Goal: Task Accomplishment & Management: Complete application form

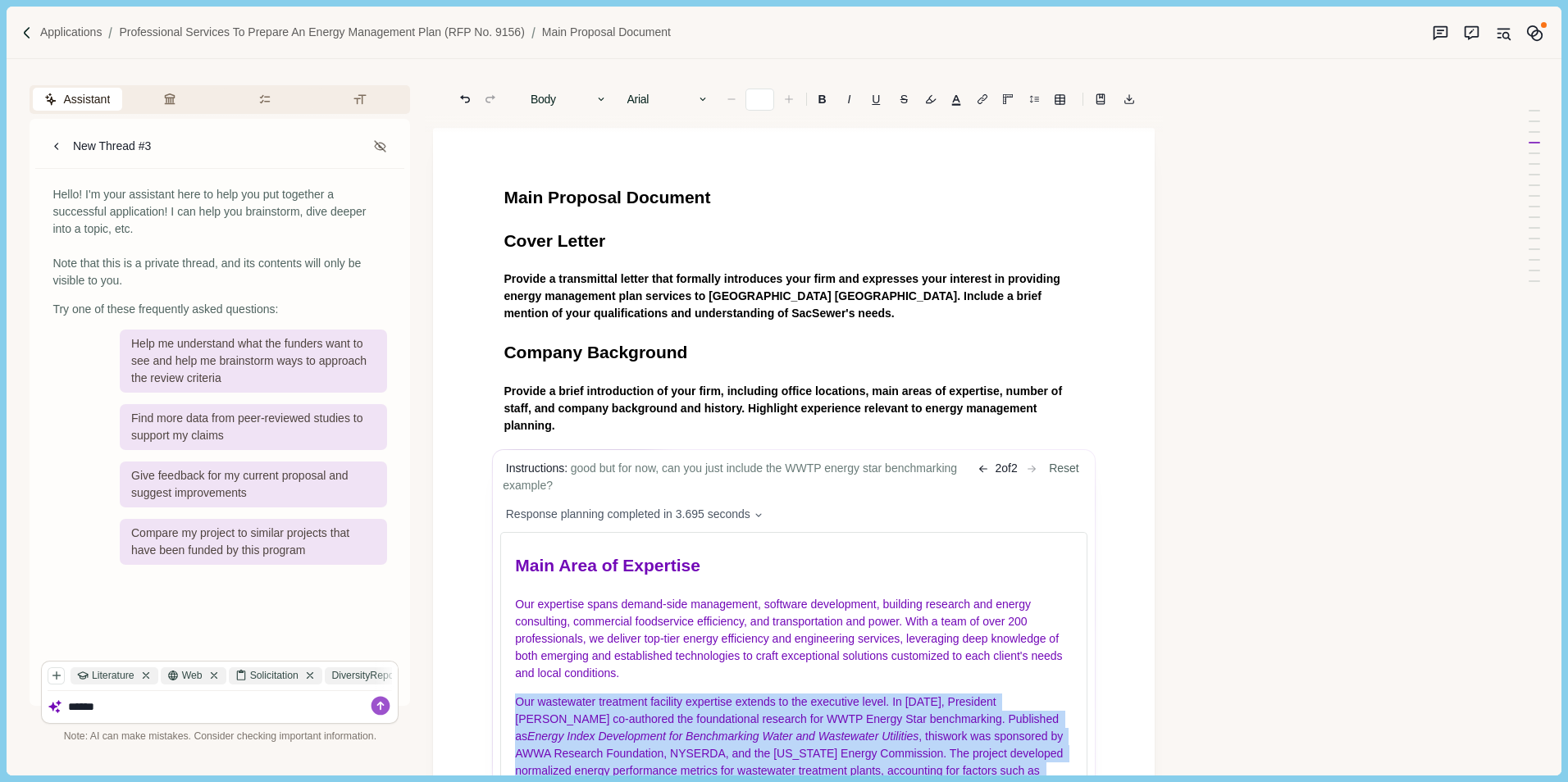
scroll to position [44, 0]
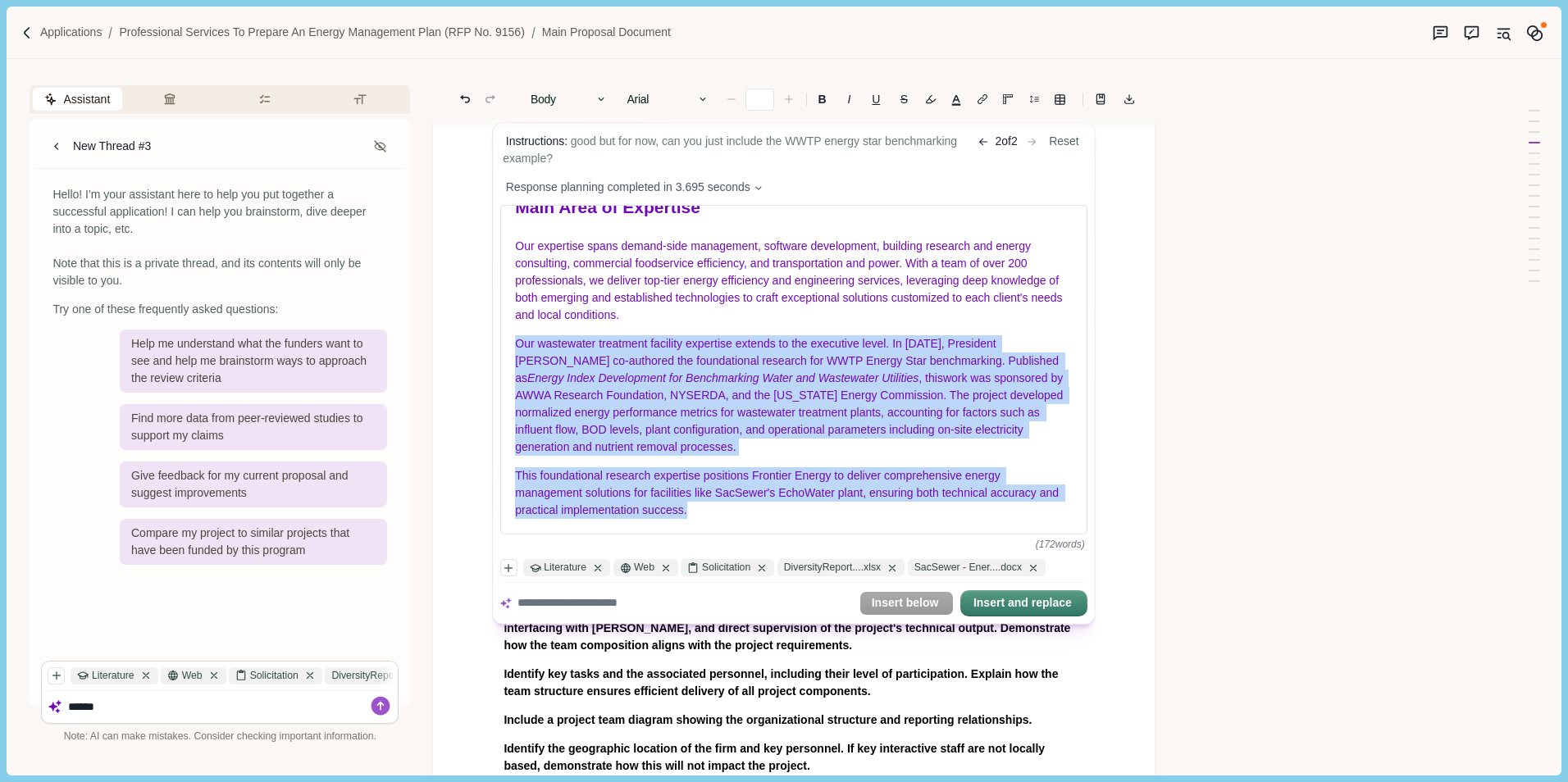
click at [132, 714] on body "Applications Professional Services to Prepare an Energy Management Plan (RFP No…" at bounding box center [784, 391] width 1568 height 782
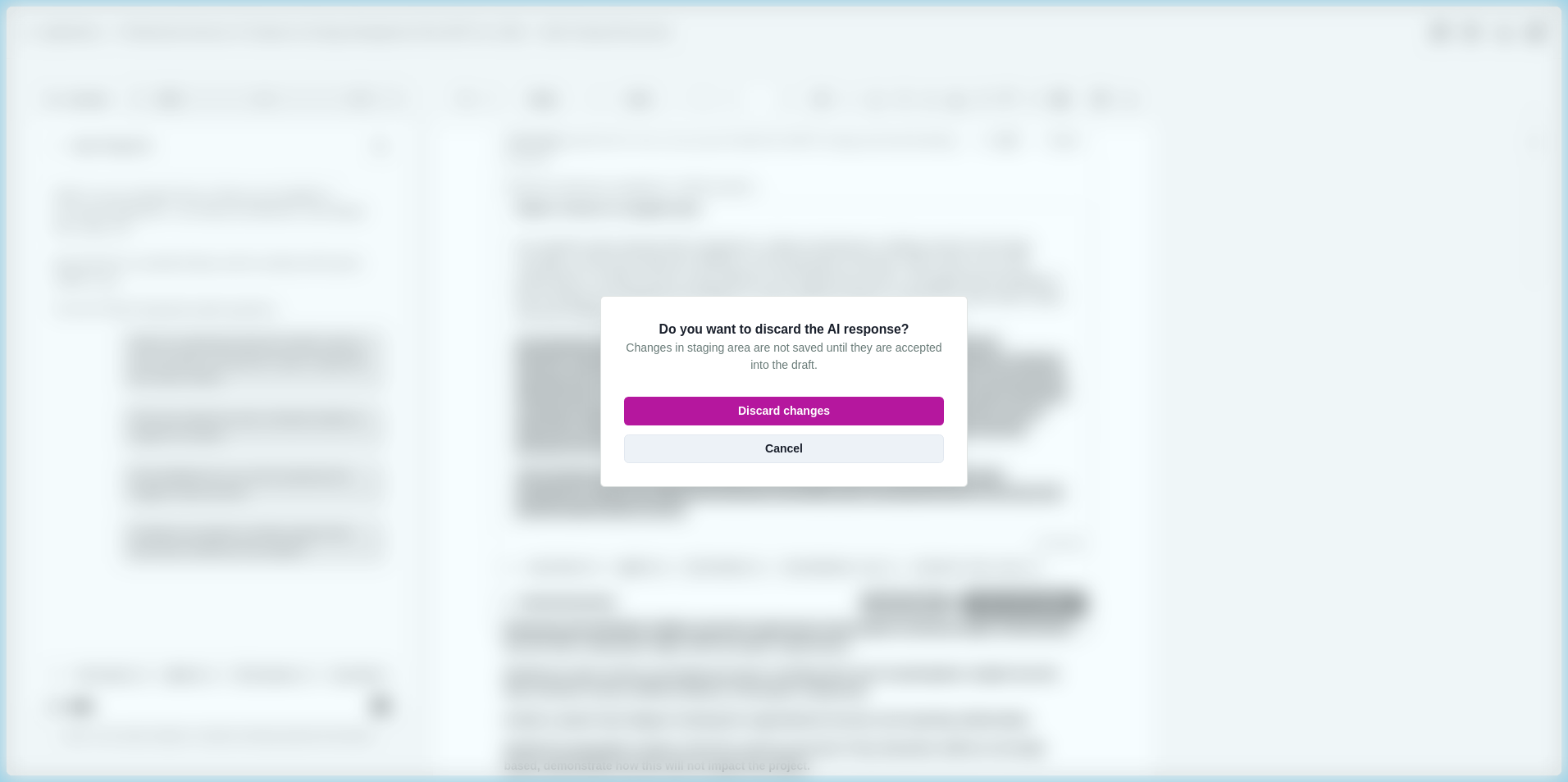
click at [804, 454] on button "Cancel" at bounding box center [784, 448] width 320 height 28
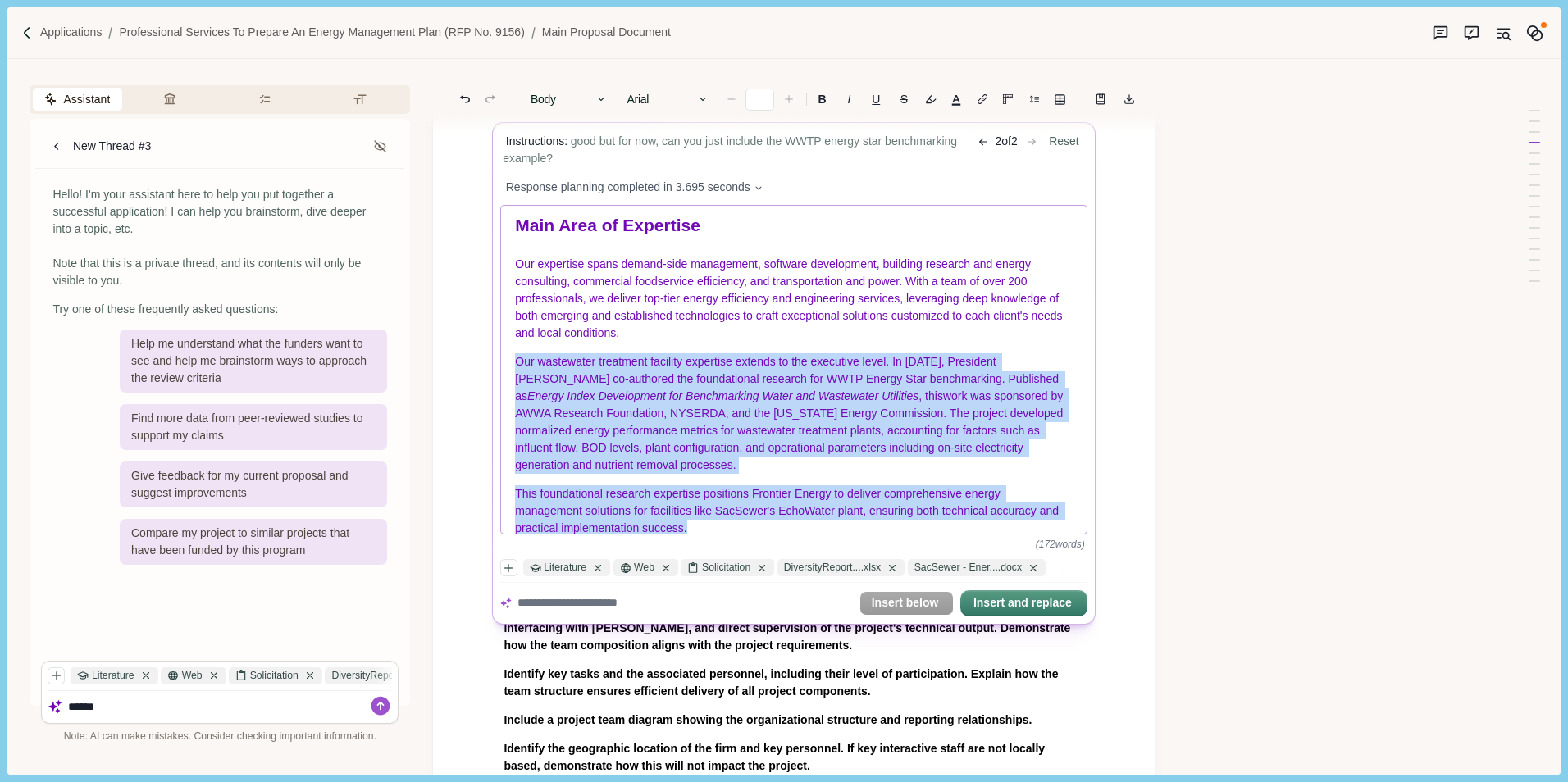
scroll to position [0, 0]
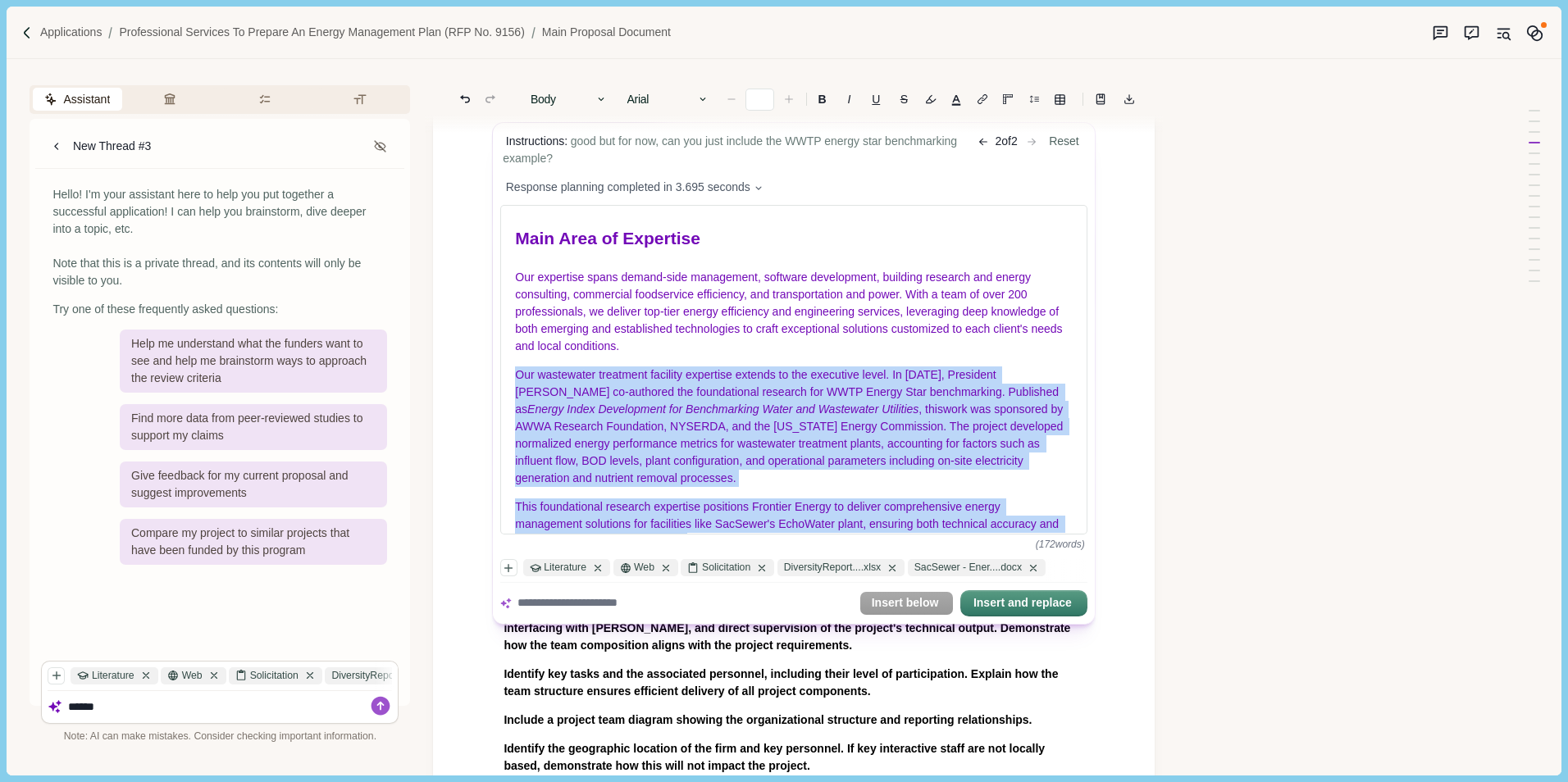
click at [1131, 265] on body "Applications Professional Services to Prepare an Energy Management Plan (RFP No…" at bounding box center [784, 391] width 1568 height 782
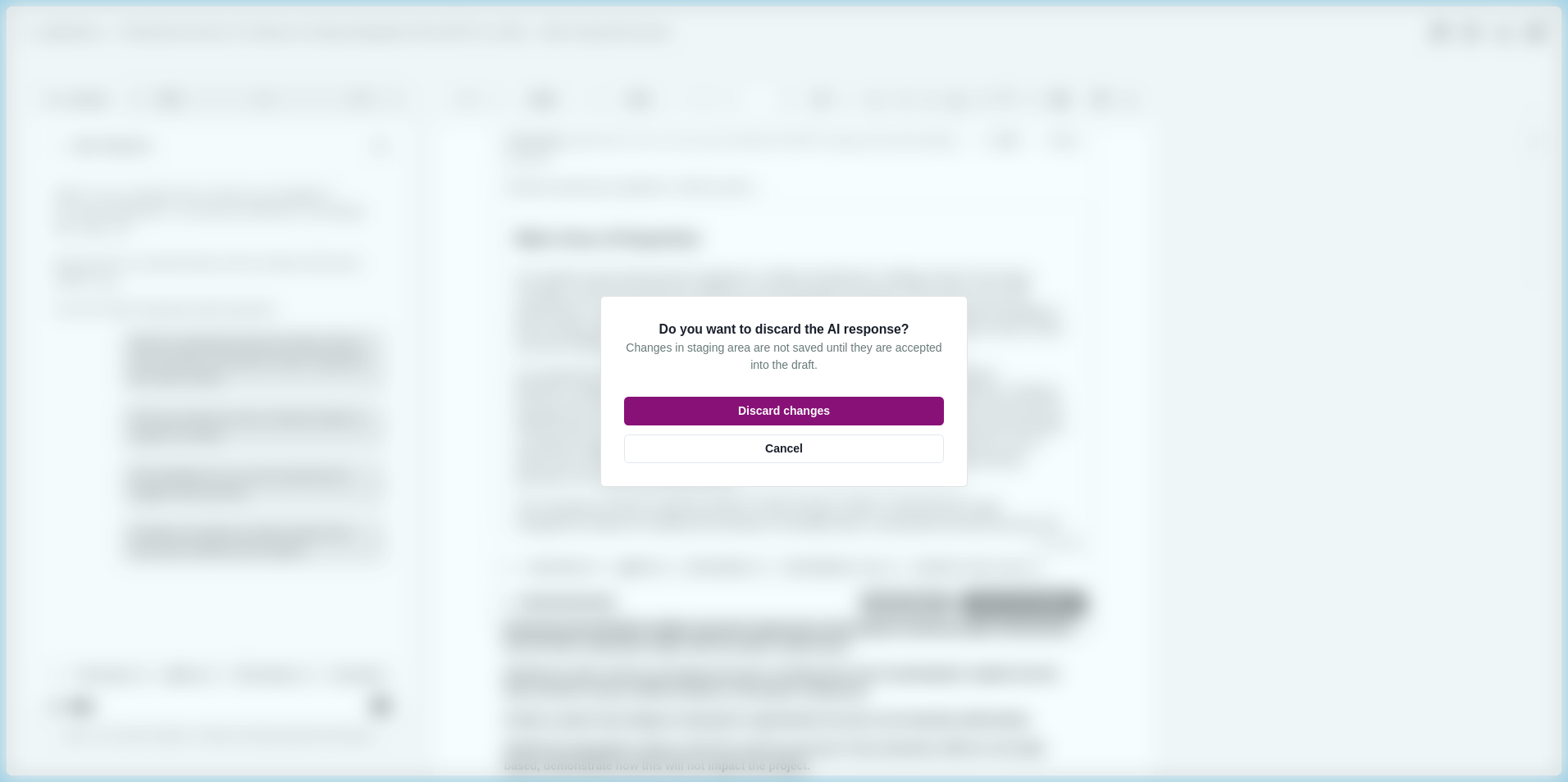
click at [787, 409] on button "Discard changes" at bounding box center [784, 410] width 320 height 28
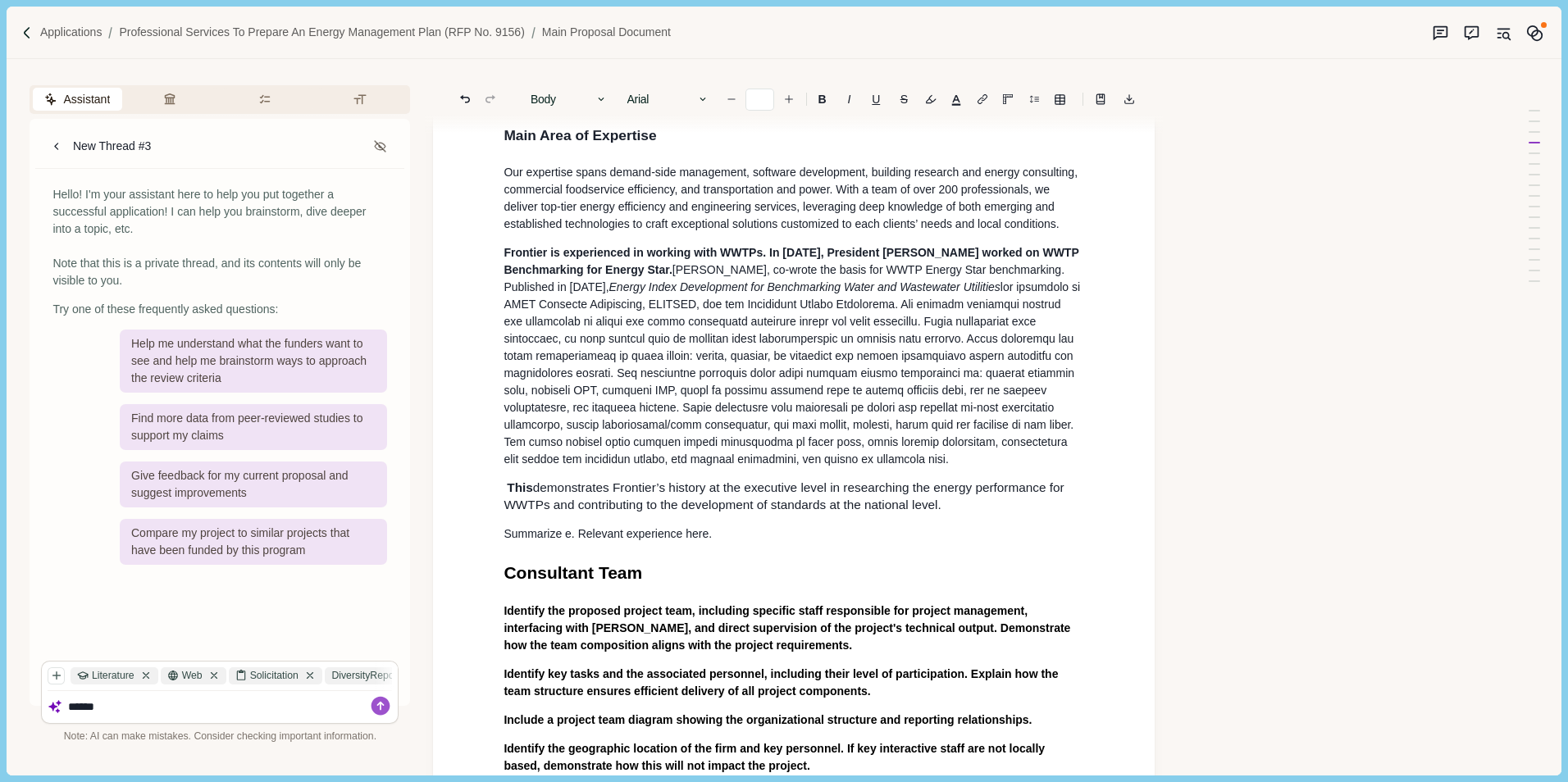
type input "**"
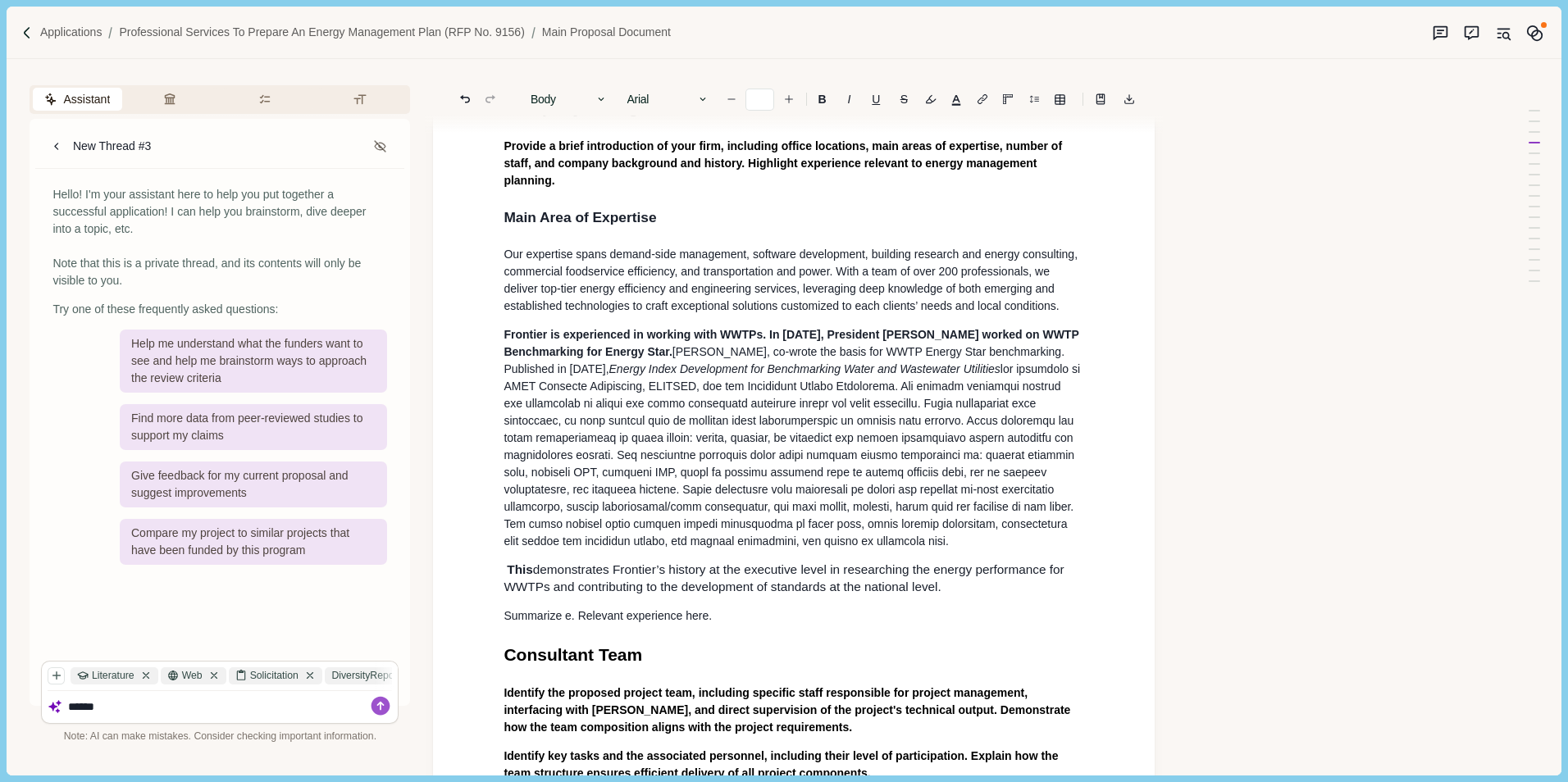
click at [546, 459] on p "Frontier is experienced in working with WWTPs. In [DATE], President [PERSON_NAM…" at bounding box center [793, 438] width 581 height 224
click at [641, 545] on p "Frontier is experienced in working with WWTPs. In [DATE], President [PERSON_NAM…" at bounding box center [793, 438] width 581 height 224
click at [707, 615] on p "Summarize e. Relevant experience here." at bounding box center [793, 616] width 581 height 17
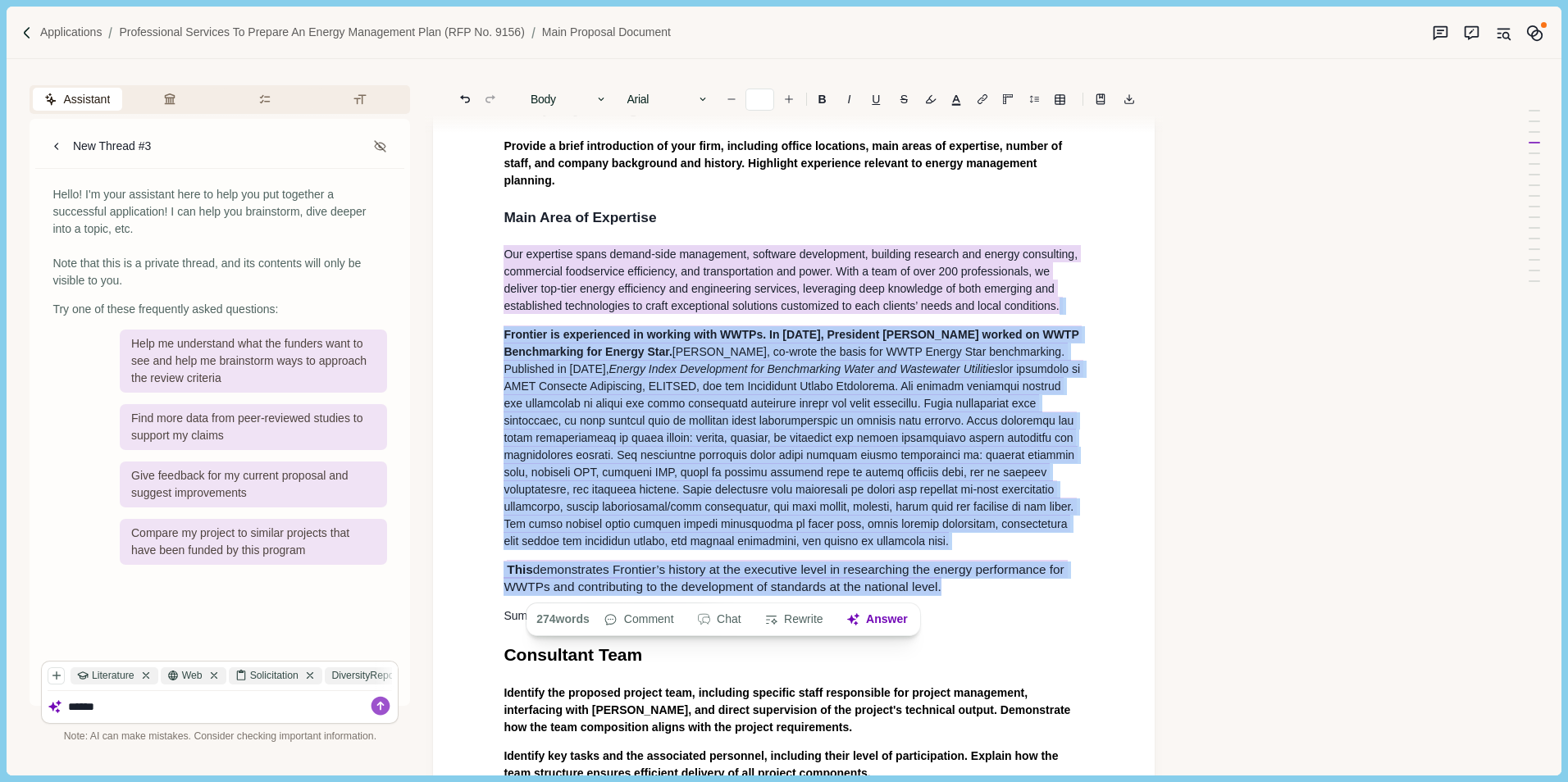
drag, startPoint x: 944, startPoint y: 582, endPoint x: 476, endPoint y: 251, distance: 573.2
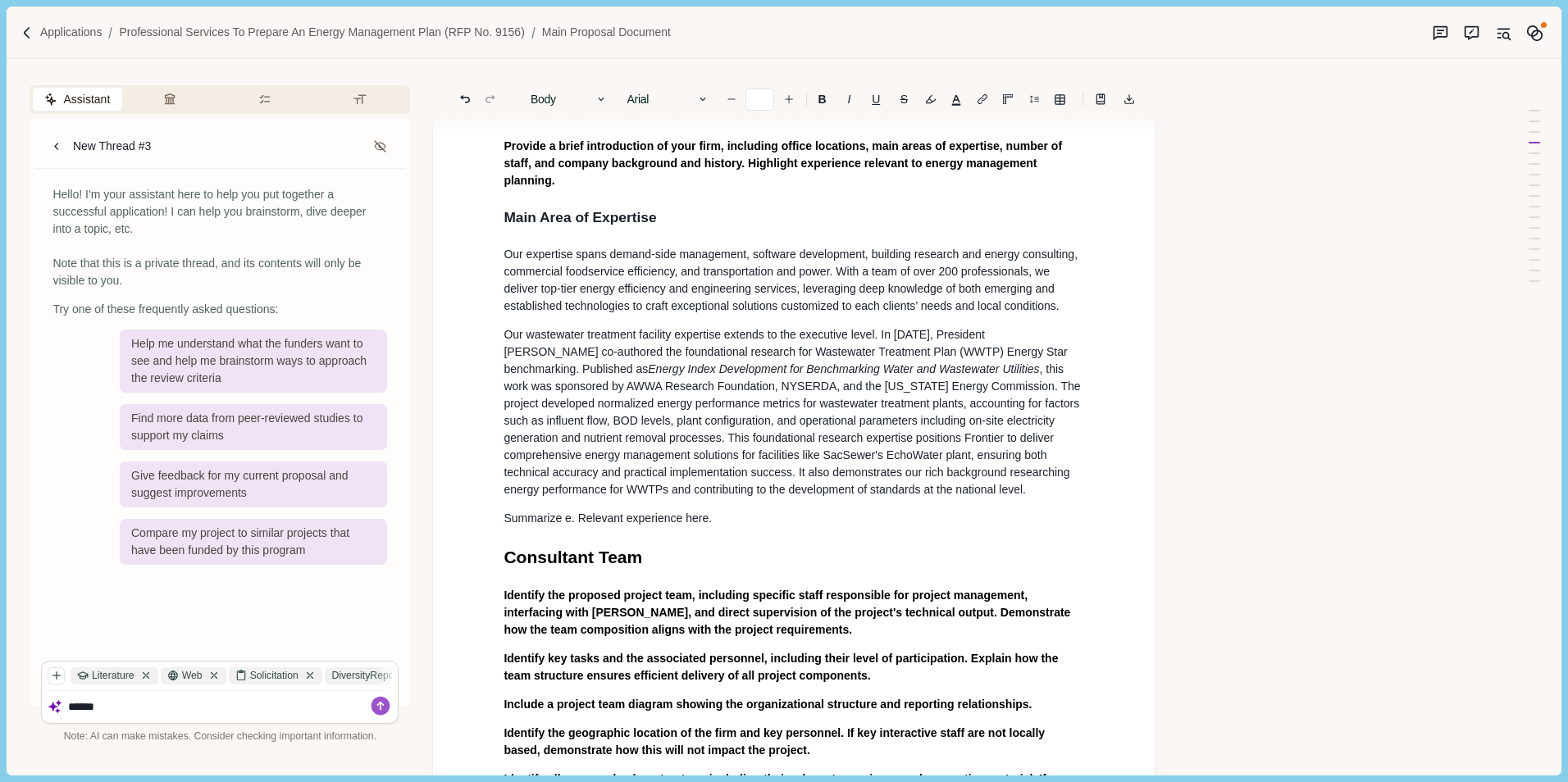
click at [697, 390] on p "Our wastewater treatment facility expertise extends to the executive level. In …" at bounding box center [793, 412] width 581 height 172
click at [504, 518] on p "Summarize e. Relevant experience here." at bounding box center [793, 519] width 581 height 17
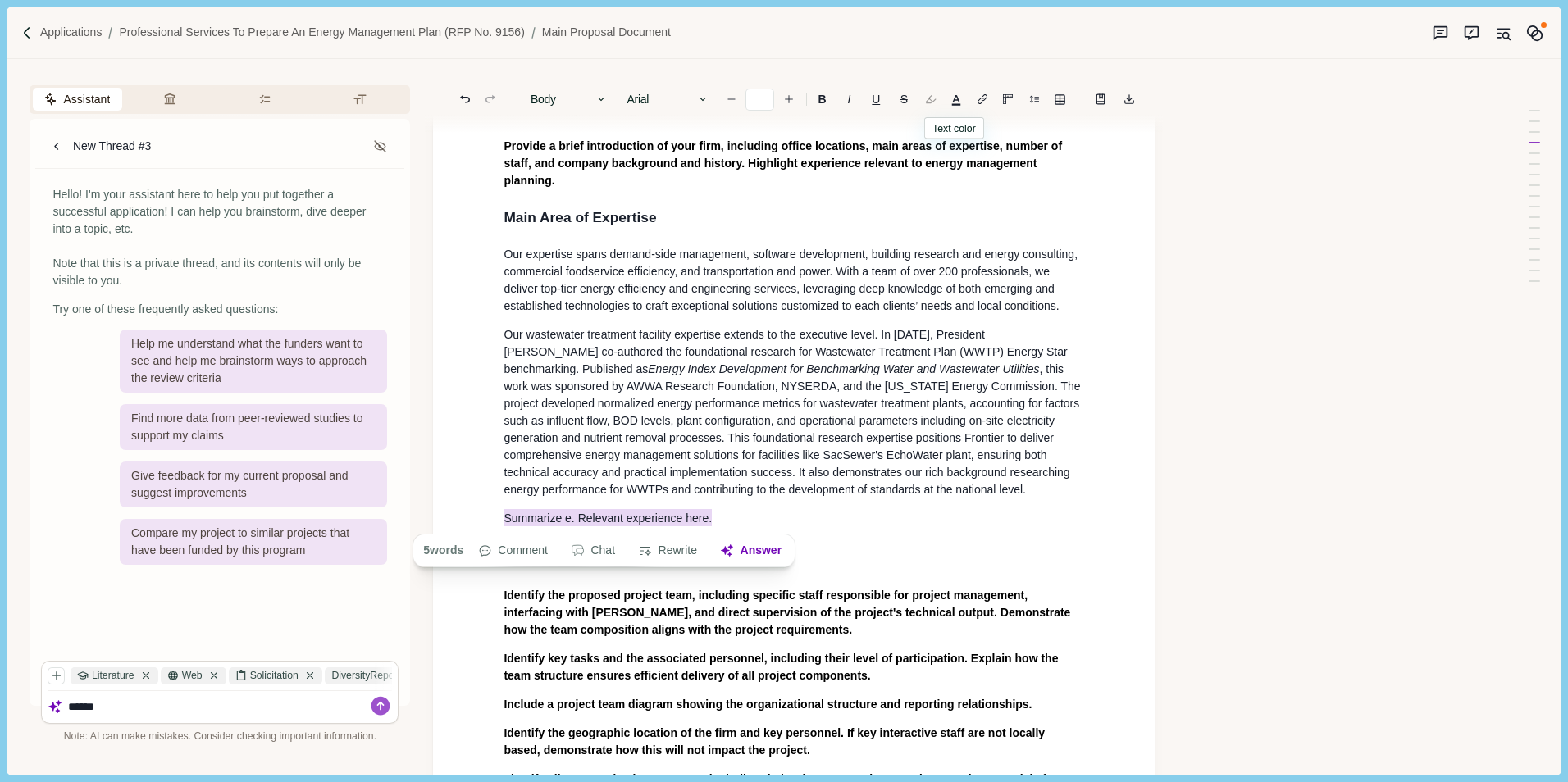
click at [929, 106] on button "button" at bounding box center [930, 99] width 23 height 23
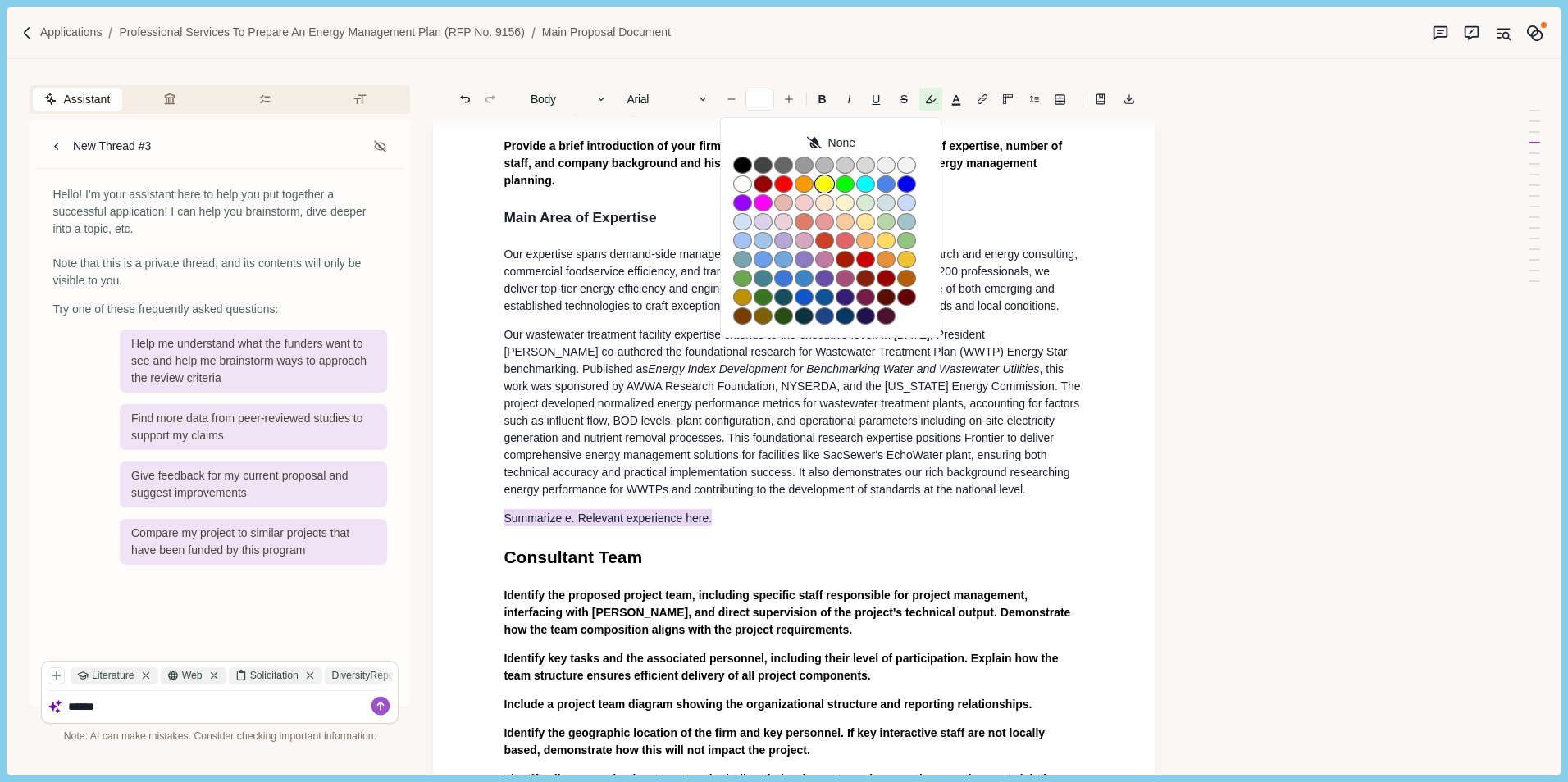
click at [825, 185] on button "button" at bounding box center [824, 184] width 19 height 17
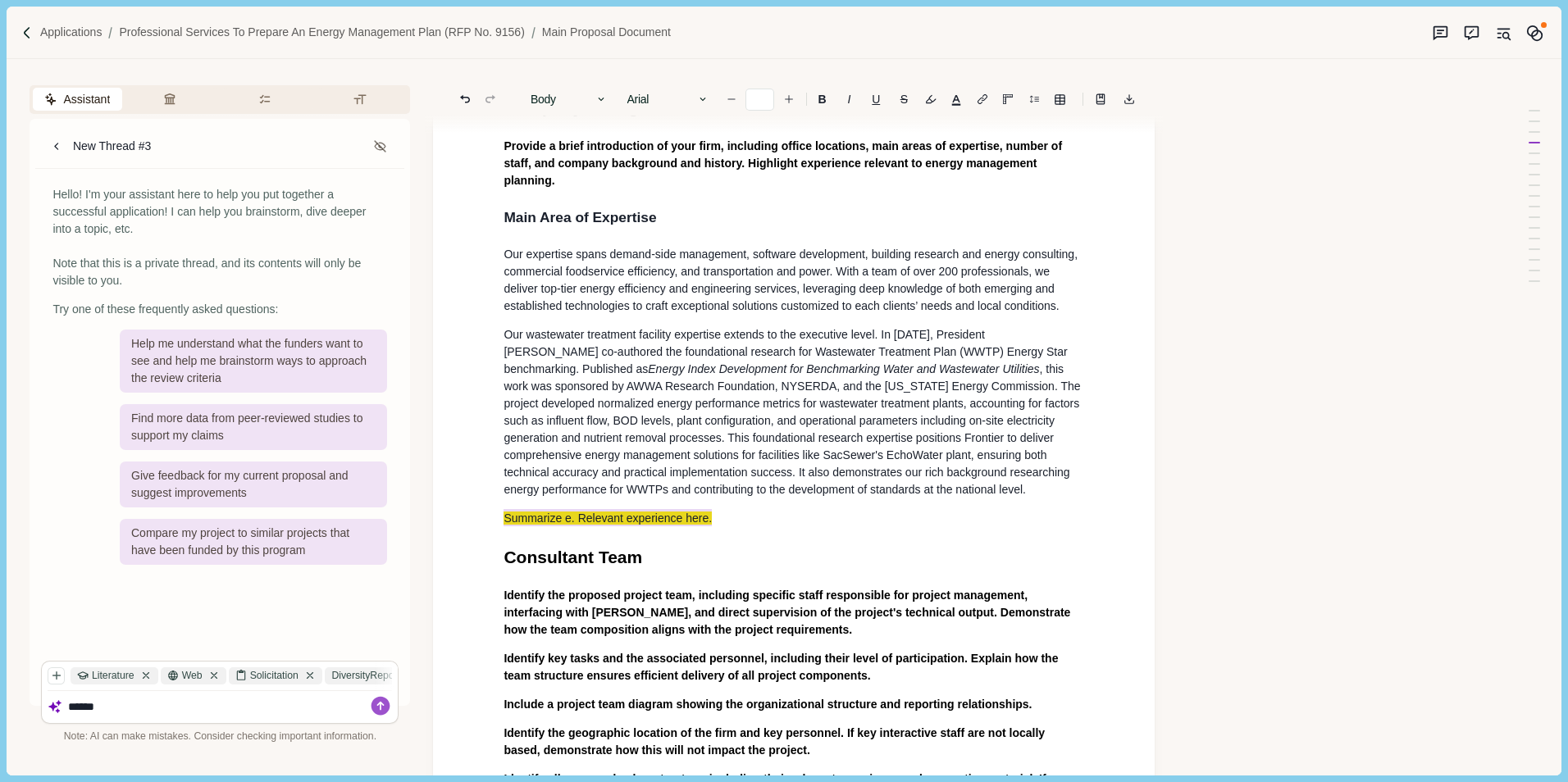
click at [841, 349] on p "Our wastewater treatment facility expertise extends to the executive level. In …" at bounding box center [793, 412] width 581 height 172
click at [587, 444] on p "Our wastewater treatment facility expertise extends to the executive level. In …" at bounding box center [793, 412] width 581 height 172
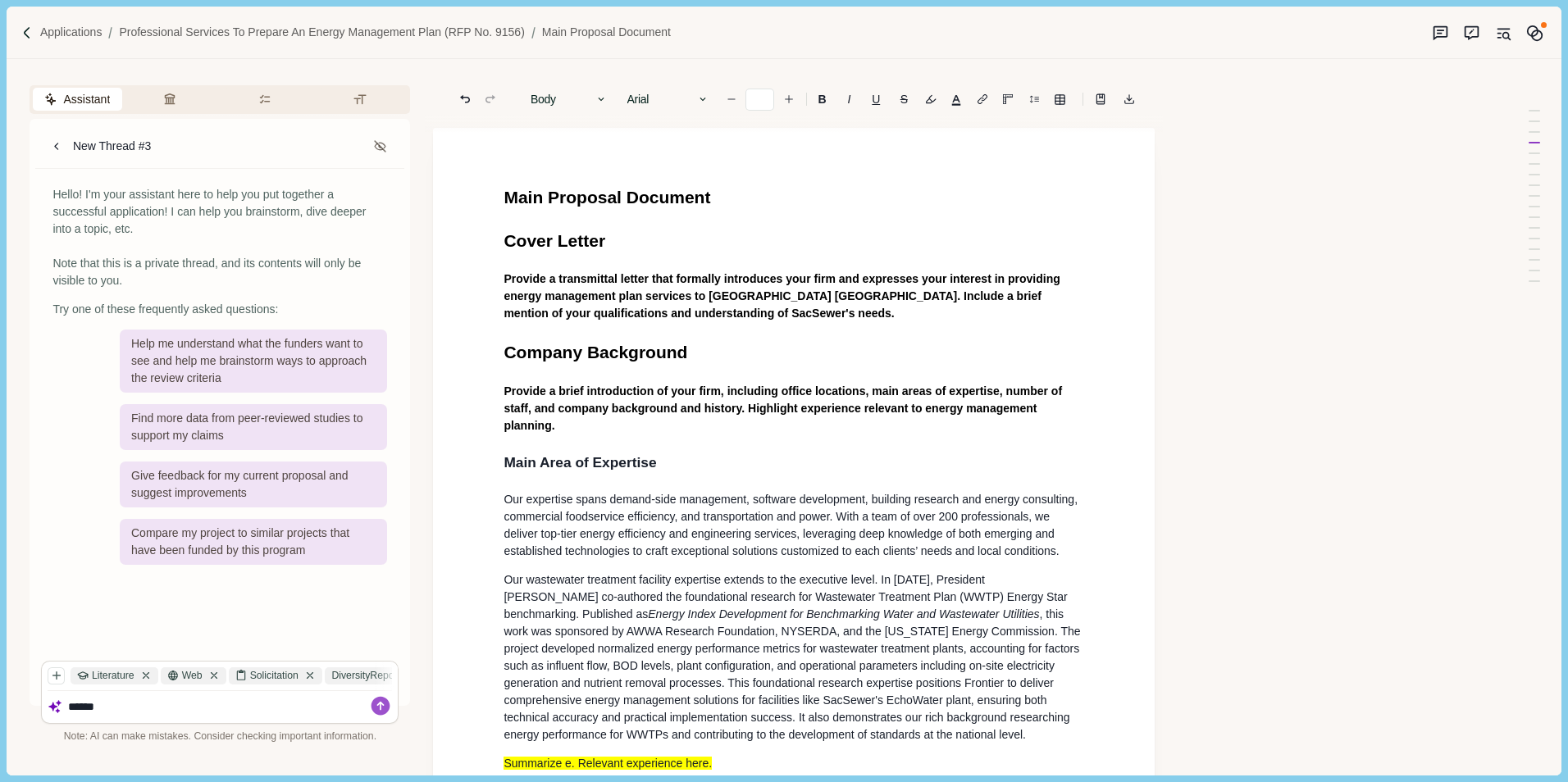
click at [667, 389] on span "Provide a brief introduction of your firm, including office locations, main are…" at bounding box center [784, 408] width 562 height 47
click at [586, 428] on p "Provide a brief introduction of your firm, including office locations, main are…" at bounding box center [793, 409] width 581 height 52
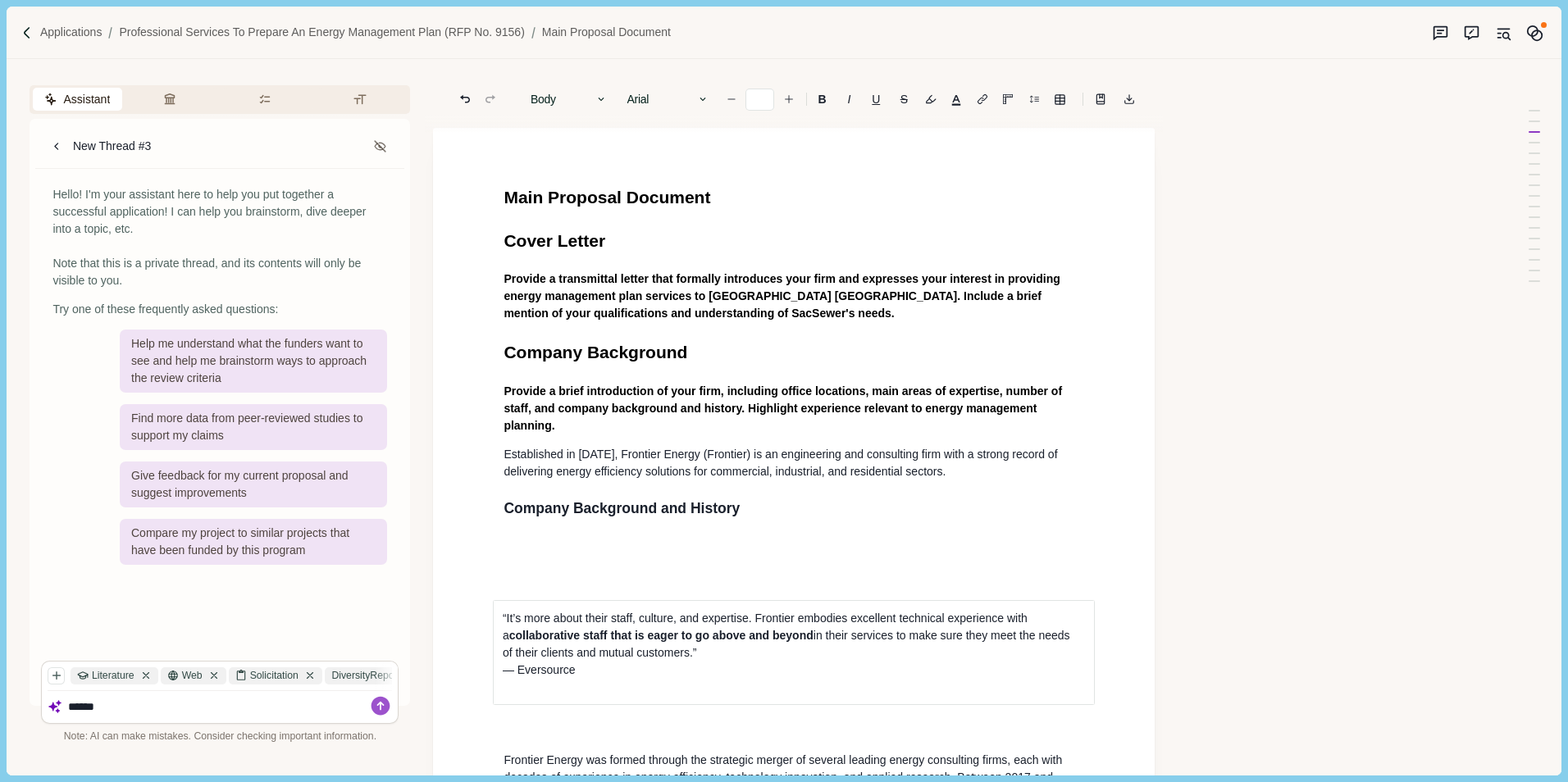
scroll to position [514, 0]
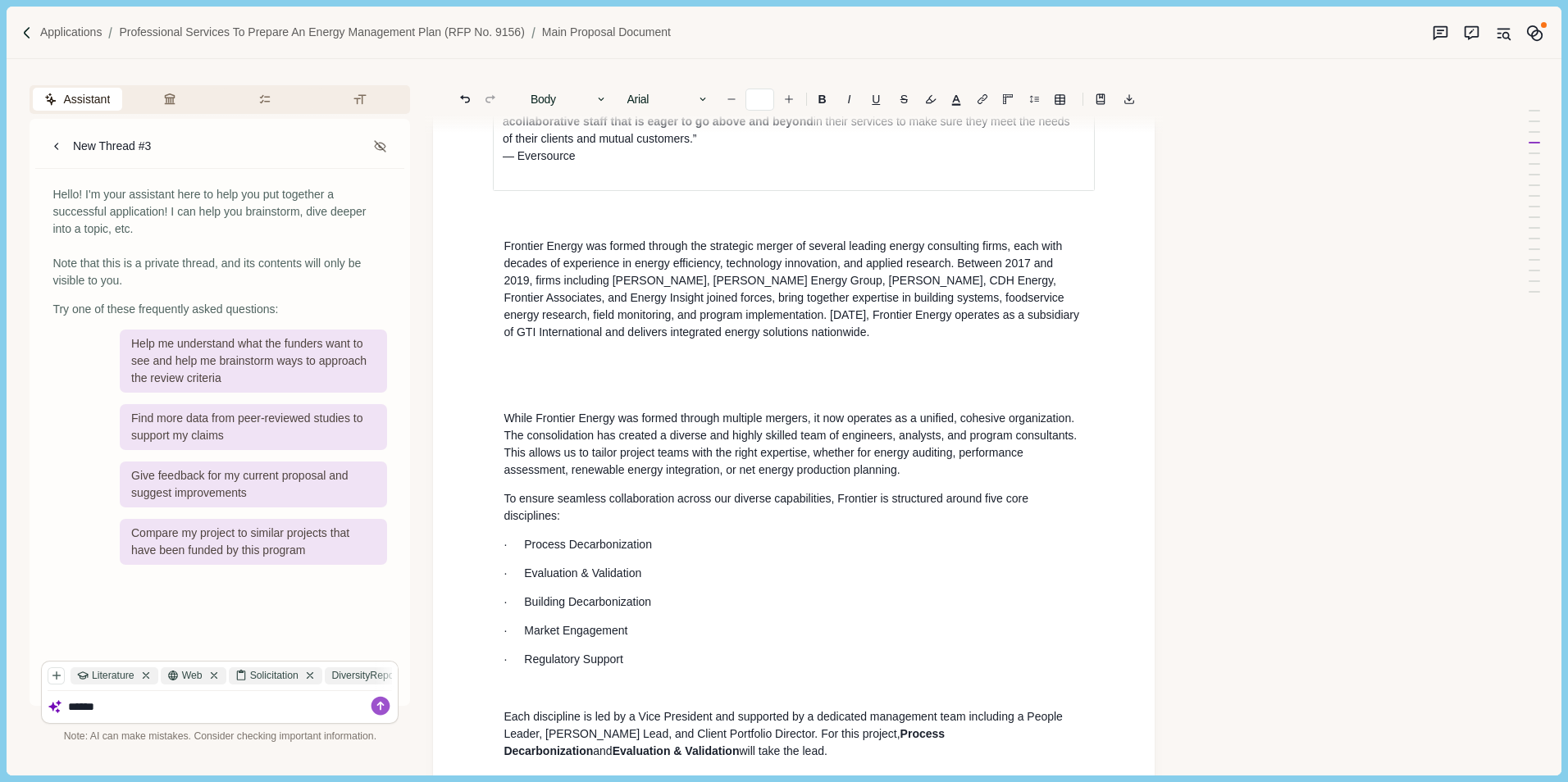
click at [599, 680] on p at bounding box center [793, 688] width 581 height 17
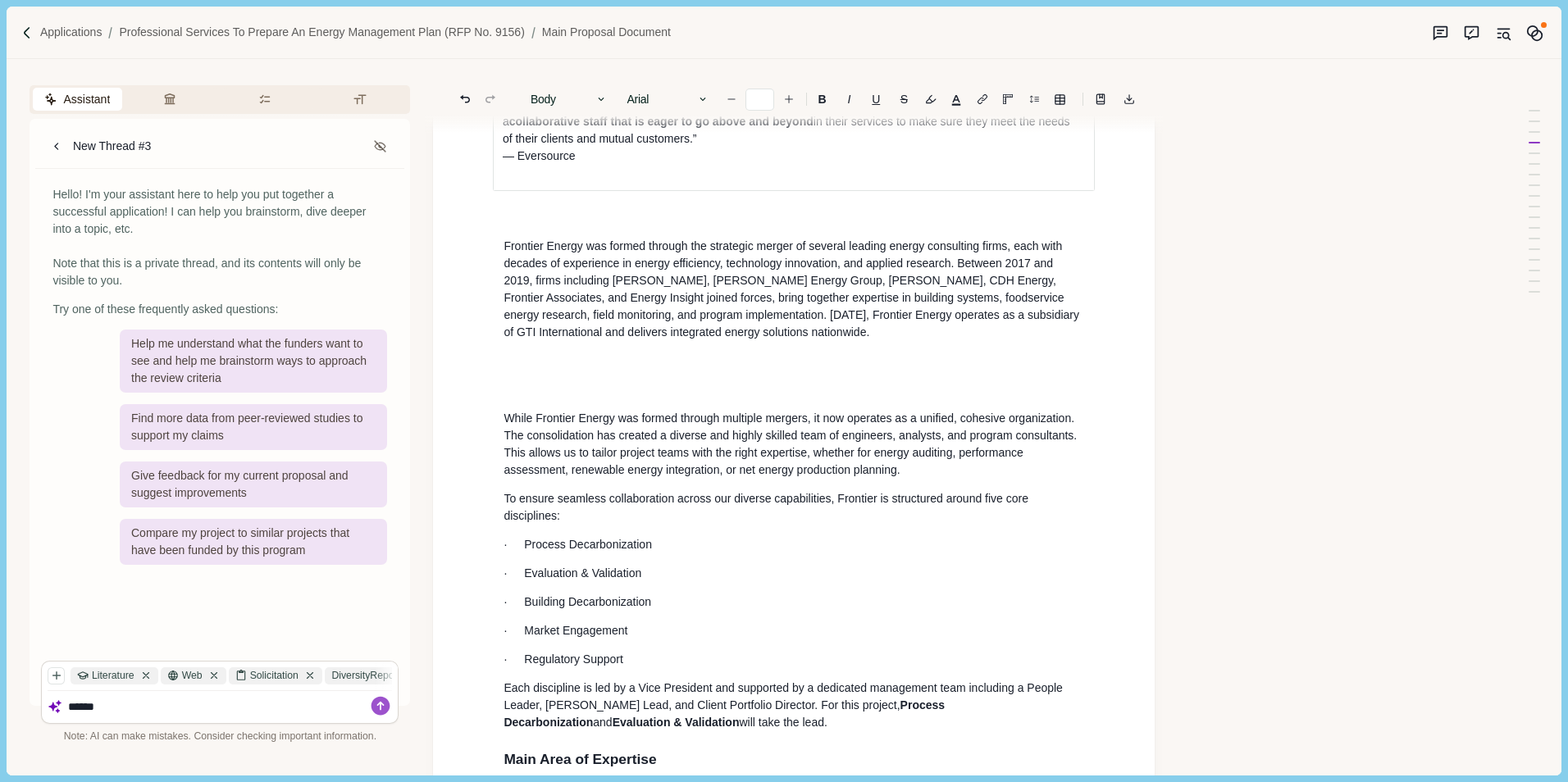
click at [583, 383] on p at bounding box center [793, 390] width 581 height 17
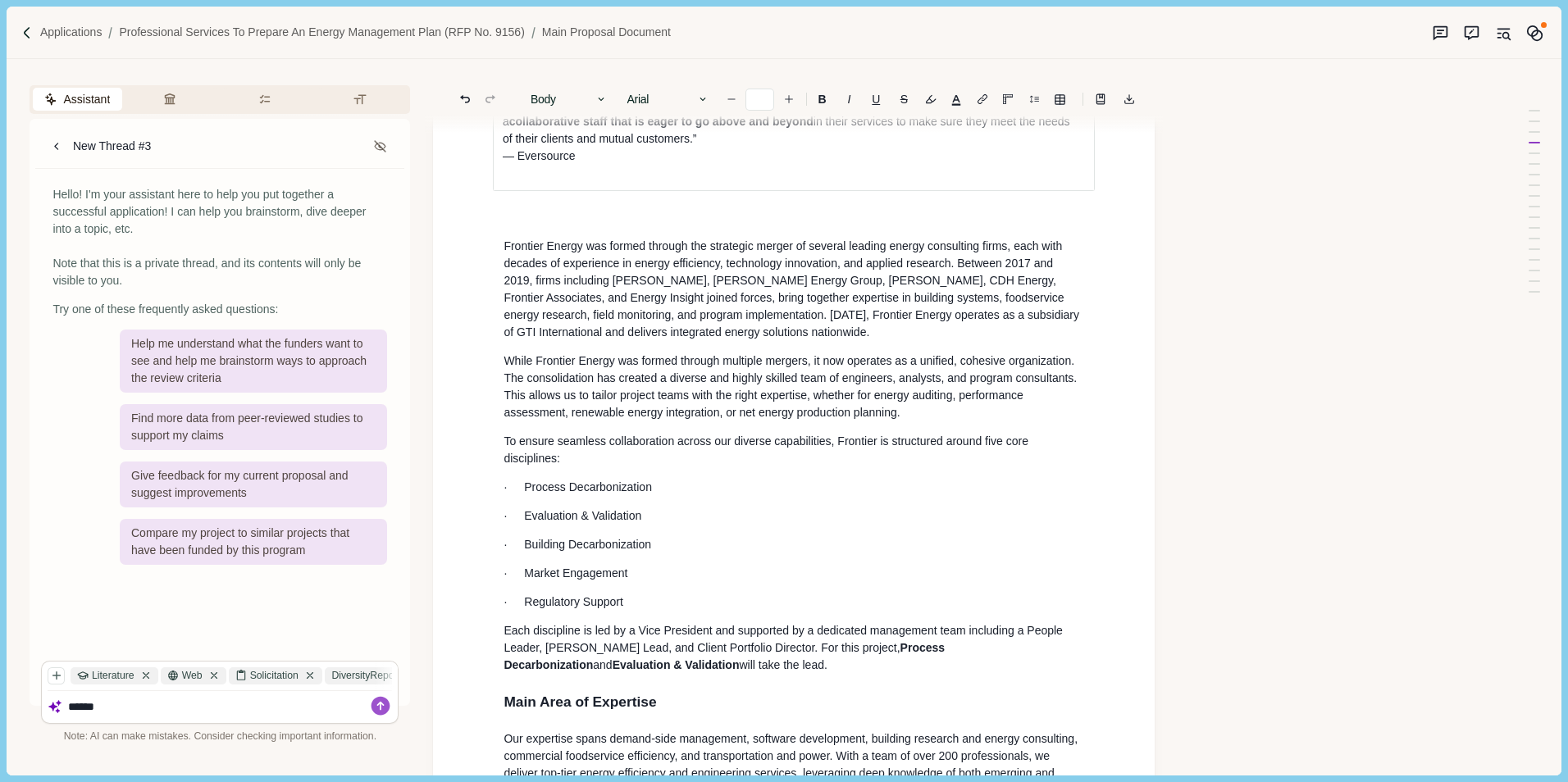
scroll to position [268, 0]
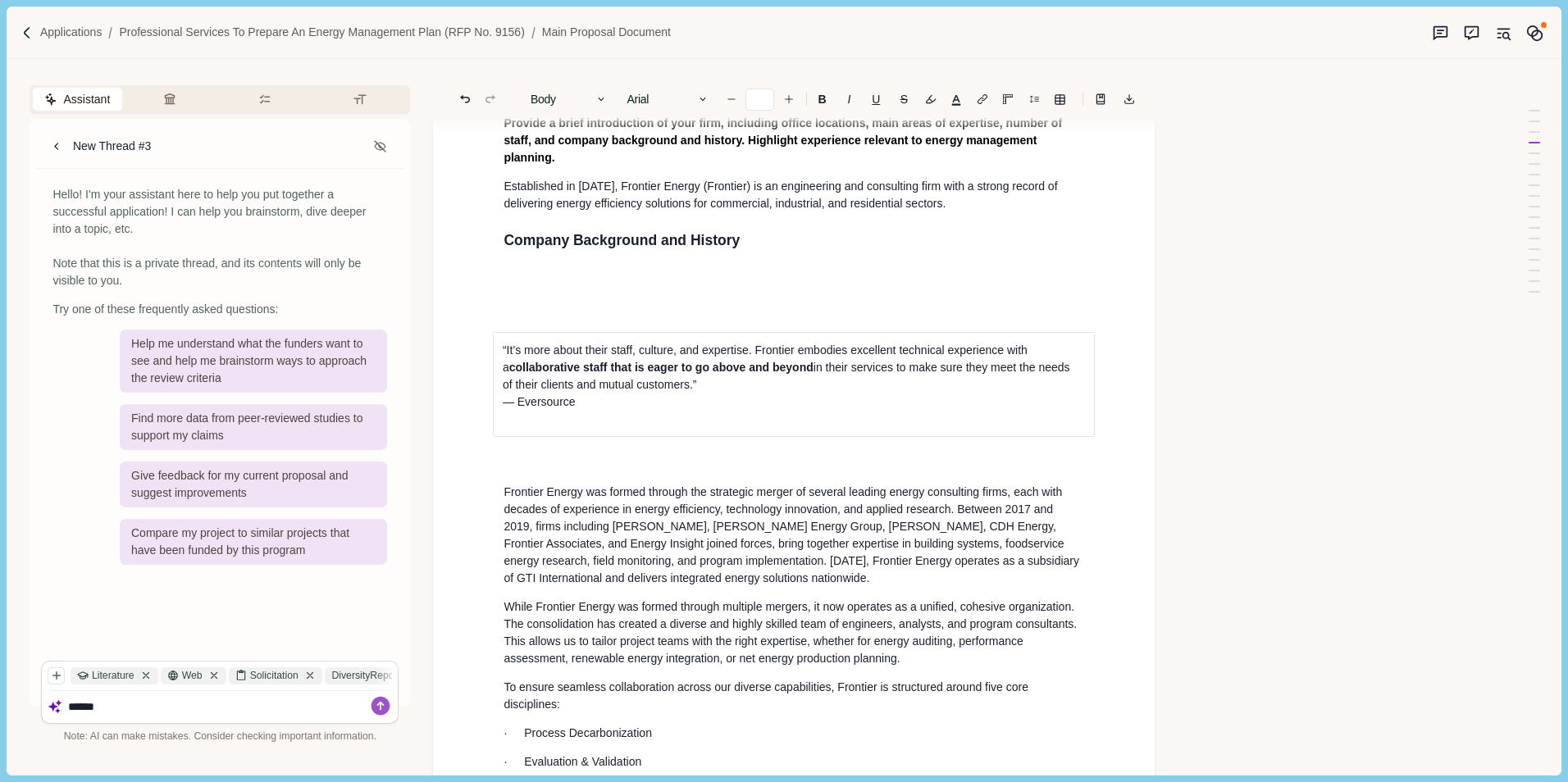
click at [599, 447] on div "“It’s more about their staff, culture, and expertise. Frontier embodies excelle…" at bounding box center [793, 385] width 603 height 175
click at [586, 468] on div "“It’s more about their staff, culture, and expertise. Frontier embodies excelle…" at bounding box center [793, 385] width 603 height 175
click at [539, 458] on div "“It’s more about their staff, culture, and expertise. Frontier embodies excelle…" at bounding box center [793, 385] width 603 height 175
click at [670, 366] on strong "collaborative staff that is eager to go above and beyond" at bounding box center [661, 366] width 304 height 13
click at [703, 342] on p "“It’s more about their staff, culture, and expertise. Frontier embodies excelle…" at bounding box center [793, 367] width 583 height 52
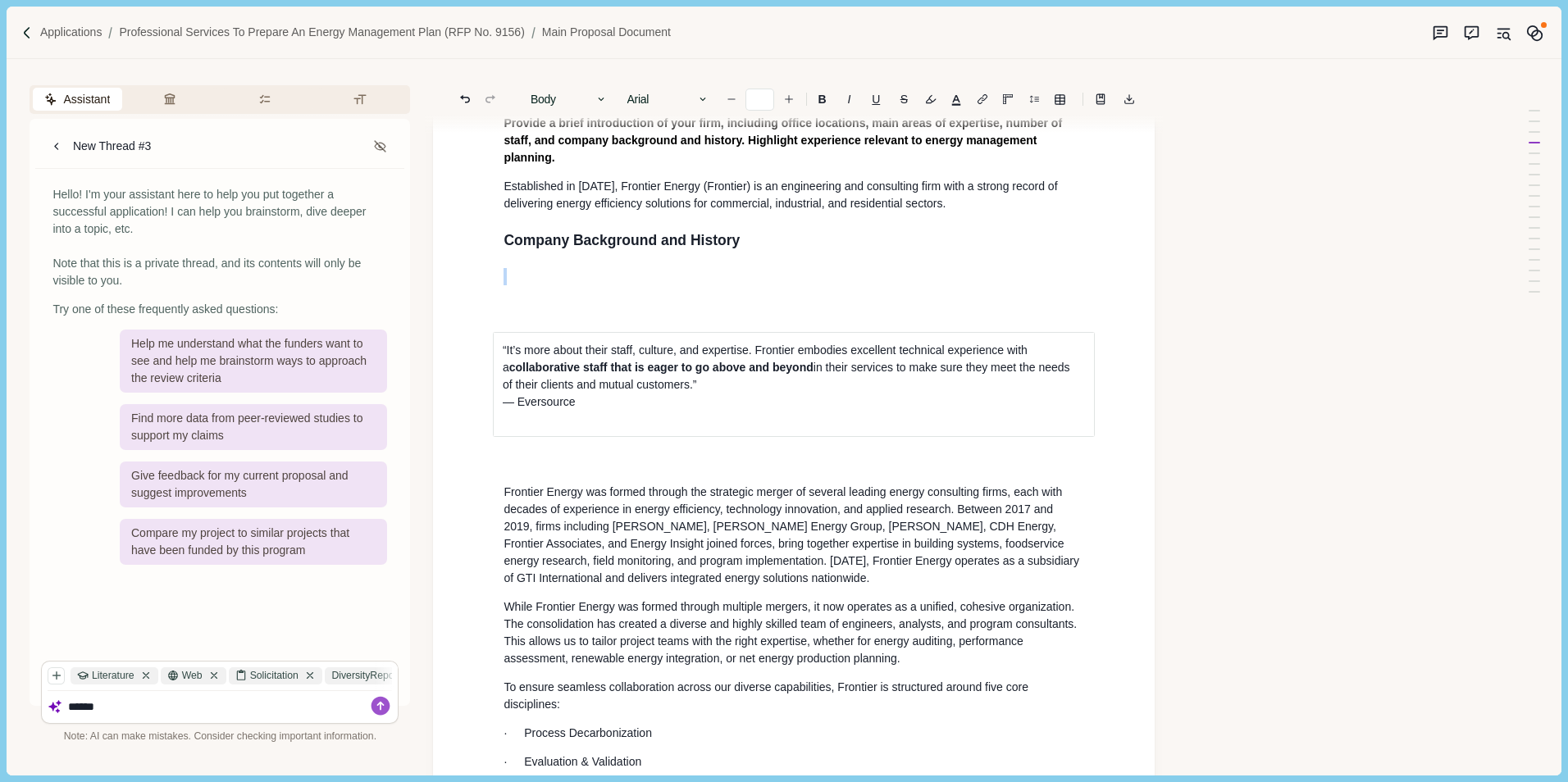
drag, startPoint x: 614, startPoint y: 459, endPoint x: 535, endPoint y: 284, distance: 192.0
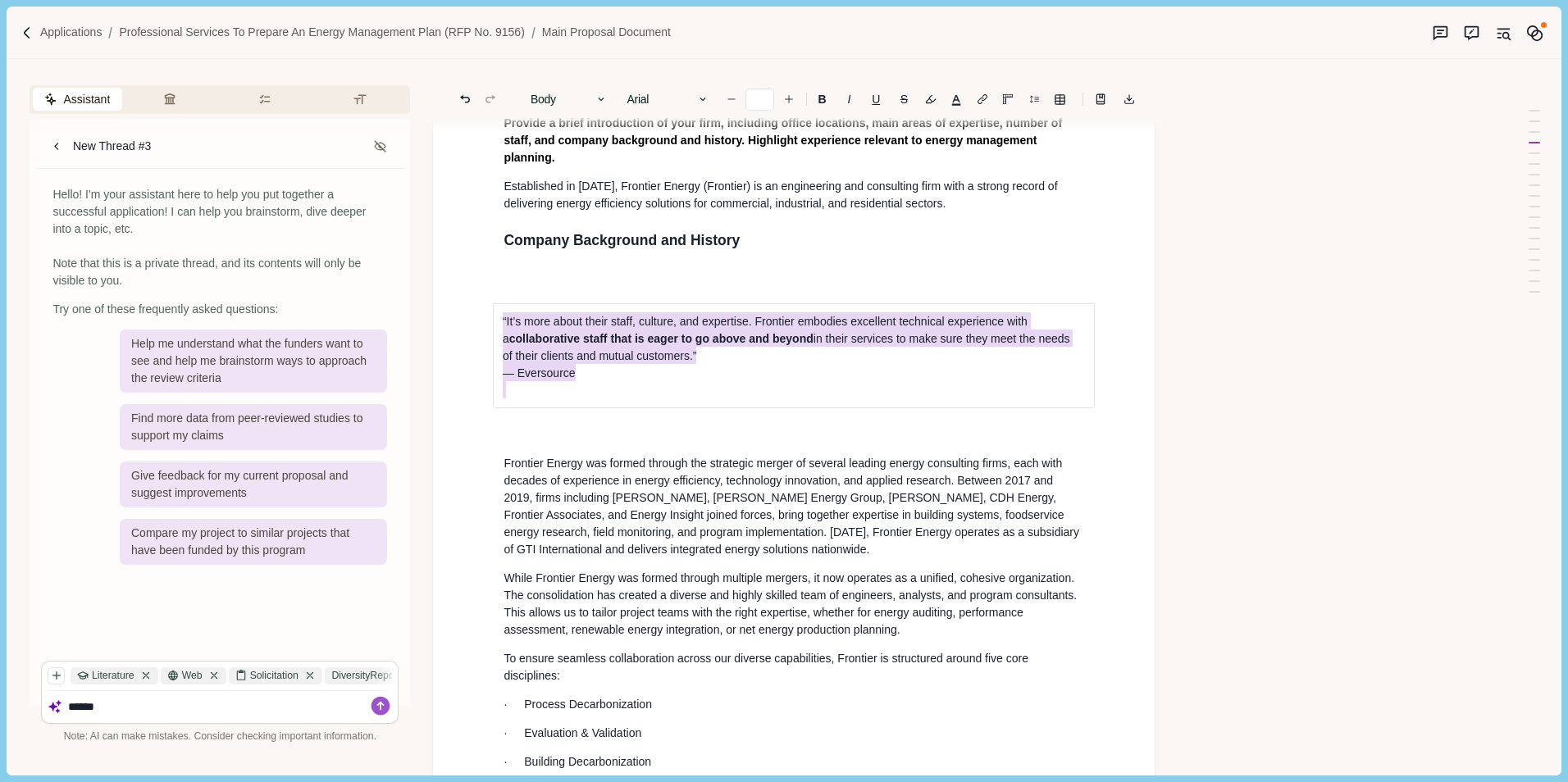
drag, startPoint x: 535, startPoint y: 287, endPoint x: 581, endPoint y: 391, distance: 113.7
click at [581, 391] on div "“It’s more about their staff, culture, and expertise. Frontier embodies excelle…" at bounding box center [793, 356] width 603 height 175
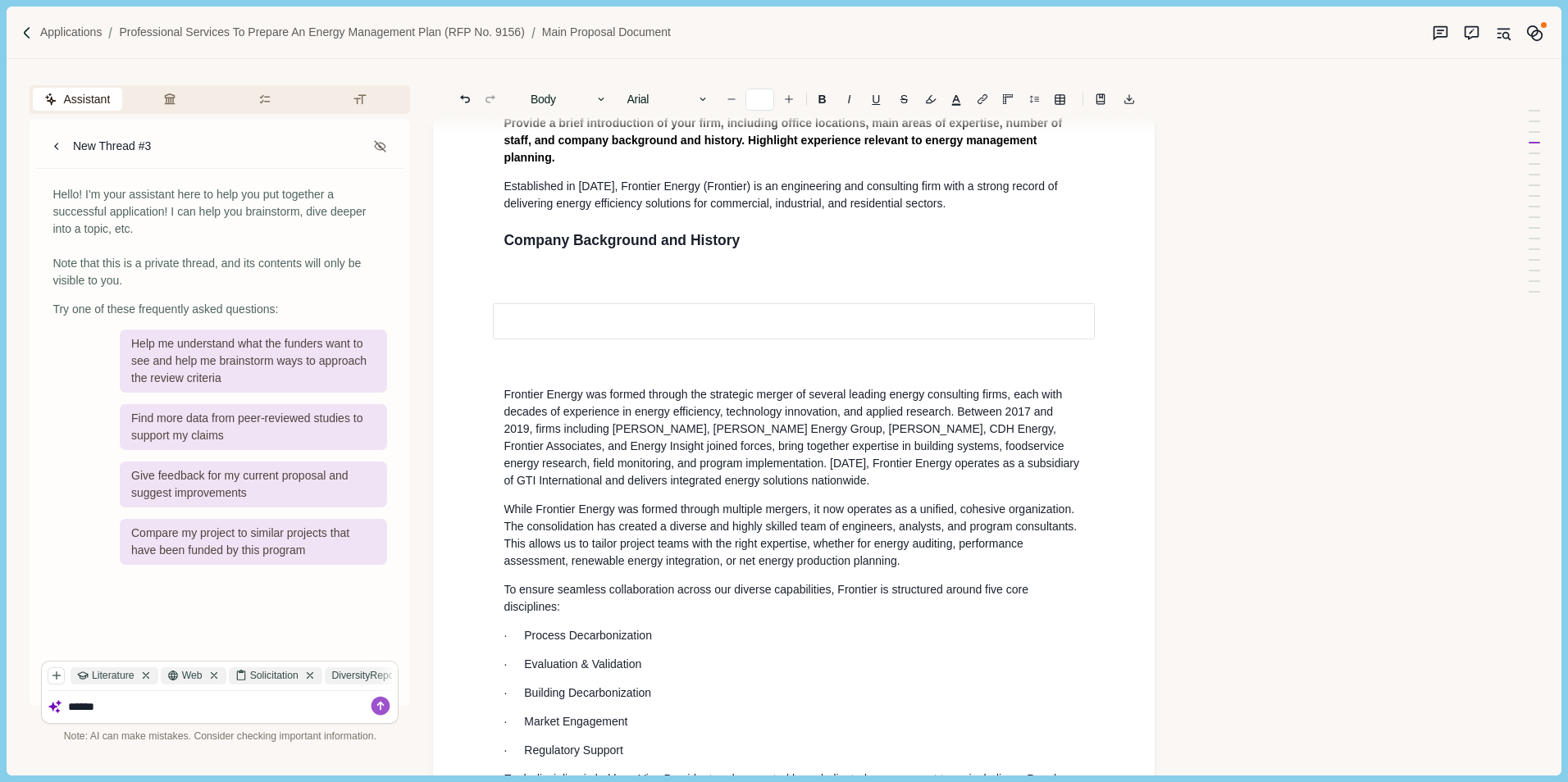
drag, startPoint x: 572, startPoint y: 373, endPoint x: 527, endPoint y: 296, distance: 89.2
click at [519, 293] on div at bounding box center [793, 322] width 603 height 107
drag, startPoint x: 603, startPoint y: 297, endPoint x: 604, endPoint y: 269, distance: 28.0
click at [606, 286] on div at bounding box center [793, 322] width 603 height 107
drag, startPoint x: 603, startPoint y: 269, endPoint x: 619, endPoint y: 351, distance: 83.5
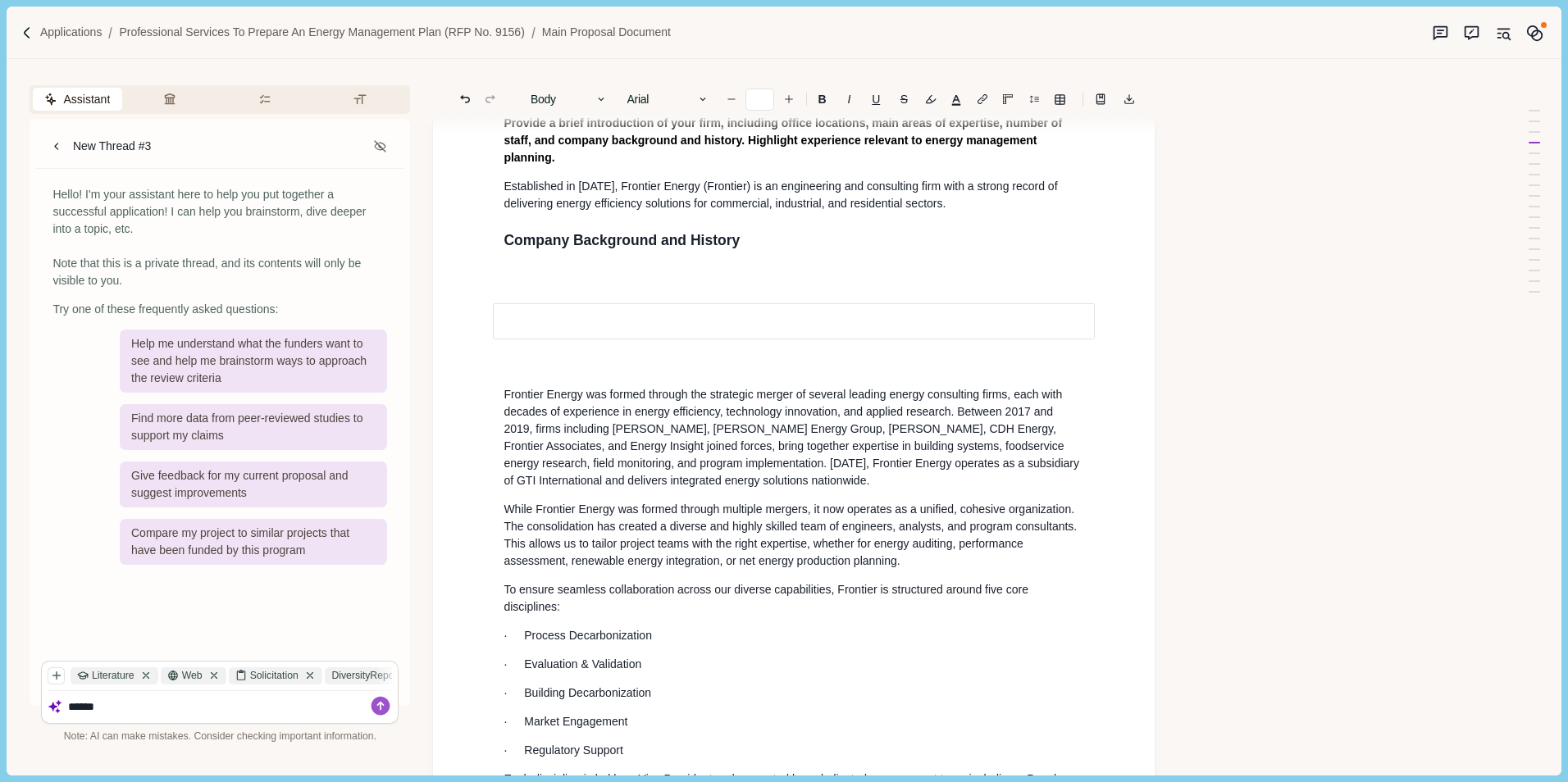
click at [619, 351] on div at bounding box center [793, 322] width 603 height 107
click at [571, 332] on td at bounding box center [793, 322] width 602 height 36
drag, startPoint x: 508, startPoint y: 329, endPoint x: 503, endPoint y: 336, distance: 8.6
click at [507, 329] on p at bounding box center [793, 322] width 583 height 17
drag, startPoint x: 503, startPoint y: 340, endPoint x: 515, endPoint y: 349, distance: 15.0
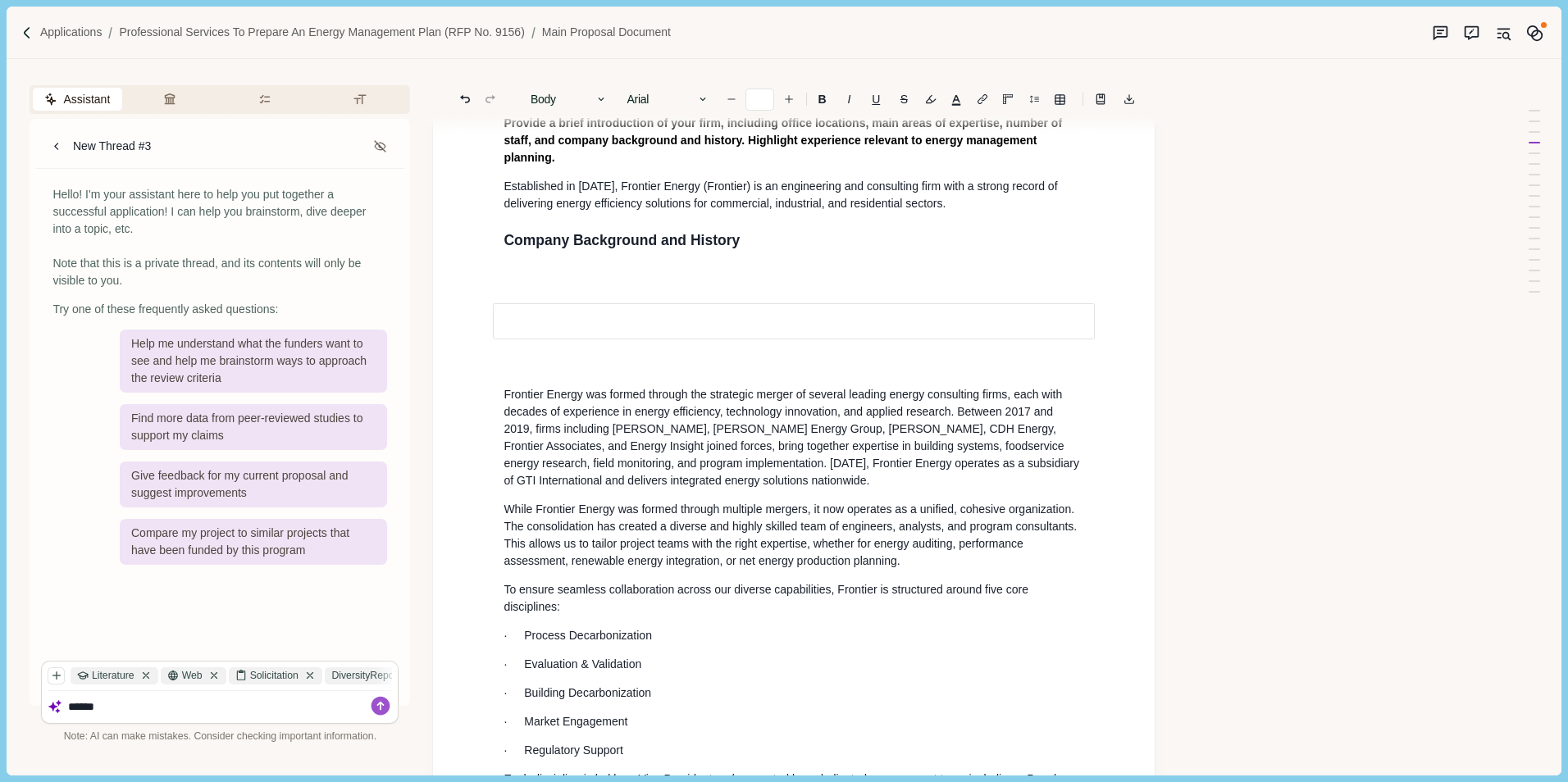
click at [505, 342] on div at bounding box center [793, 322] width 603 height 107
drag, startPoint x: 515, startPoint y: 349, endPoint x: 529, endPoint y: 361, distance: 18.4
click at [518, 353] on div at bounding box center [793, 322] width 603 height 107
click at [529, 361] on div at bounding box center [793, 322] width 603 height 107
click at [541, 373] on div at bounding box center [793, 322] width 603 height 107
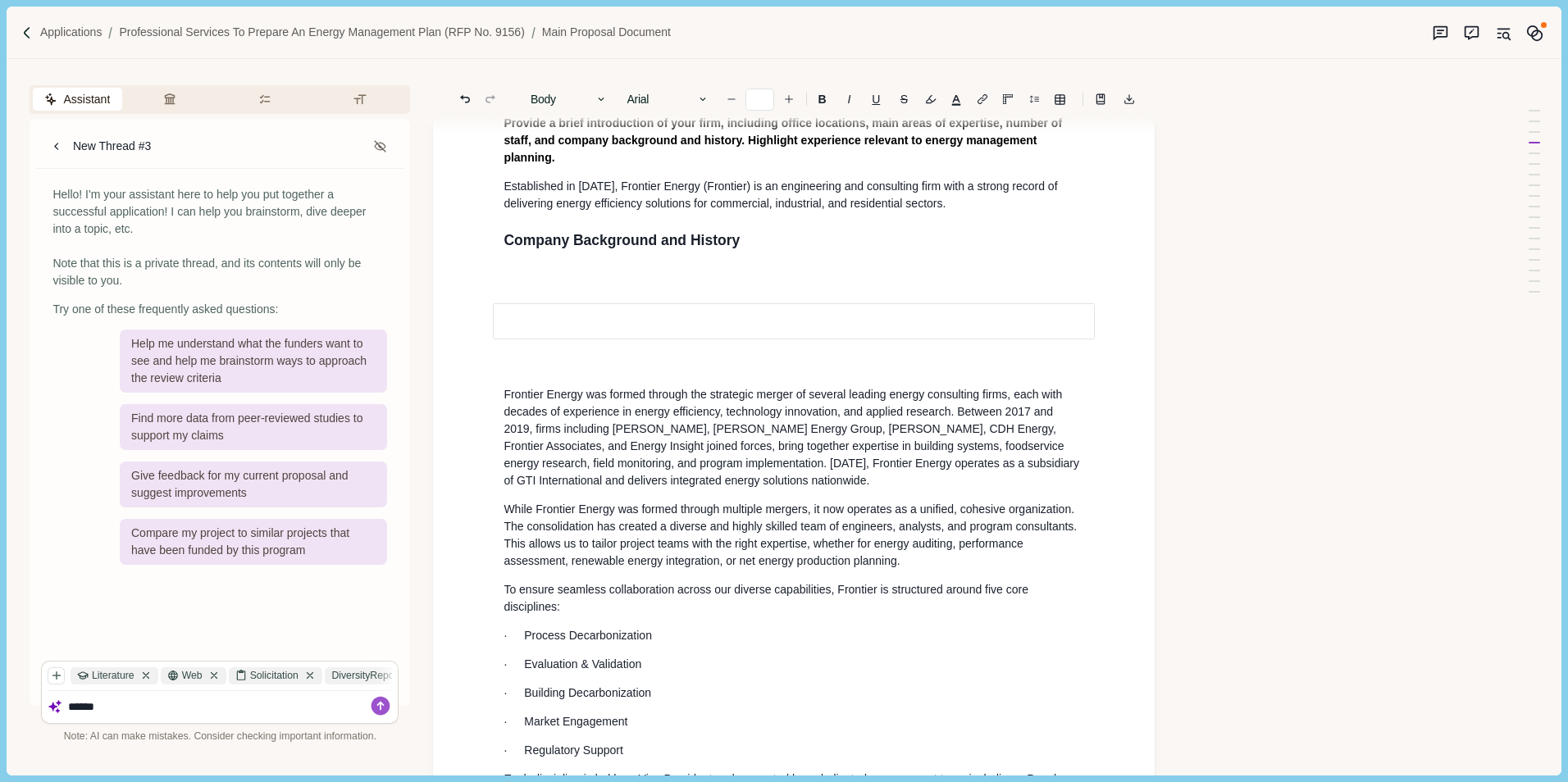
click at [549, 364] on div at bounding box center [793, 322] width 603 height 107
click at [538, 364] on div at bounding box center [793, 322] width 603 height 107
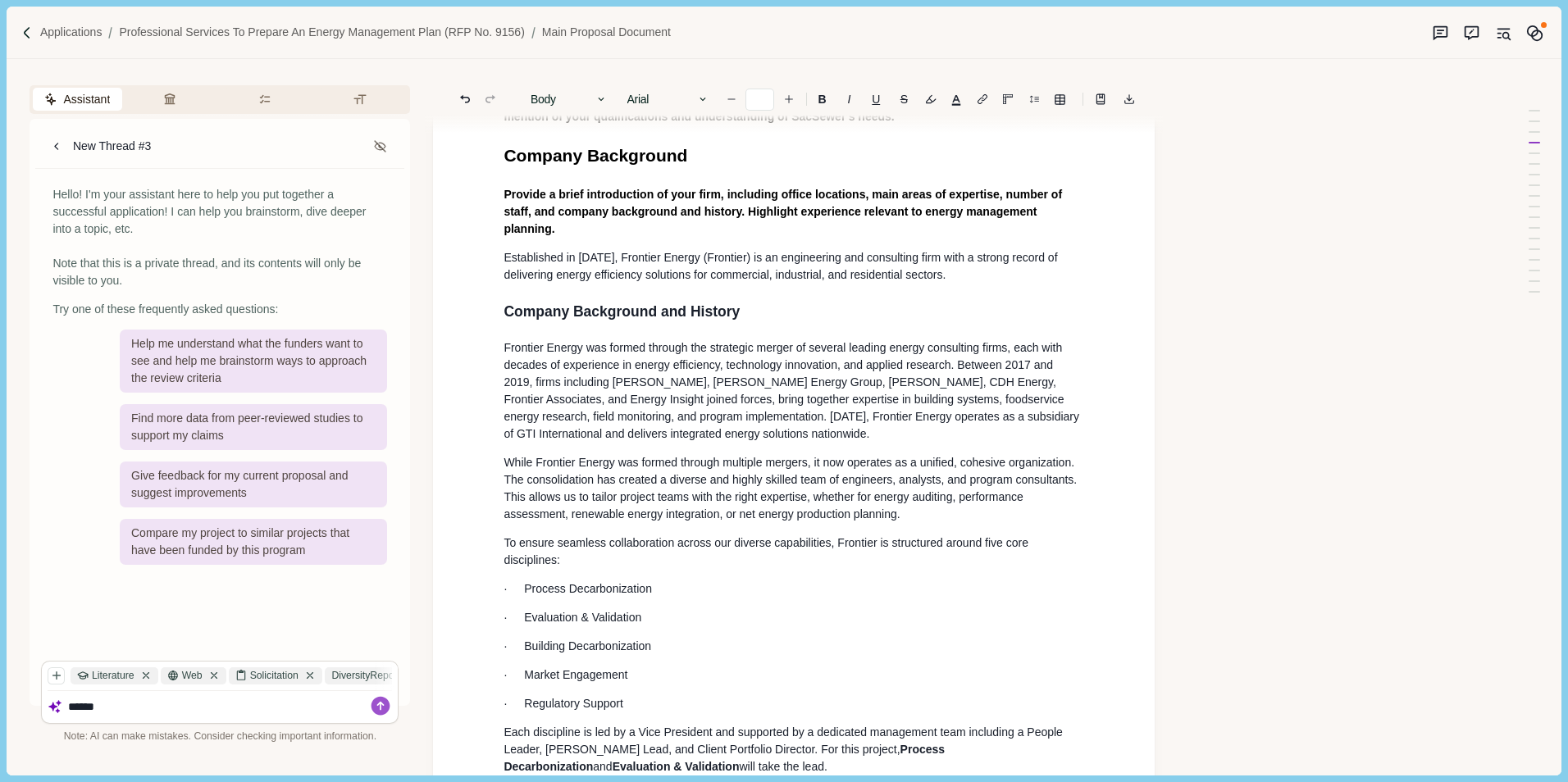
scroll to position [104, 0]
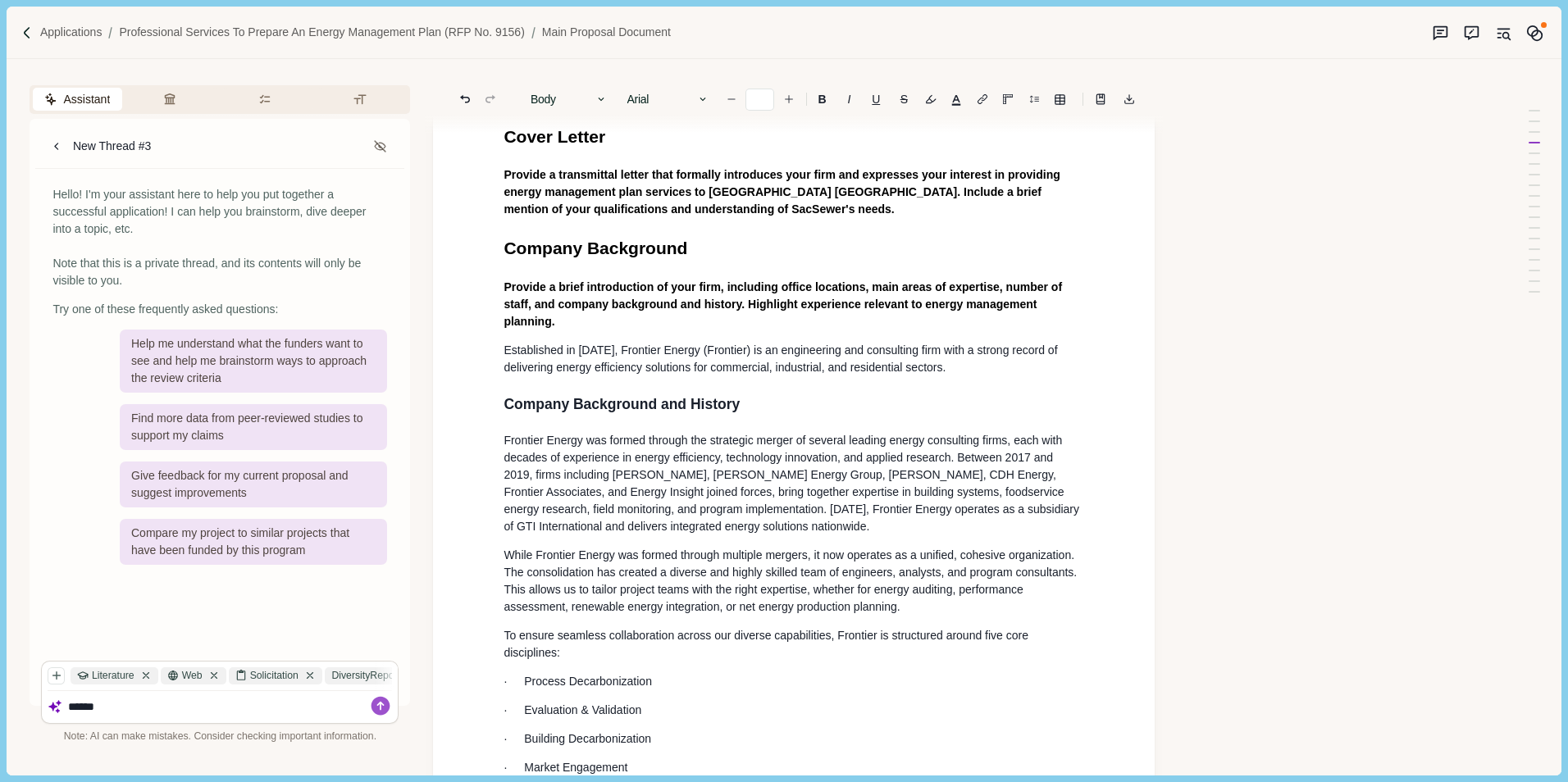
click at [645, 252] on span "Company Background" at bounding box center [595, 248] width 183 height 19
drag, startPoint x: 718, startPoint y: 379, endPoint x: 728, endPoint y: 396, distance: 19.7
click at [503, 407] on h2 "Co mpany Background and History" at bounding box center [793, 403] width 581 height 22
click at [581, 97] on button "Heading 2" at bounding box center [569, 99] width 94 height 23
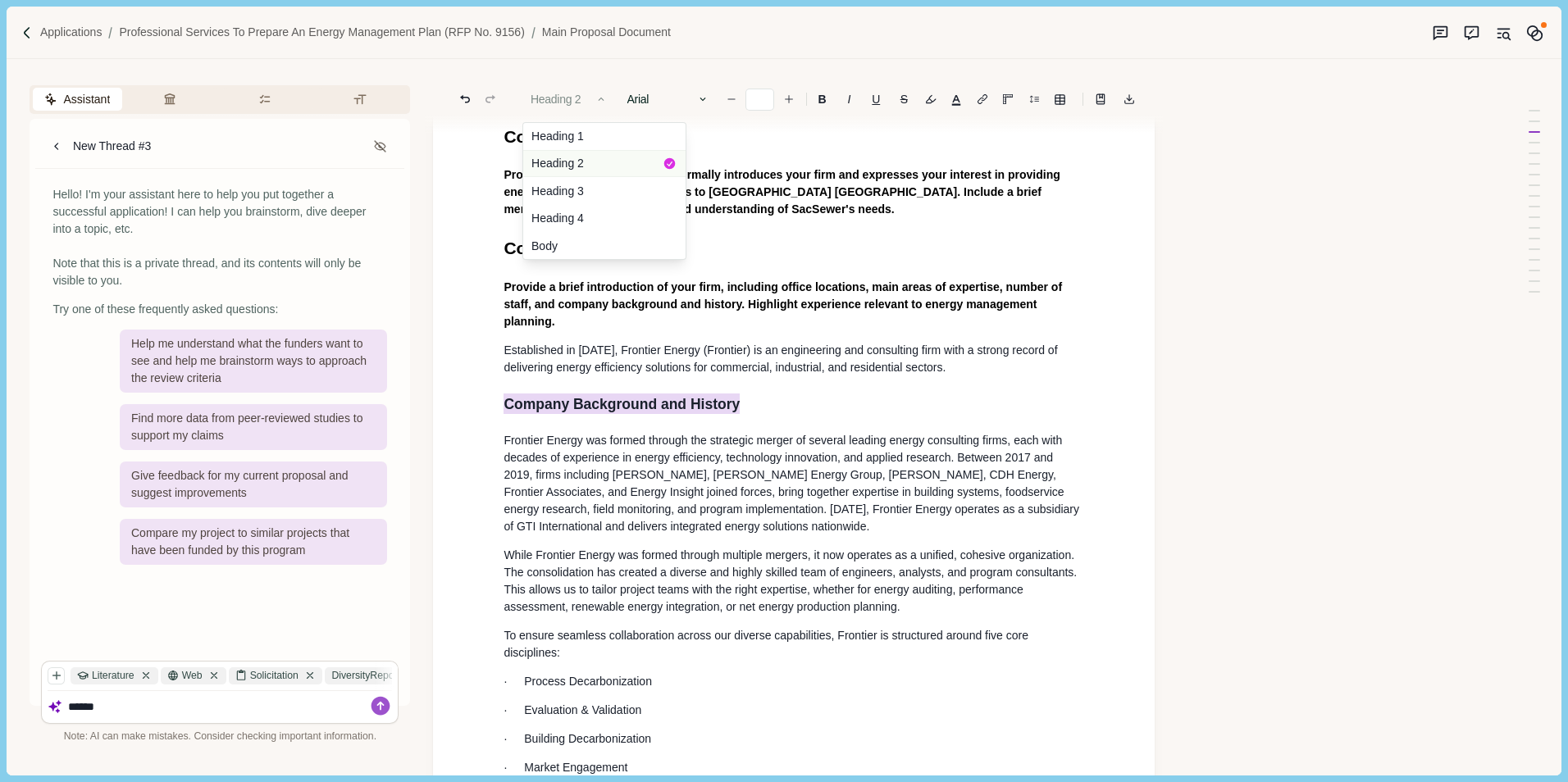
click at [599, 155] on button "Heading 2" at bounding box center [604, 163] width 163 height 28
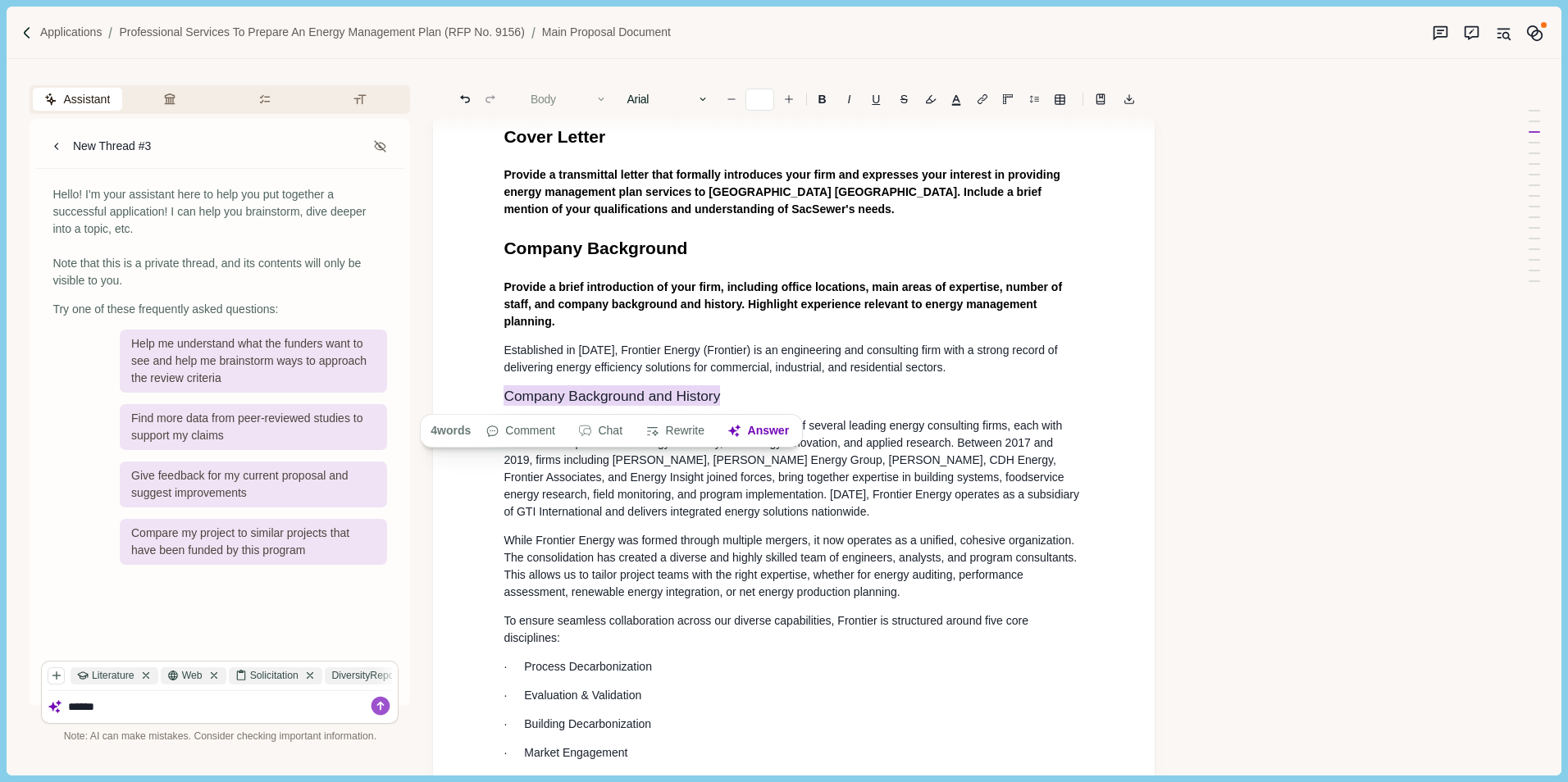
click at [569, 97] on button "Body" at bounding box center [569, 99] width 94 height 23
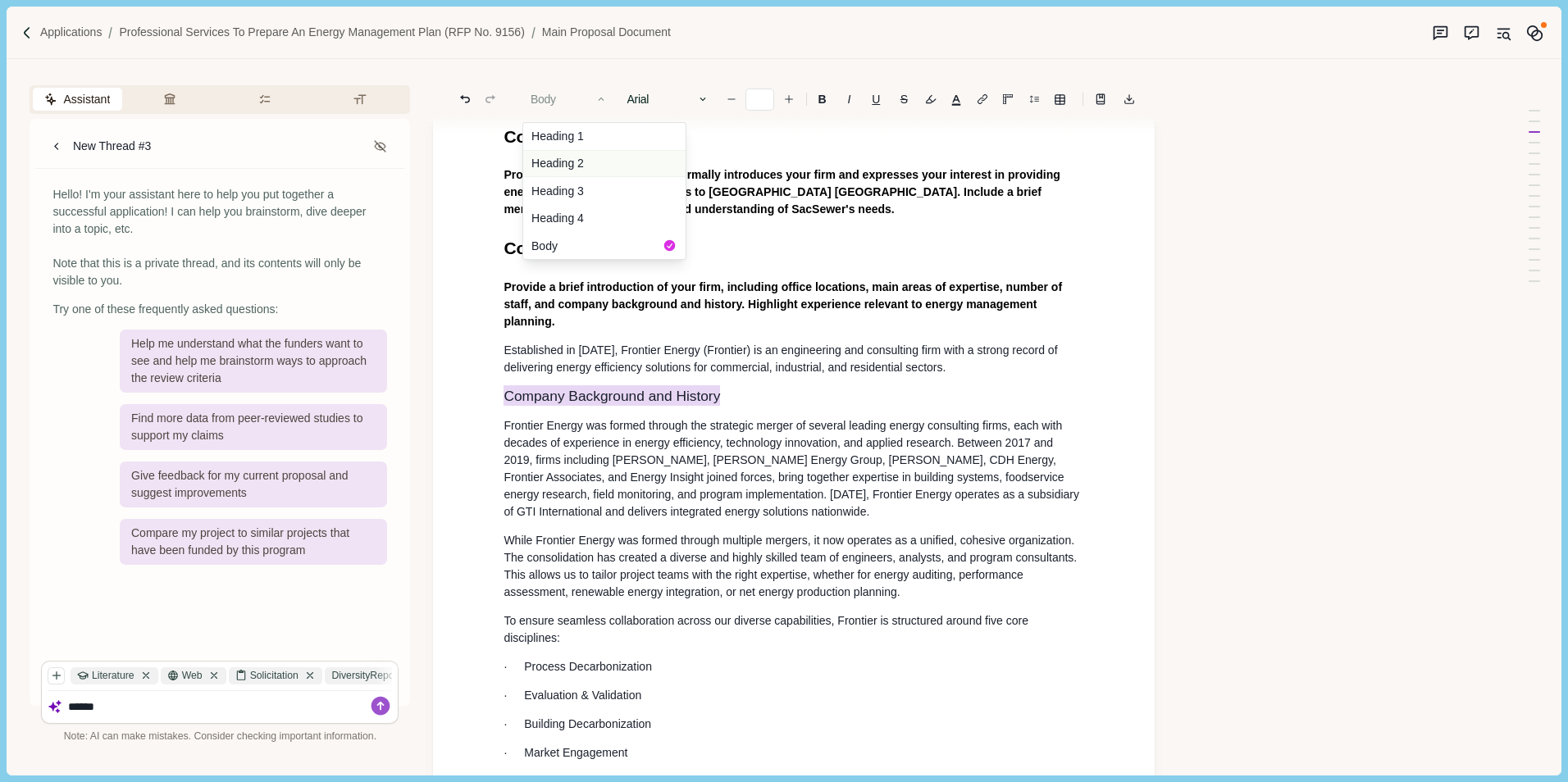
click at [601, 161] on button "Heading 2" at bounding box center [604, 163] width 163 height 28
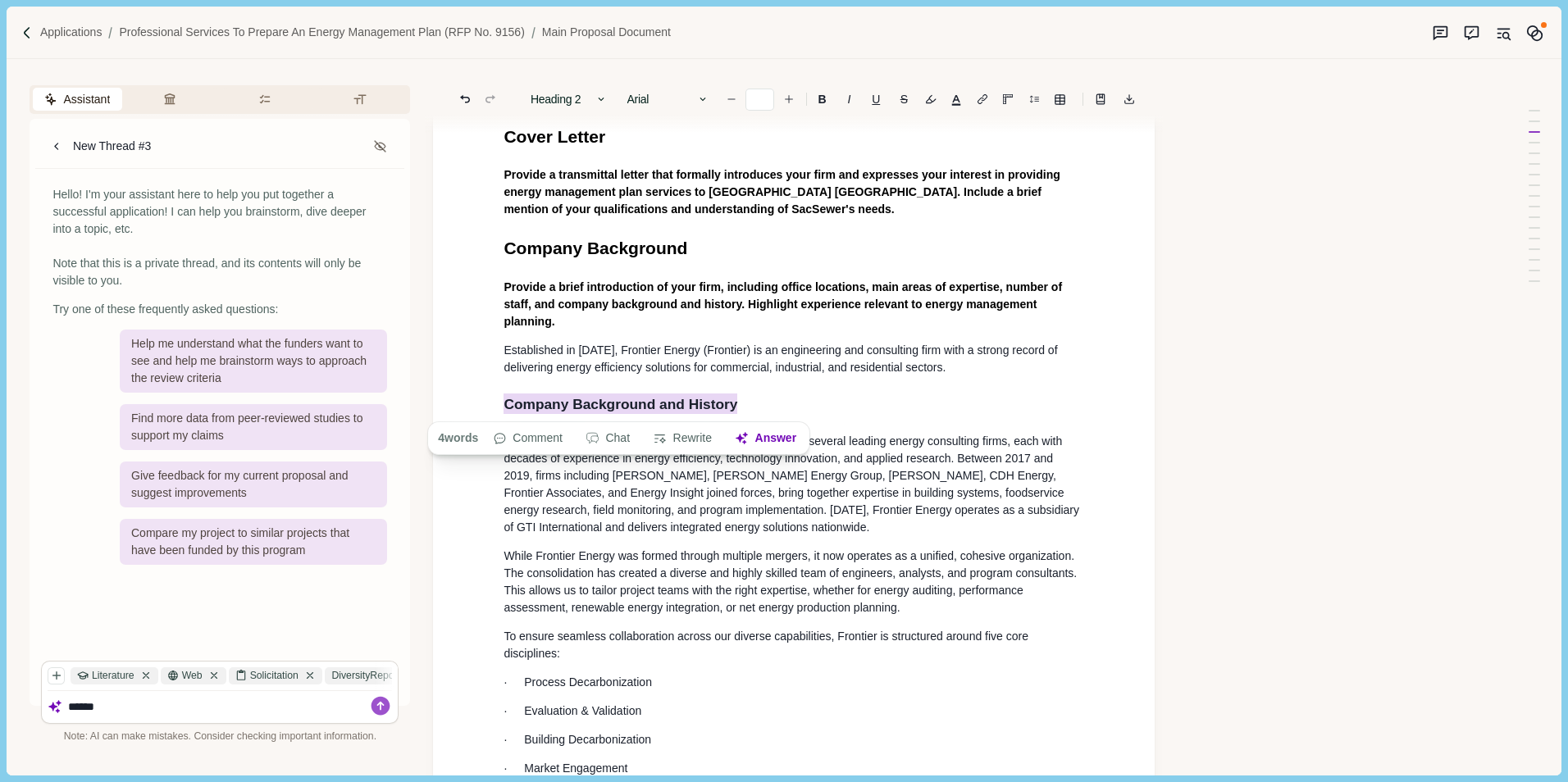
click at [750, 361] on p "Established in [DATE], Frontier Energy (Frontier) is an engineering and consult…" at bounding box center [793, 359] width 581 height 34
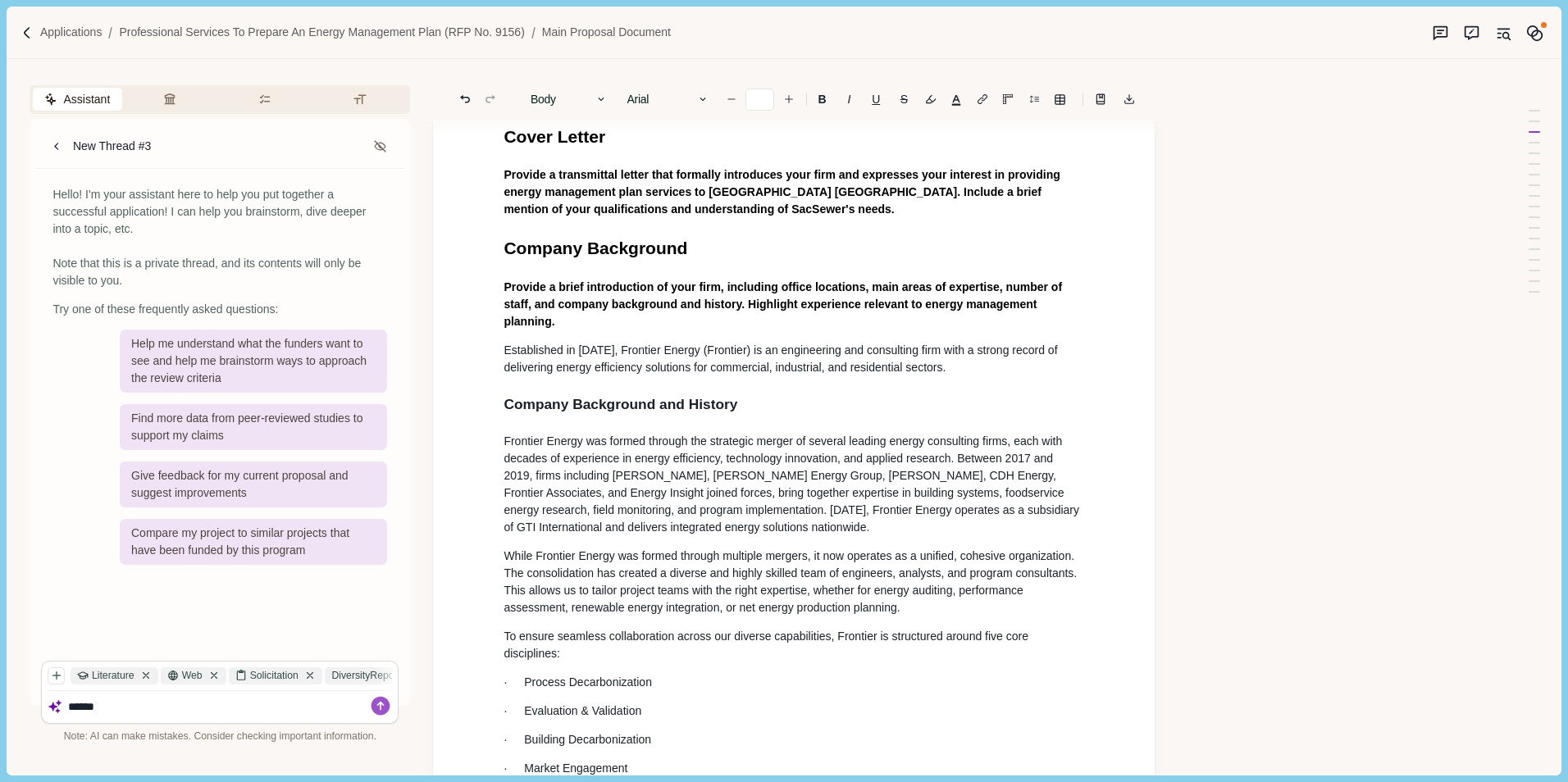
type input "**"
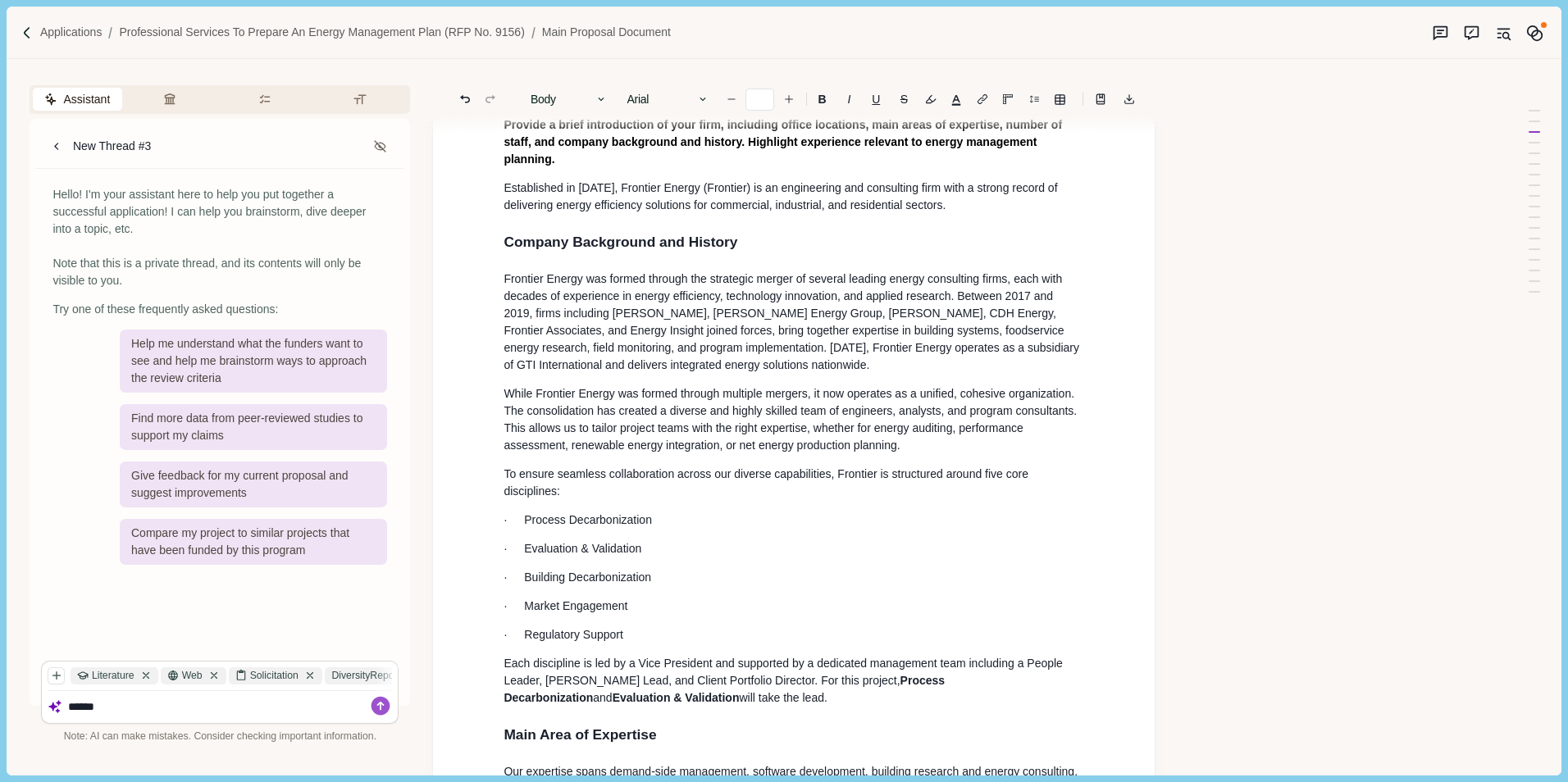
scroll to position [268, 0]
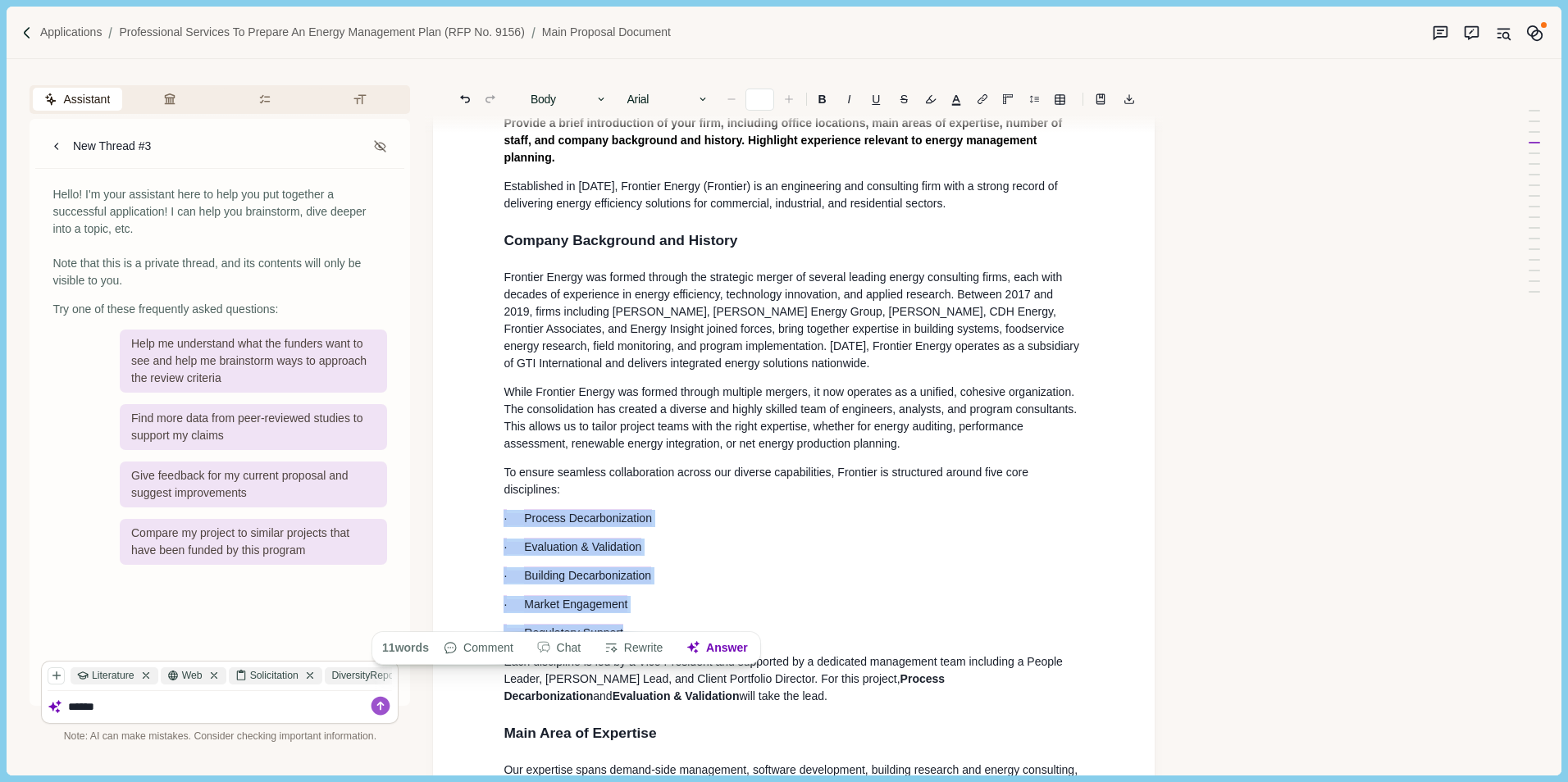
drag, startPoint x: 633, startPoint y: 614, endPoint x: 485, endPoint y: 498, distance: 188.0
click at [599, 102] on icon "button" at bounding box center [601, 99] width 11 height 11
click at [590, 103] on div "Body Heading 1 Heading 2 Heading 3 Heading 4 Body" at bounding box center [569, 99] width 94 height 23
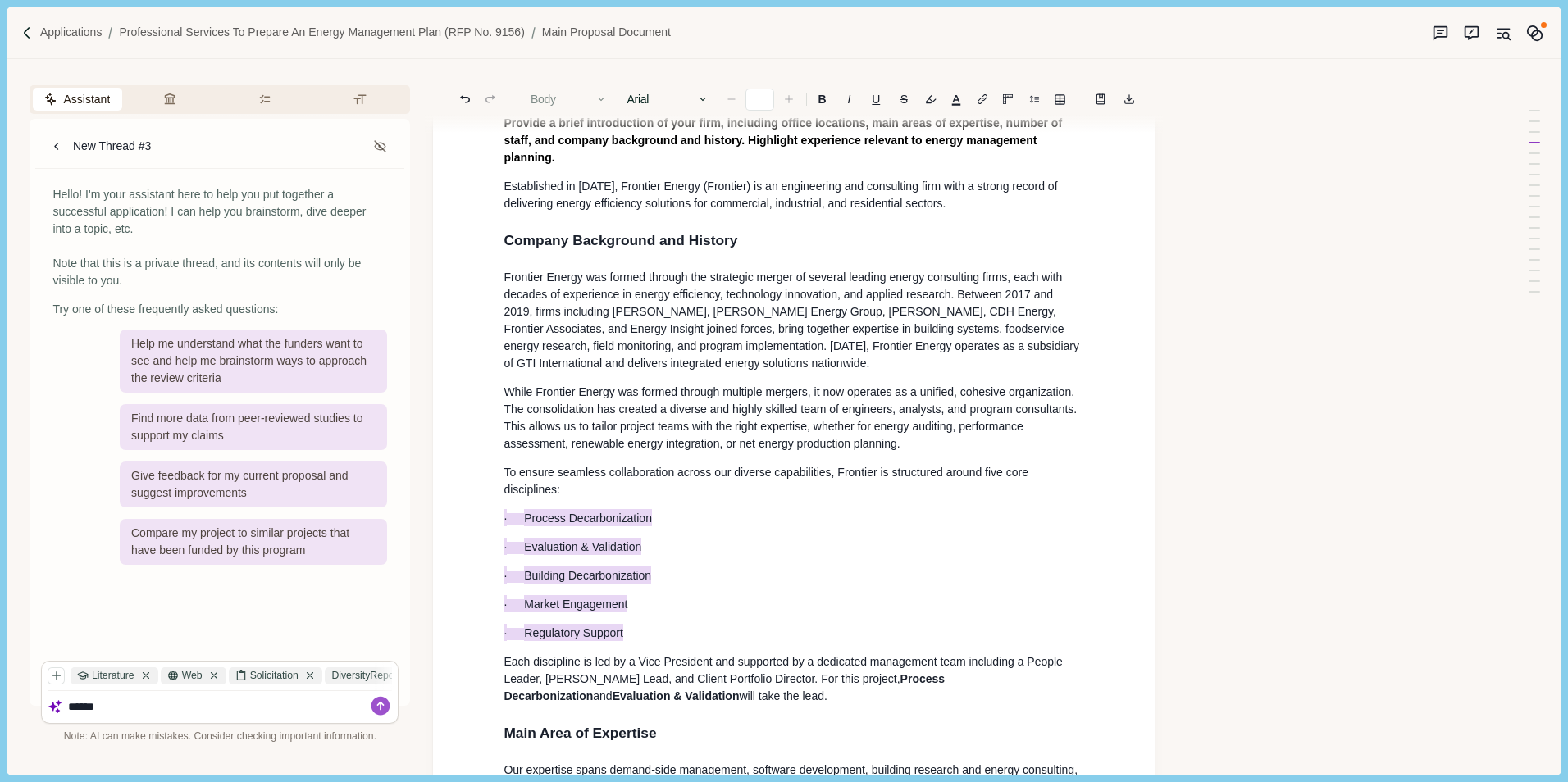
click at [790, 357] on p "Frontier Energy was formed through the strategic merger of several leading ener…" at bounding box center [793, 320] width 581 height 103
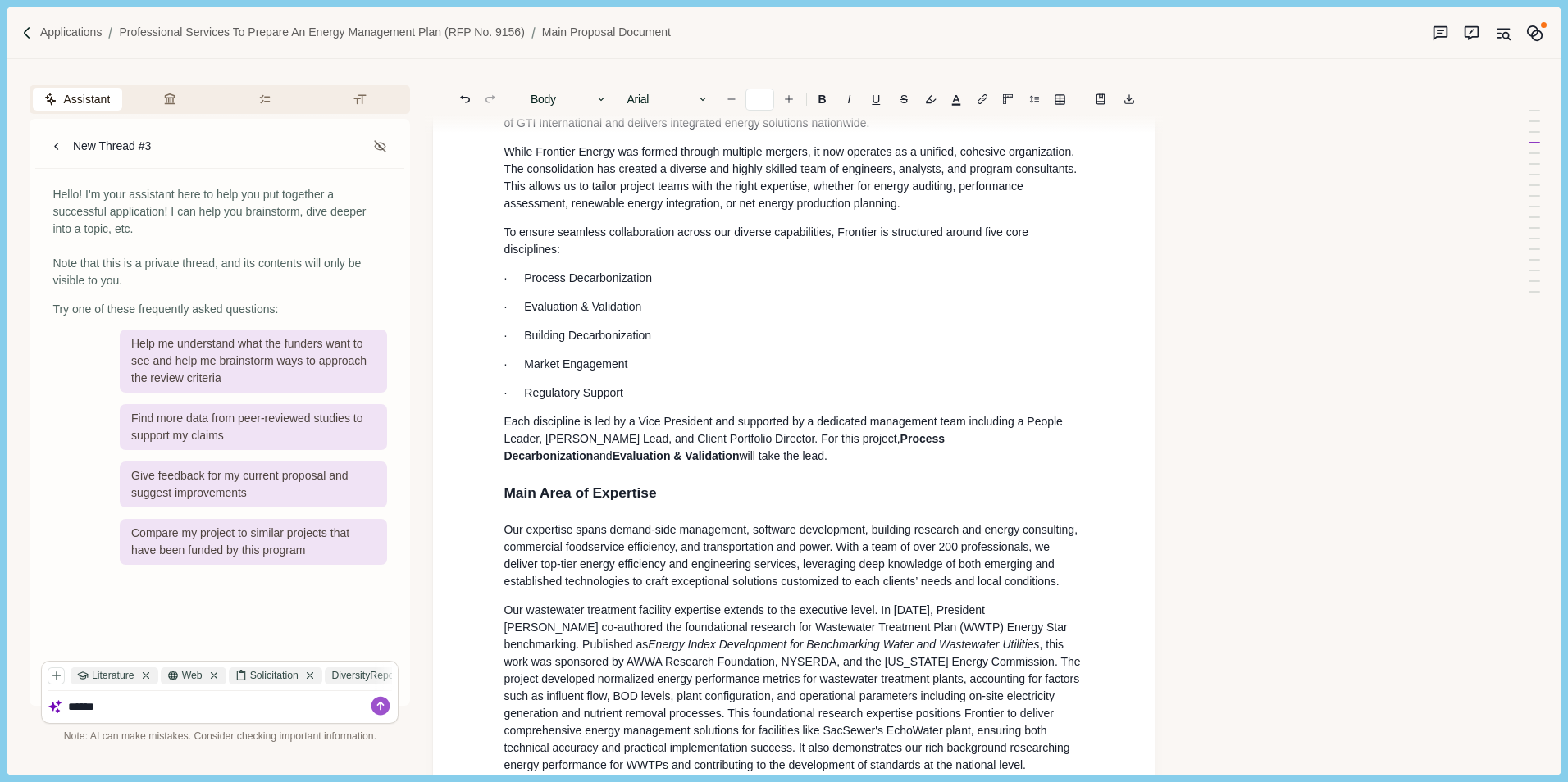
scroll to position [596, 0]
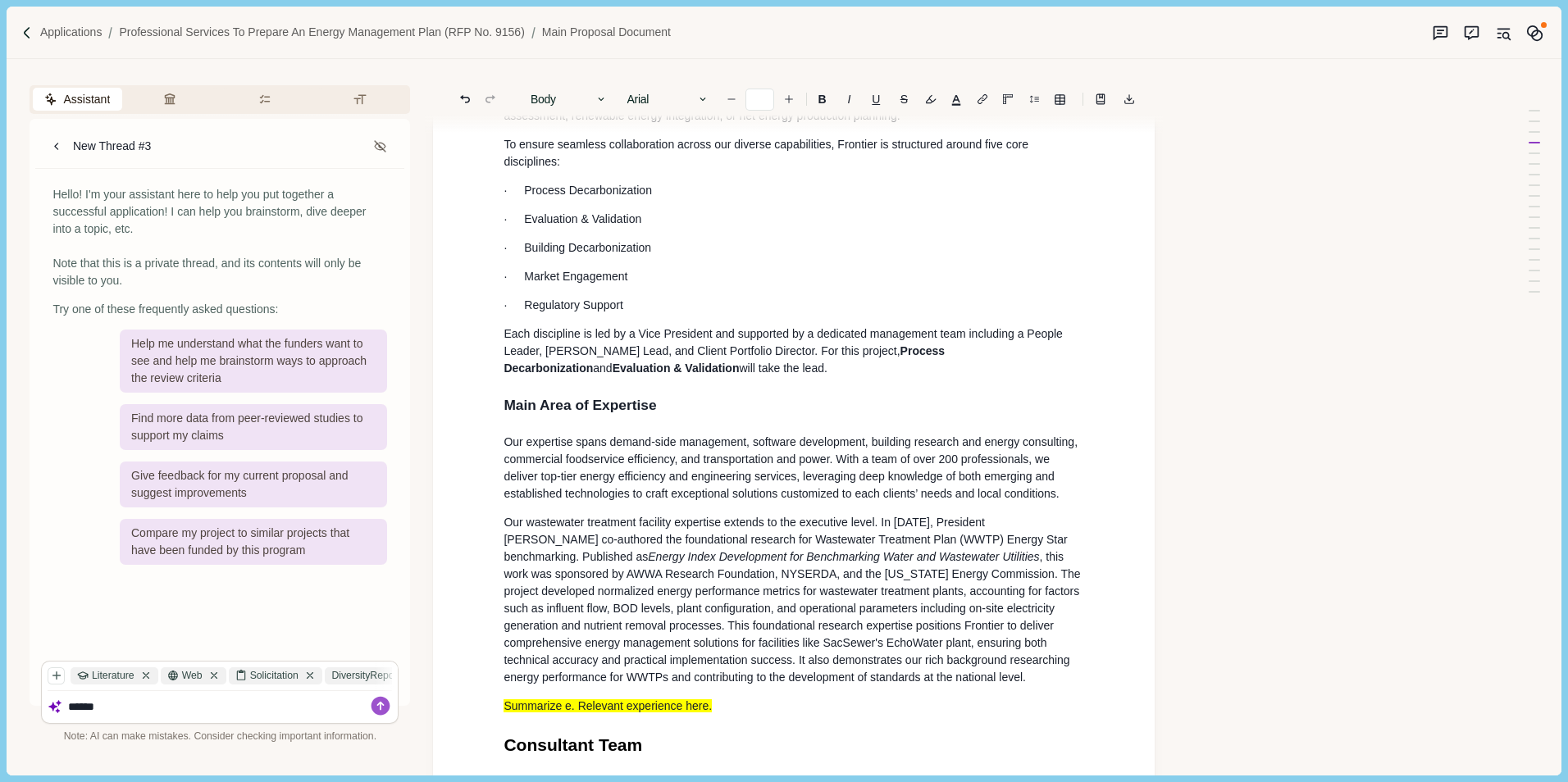
type input "**"
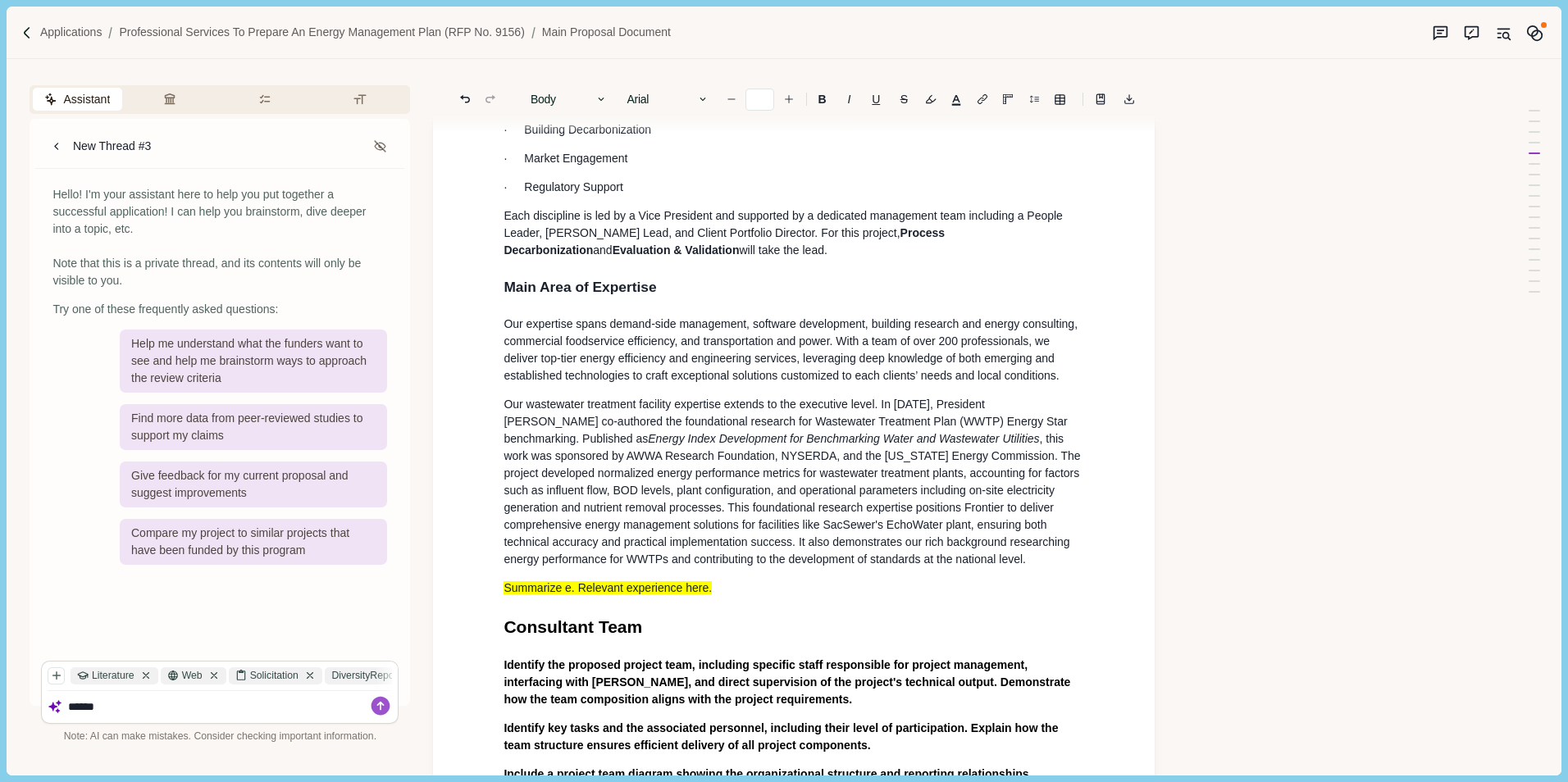
scroll to position [760, 0]
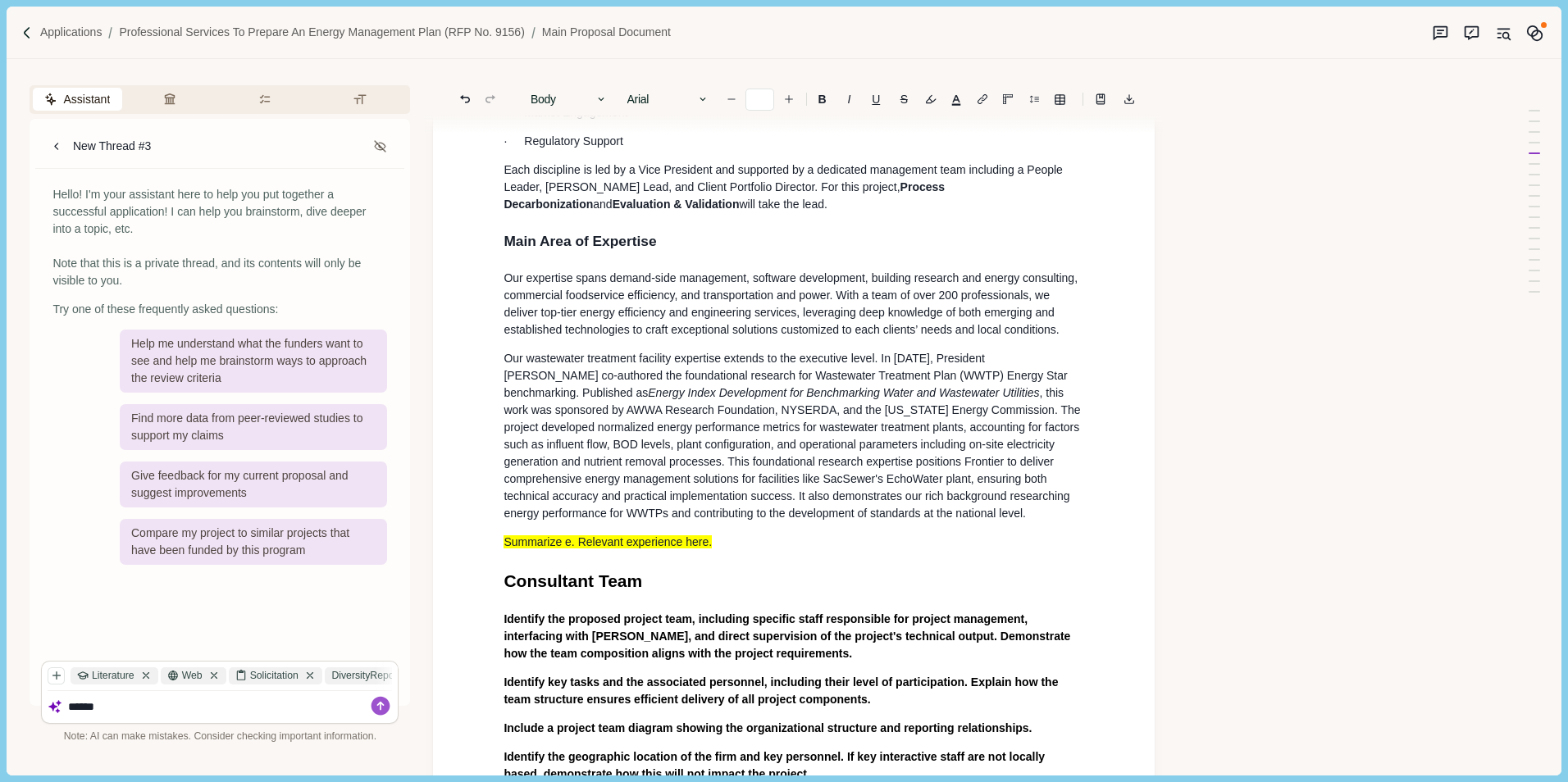
click at [634, 438] on p "Our wastewater treatment facility expertise extends to the executive level. In …" at bounding box center [793, 436] width 581 height 172
click at [583, 100] on button "Body" at bounding box center [569, 99] width 94 height 23
click at [790, 441] on p "Our wastewater treatment facility expertise extends to the executive level. In …" at bounding box center [793, 436] width 581 height 172
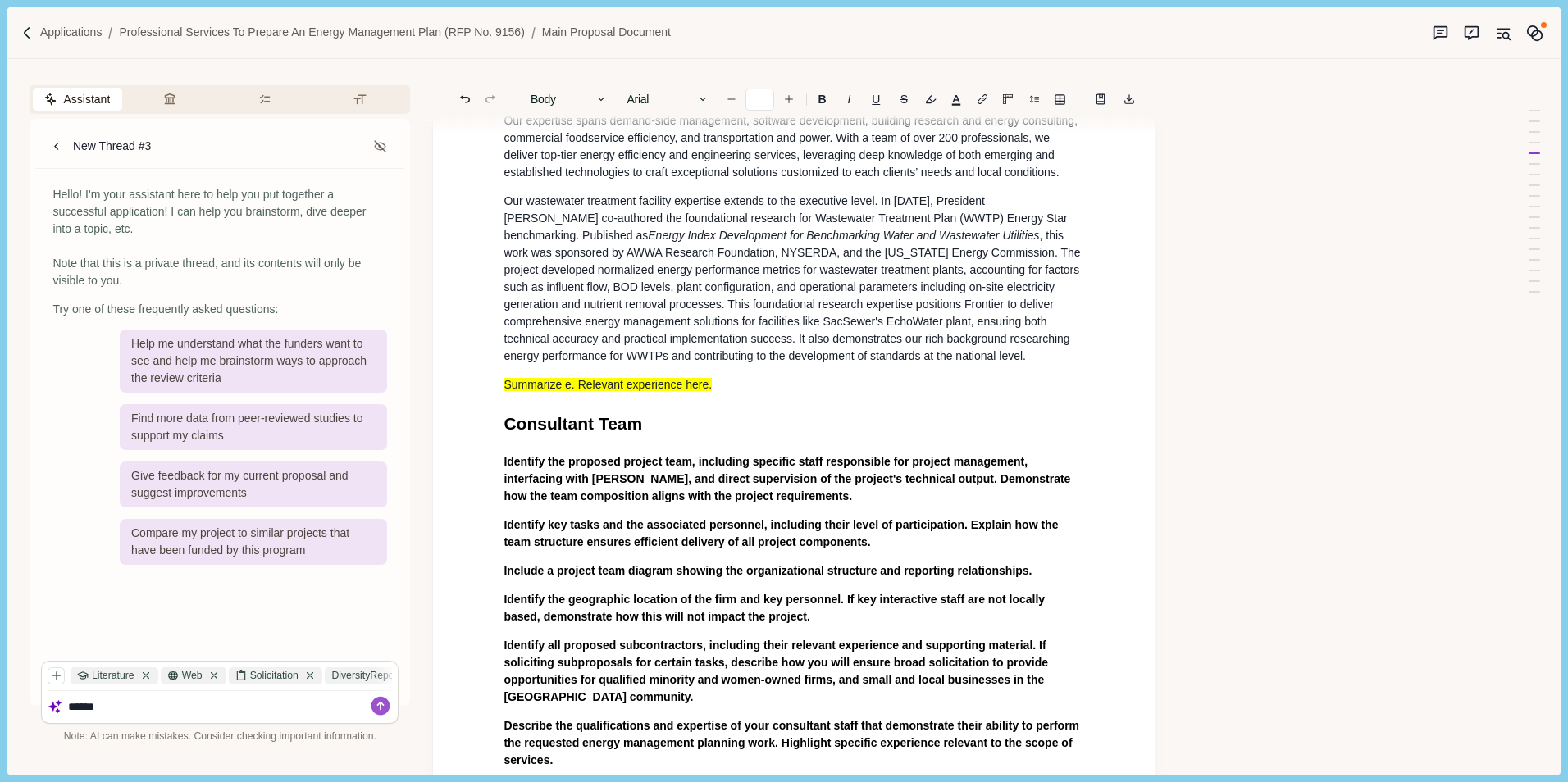
scroll to position [924, 0]
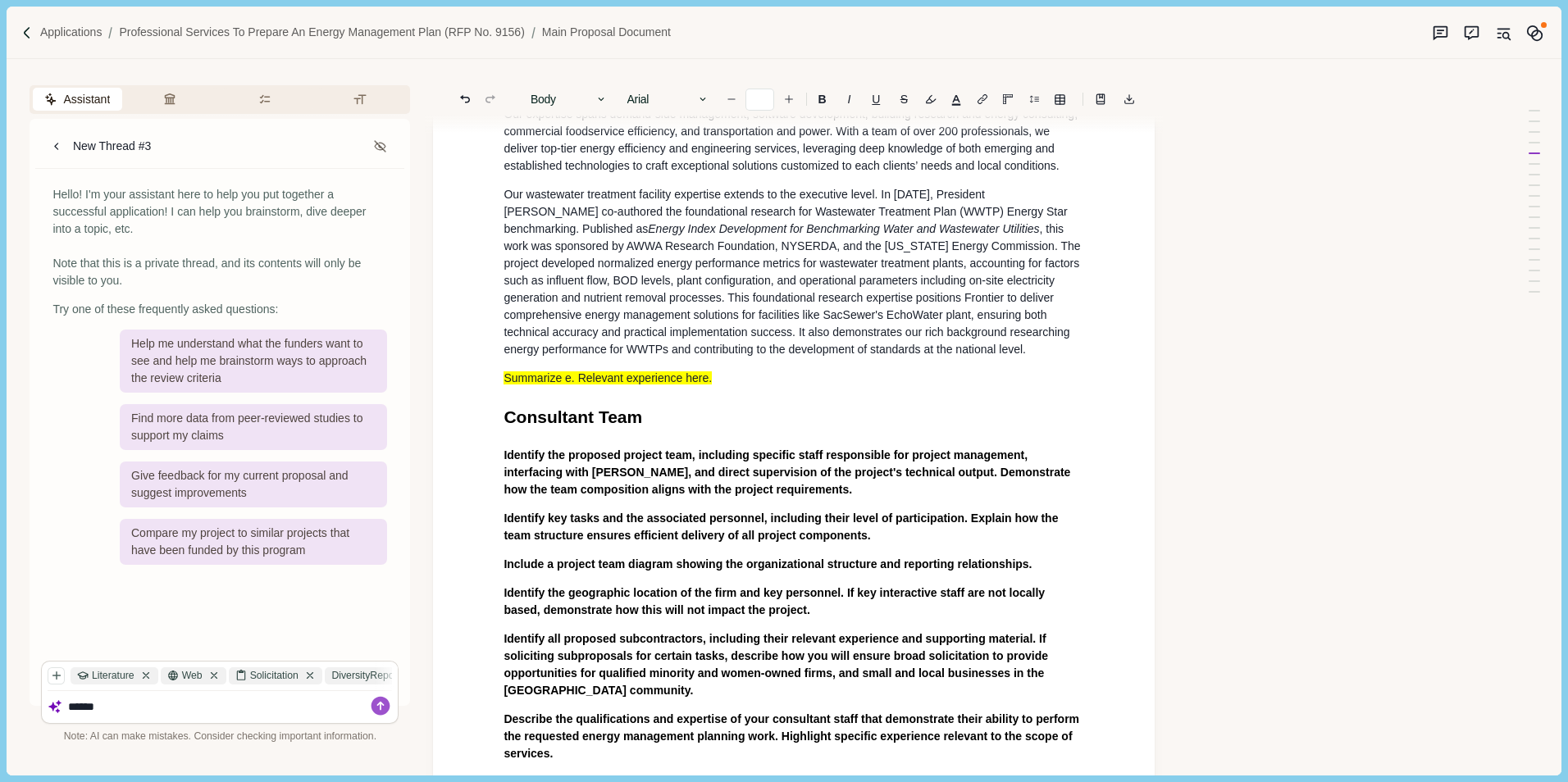
drag, startPoint x: 727, startPoint y: 393, endPoint x: 721, endPoint y: 374, distance: 19.9
click at [726, 404] on h1 "Consultant Team" at bounding box center [793, 417] width 581 height 26
click at [738, 370] on p "Summarize e. Relevant experience here." at bounding box center [793, 379] width 581 height 17
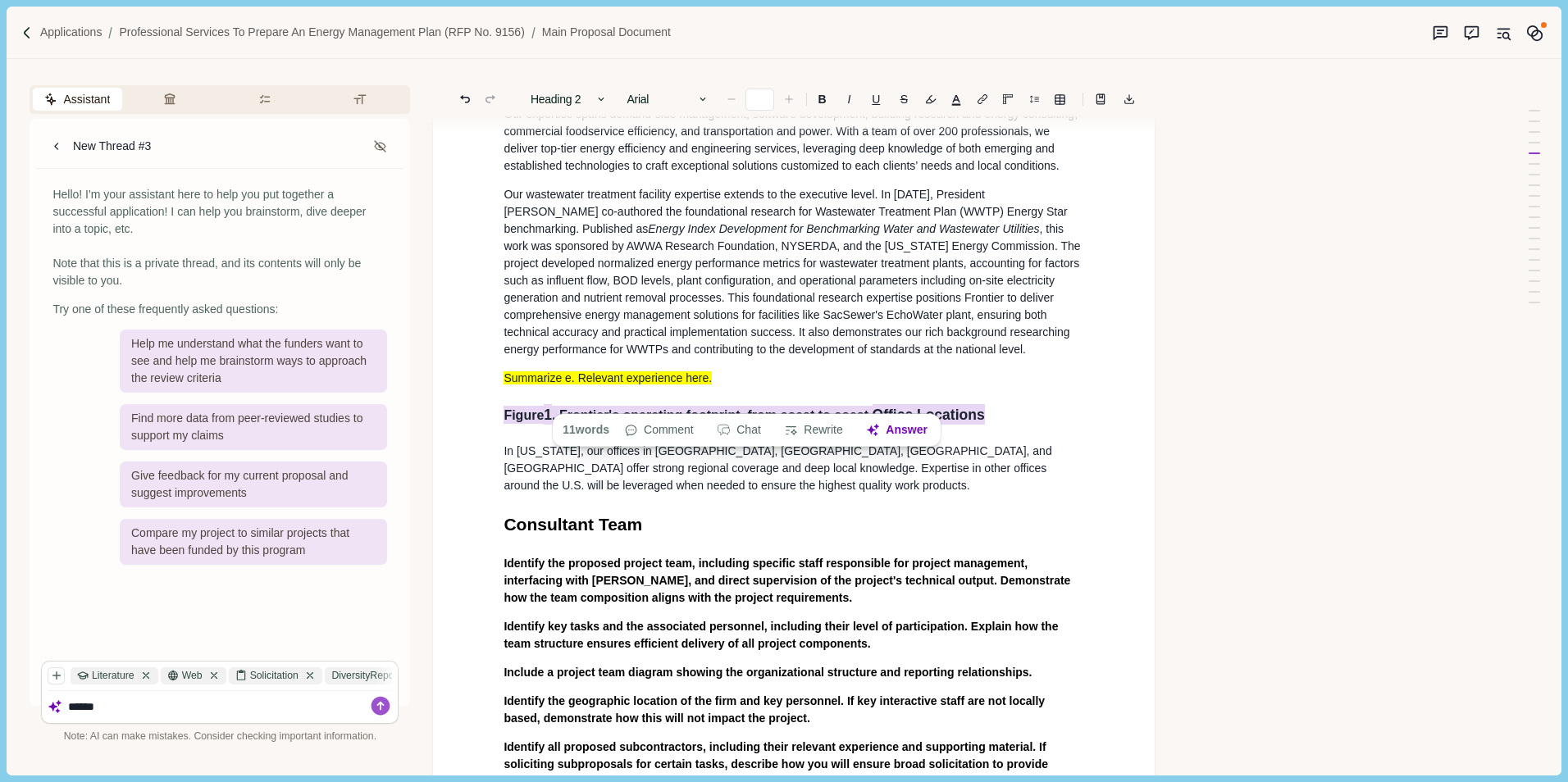
drag, startPoint x: 998, startPoint y: 394, endPoint x: 503, endPoint y: 392, distance: 495.0
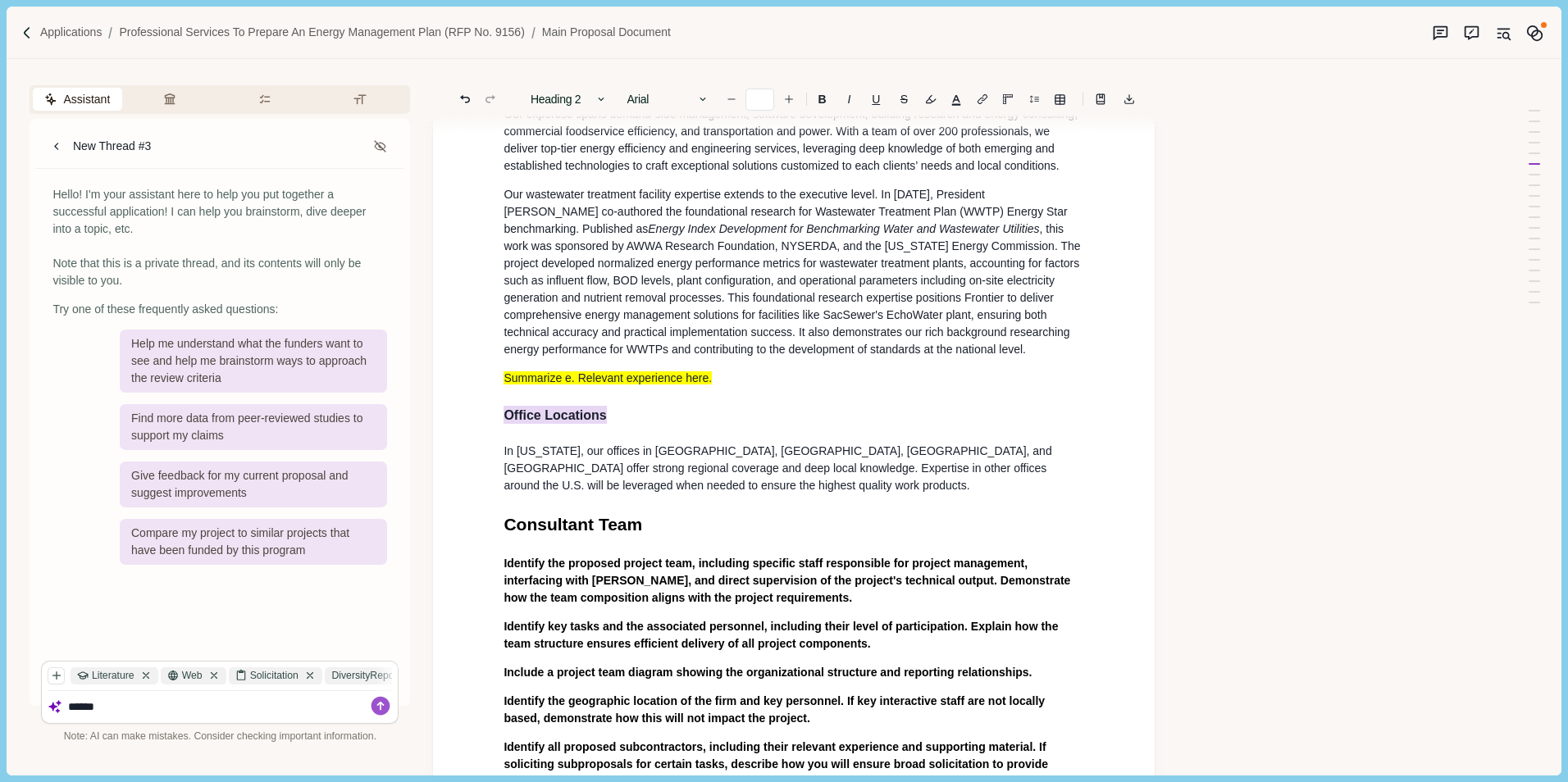
drag, startPoint x: 619, startPoint y: 395, endPoint x: 462, endPoint y: 402, distance: 157.2
click at [656, 247] on p "Our wastewater treatment facility expertise extends to the executive level. In …" at bounding box center [793, 272] width 581 height 172
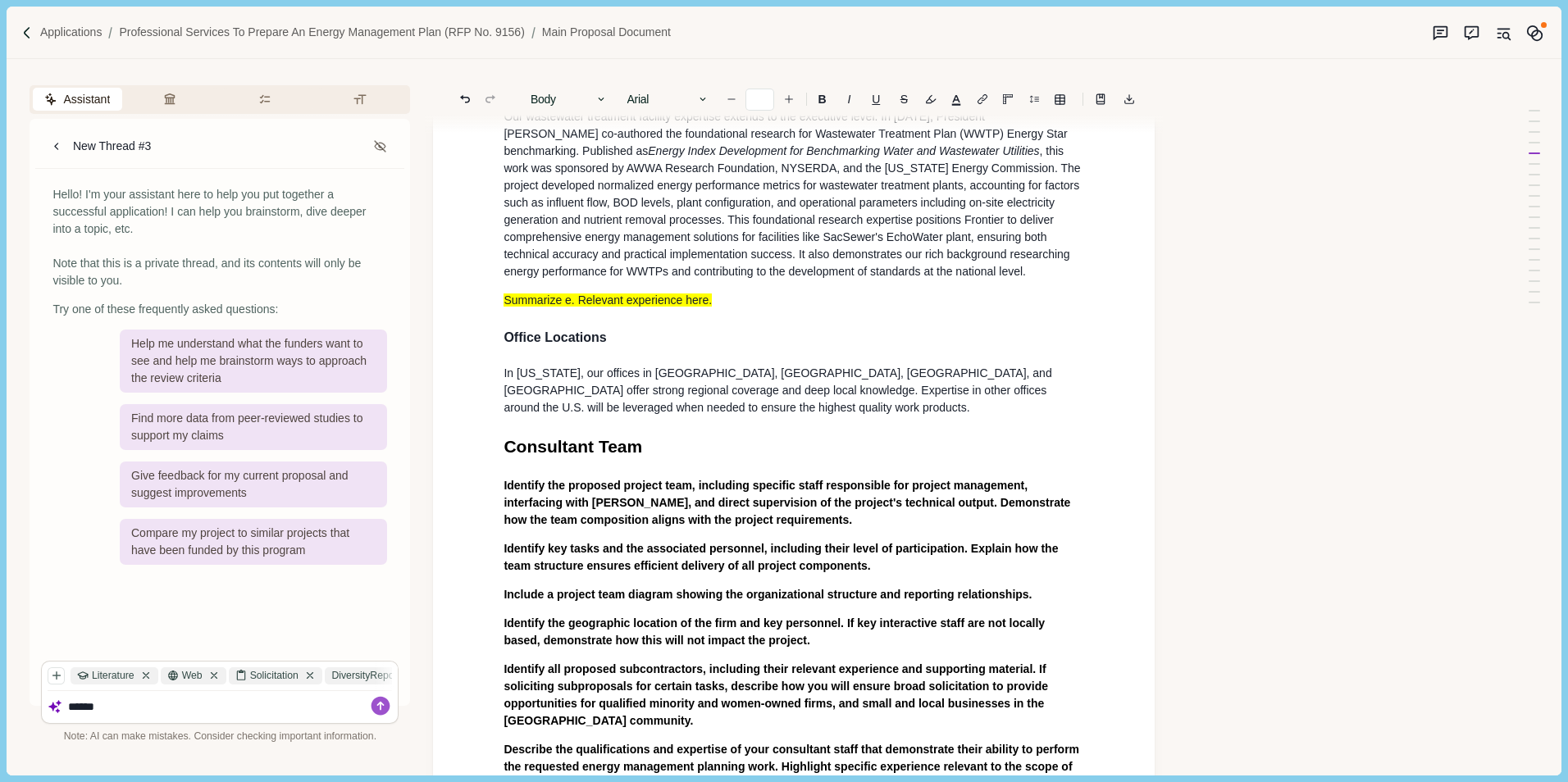
scroll to position [1087, 0]
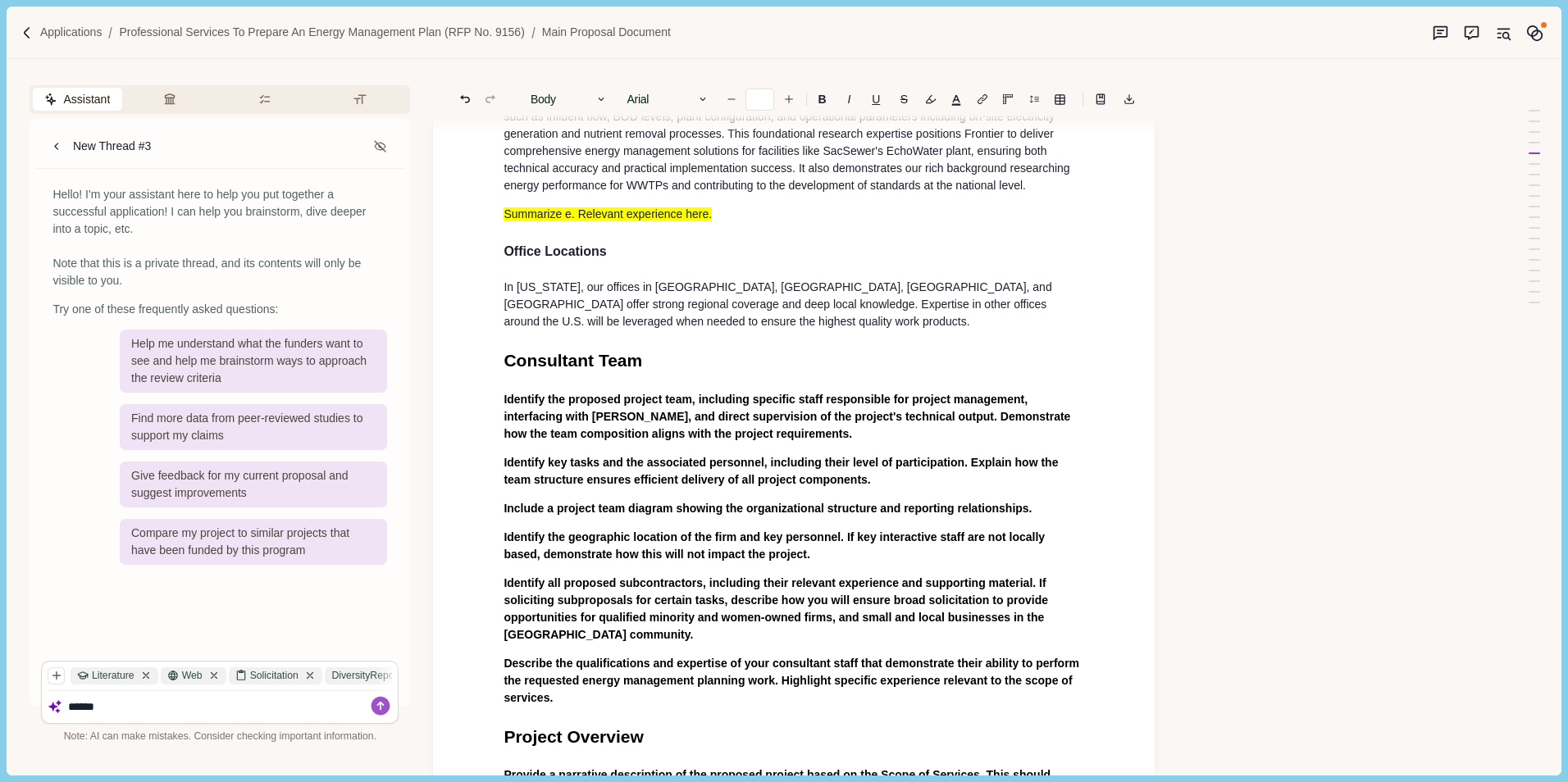
click at [703, 576] on span "Identify all proposed subcontractors, including their relevant experience and s…" at bounding box center [776, 608] width 546 height 65
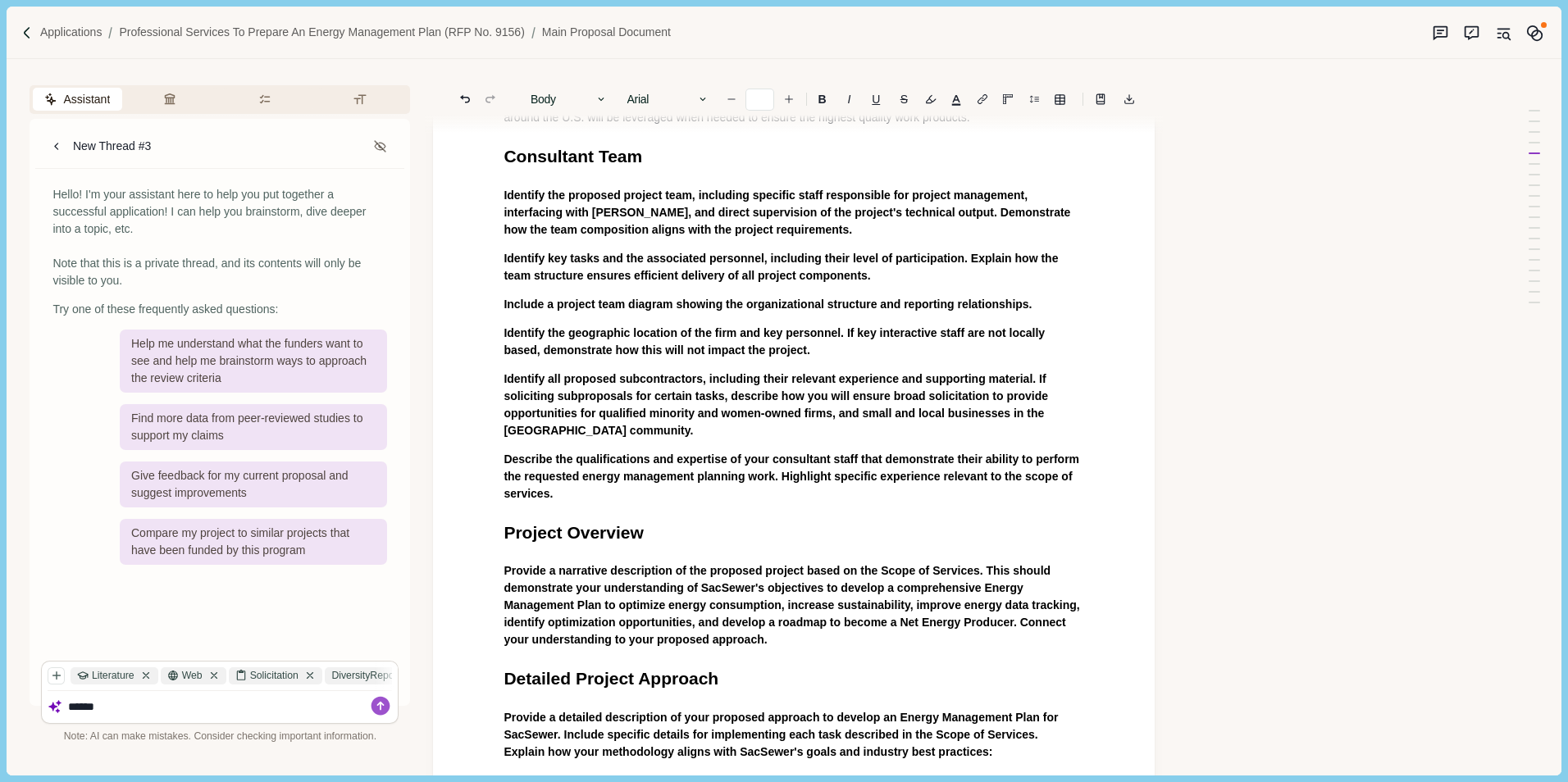
scroll to position [1333, 0]
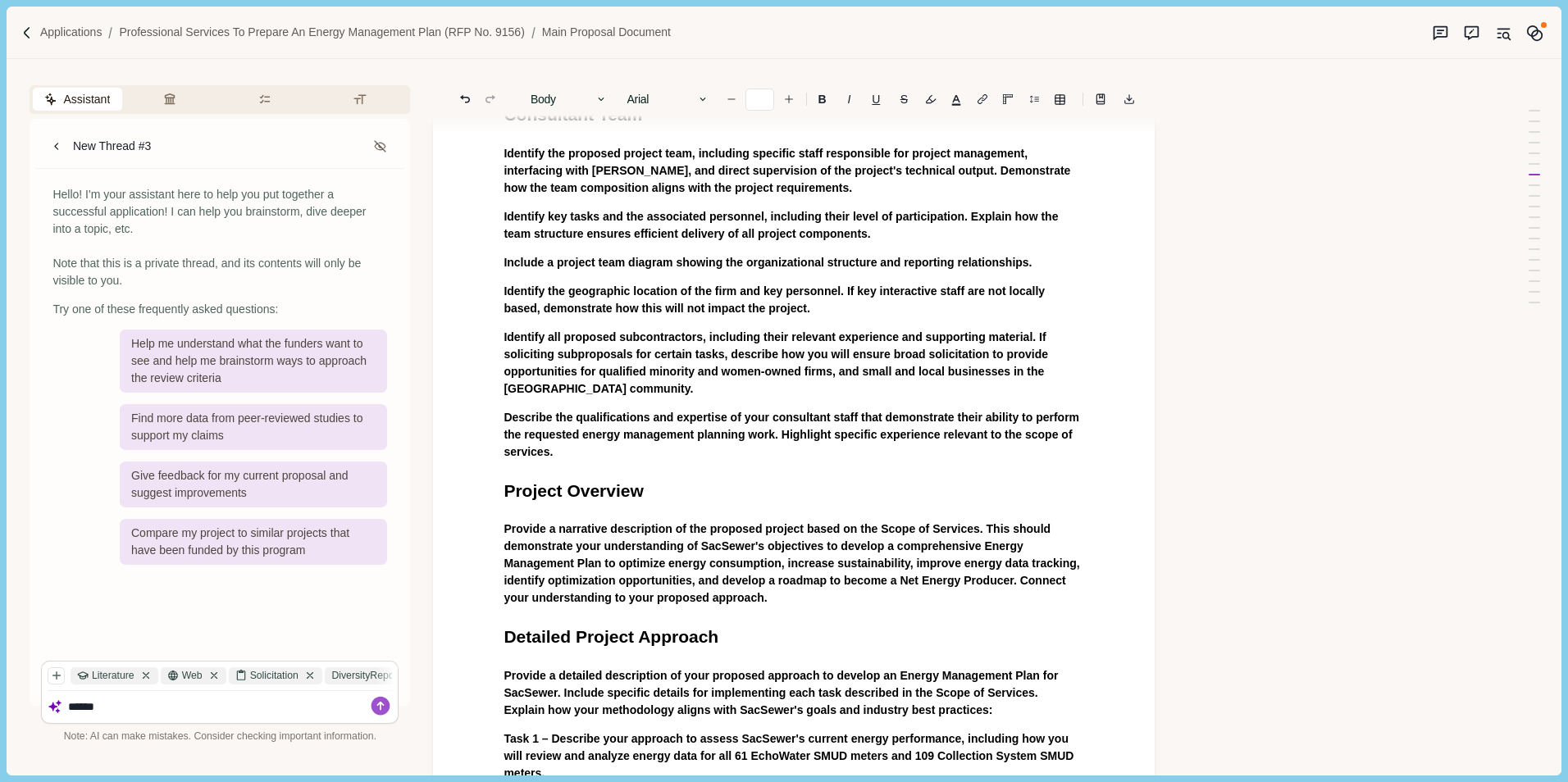
click at [602, 481] on span "Project Overview" at bounding box center [573, 490] width 139 height 19
click at [602, 444] on div "Main Proposal Document Cover Letter Provide a transmittal letter that formally …" at bounding box center [793, 775] width 603 height 3850
drag, startPoint x: 701, startPoint y: 463, endPoint x: 697, endPoint y: 472, distance: 9.8
click at [701, 477] on h1 "Project Overview" at bounding box center [793, 490] width 581 height 26
click at [685, 432] on p "Describe the qualifications and expertise of your consultant staff that demonst…" at bounding box center [793, 434] width 581 height 52
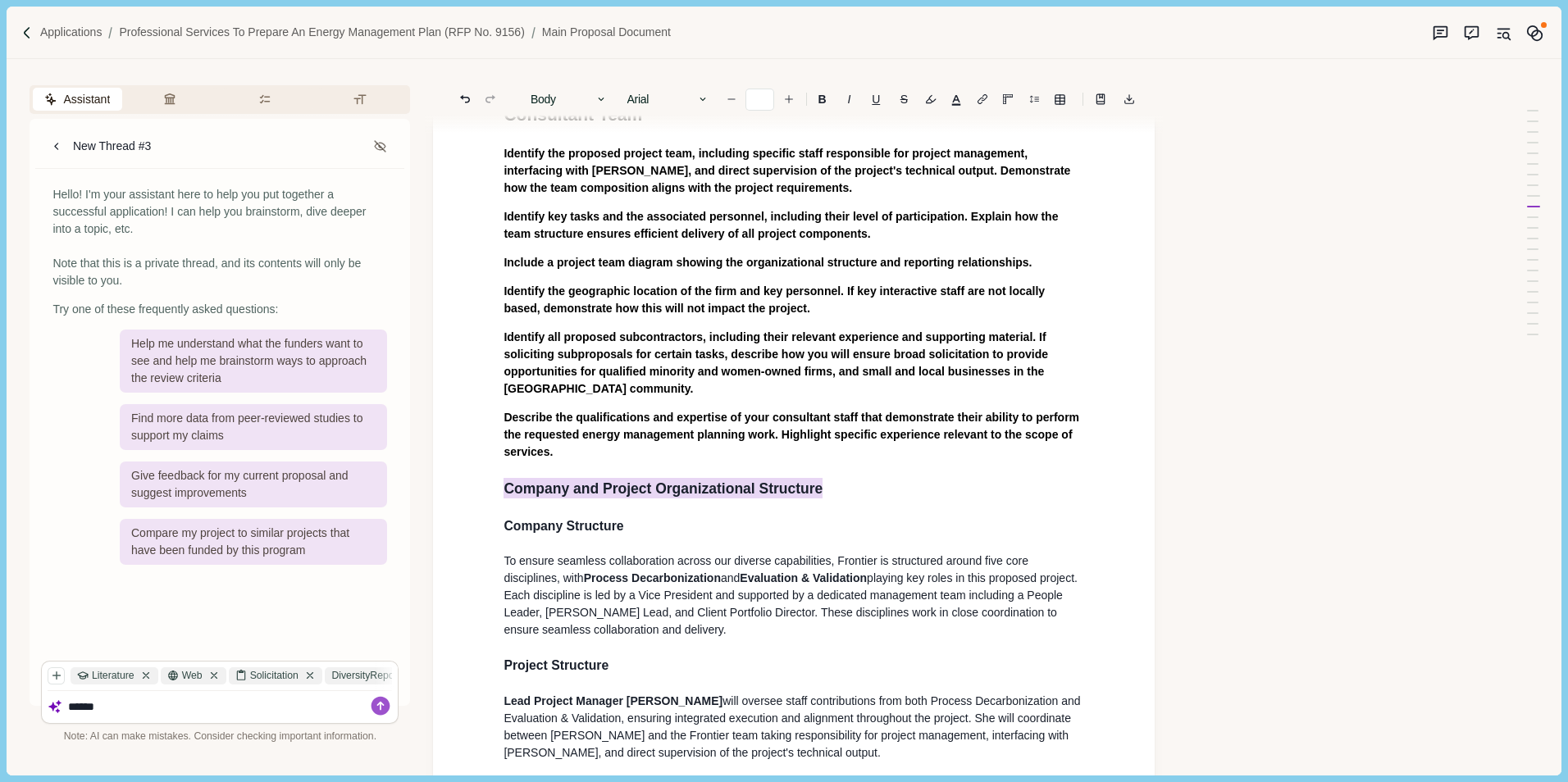
drag, startPoint x: 704, startPoint y: 470, endPoint x: 475, endPoint y: 470, distance: 229.0
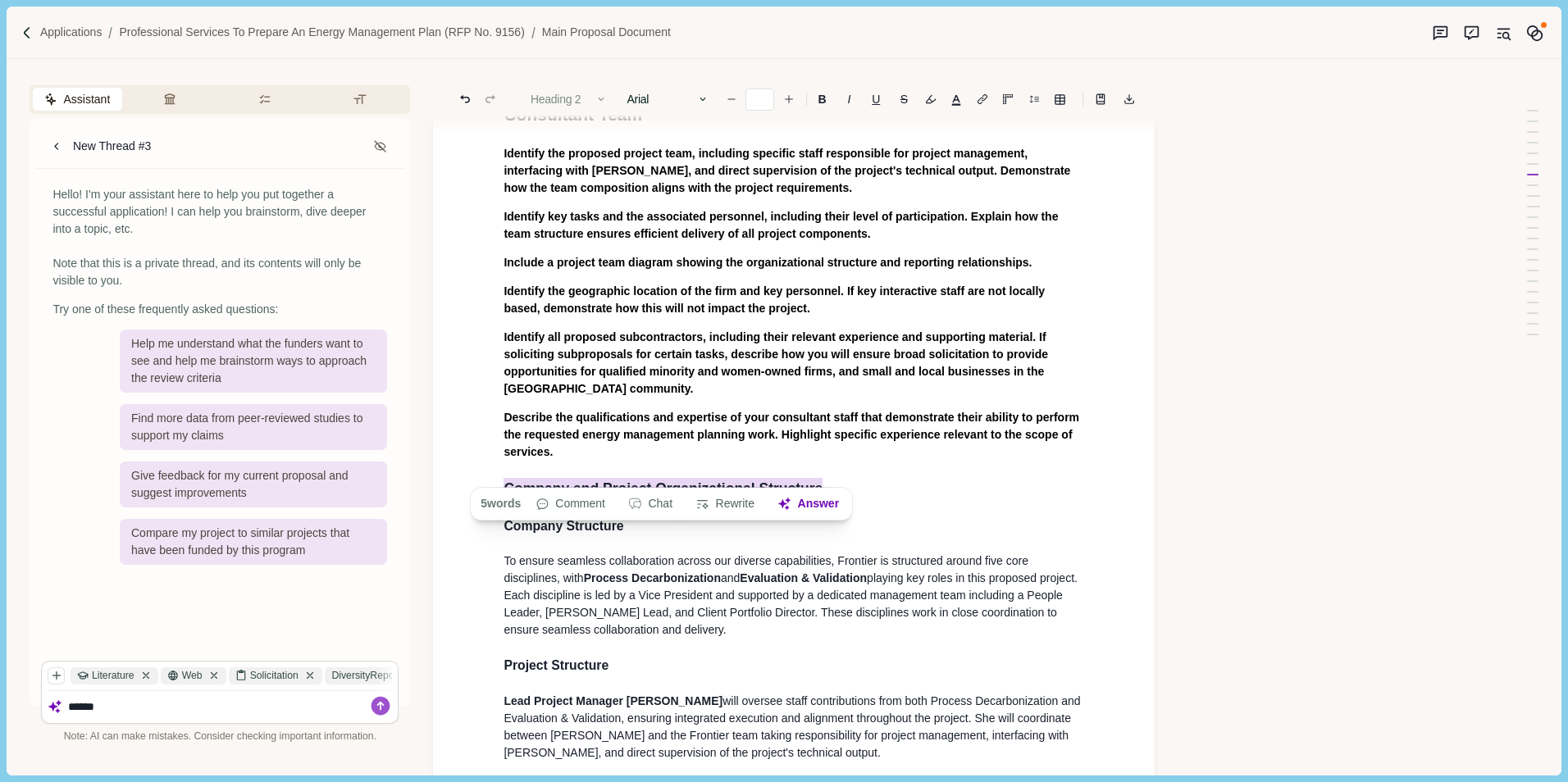
click at [564, 92] on button "Heading 2" at bounding box center [569, 99] width 94 height 23
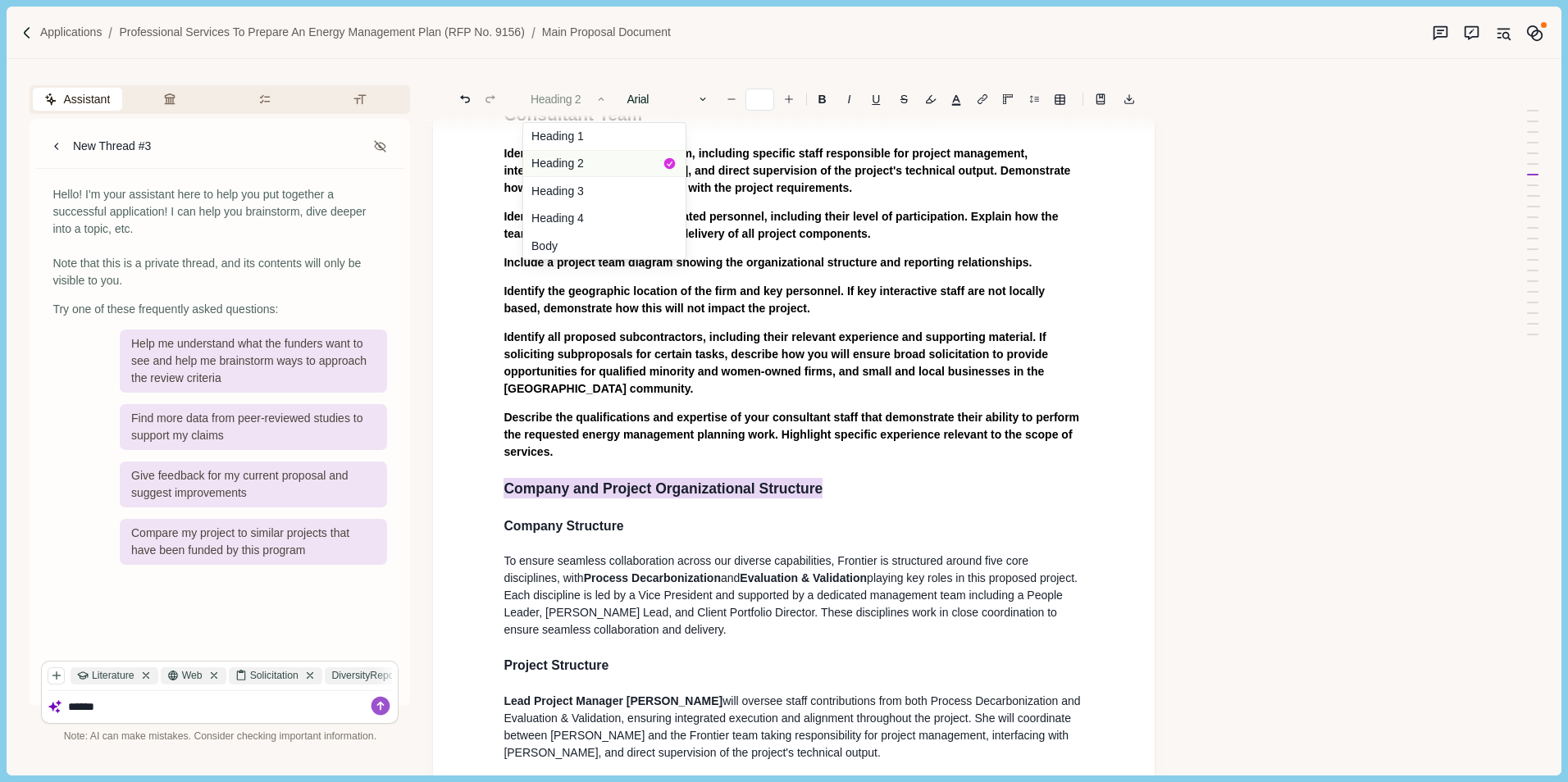
click at [573, 167] on button "Heading 2" at bounding box center [604, 163] width 163 height 28
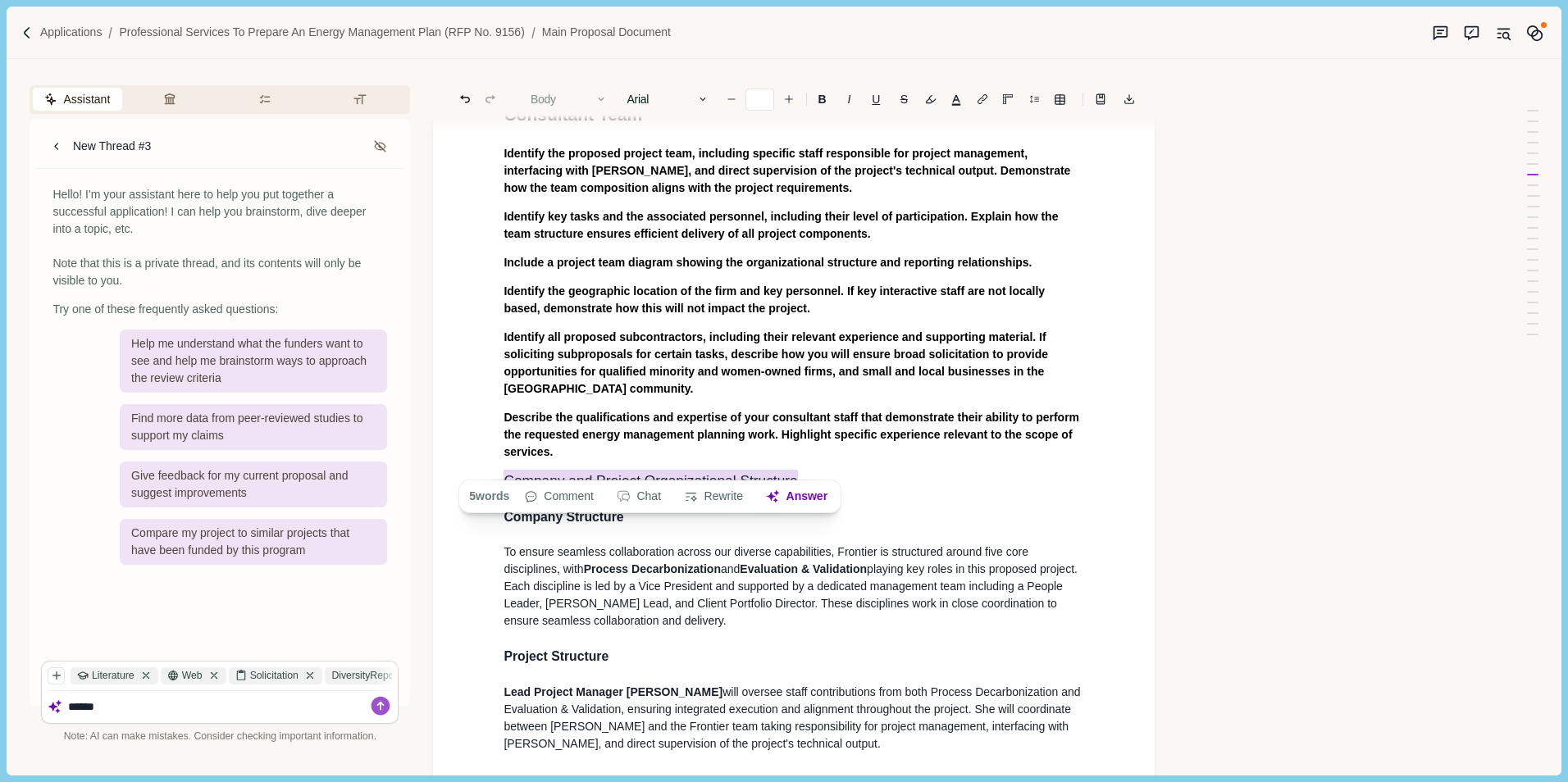
click at [572, 95] on button "Body" at bounding box center [569, 99] width 94 height 23
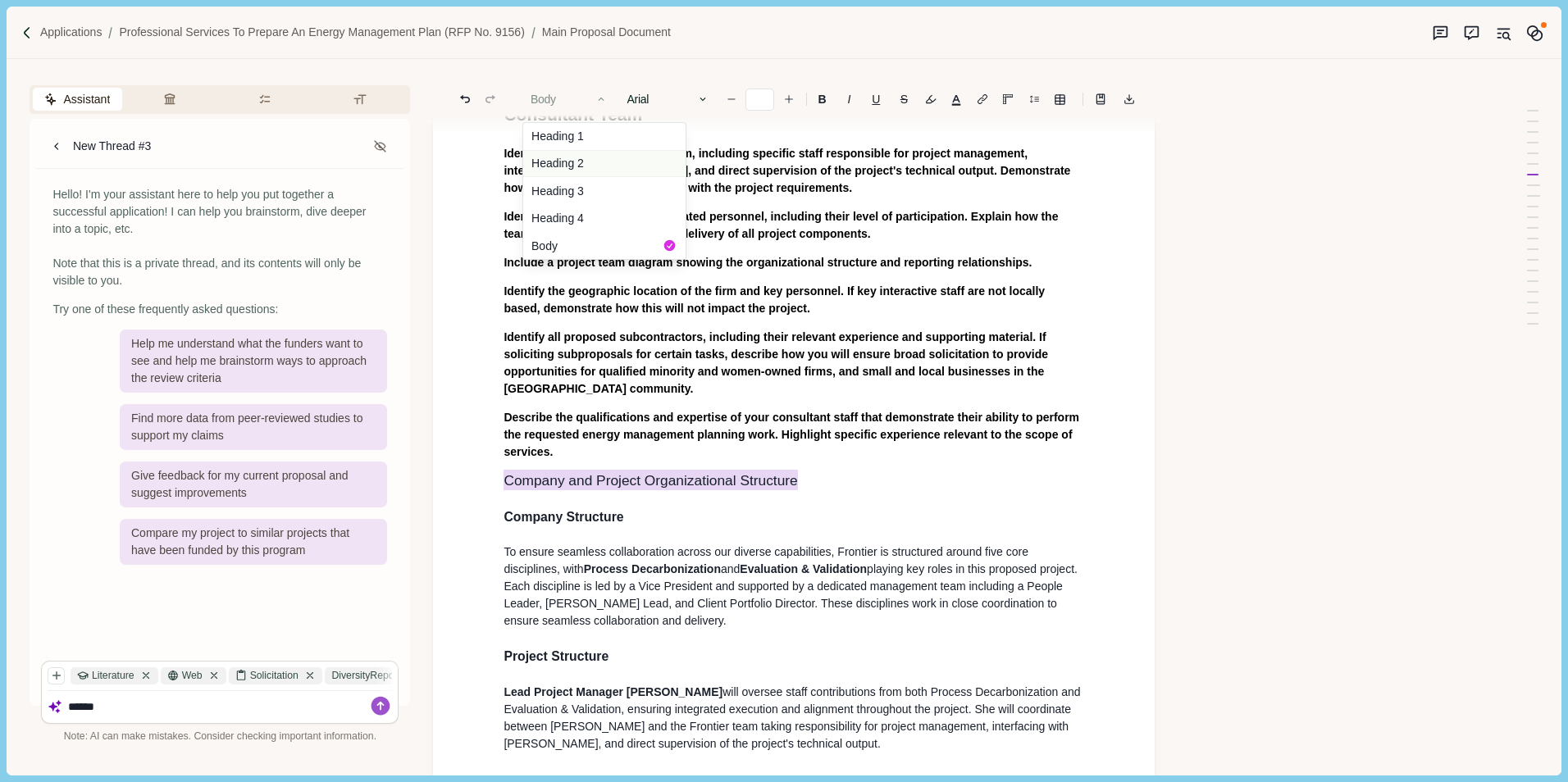
click at [583, 163] on button "Heading 2" at bounding box center [604, 163] width 163 height 28
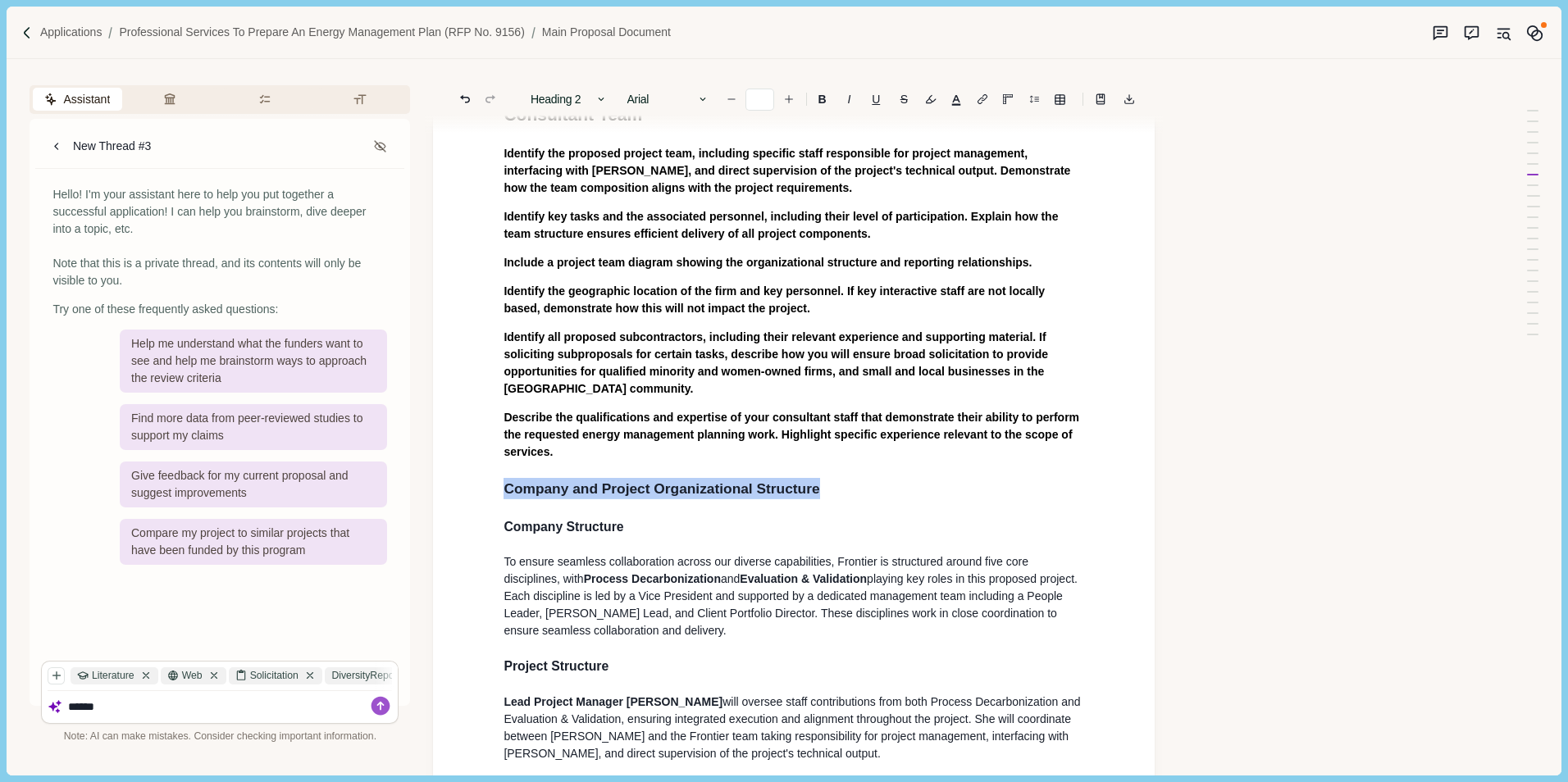
drag, startPoint x: 620, startPoint y: 509, endPoint x: 471, endPoint y: 508, distance: 149.0
type input "**"
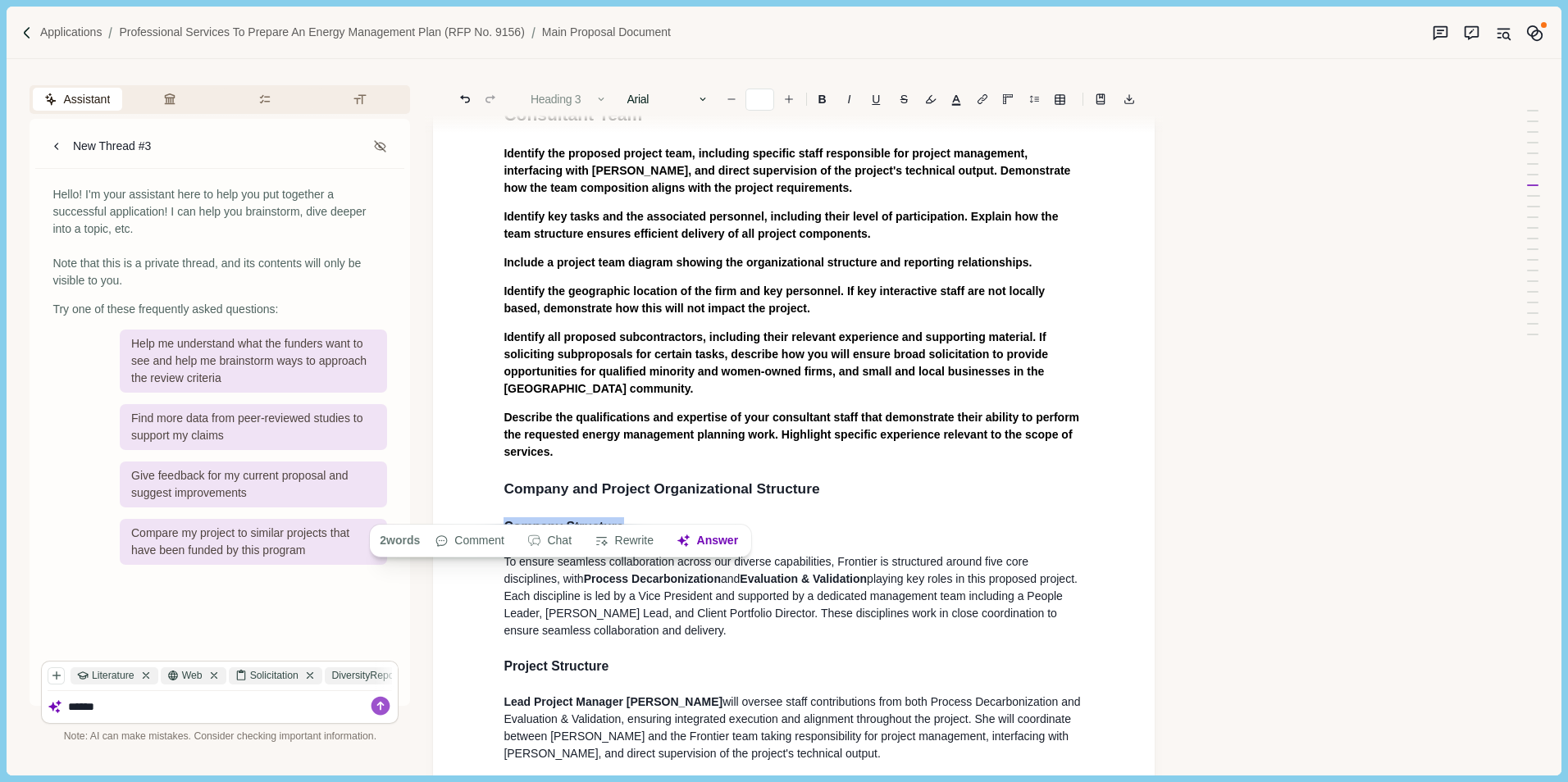
click at [564, 92] on button "Heading 3" at bounding box center [569, 99] width 94 height 23
click at [842, 330] on span "Identify all proposed subcontractors, including their relevant experience and s…" at bounding box center [776, 362] width 546 height 65
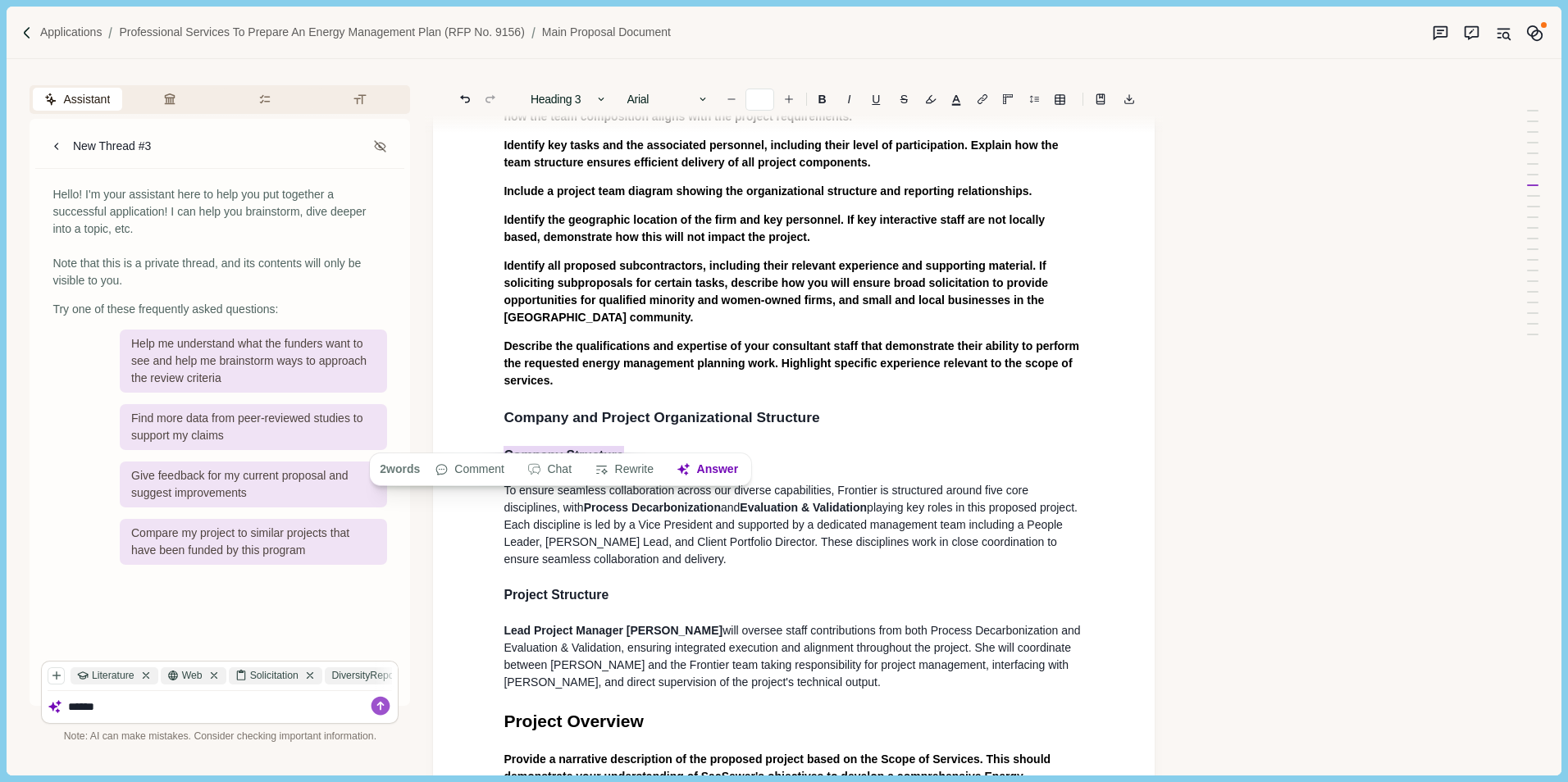
scroll to position [1498, 0]
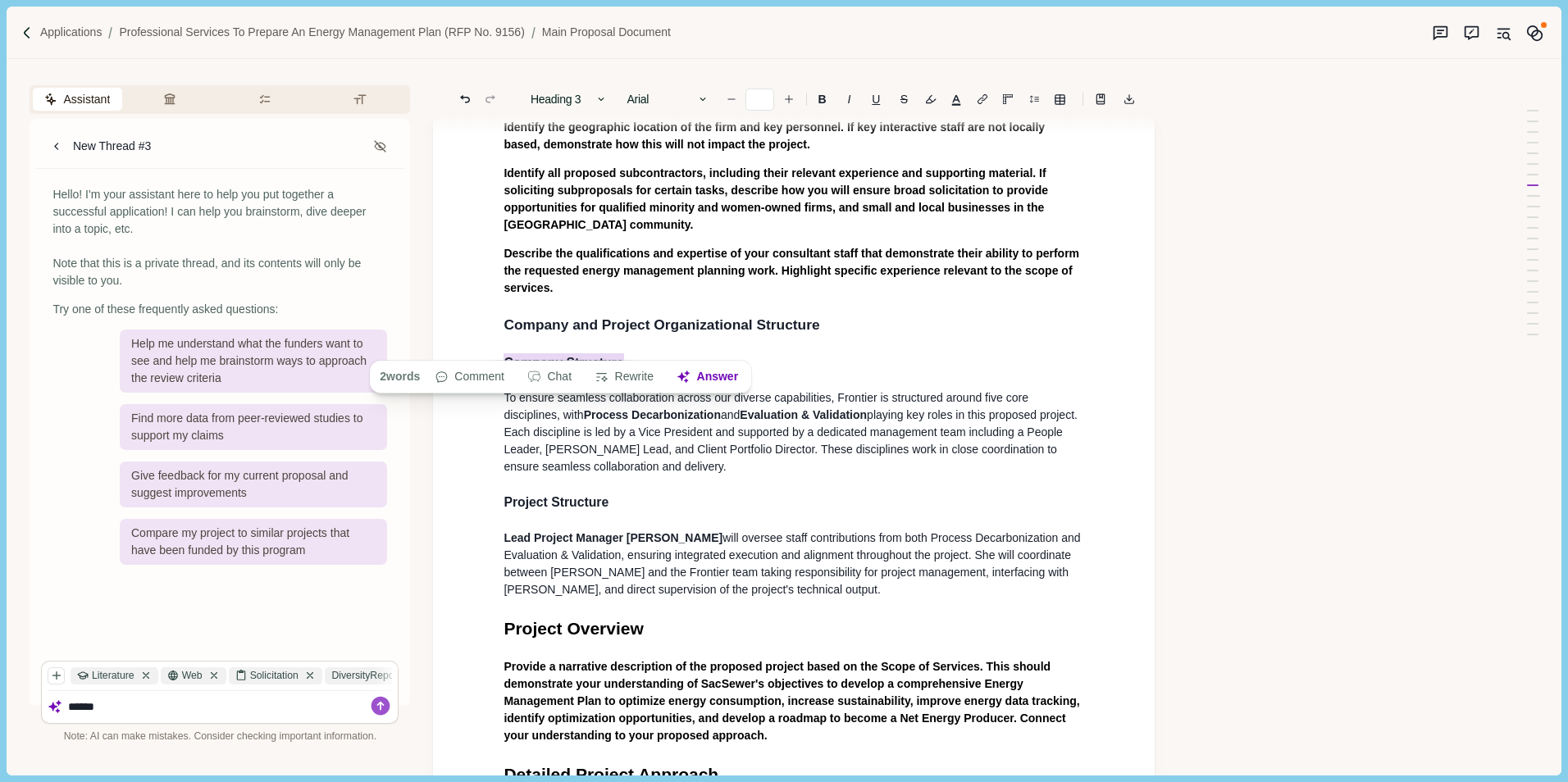
click at [670, 506] on div "Main Proposal Document Cover Letter Provide a transmittal letter that formally …" at bounding box center [793, 762] width 603 height 4151
click at [751, 557] on p "Lead Project Manager [PERSON_NAME] will oversee staff contributions from both P…" at bounding box center [793, 563] width 581 height 69
click at [870, 576] on p "Lead Project Manager [PERSON_NAME] will oversee staff contributions from both P…" at bounding box center [793, 563] width 581 height 69
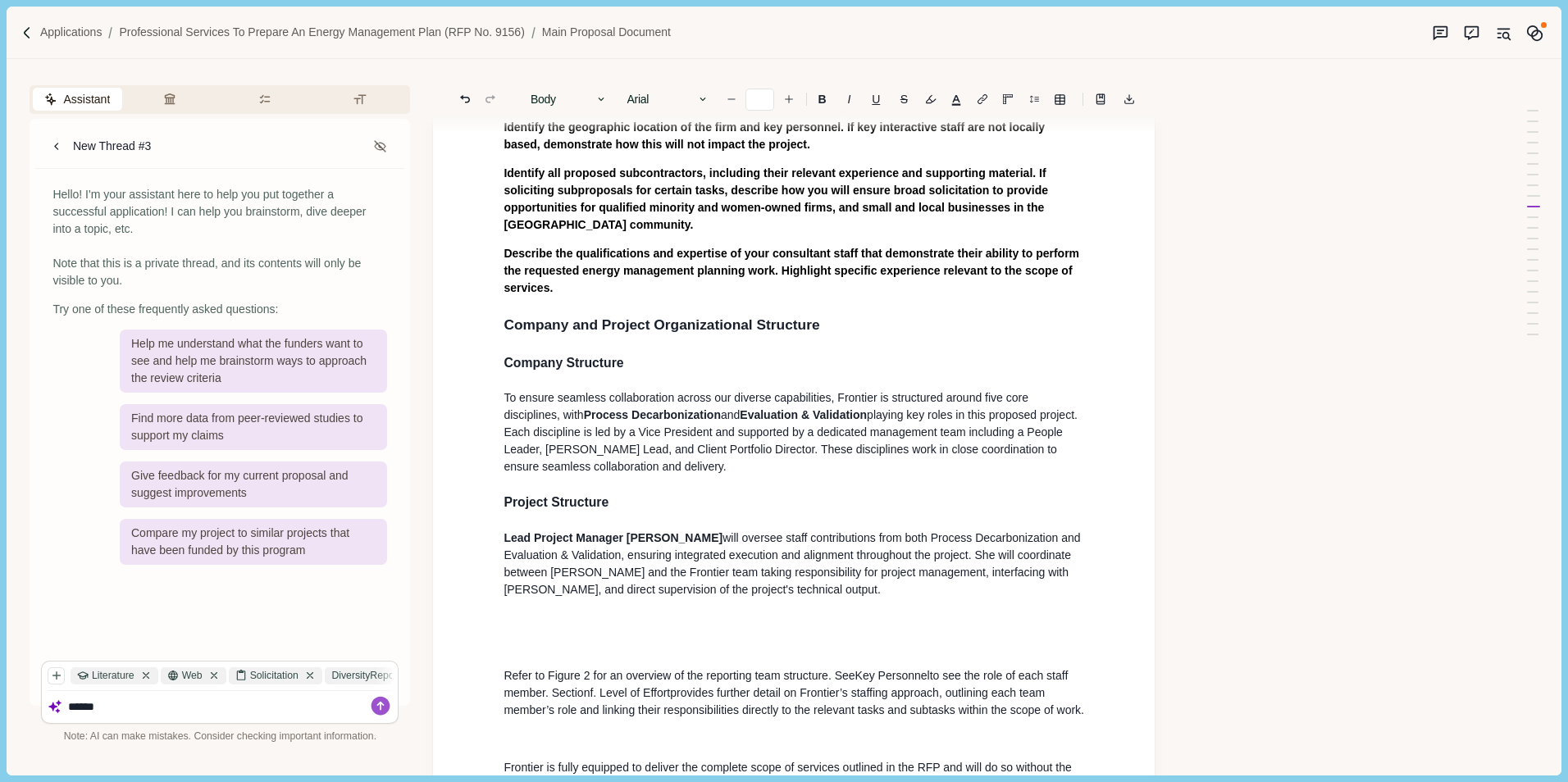
scroll to position [1609, 0]
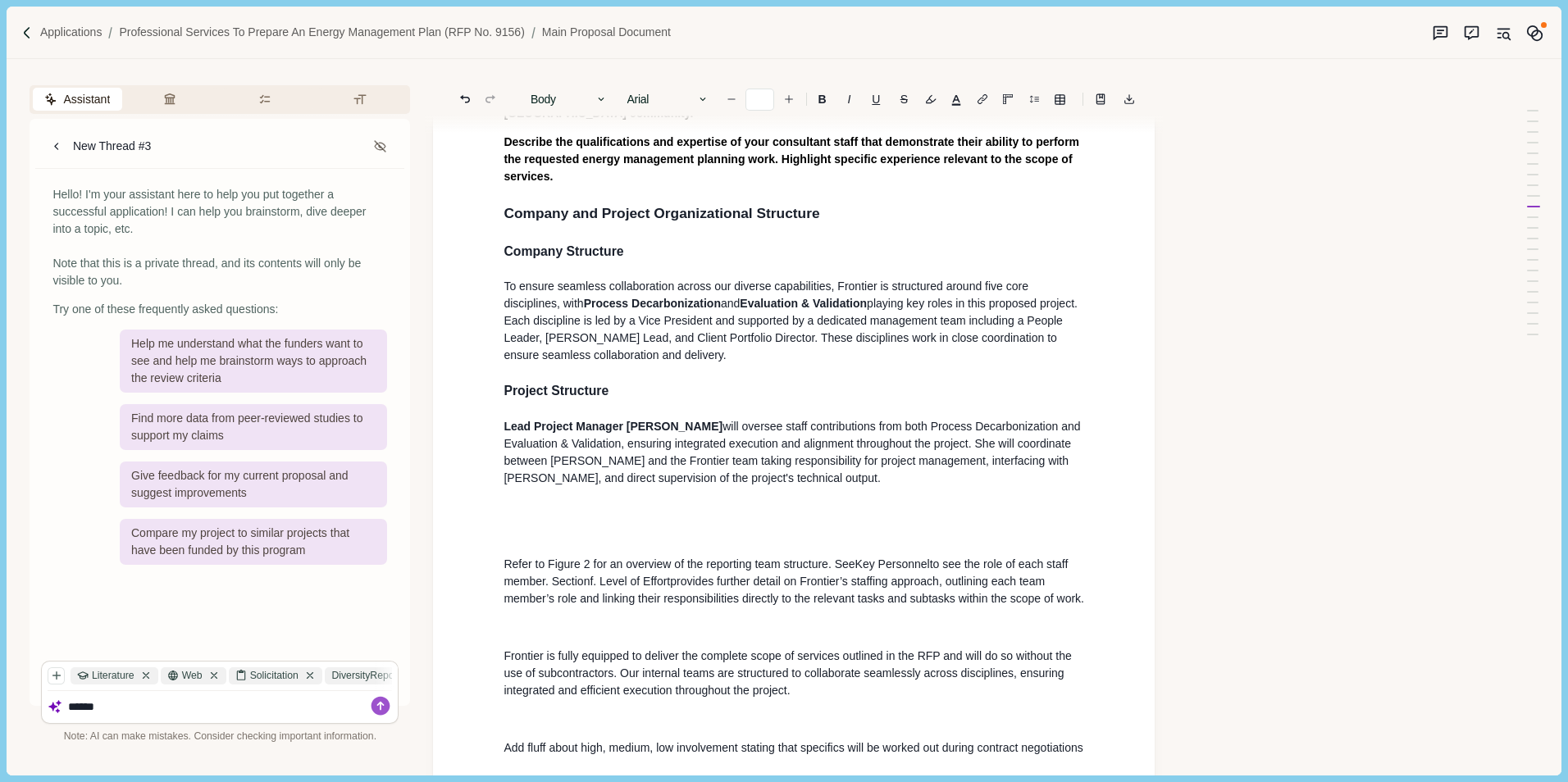
click at [680, 527] on p at bounding box center [793, 536] width 581 height 17
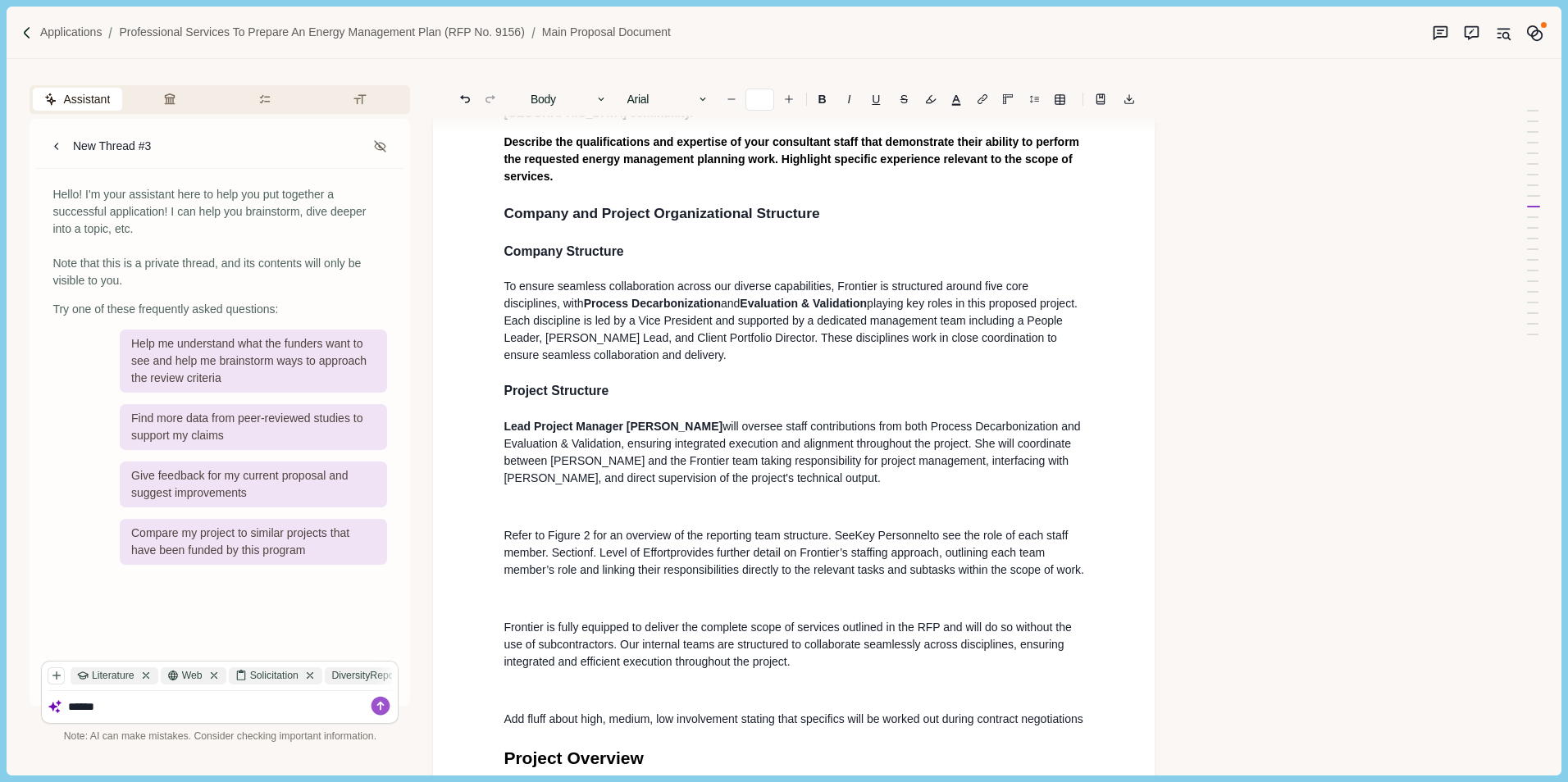
click at [632, 461] on p "Lead Project Manager [PERSON_NAME] will oversee staff contributions from both P…" at bounding box center [793, 453] width 581 height 69
click at [605, 498] on p at bounding box center [793, 507] width 581 height 17
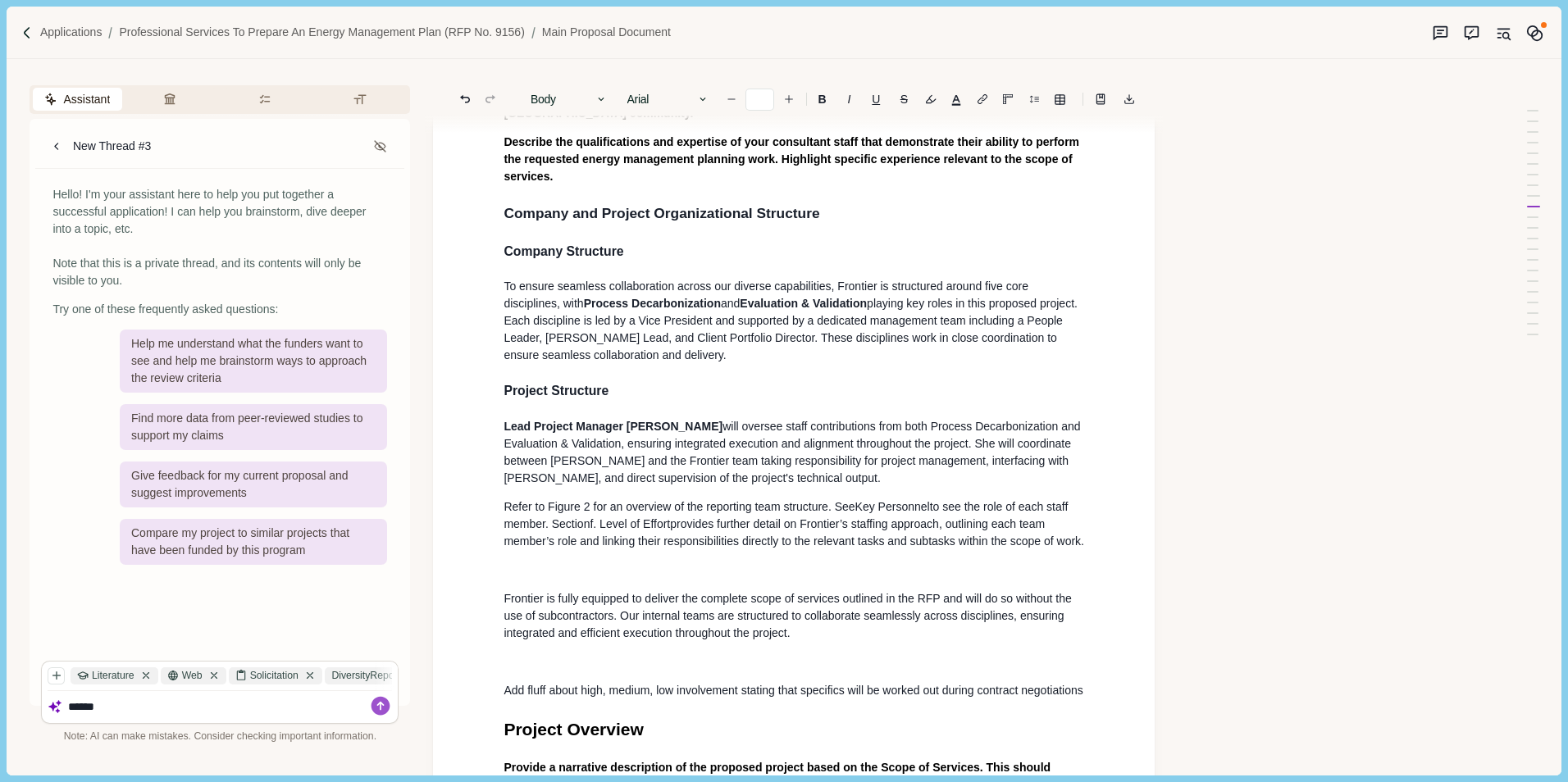
click at [605, 550] on div "Main Proposal Document Cover Letter Provide a transmittal letter that formally …" at bounding box center [793, 757] width 603 height 4363
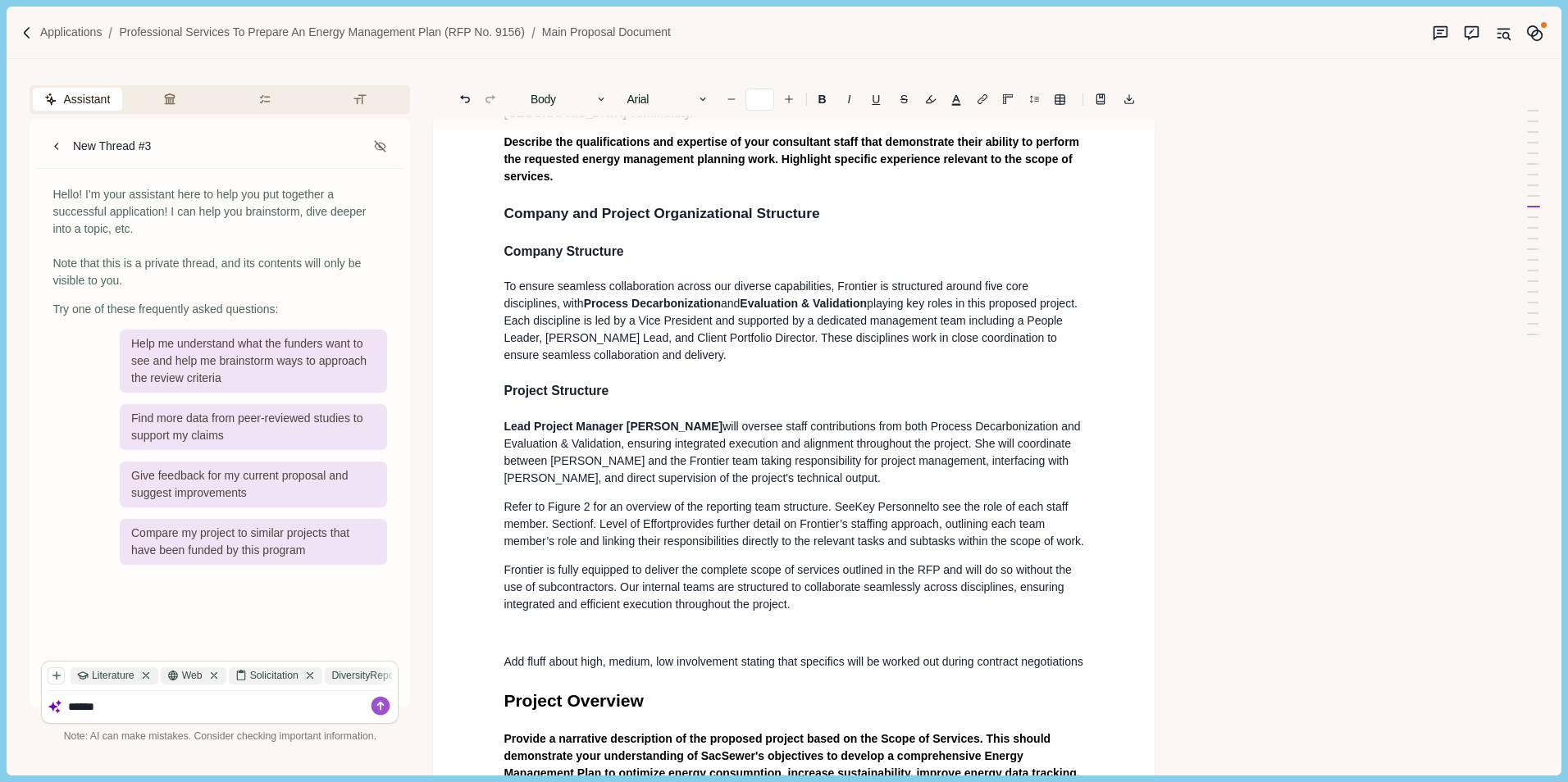
click at [608, 629] on p at bounding box center [793, 633] width 581 height 17
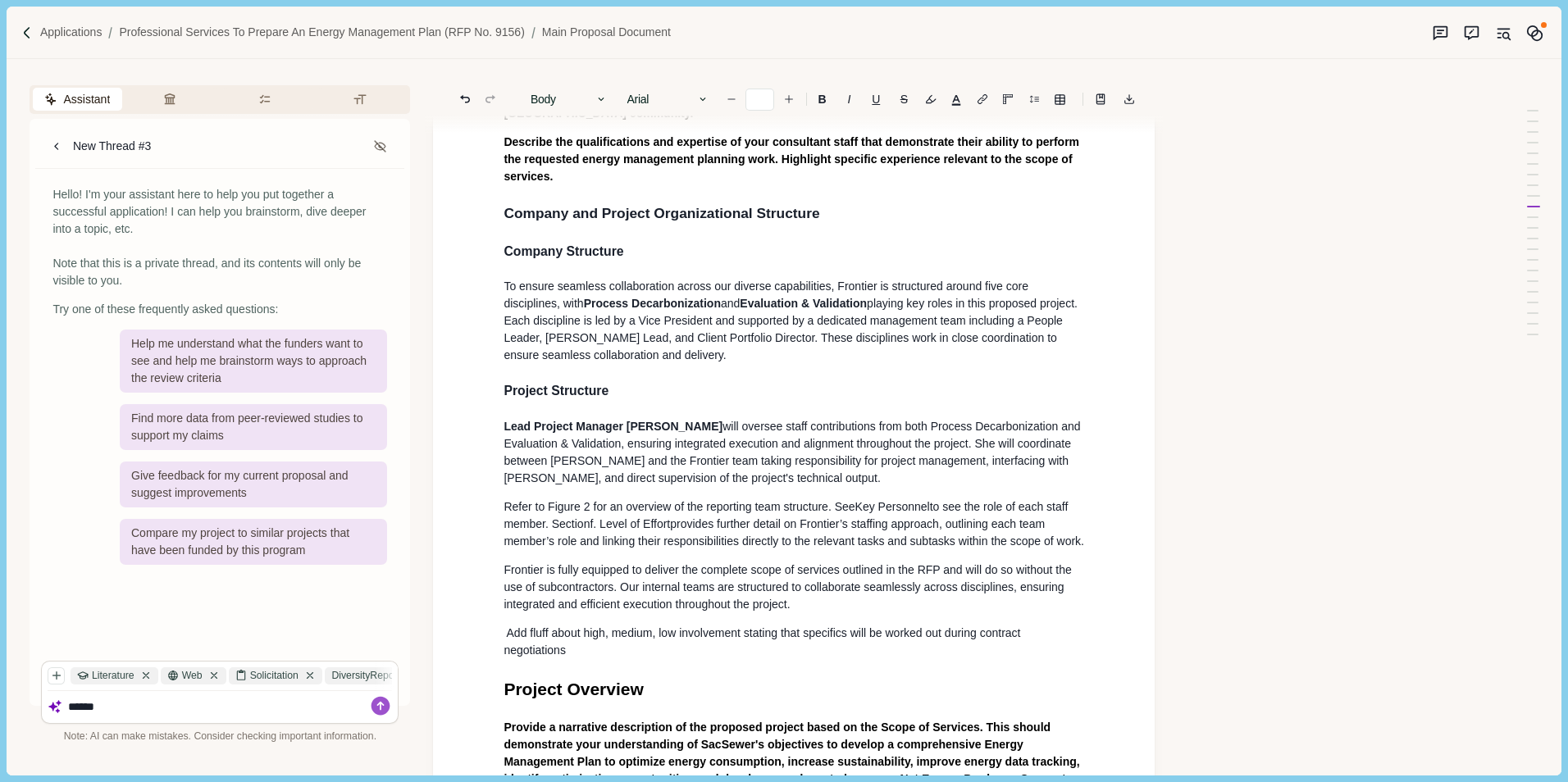
click at [625, 654] on p "Add fluff about high, medium, low involvement stating that specifics will be wo…" at bounding box center [793, 642] width 581 height 34
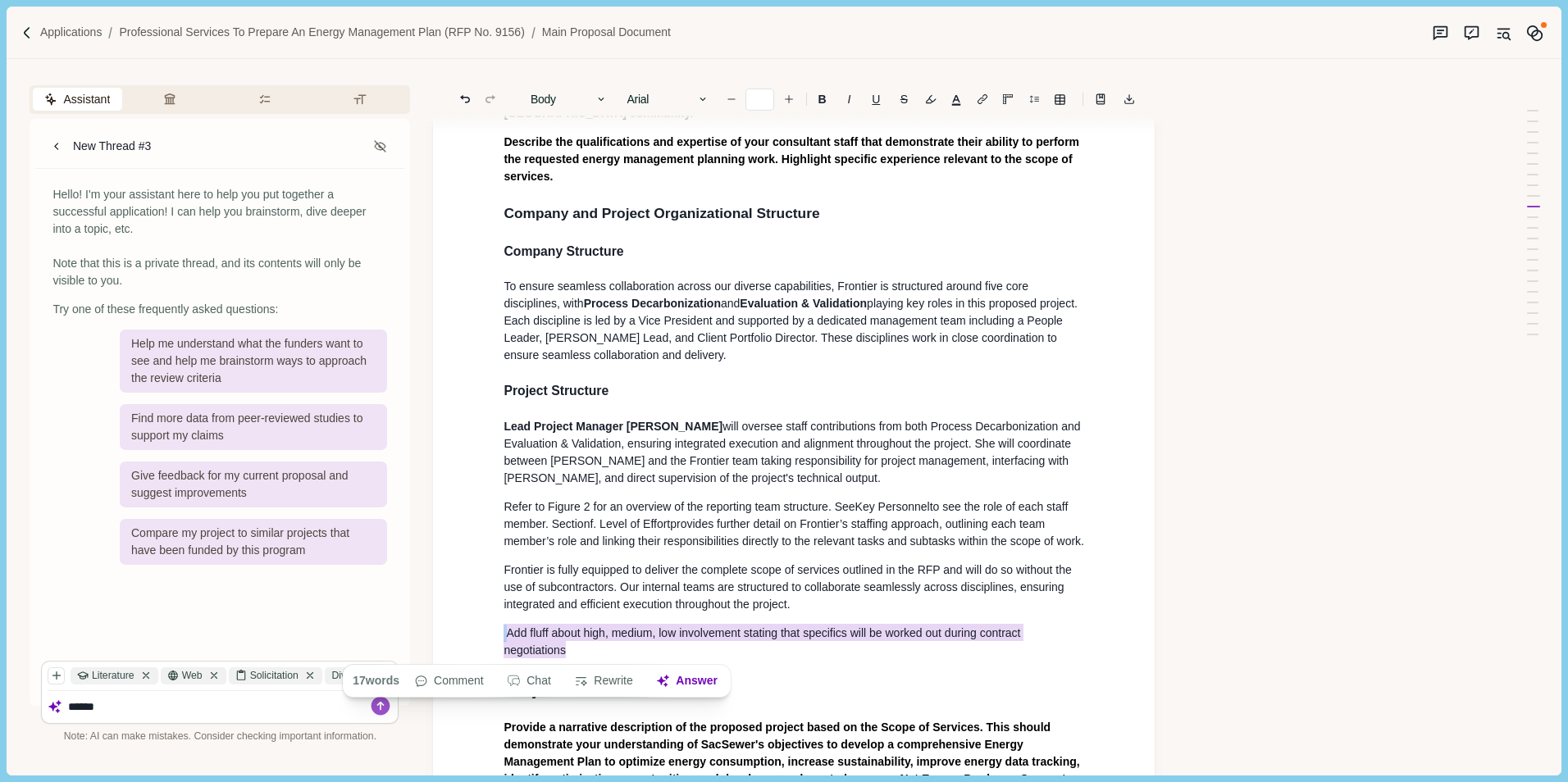
drag, startPoint x: 598, startPoint y: 651, endPoint x: 494, endPoint y: 635, distance: 105.2
click at [494, 635] on div "Main Proposal Document Cover Letter Provide a transmittal letter that formally …" at bounding box center [793, 737] width 603 height 4324
click at [929, 103] on button "button" at bounding box center [930, 99] width 23 height 23
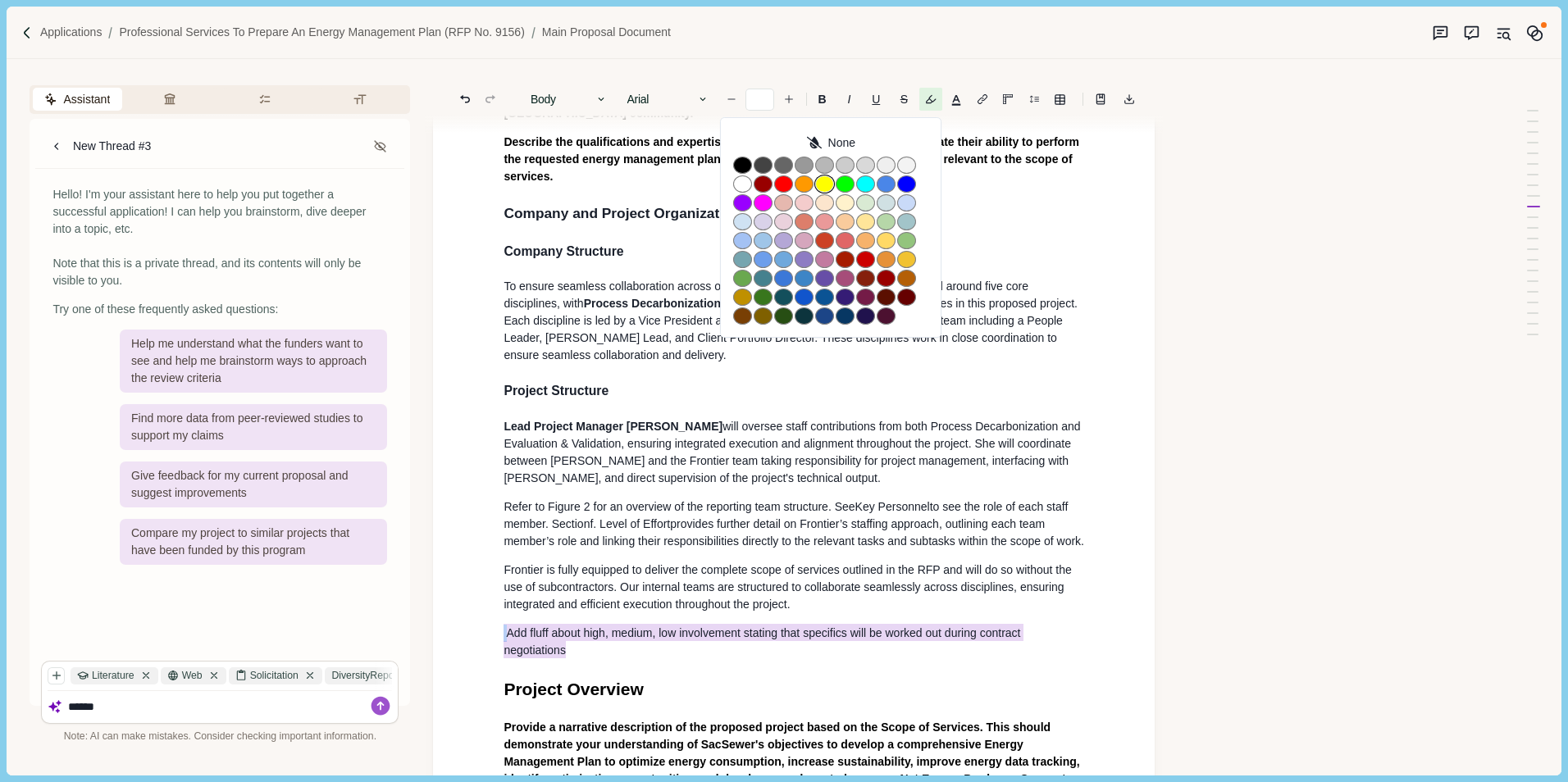
click at [821, 186] on button "button" at bounding box center [824, 184] width 19 height 17
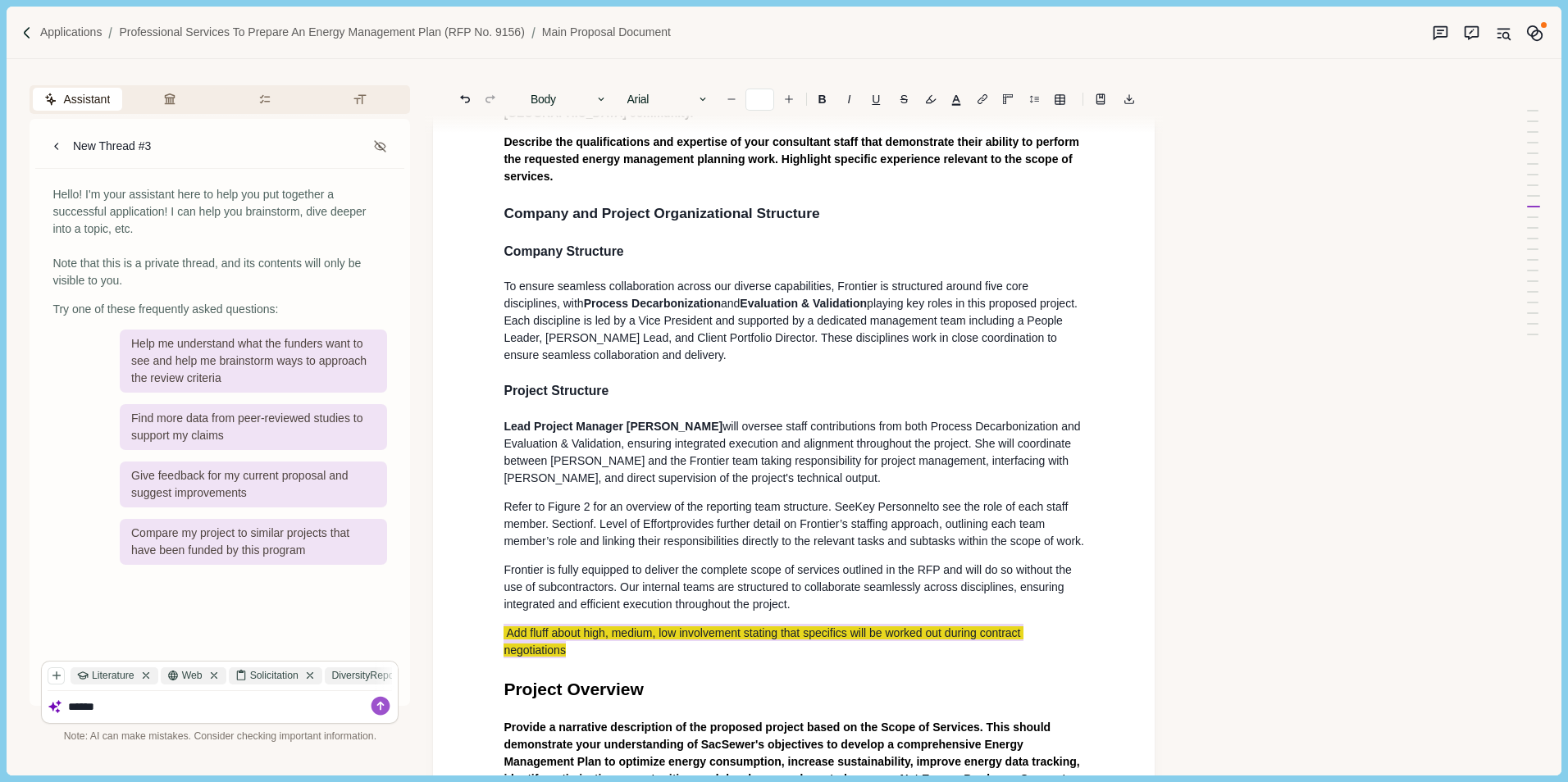
click at [838, 444] on p "Lead Project Manager [PERSON_NAME] will oversee staff contributions from both P…" at bounding box center [793, 453] width 581 height 69
click at [674, 381] on h3 "Project Structure" at bounding box center [793, 391] width 581 height 20
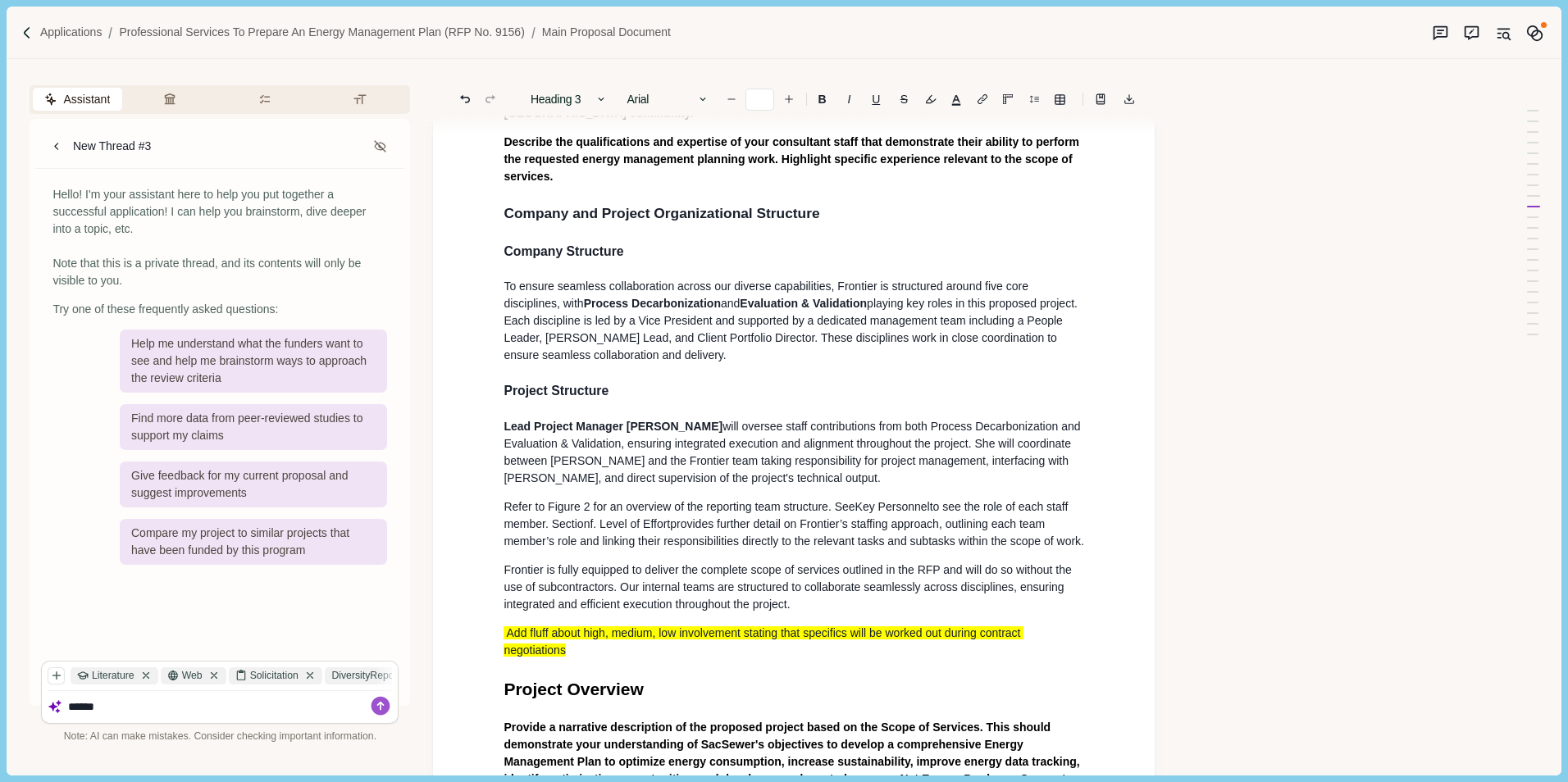
click at [722, 498] on p "Refer to Fi gure 2 for an overview of the reporting team structure. See Key Per…" at bounding box center [793, 524] width 581 height 52
click at [855, 458] on p "Lead Project Manager [PERSON_NAME] will oversee staff contributions from both P…" at bounding box center [793, 453] width 581 height 69
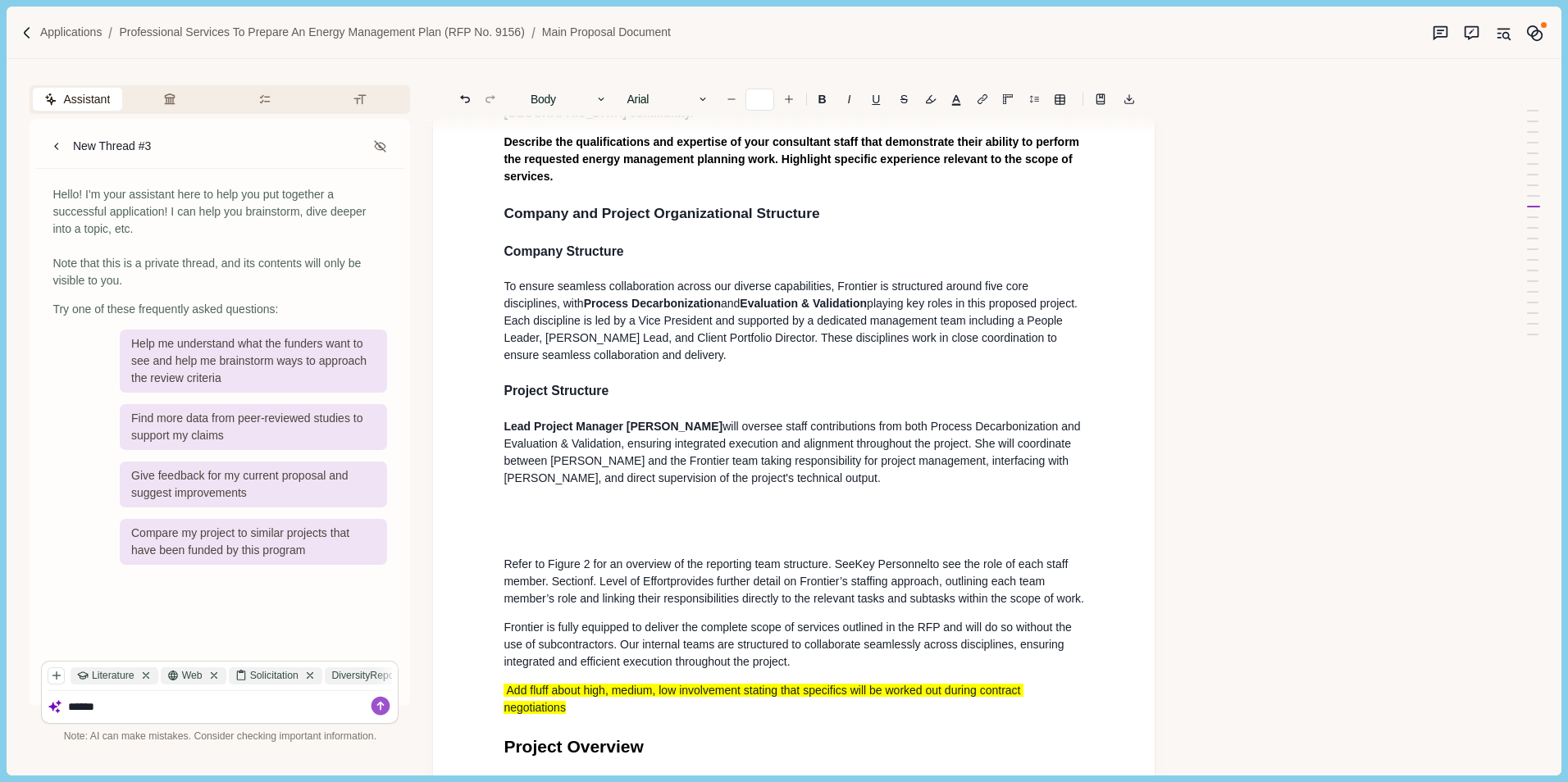
click at [520, 498] on p at bounding box center [793, 507] width 581 height 17
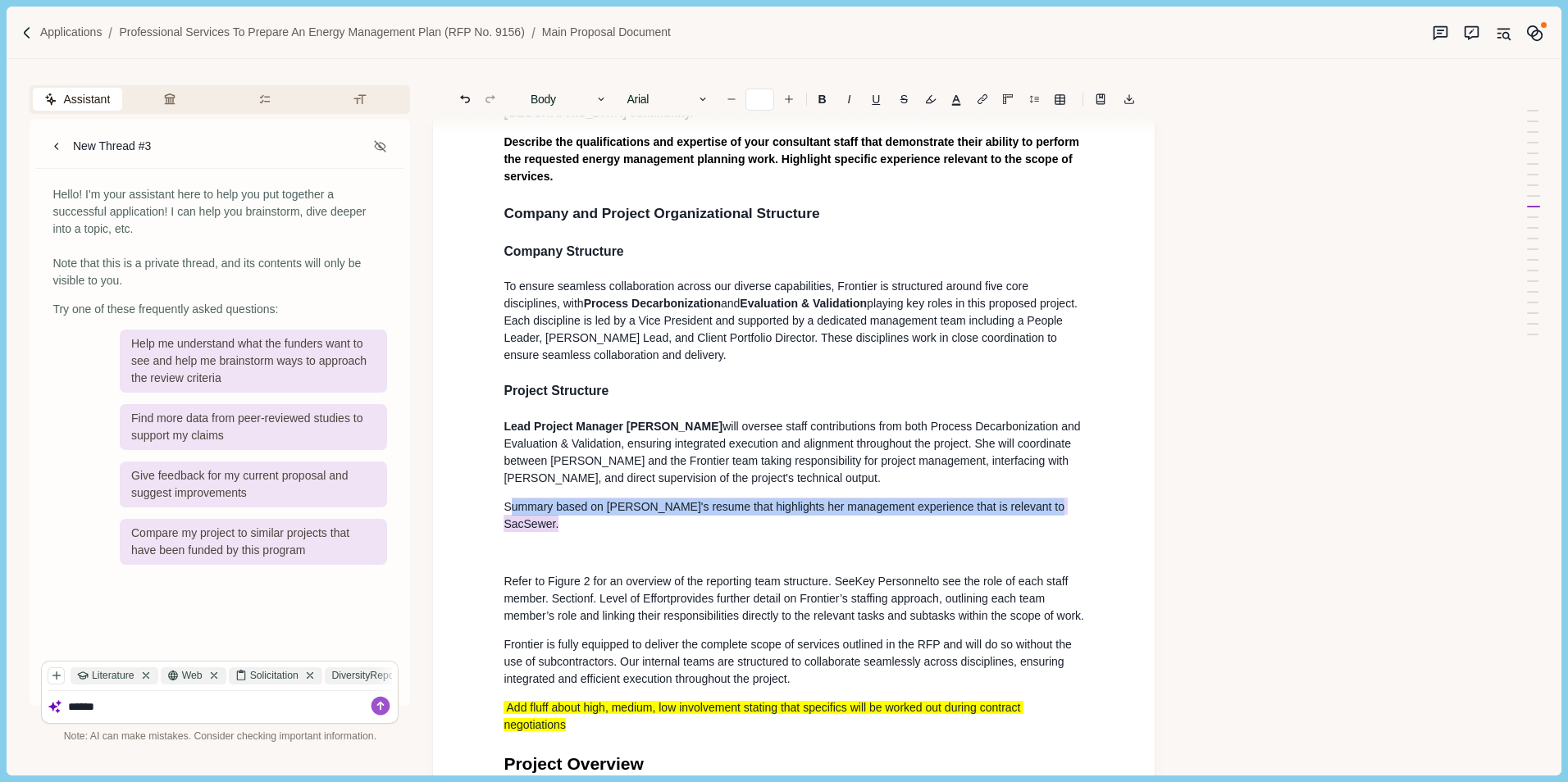
drag, startPoint x: 1045, startPoint y: 490, endPoint x: 508, endPoint y: 490, distance: 537.0
click at [508, 498] on p "S ummary based on [PERSON_NAME]'s resume that highlights her management experie…" at bounding box center [793, 515] width 581 height 34
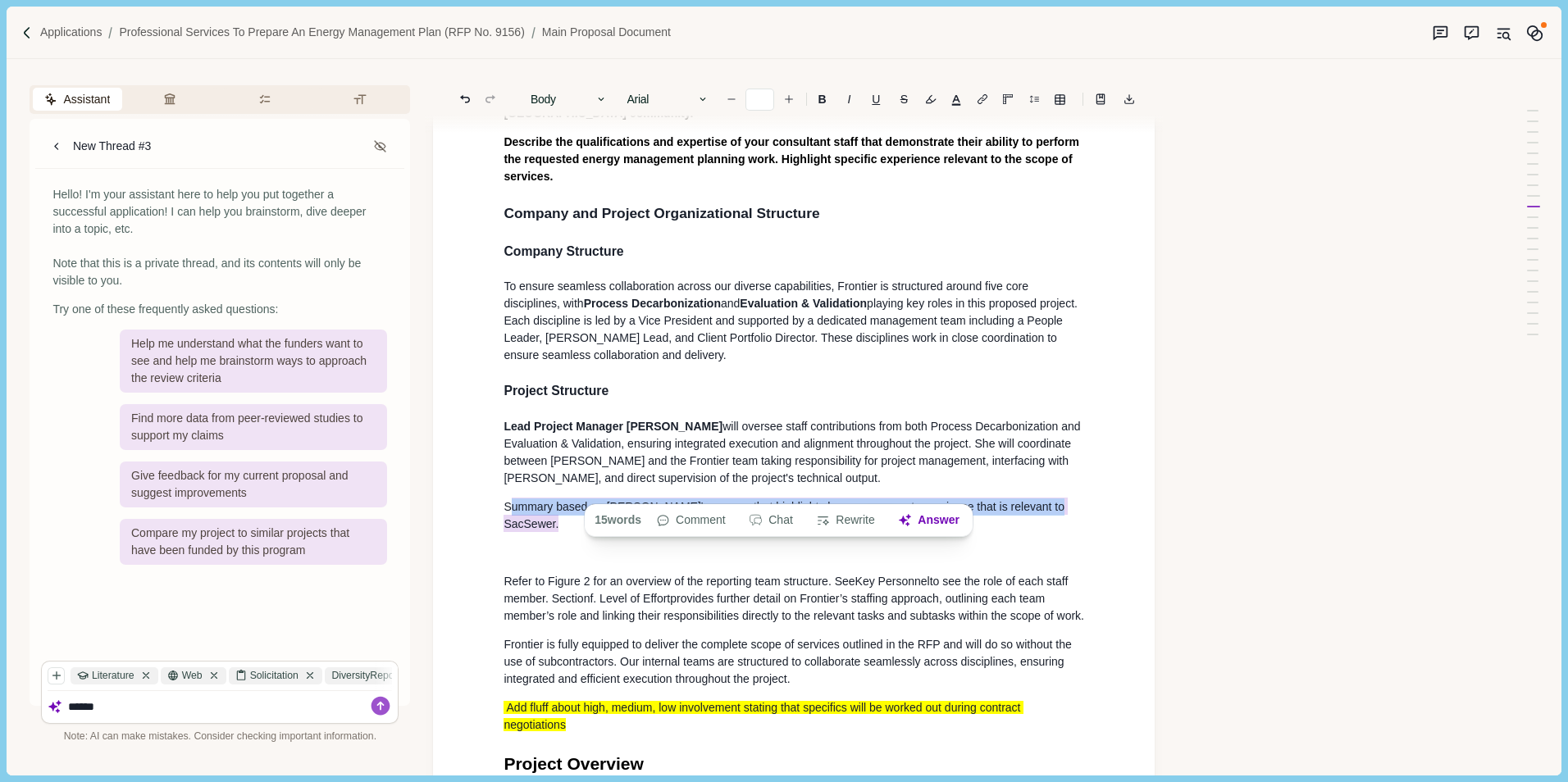
click at [534, 497] on span "ummary based on [PERSON_NAME]'s resume that highlights her management experienc…" at bounding box center [785, 514] width 564 height 34
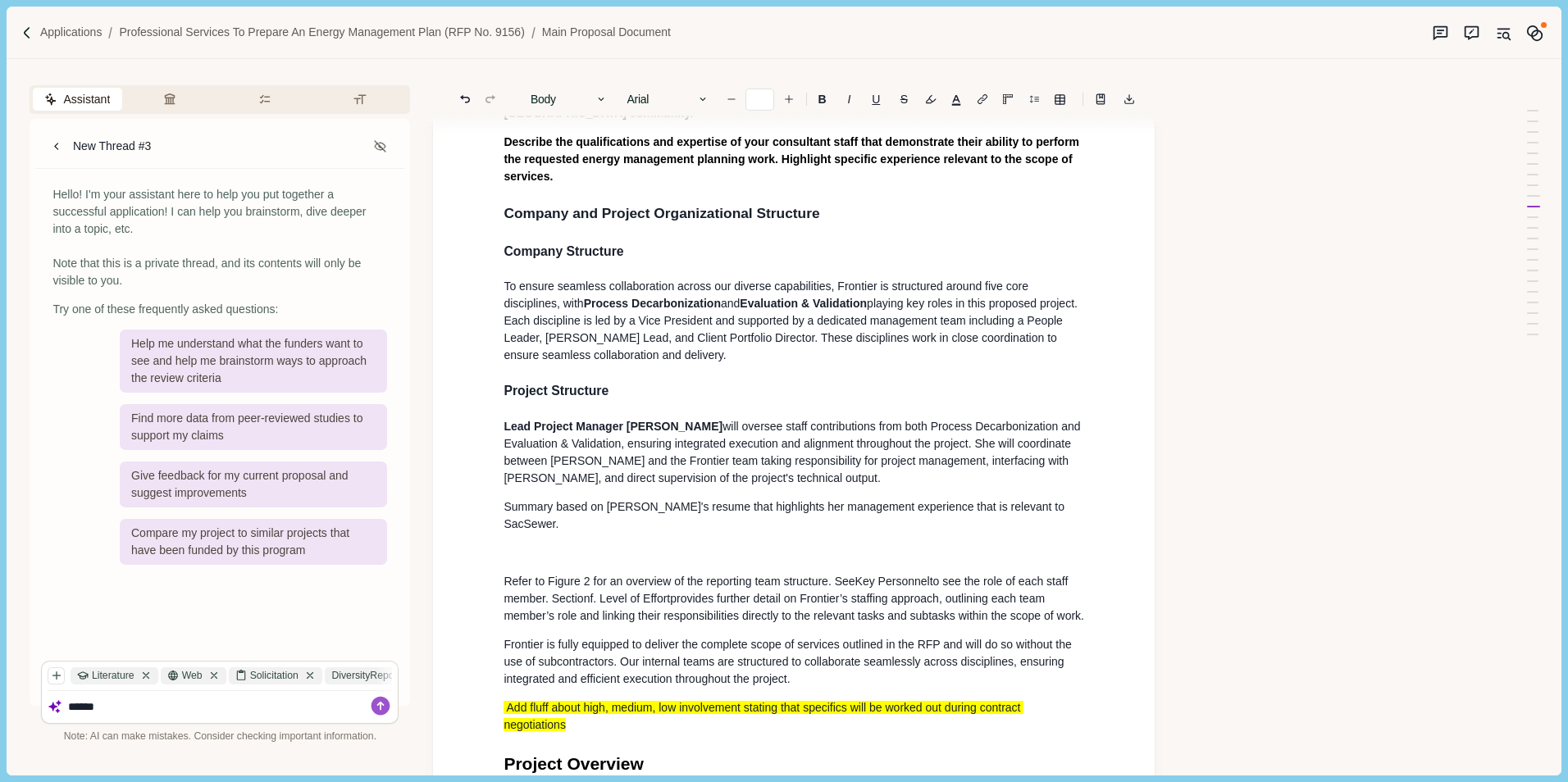
click at [984, 498] on p "Summary based on [PERSON_NAME]'s resume that highlights her management experien…" at bounding box center [793, 515] width 581 height 34
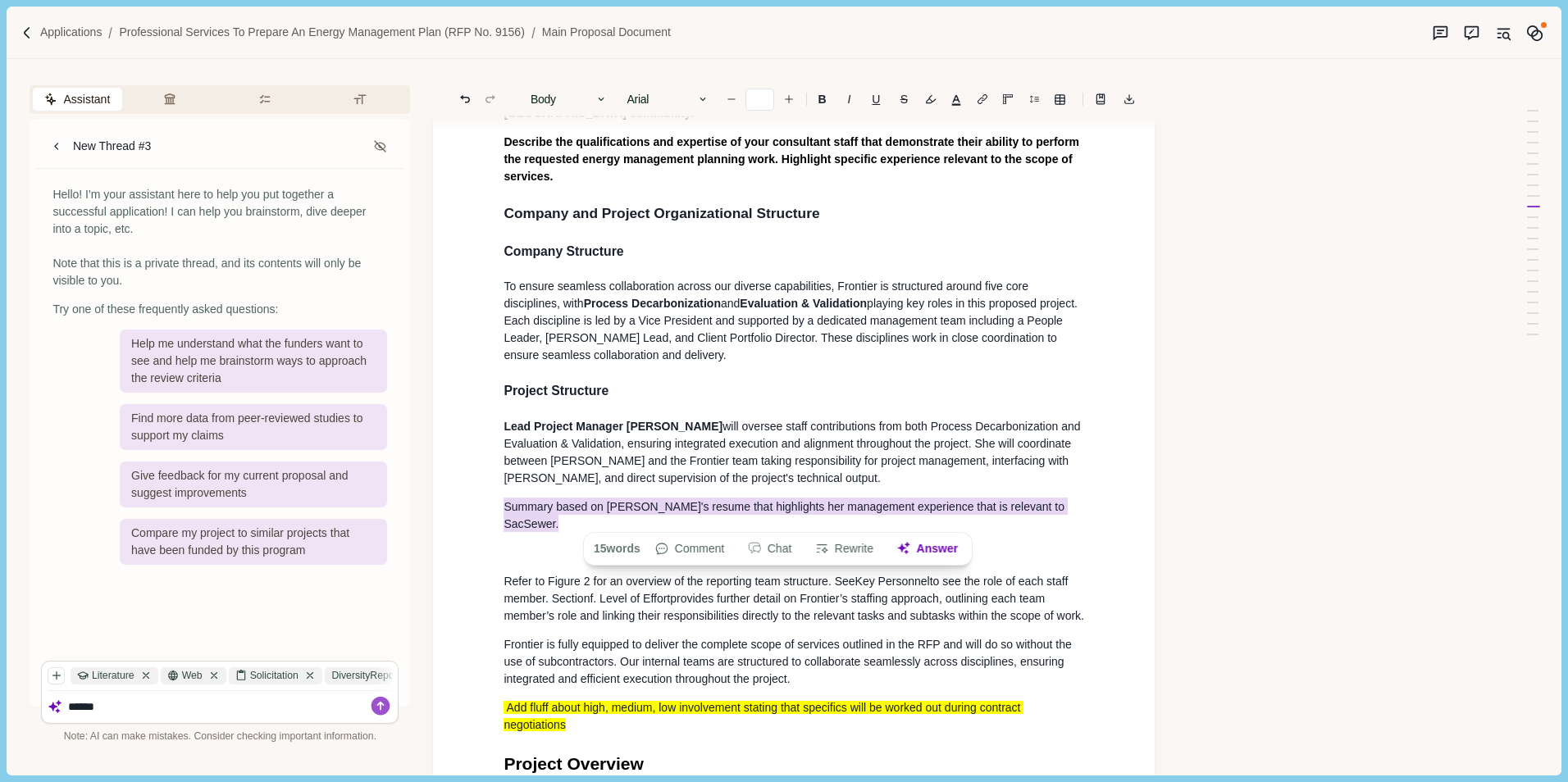
drag, startPoint x: 1049, startPoint y: 494, endPoint x: 503, endPoint y: 492, distance: 546.0
click at [503, 492] on div "Main Proposal Document Cover Letter Provide a transmittal letter that formally …" at bounding box center [793, 774] width 603 height 4398
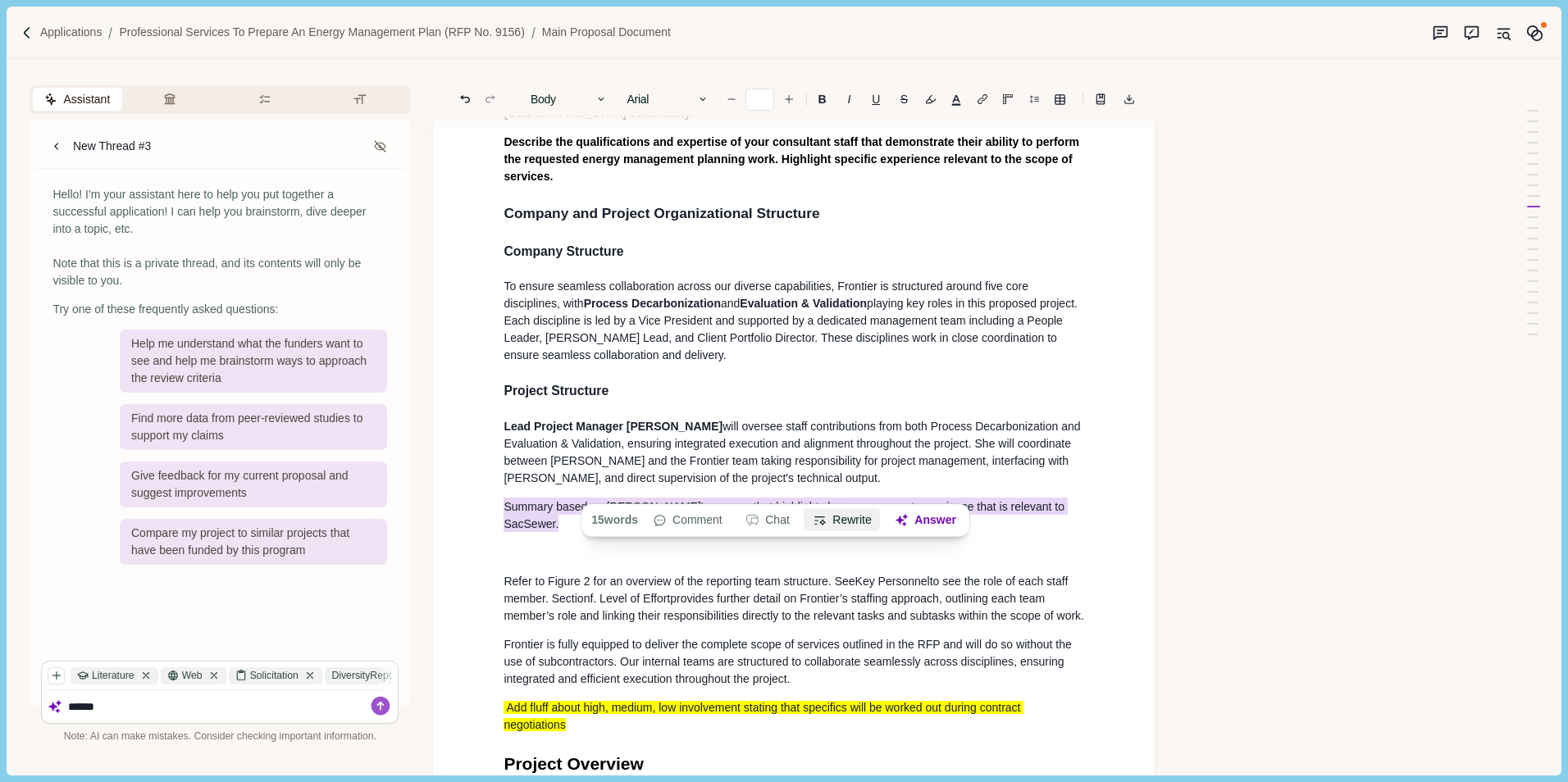
click at [836, 525] on button "Rewrite" at bounding box center [843, 520] width 77 height 23
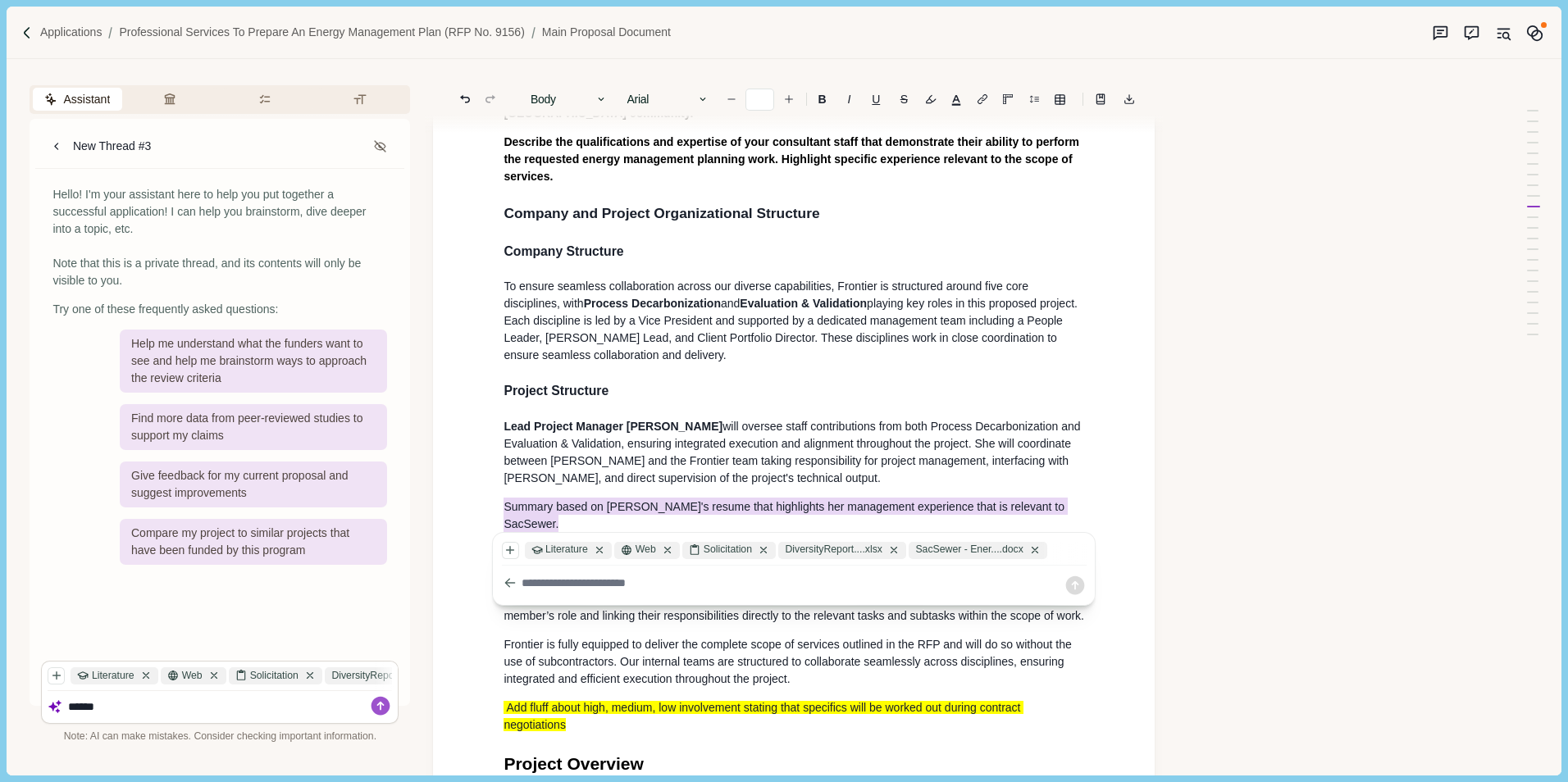
click at [595, 582] on textarea at bounding box center [793, 583] width 542 height 17
paste textarea "**********"
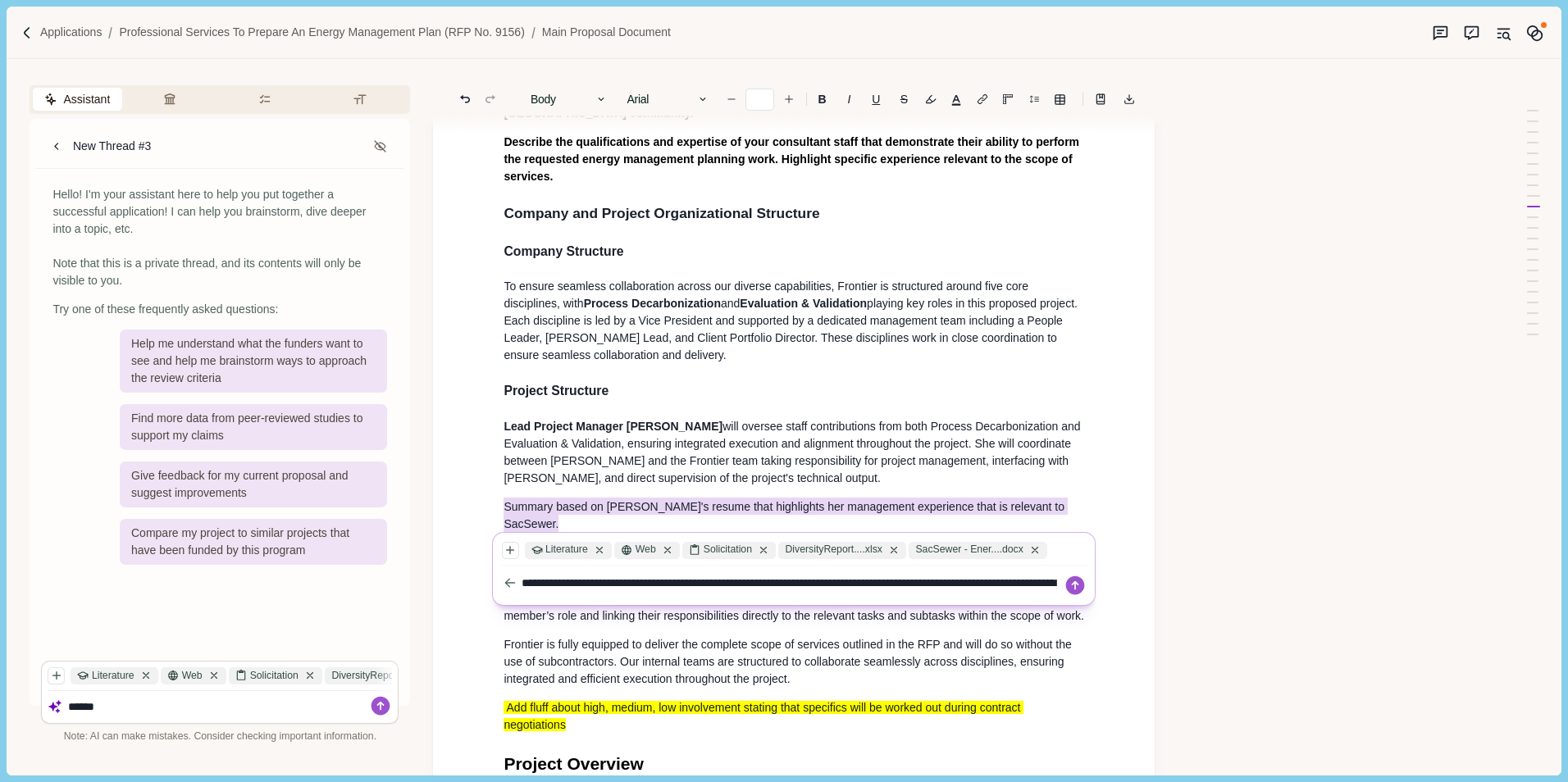
scroll to position [1614, 0]
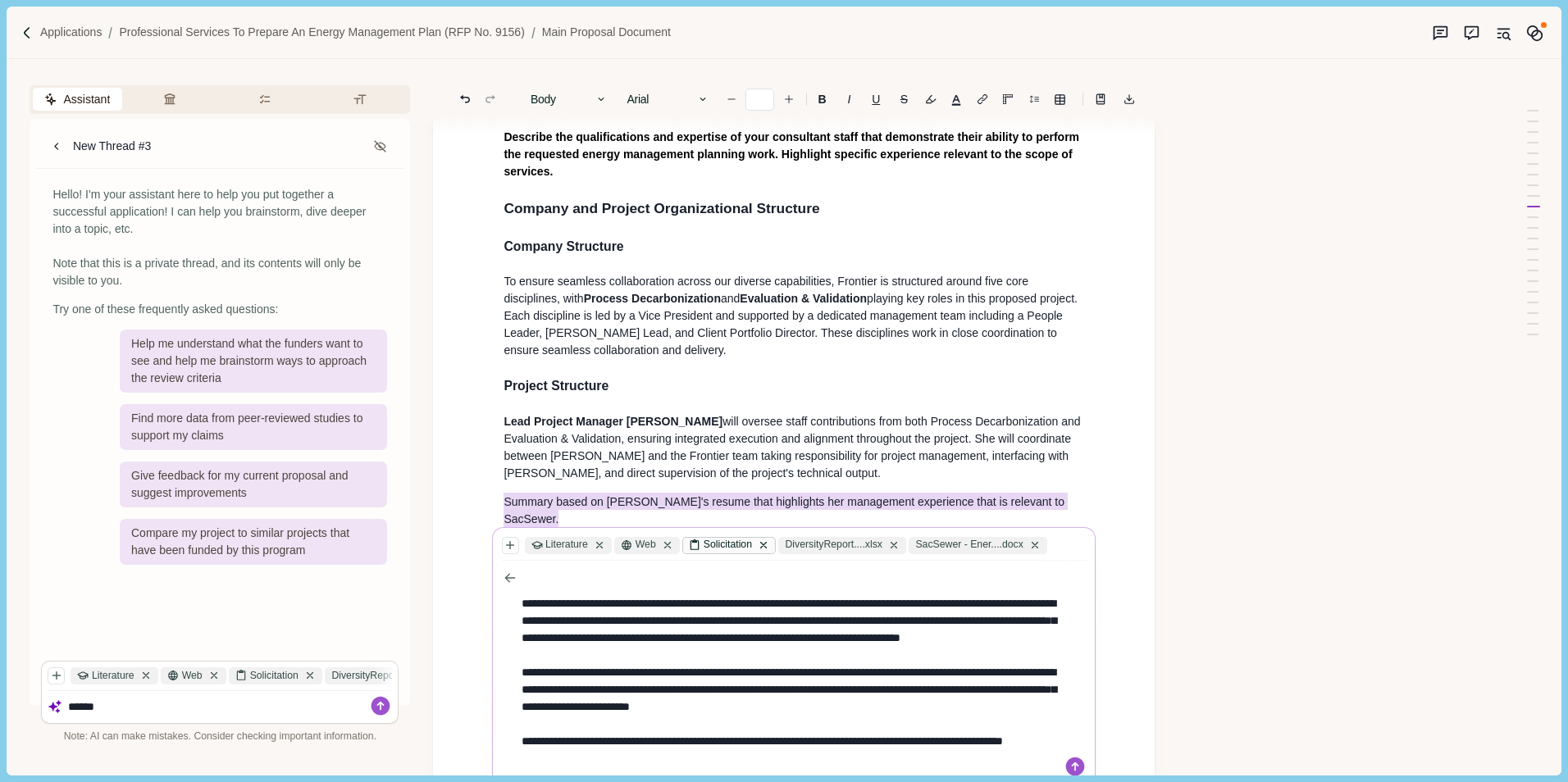
type textarea "******"
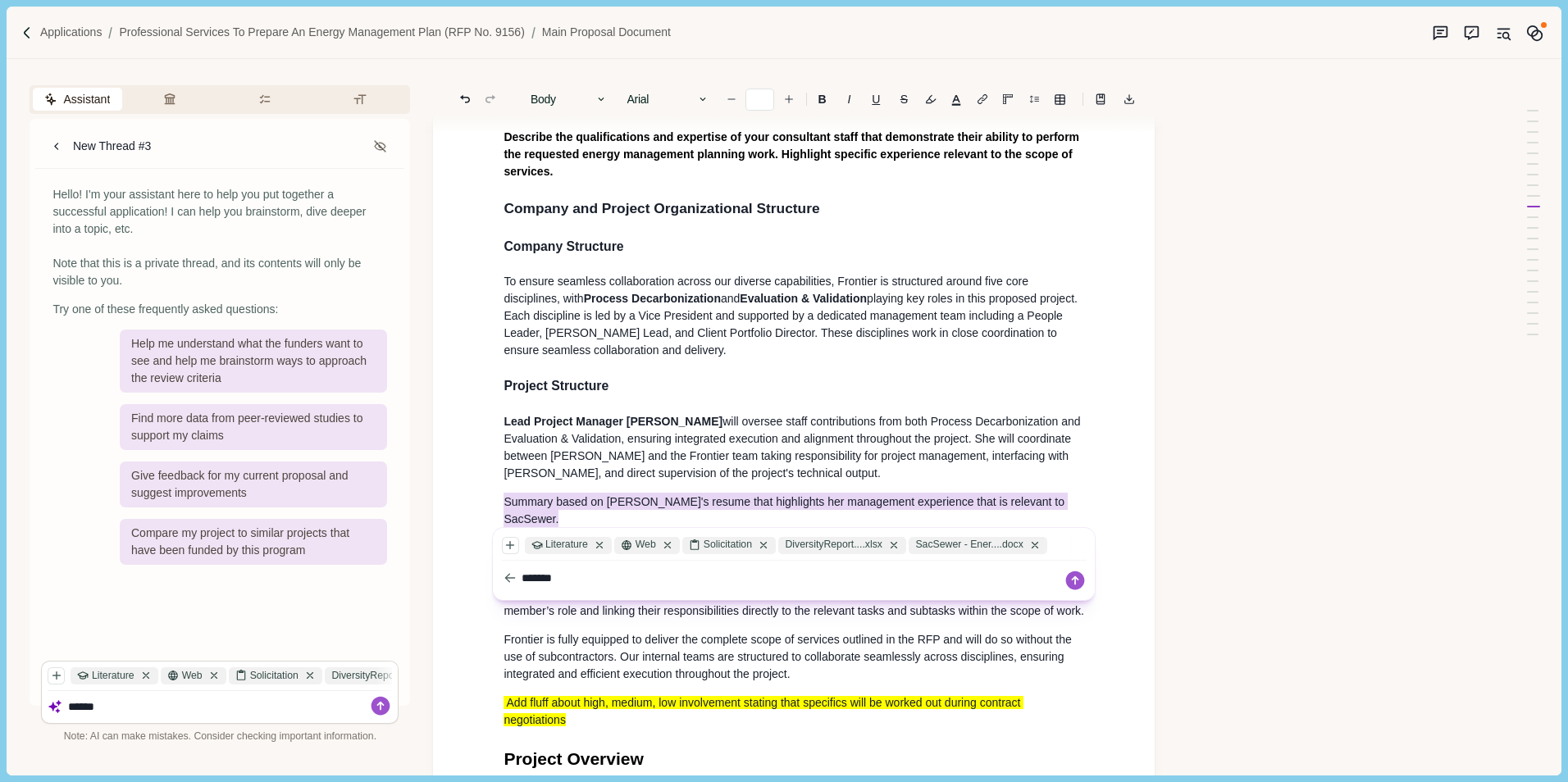
click at [825, 495] on div "Main Proposal Document Cover Letter Provide a transmittal letter that formally …" at bounding box center [793, 769] width 603 height 4398
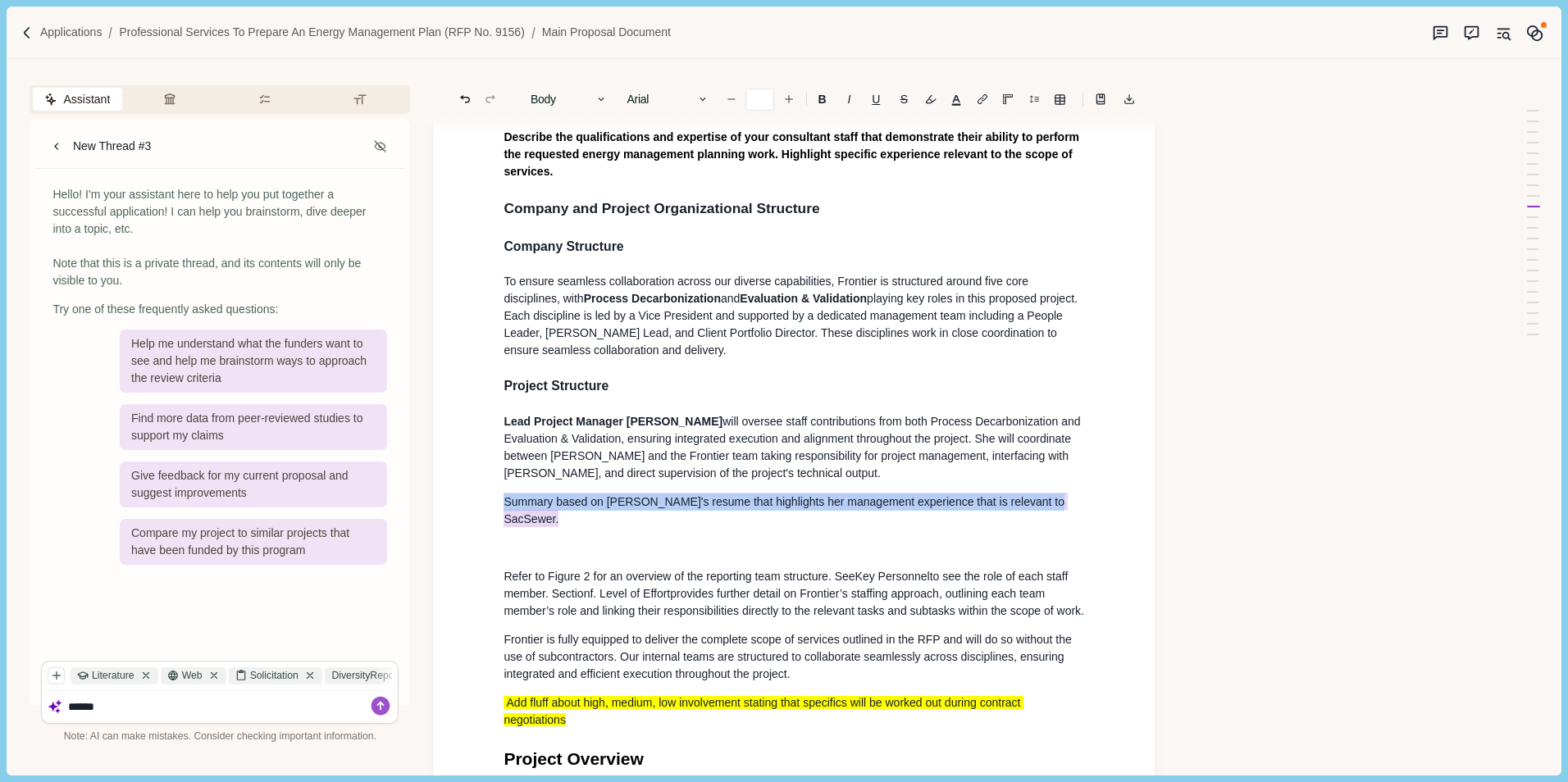
drag, startPoint x: 1045, startPoint y: 486, endPoint x: 502, endPoint y: 490, distance: 543.0
click at [502, 490] on div "Main Proposal Document Cover Letter Provide a transmittal letter that formally …" at bounding box center [793, 769] width 603 height 4398
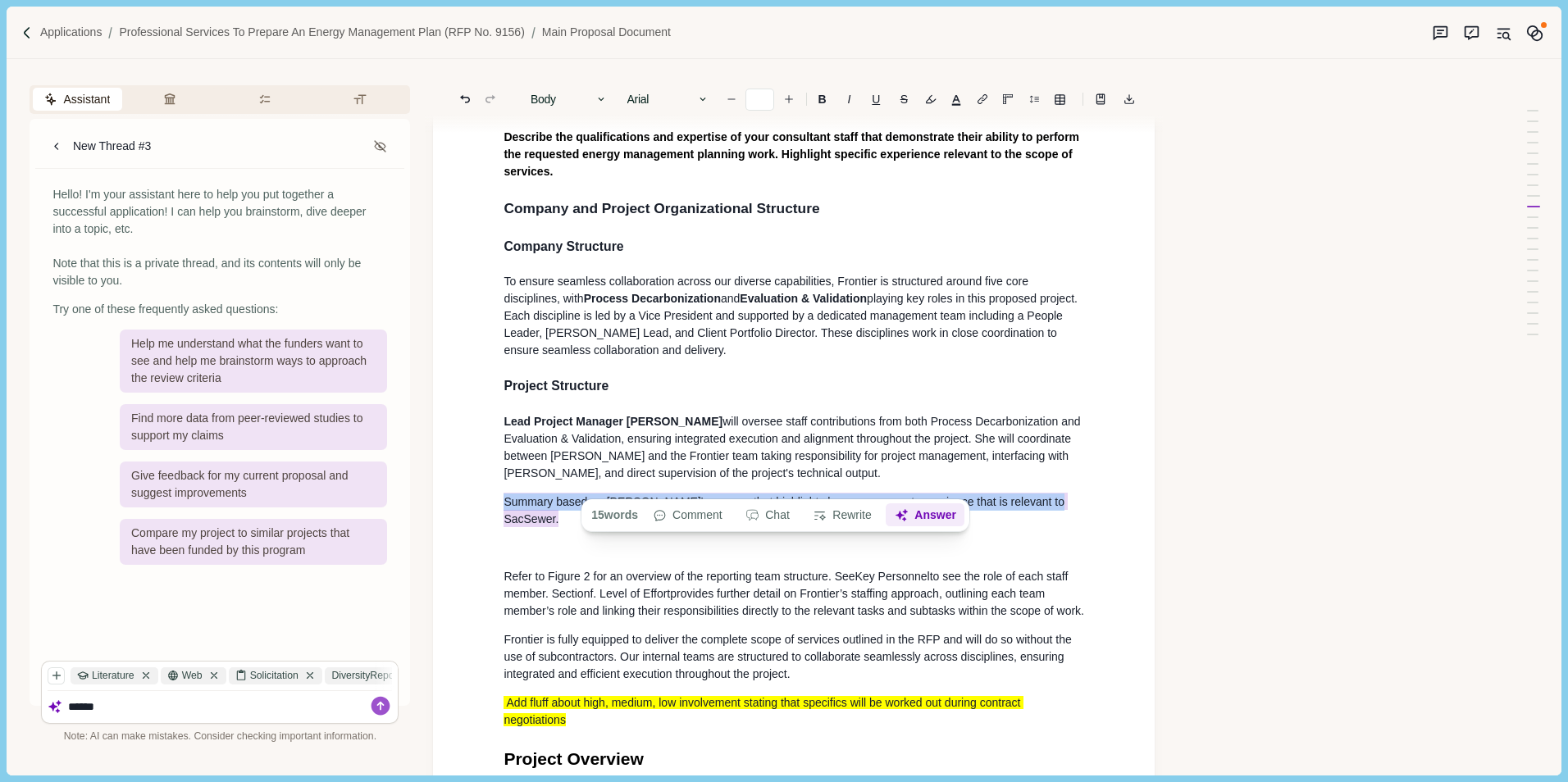
click at [916, 517] on button "Answer" at bounding box center [925, 515] width 78 height 23
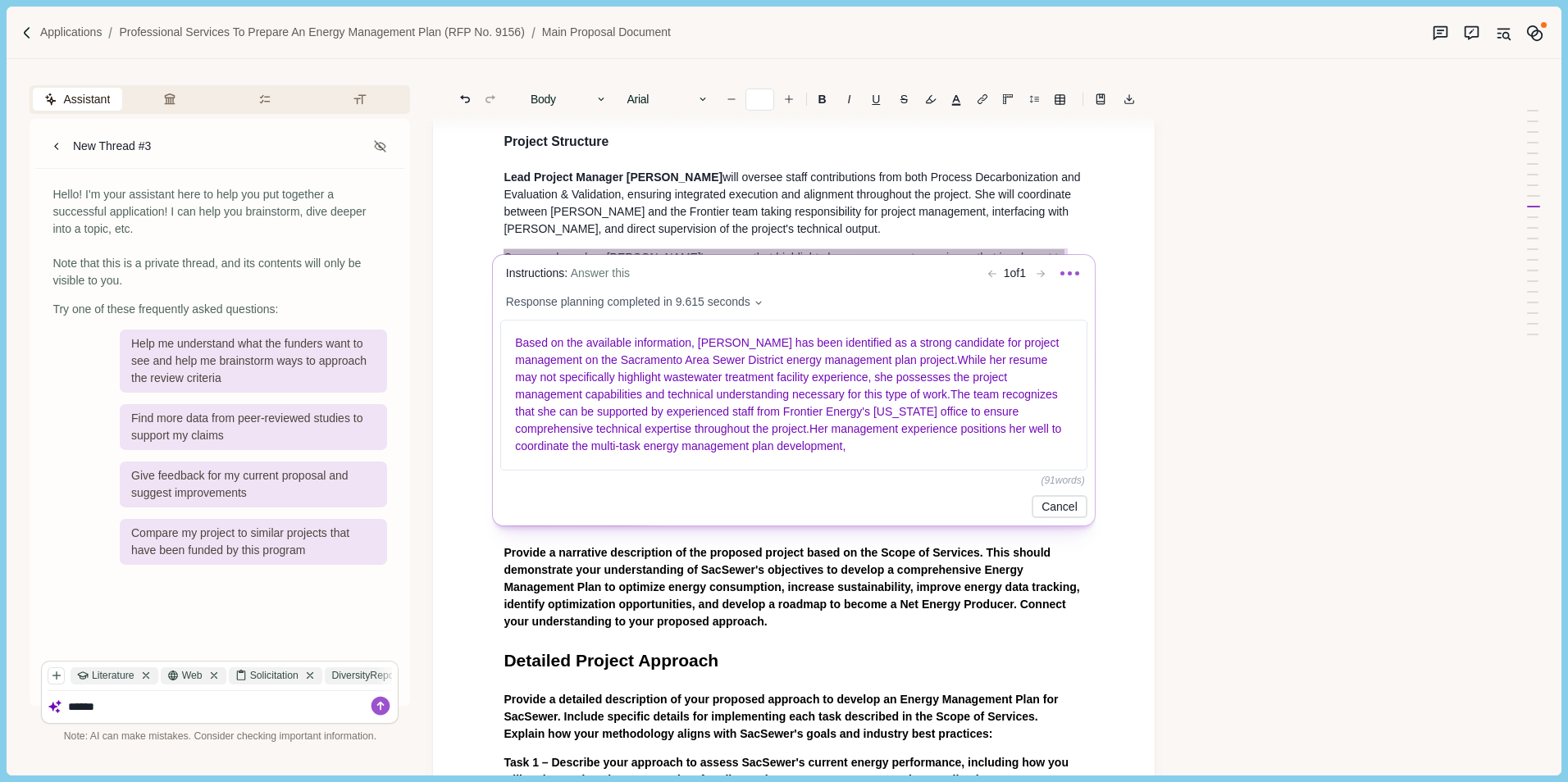
scroll to position [1860, 0]
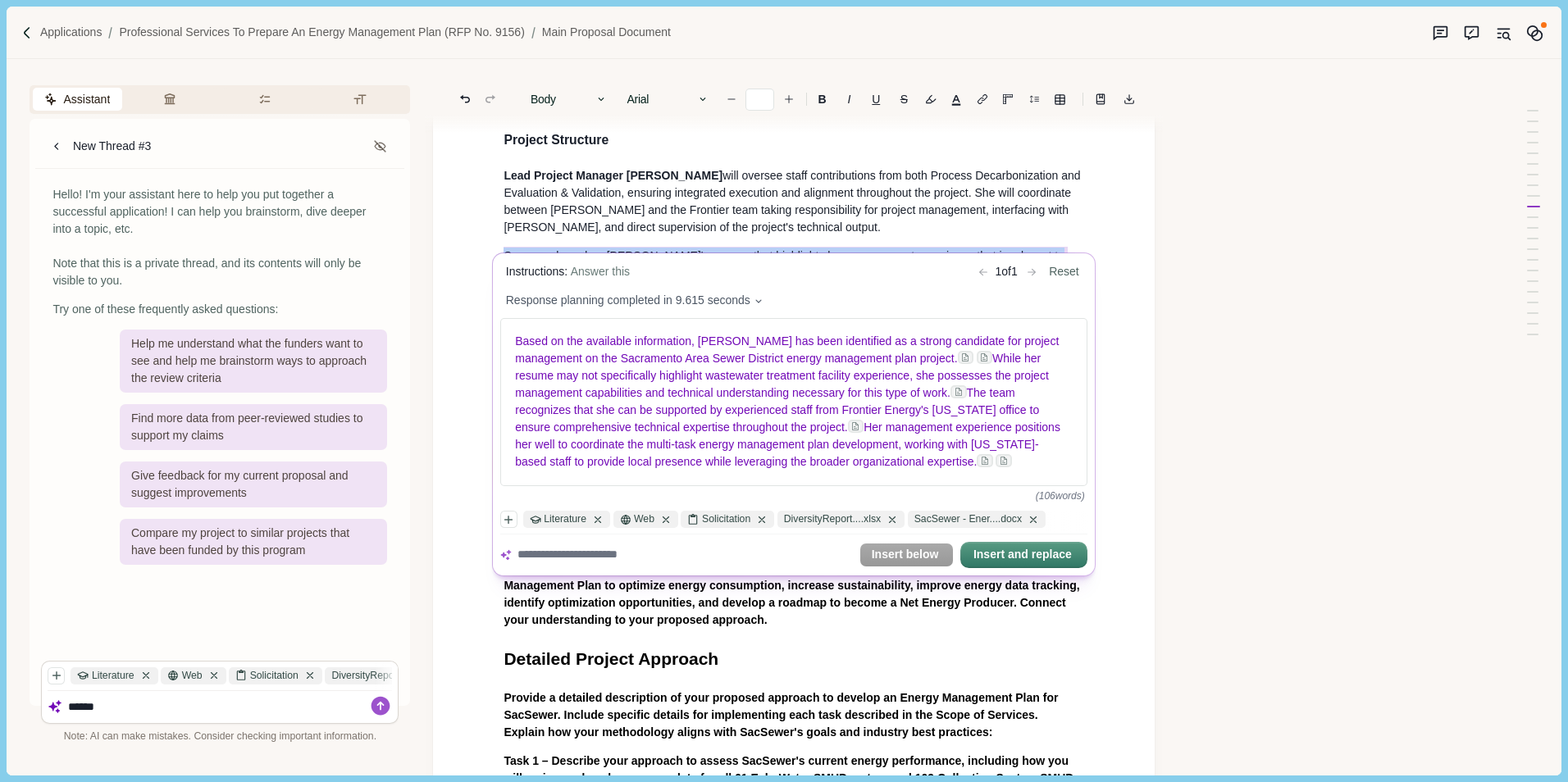
click at [590, 562] on textarea at bounding box center [685, 555] width 336 height 17
click at [807, 563] on textarea at bounding box center [685, 555] width 336 height 17
click at [511, 526] on icon "button" at bounding box center [509, 519] width 11 height 11
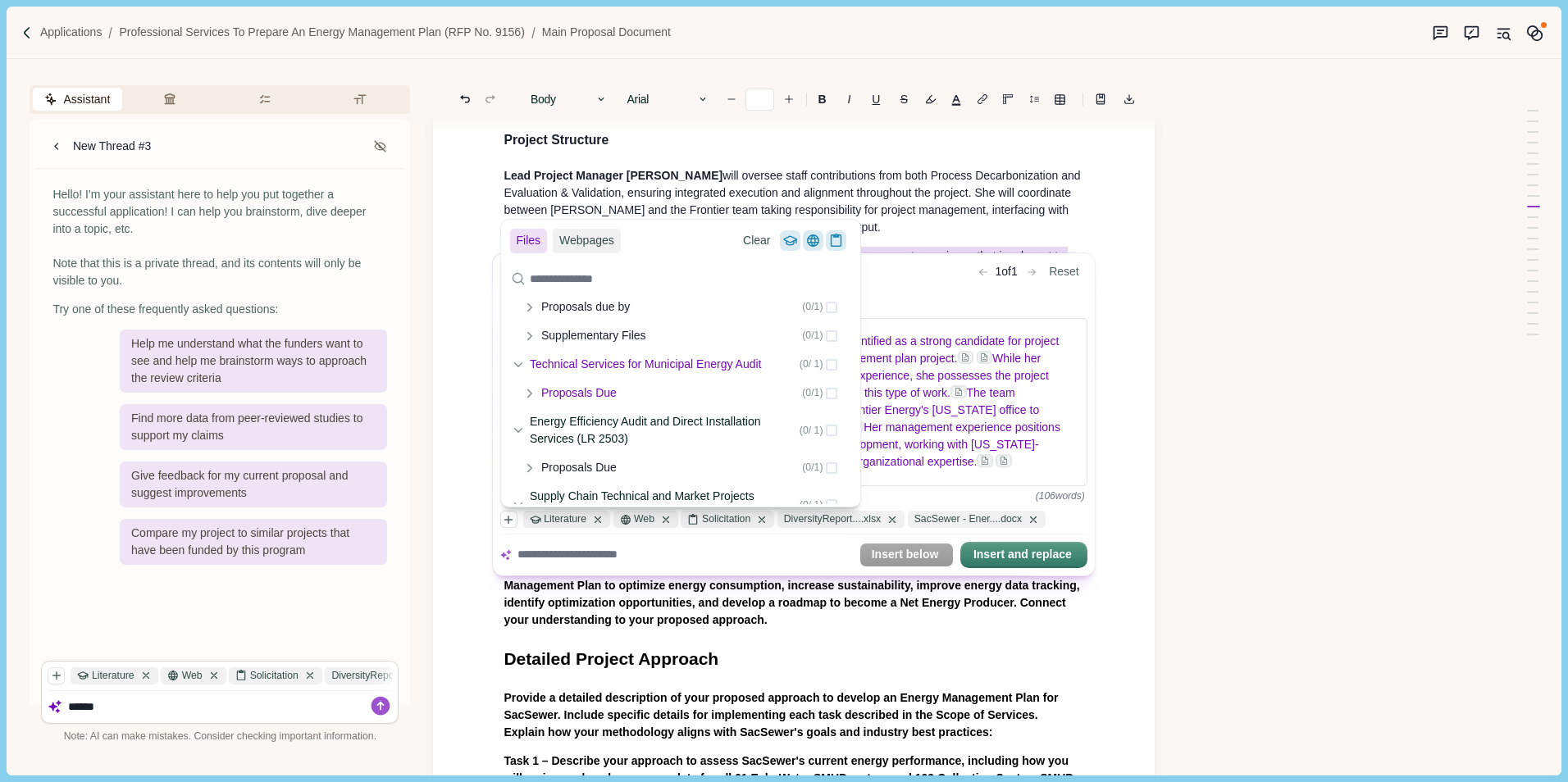
scroll to position [0, 0]
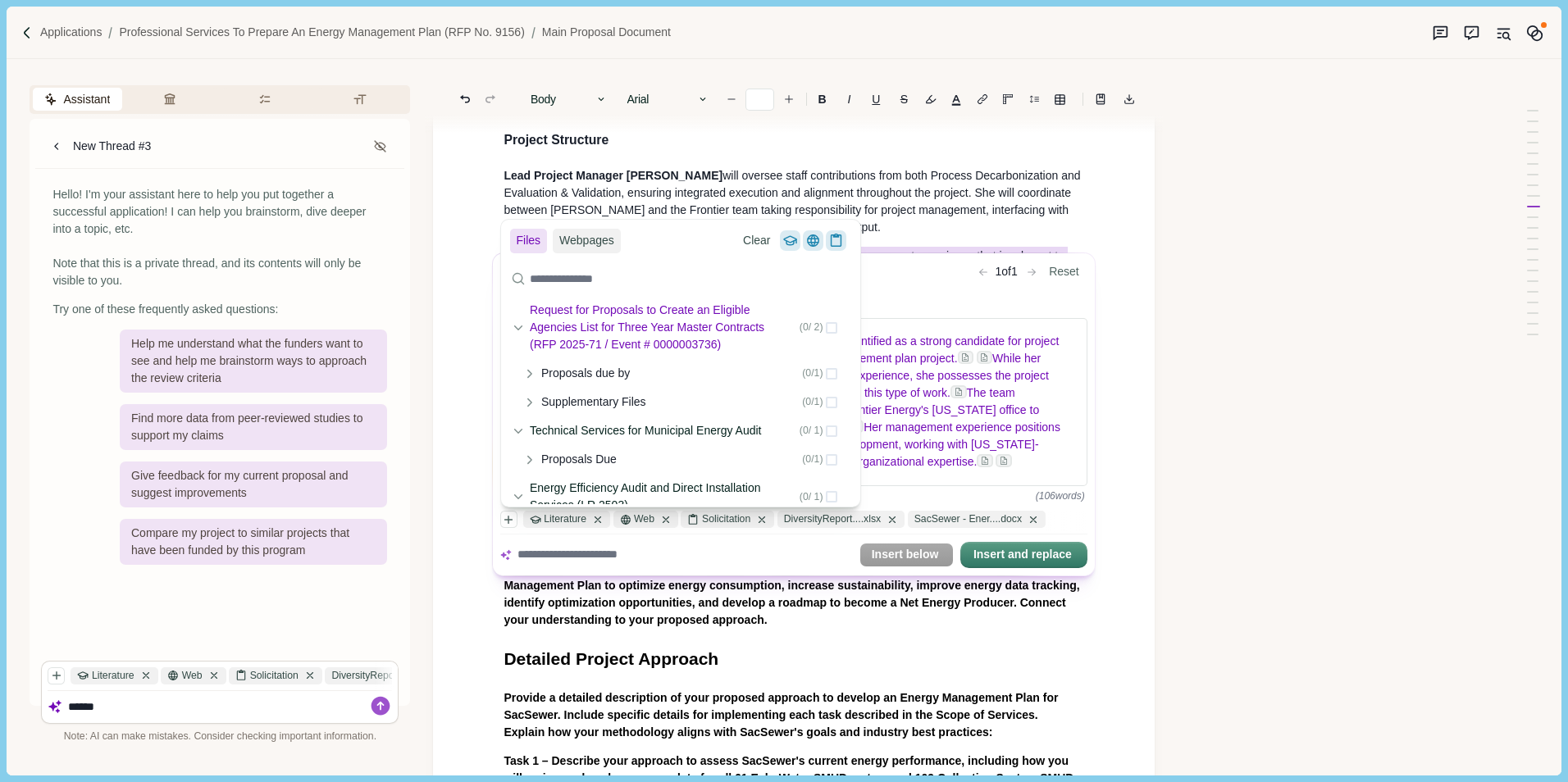
click at [511, 323] on div "Request for Proposals to Create an Eligible Agencies List for Three Year Master…" at bounding box center [680, 327] width 359 height 63
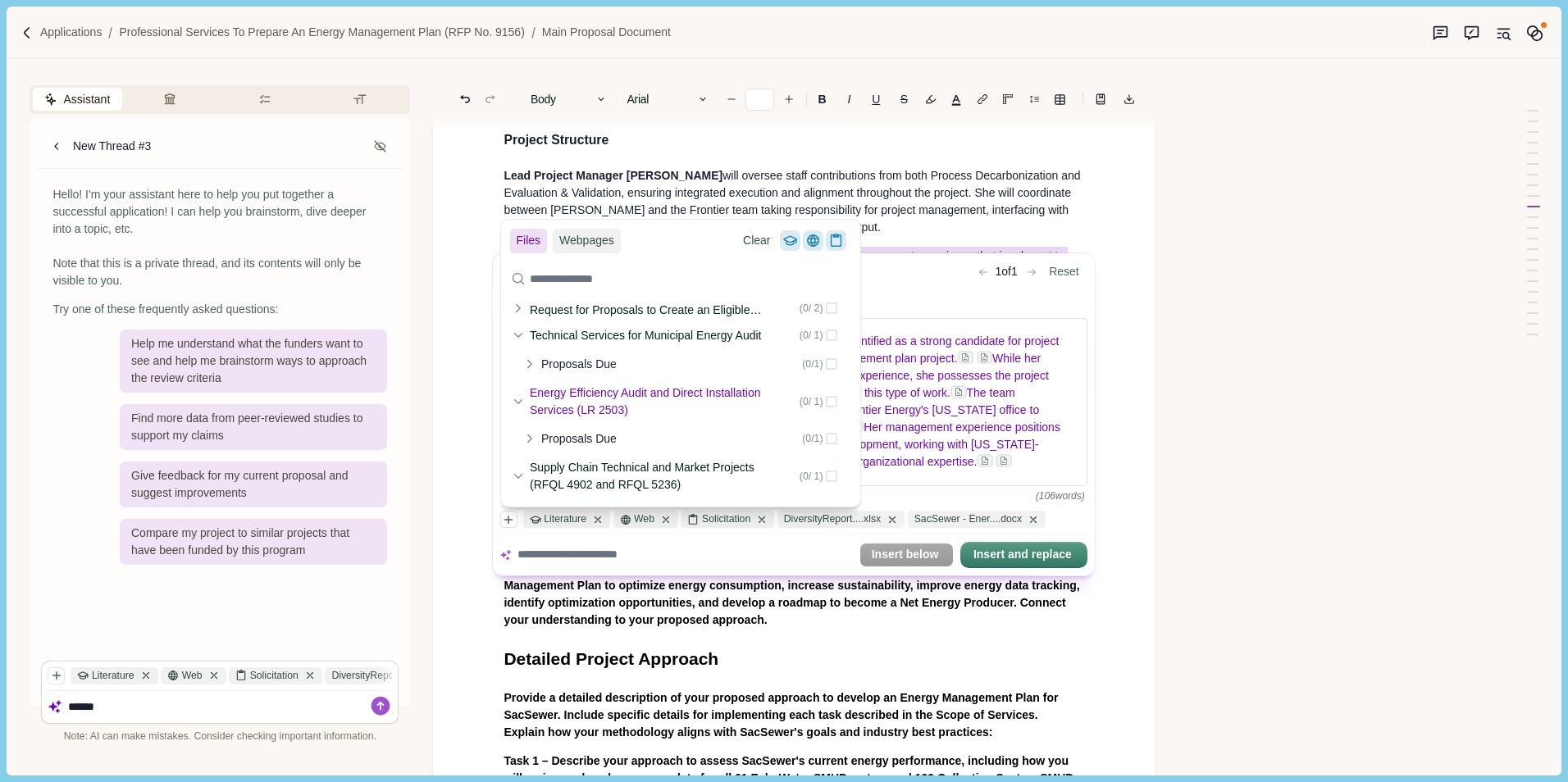
click at [517, 398] on icon at bounding box center [517, 401] width 11 height 11
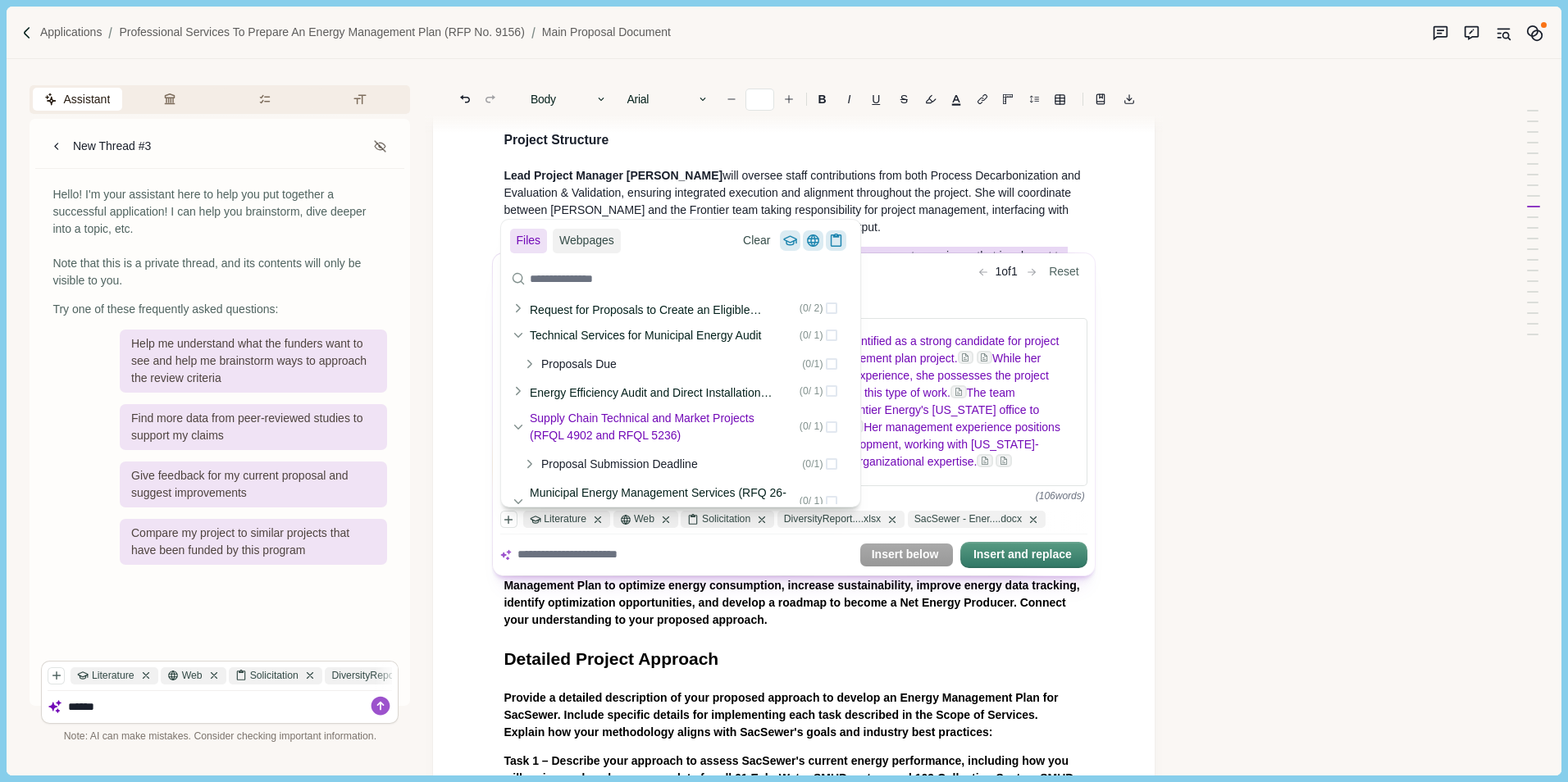
click at [517, 433] on div "Supply Chain Technical and Market Projects (RFQL 4902 and RFQL 5236) ( 0 / 1 )" at bounding box center [680, 427] width 359 height 46
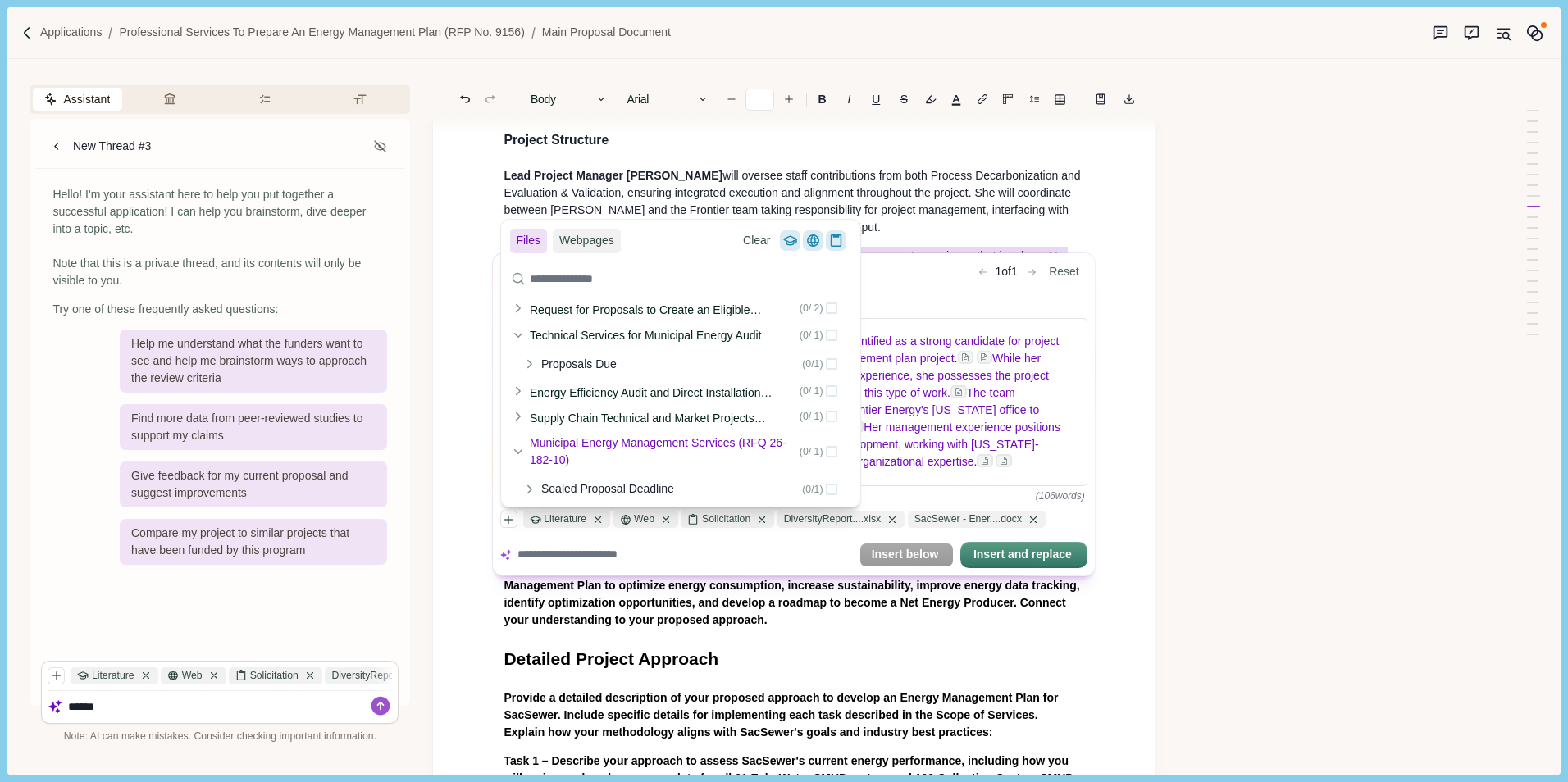
click at [517, 453] on icon at bounding box center [518, 452] width 8 height 3
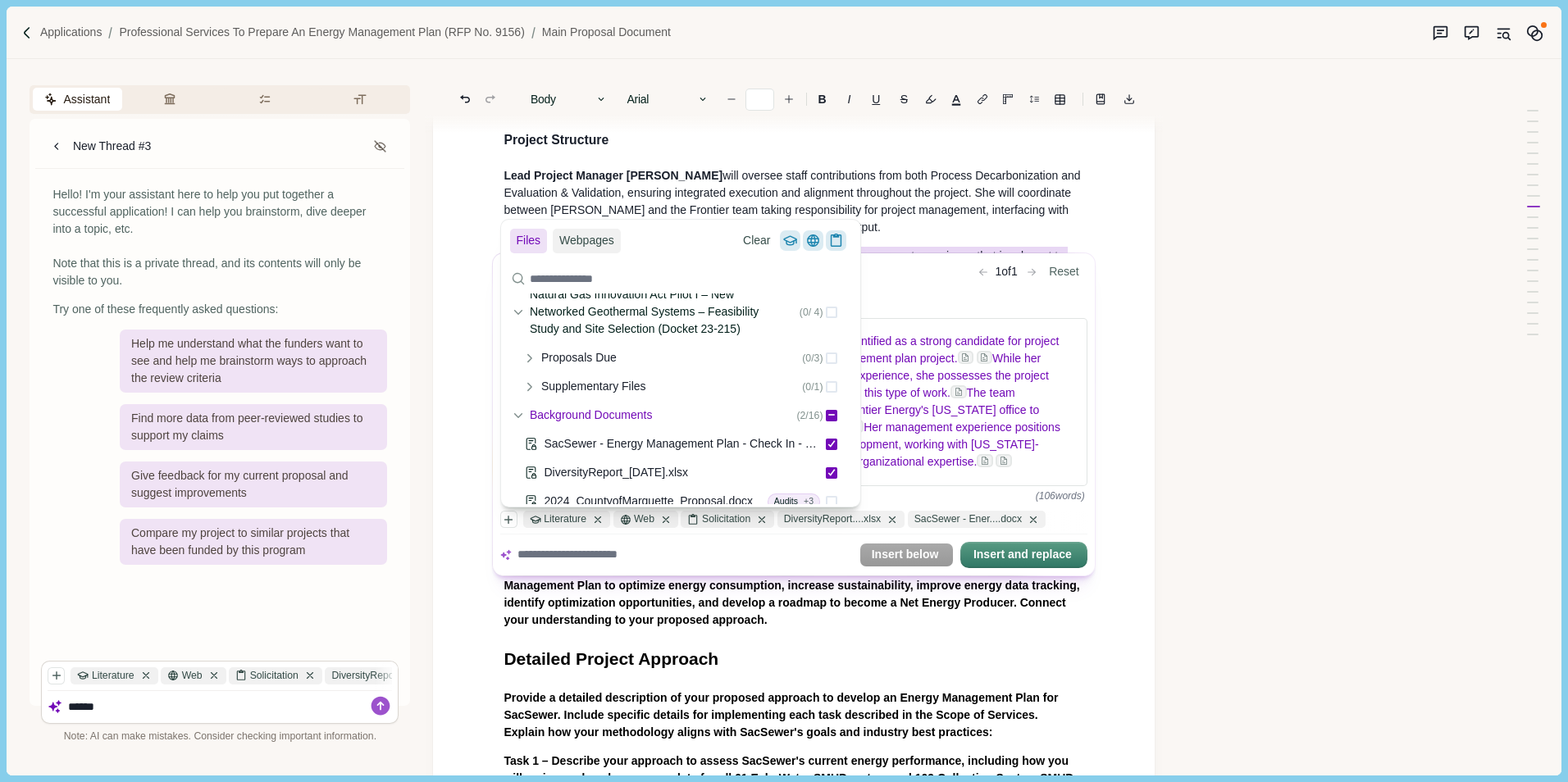
scroll to position [151, 0]
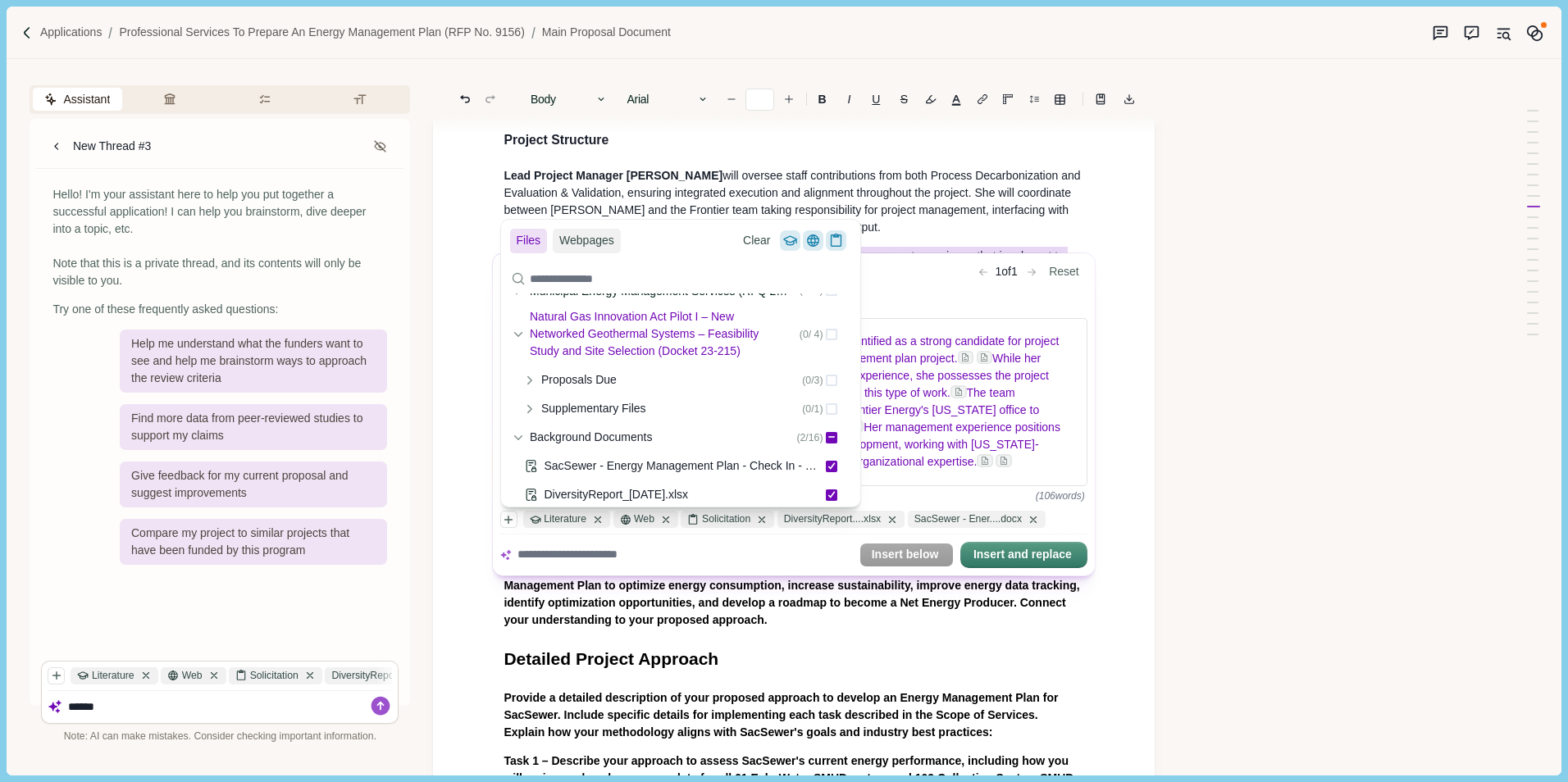
click at [519, 336] on icon at bounding box center [518, 335] width 8 height 3
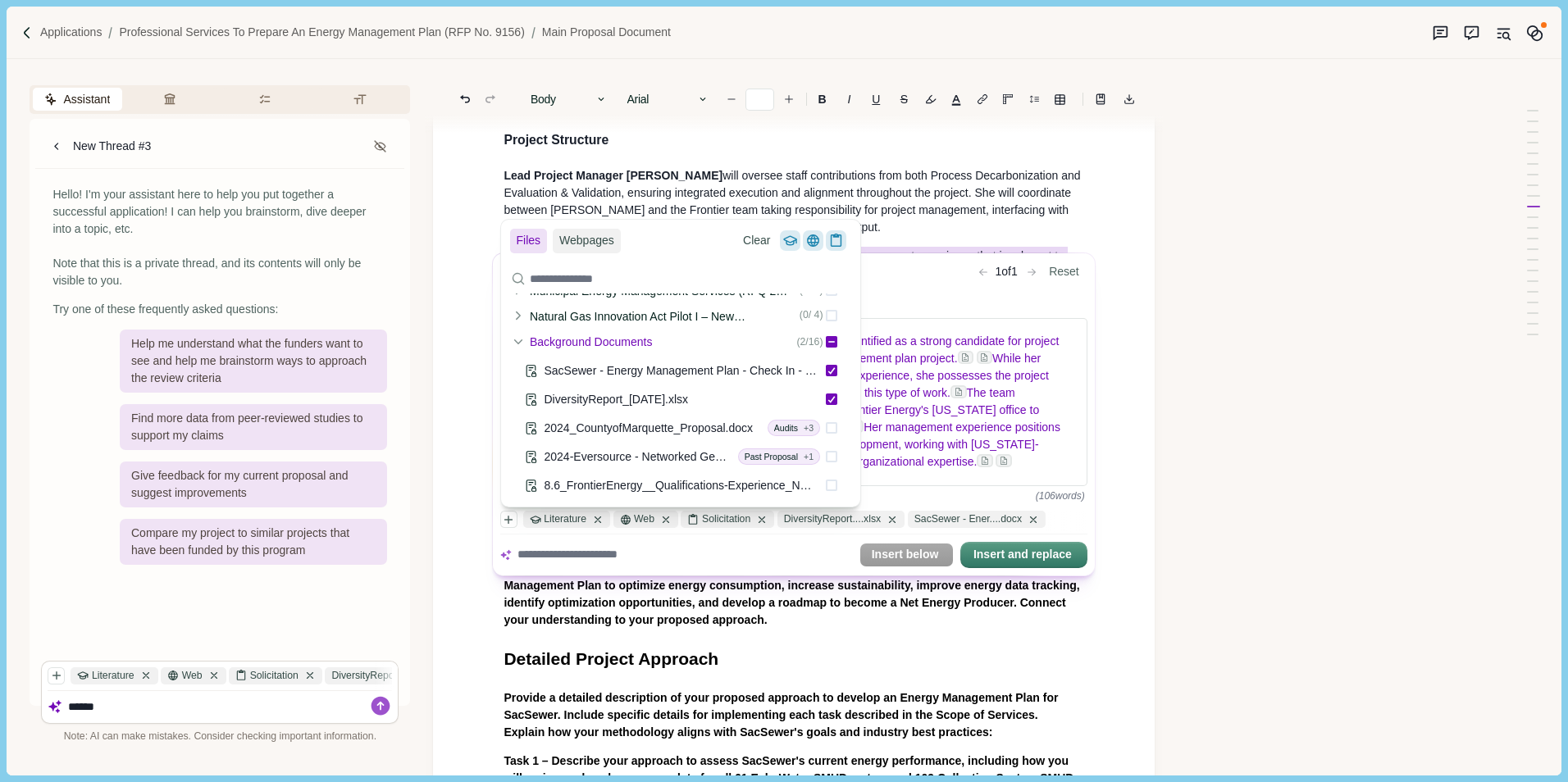
click at [522, 338] on icon at bounding box center [517, 342] width 11 height 11
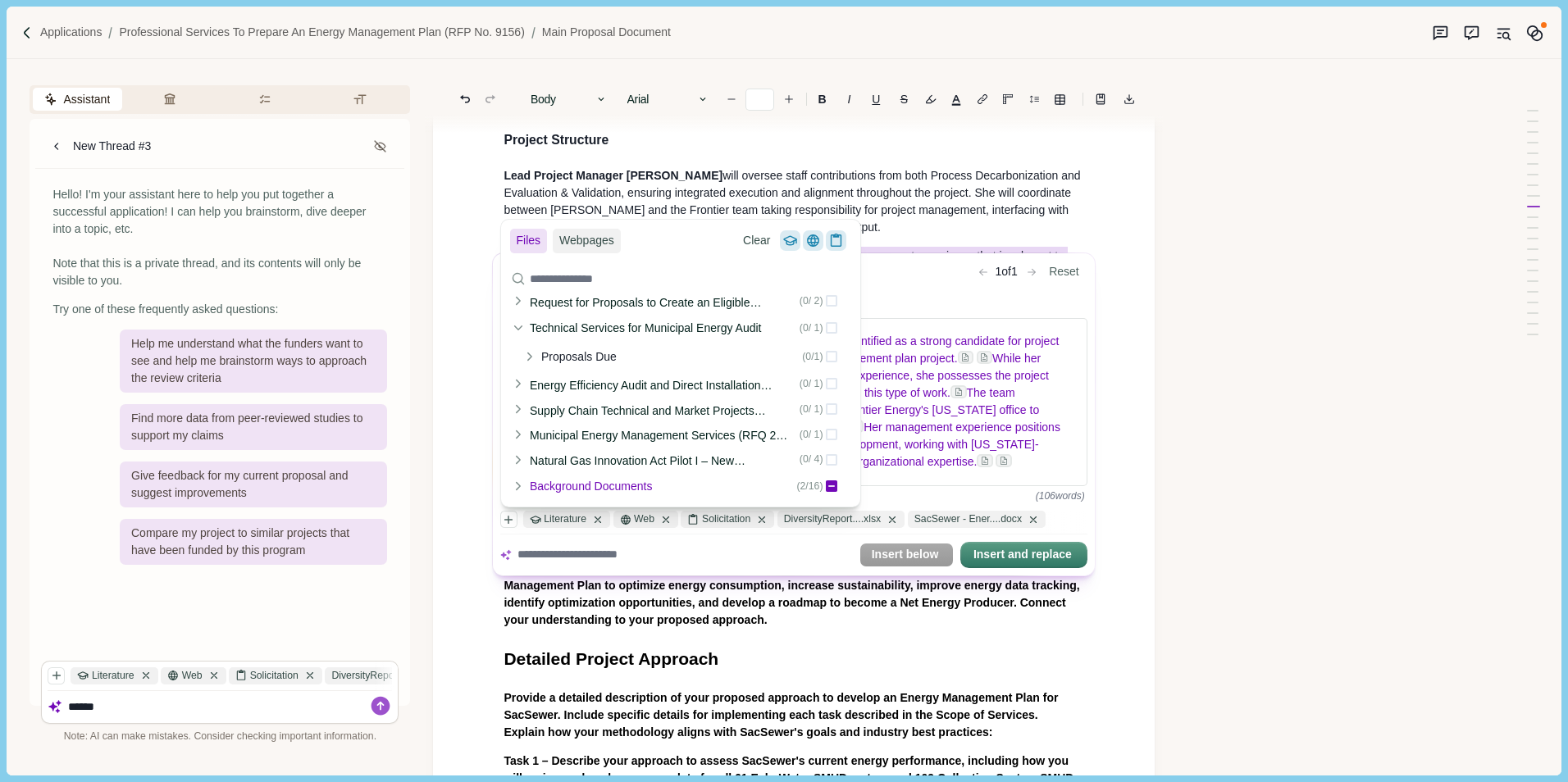
scroll to position [8, 0]
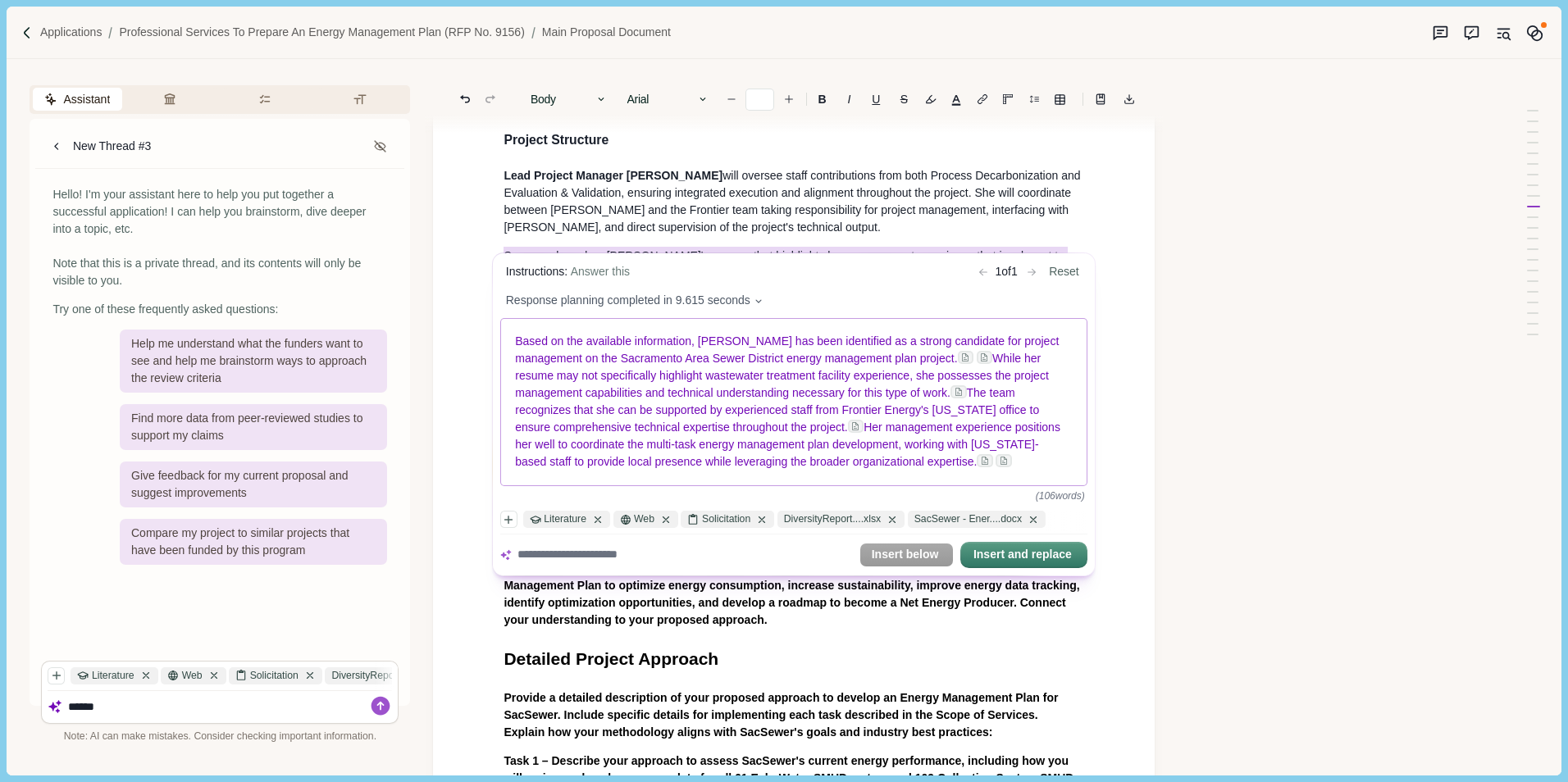
click at [937, 432] on span "Her management experience positions her well to coordinate the multi-task energ…" at bounding box center [789, 445] width 548 height 47
click at [577, 559] on textarea at bounding box center [685, 555] width 336 height 17
click at [509, 526] on icon "button" at bounding box center [509, 519] width 11 height 11
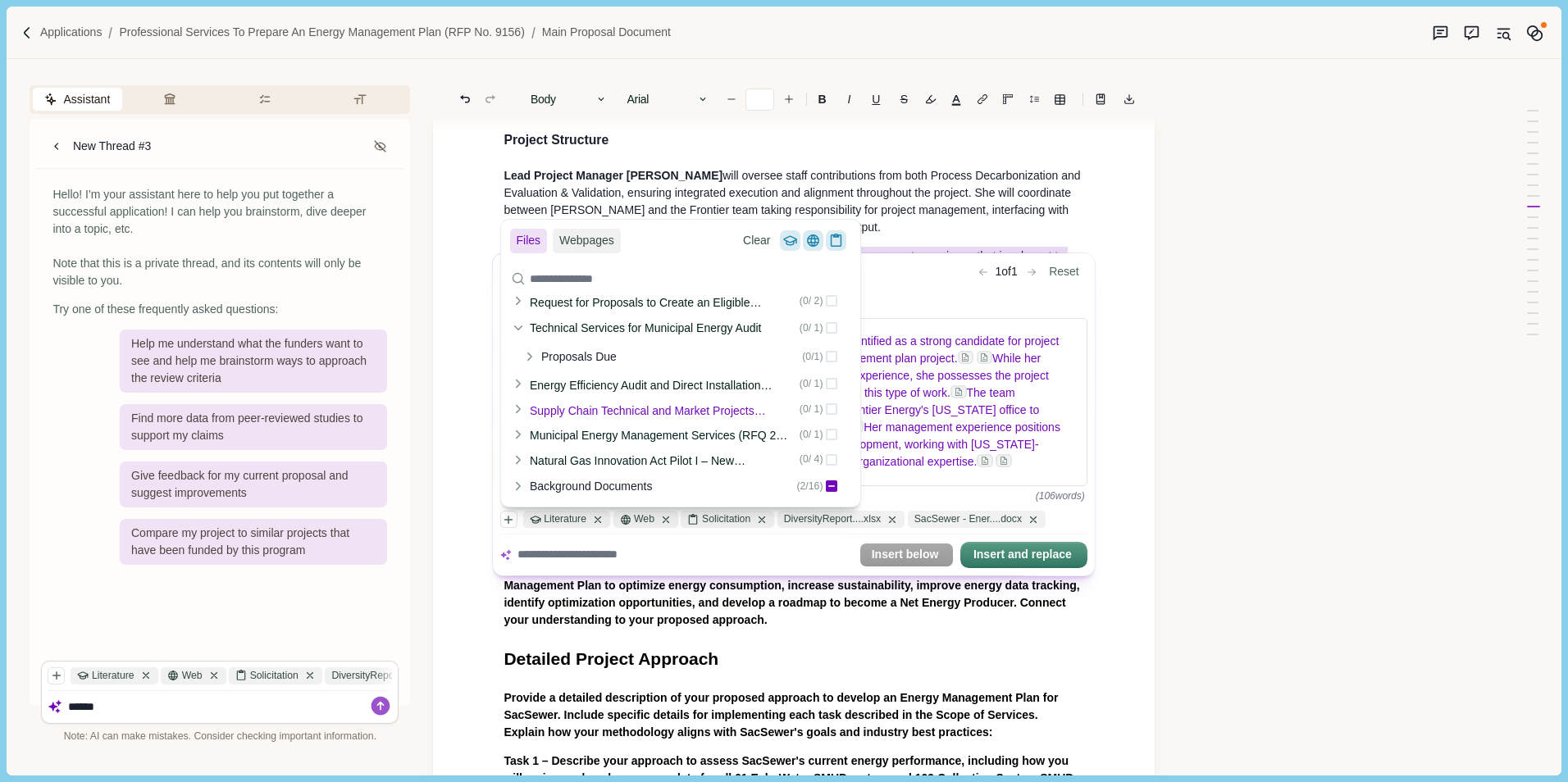
scroll to position [7, 0]
click at [520, 487] on icon at bounding box center [518, 487] width 3 height 8
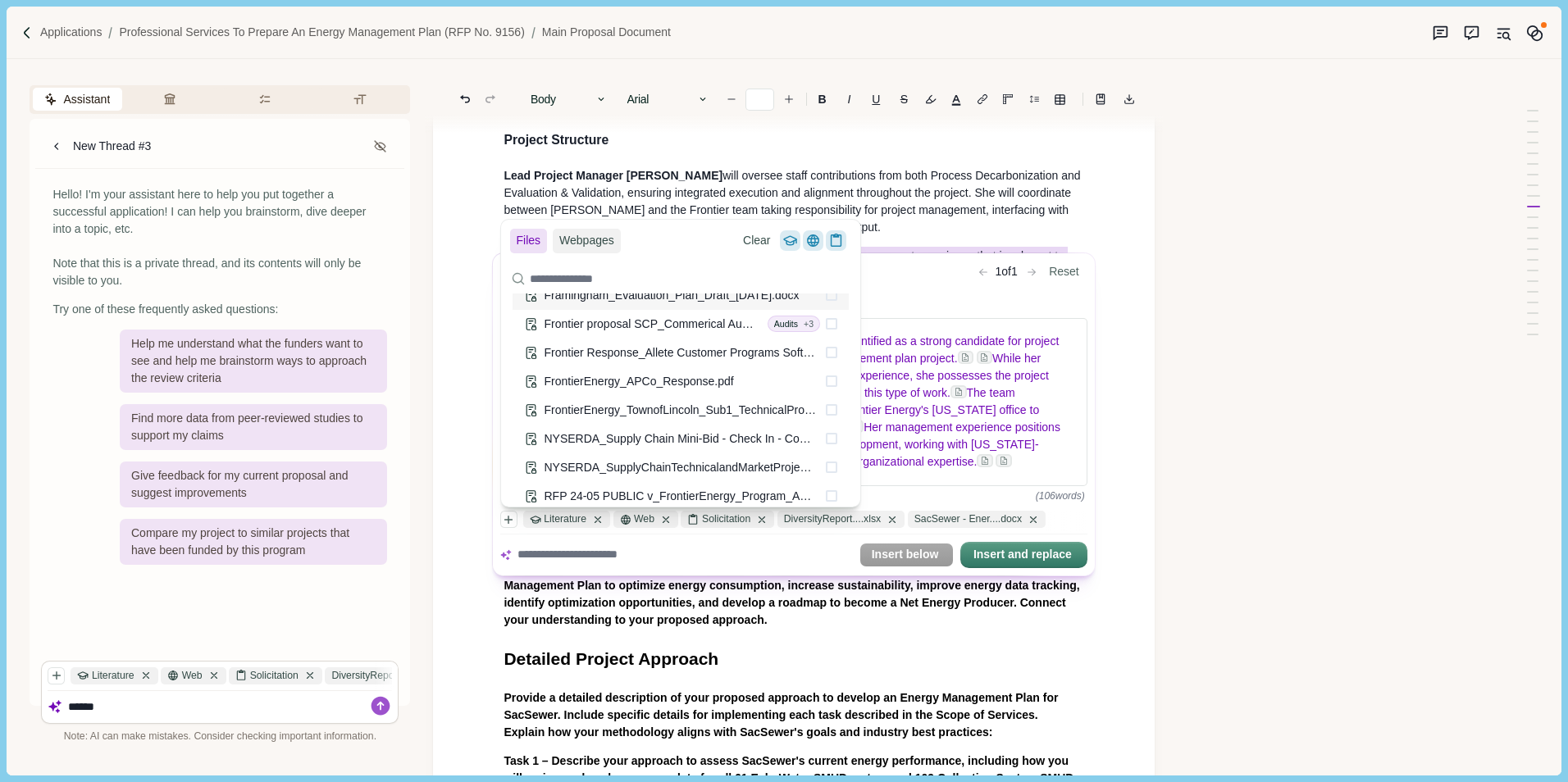
scroll to position [465, 0]
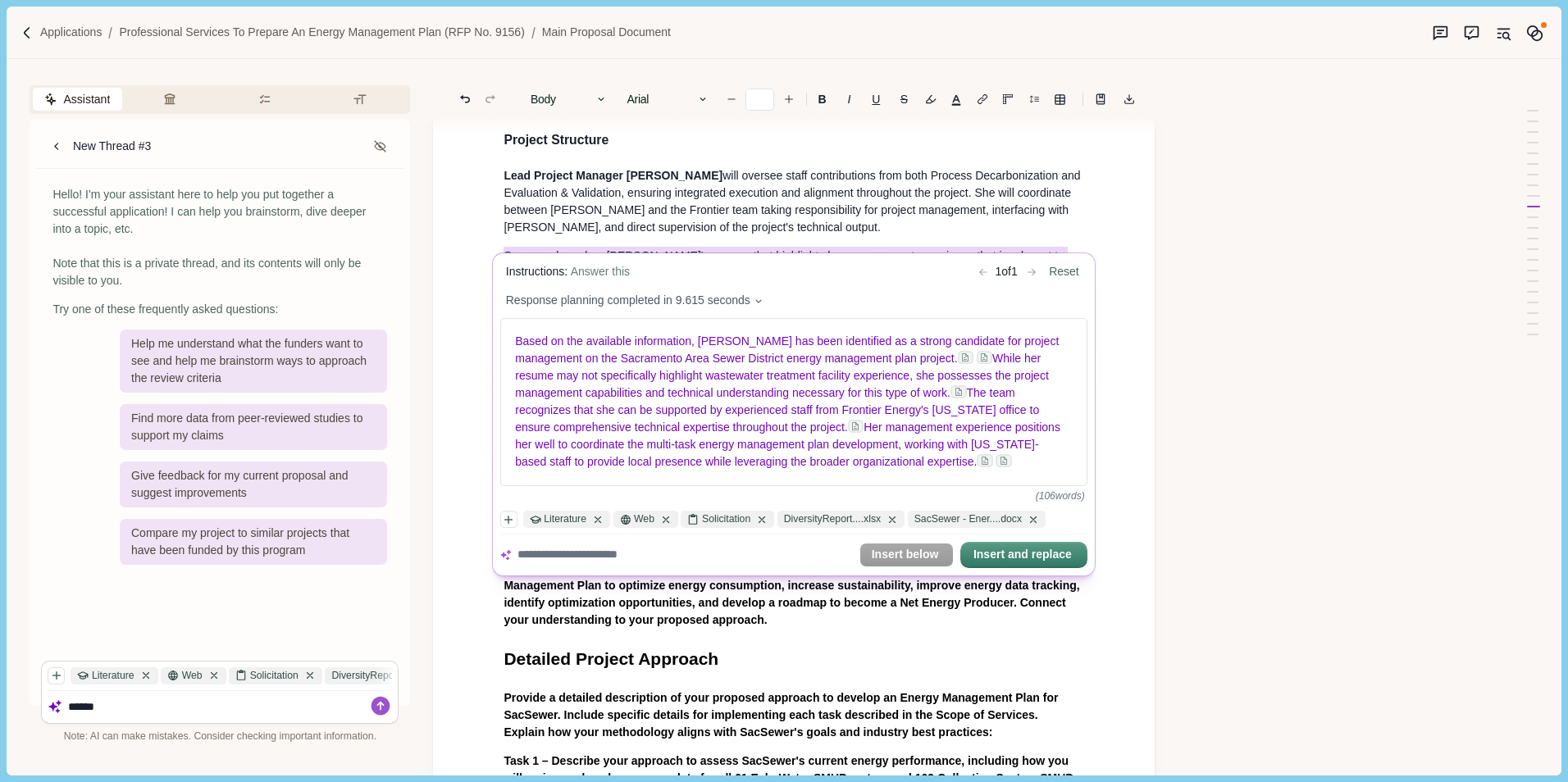
click at [566, 561] on textarea at bounding box center [685, 555] width 336 height 17
click at [1013, 557] on button "Insert and replace" at bounding box center [1024, 555] width 124 height 23
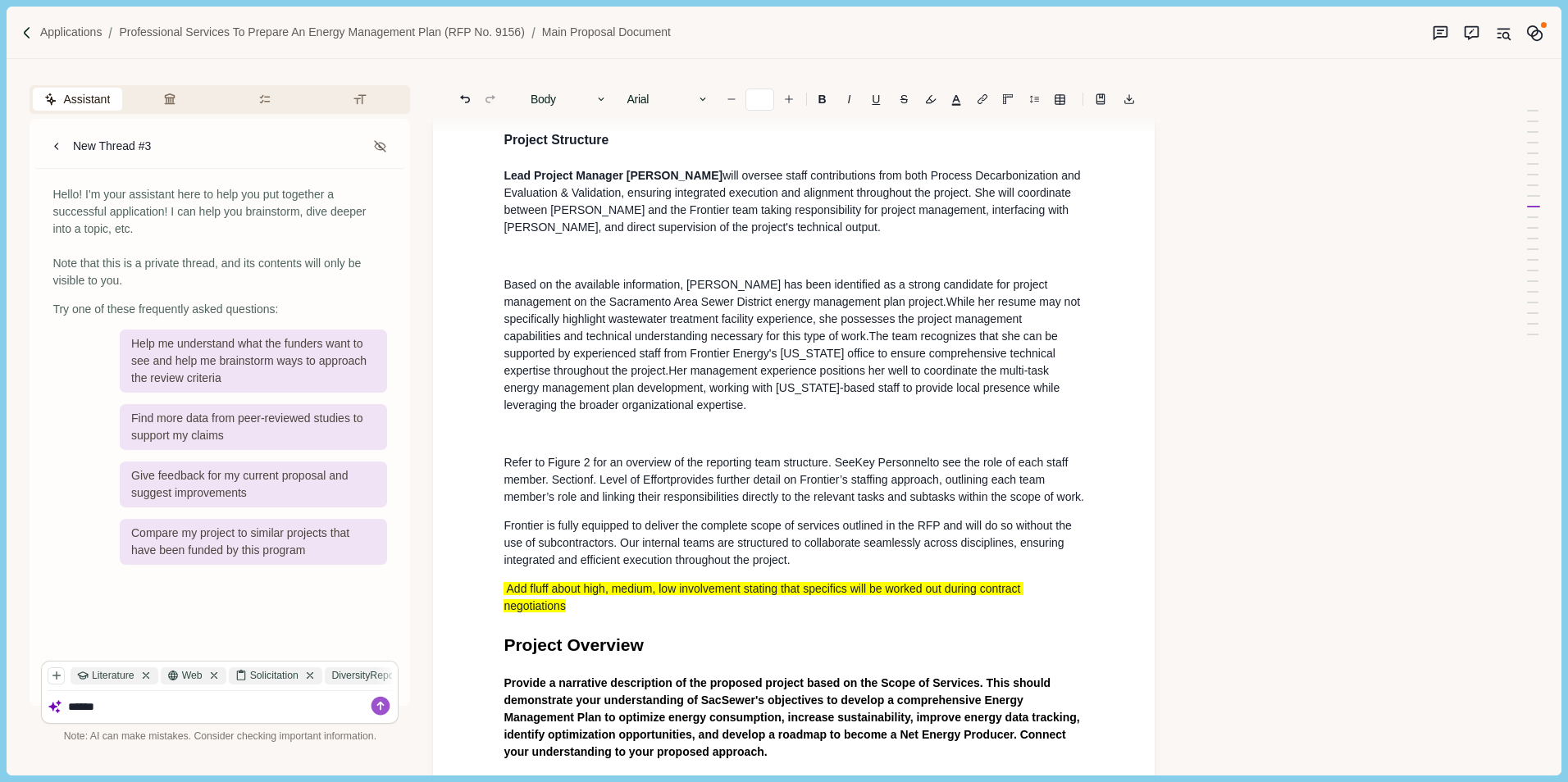
click at [688, 425] on p at bounding box center [793, 434] width 581 height 17
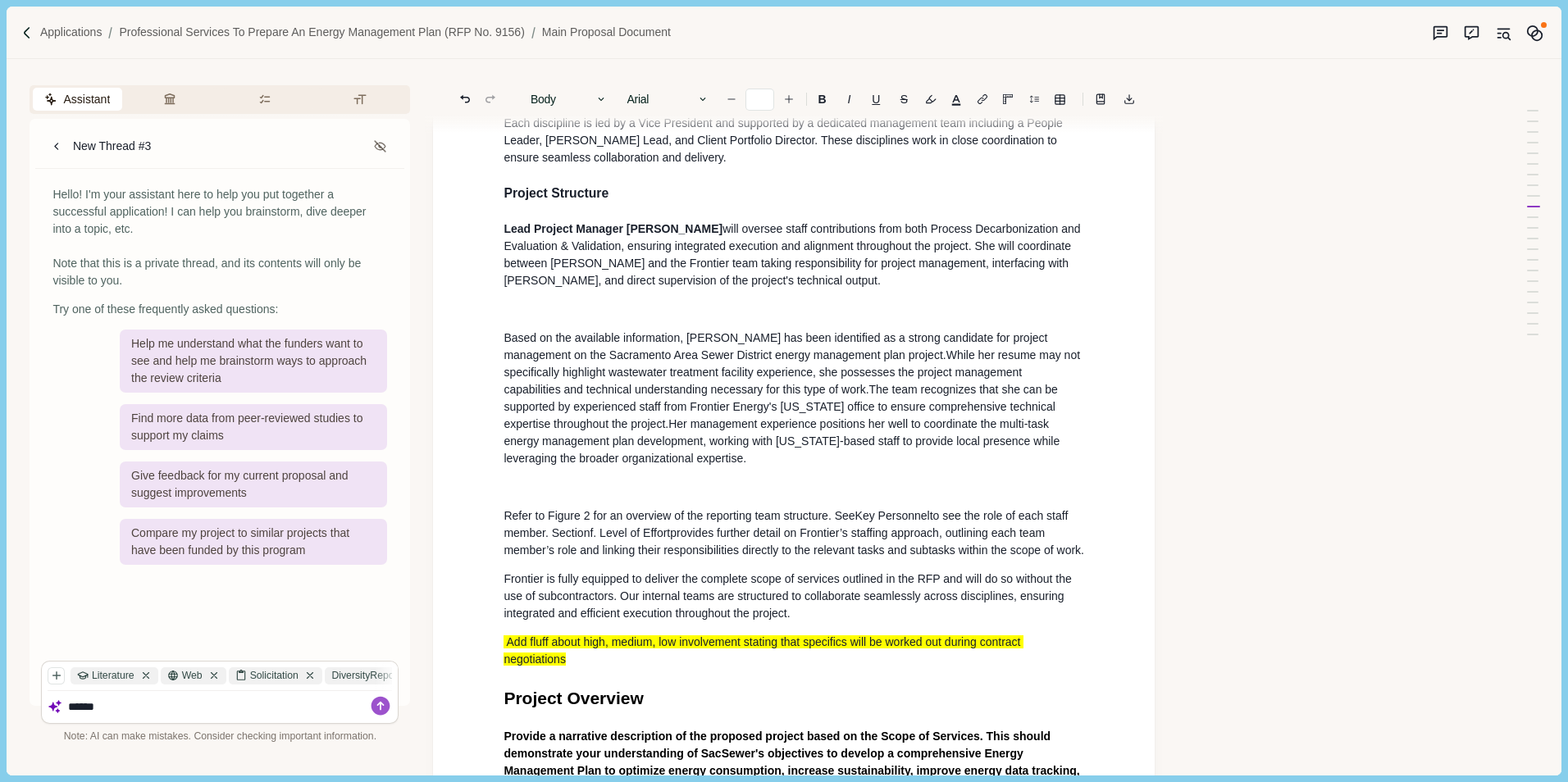
scroll to position [1777, 0]
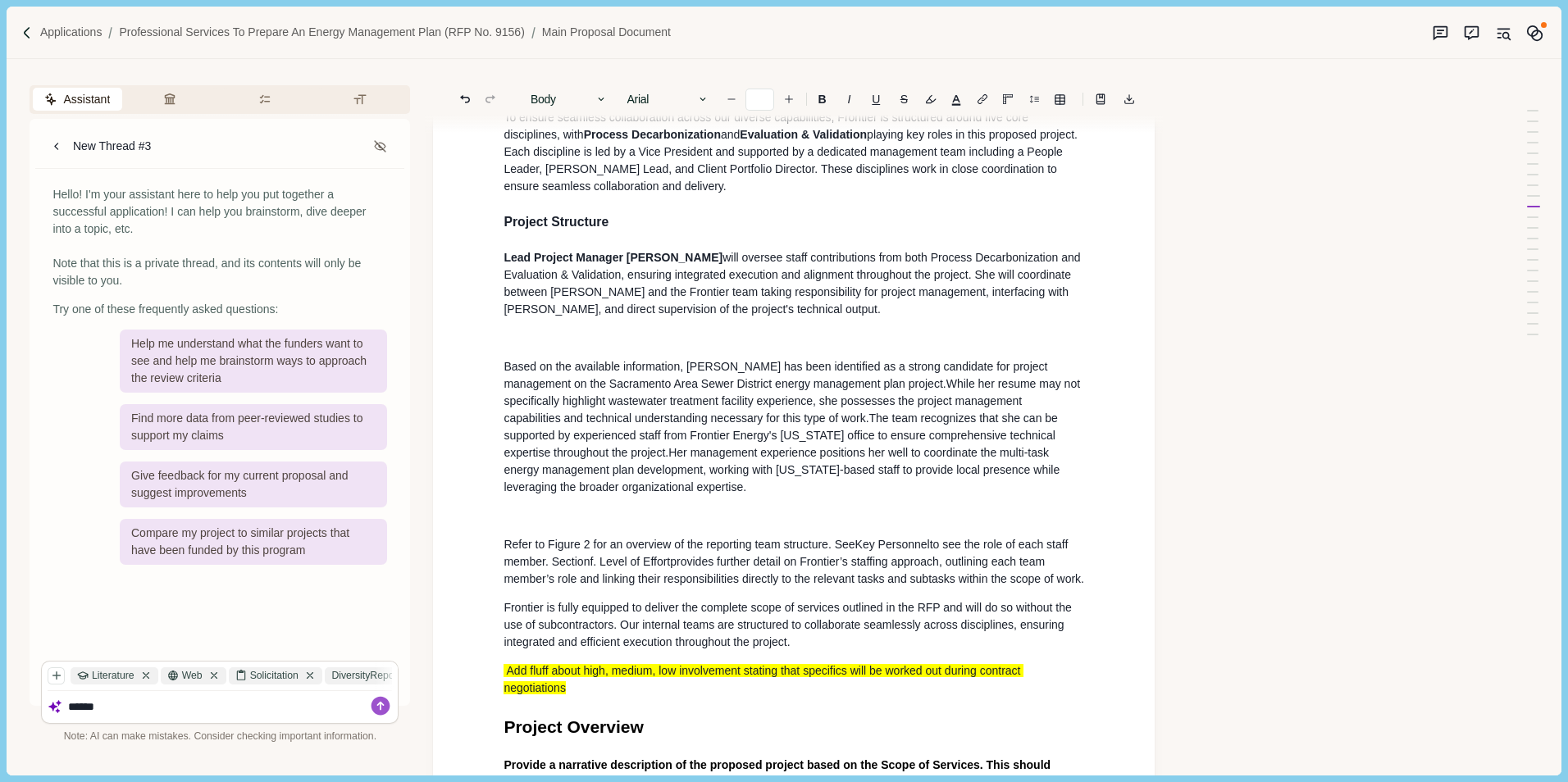
click at [584, 329] on p at bounding box center [793, 338] width 581 height 17
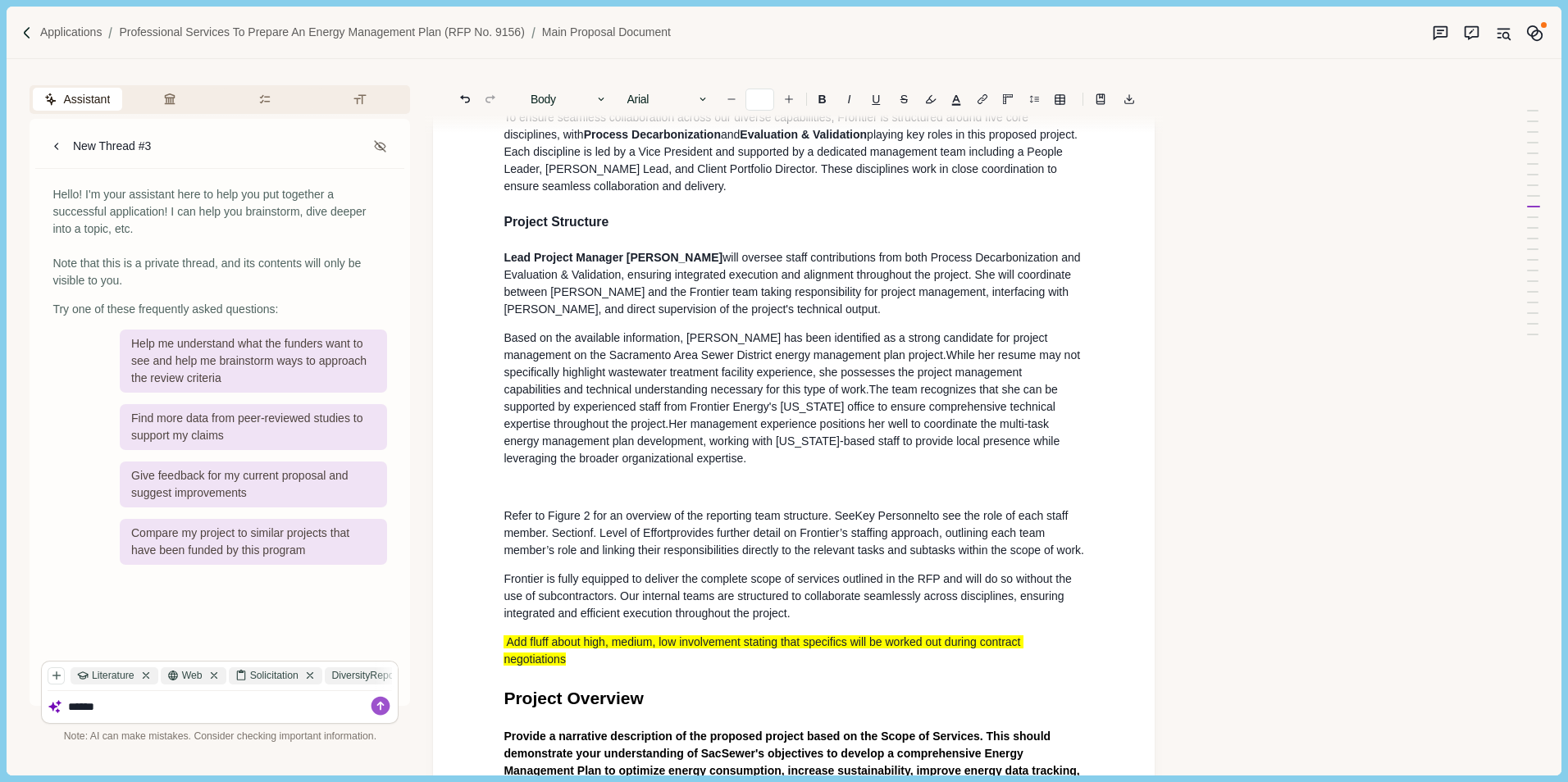
click at [573, 478] on p at bounding box center [793, 487] width 581 height 17
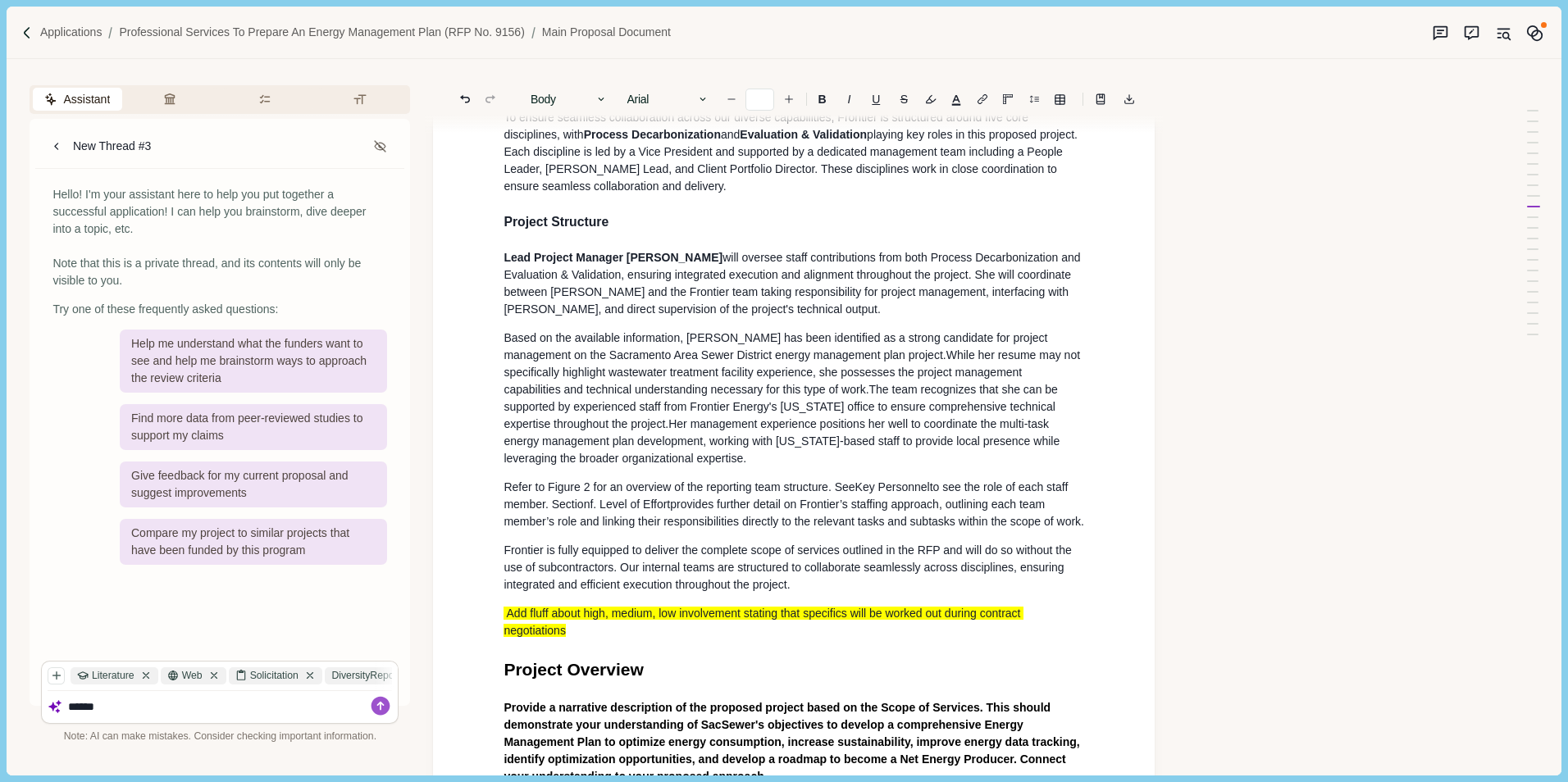
click at [682, 446] on p "Based on the available information, [PERSON_NAME] has been identified as a stro…" at bounding box center [793, 398] width 581 height 138
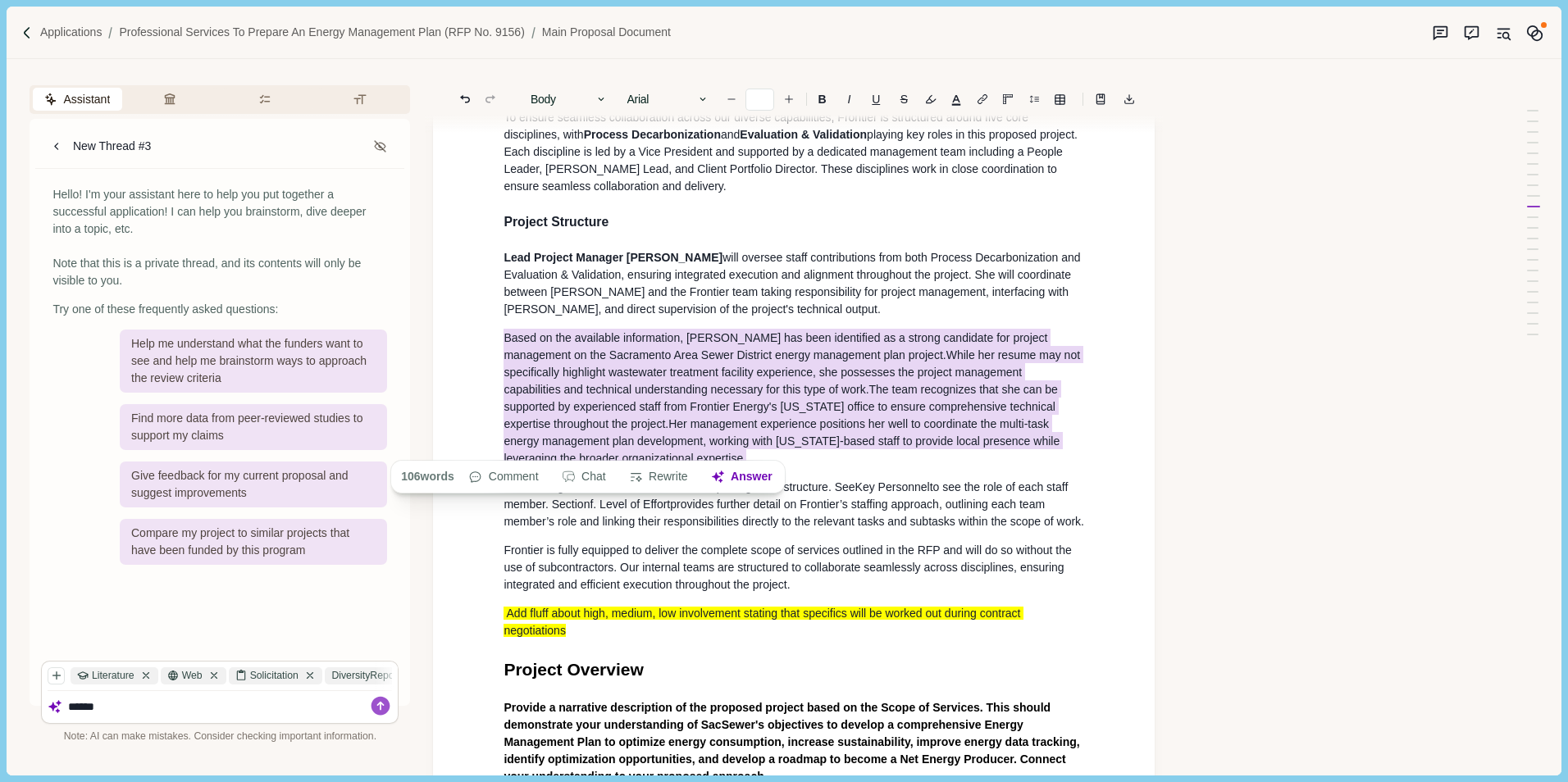
drag, startPoint x: 676, startPoint y: 444, endPoint x: 480, endPoint y: 324, distance: 229.8
click at [480, 324] on div "Main Proposal Document Cover Letter Provide a transmittal letter that formally …" at bounding box center [793, 640] width 721 height 4580
click at [665, 483] on button "Rewrite" at bounding box center [658, 477] width 77 height 23
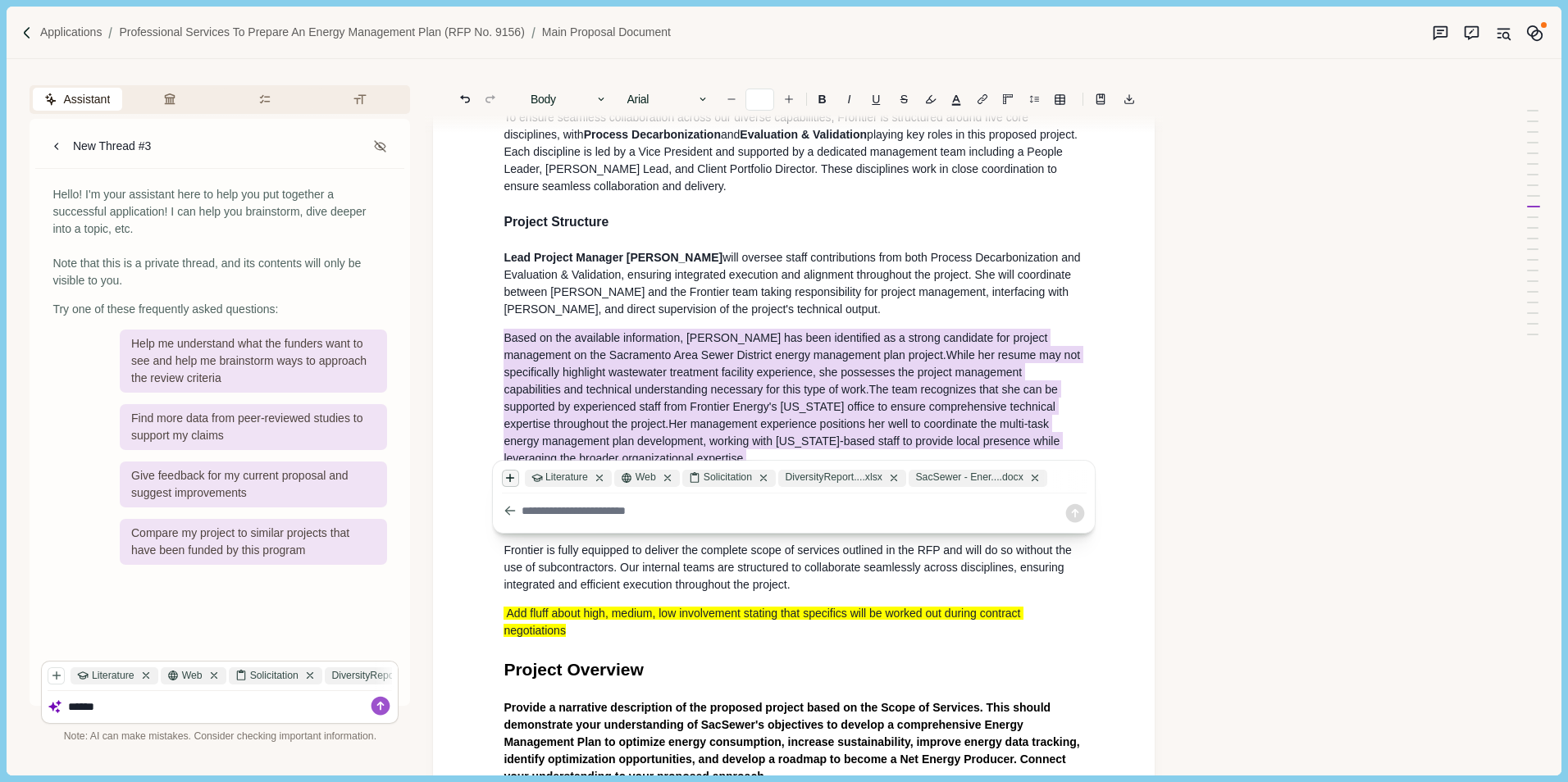
click at [512, 480] on icon "button" at bounding box center [509, 477] width 11 height 11
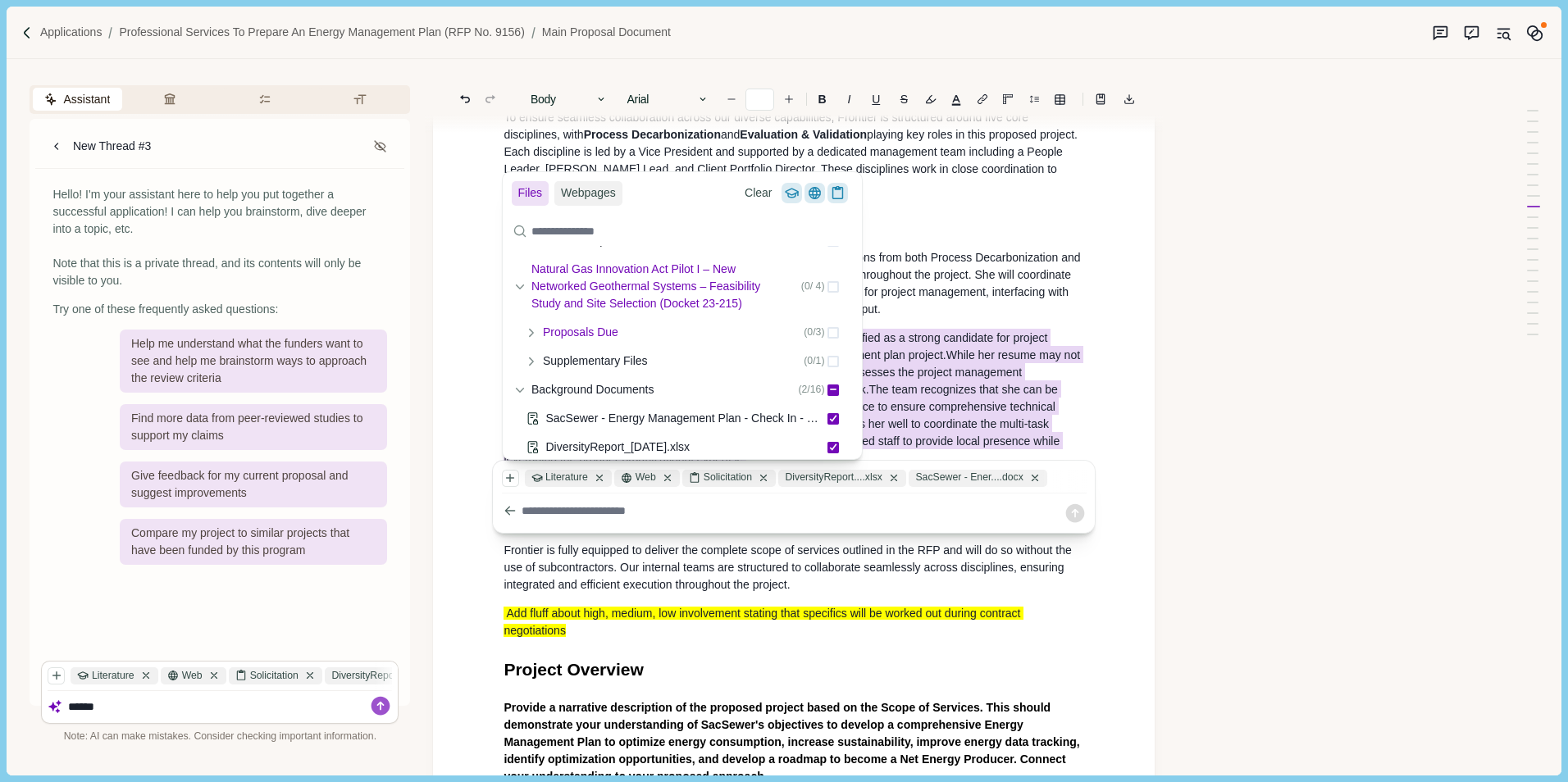
scroll to position [313, 0]
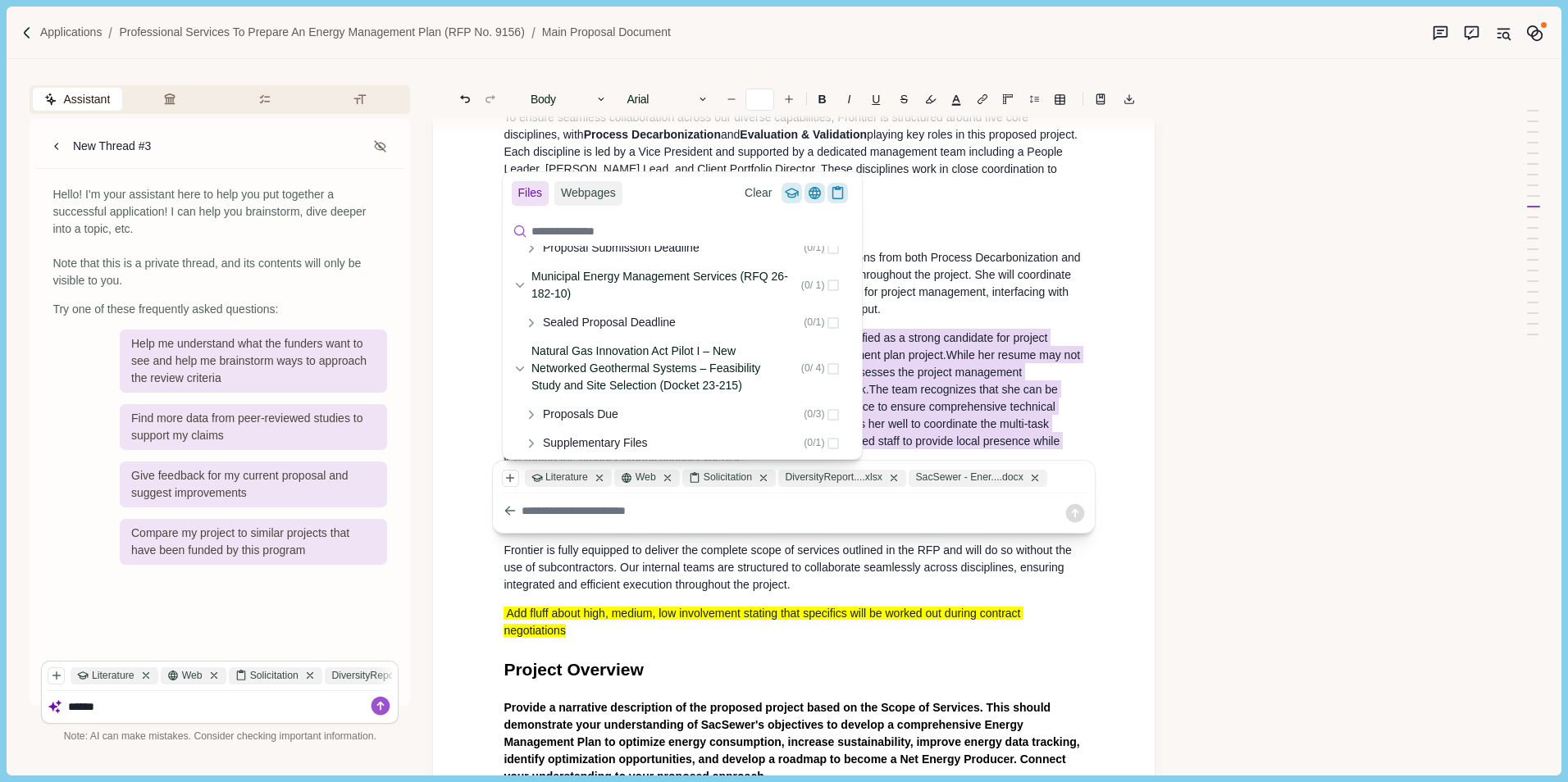
click at [566, 230] on input at bounding box center [682, 231] width 348 height 28
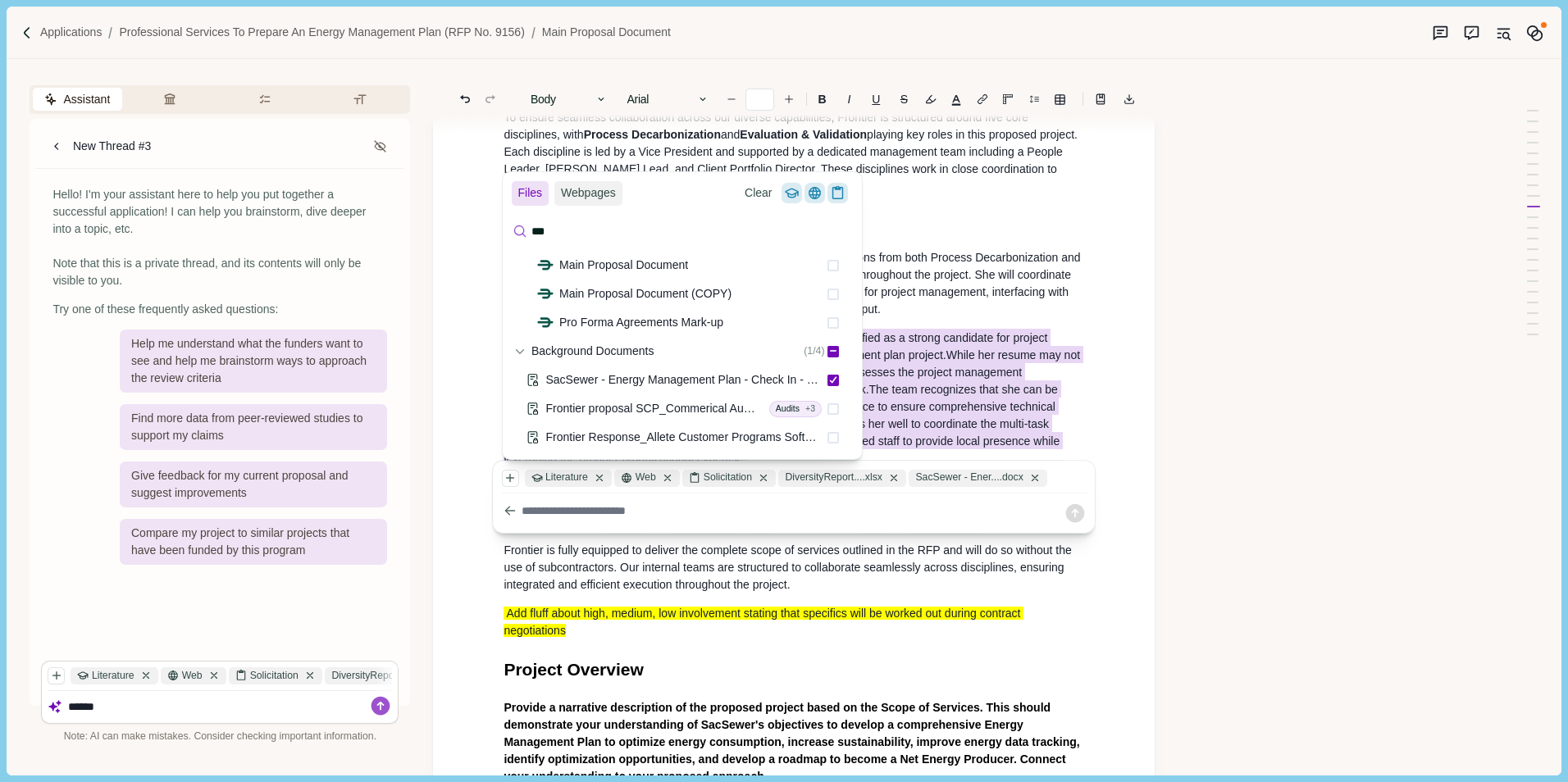
scroll to position [0, 0]
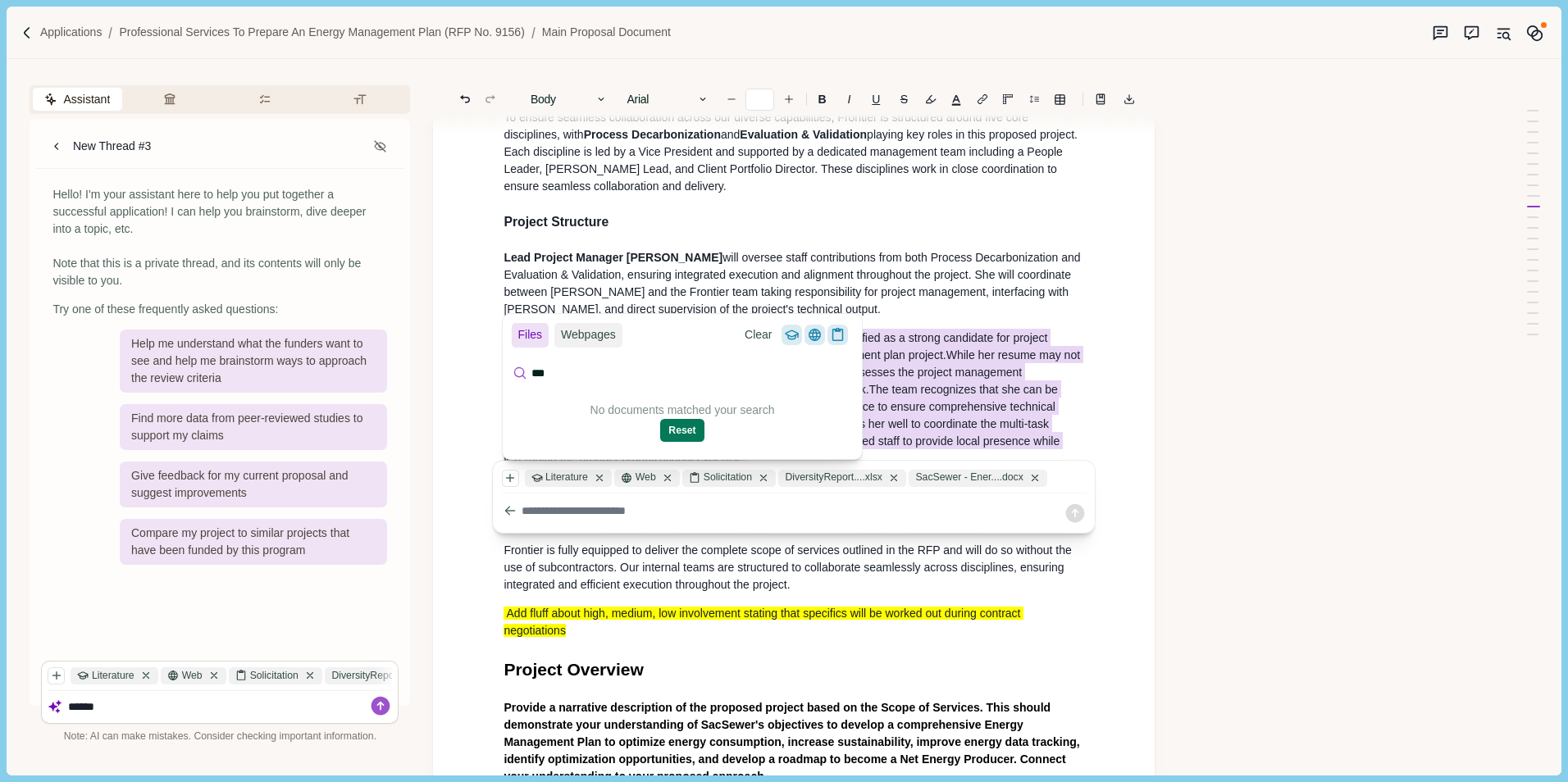
type input "***"
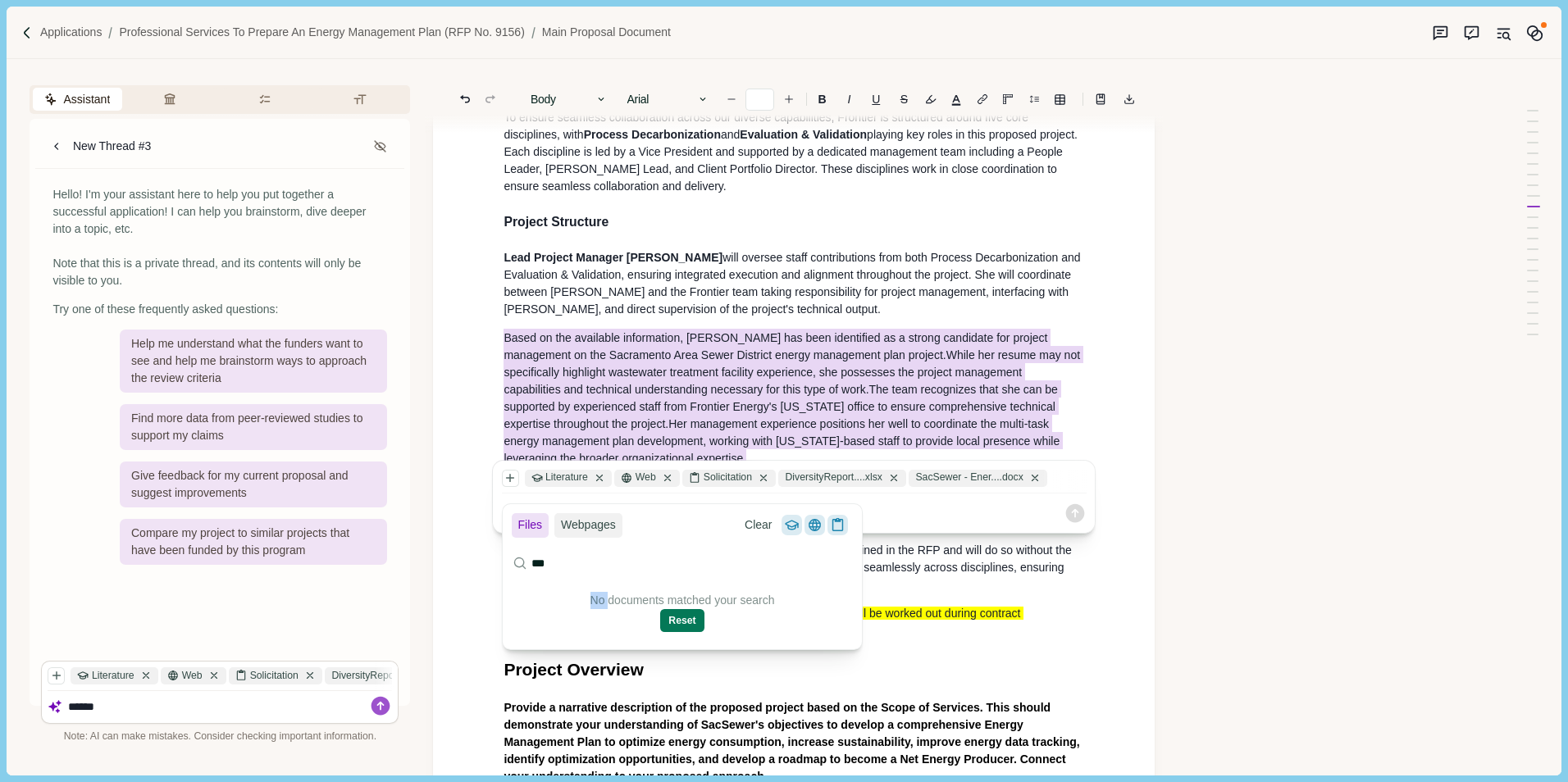
drag, startPoint x: 532, startPoint y: 578, endPoint x: 503, endPoint y: 578, distance: 29.0
click at [503, 578] on div "No documents matched your search Reset" at bounding box center [682, 613] width 359 height 69
click at [687, 299] on div "Main Proposal Document Cover Letter Provide a transmittal letter that formally …" at bounding box center [793, 643] width 603 height 4473
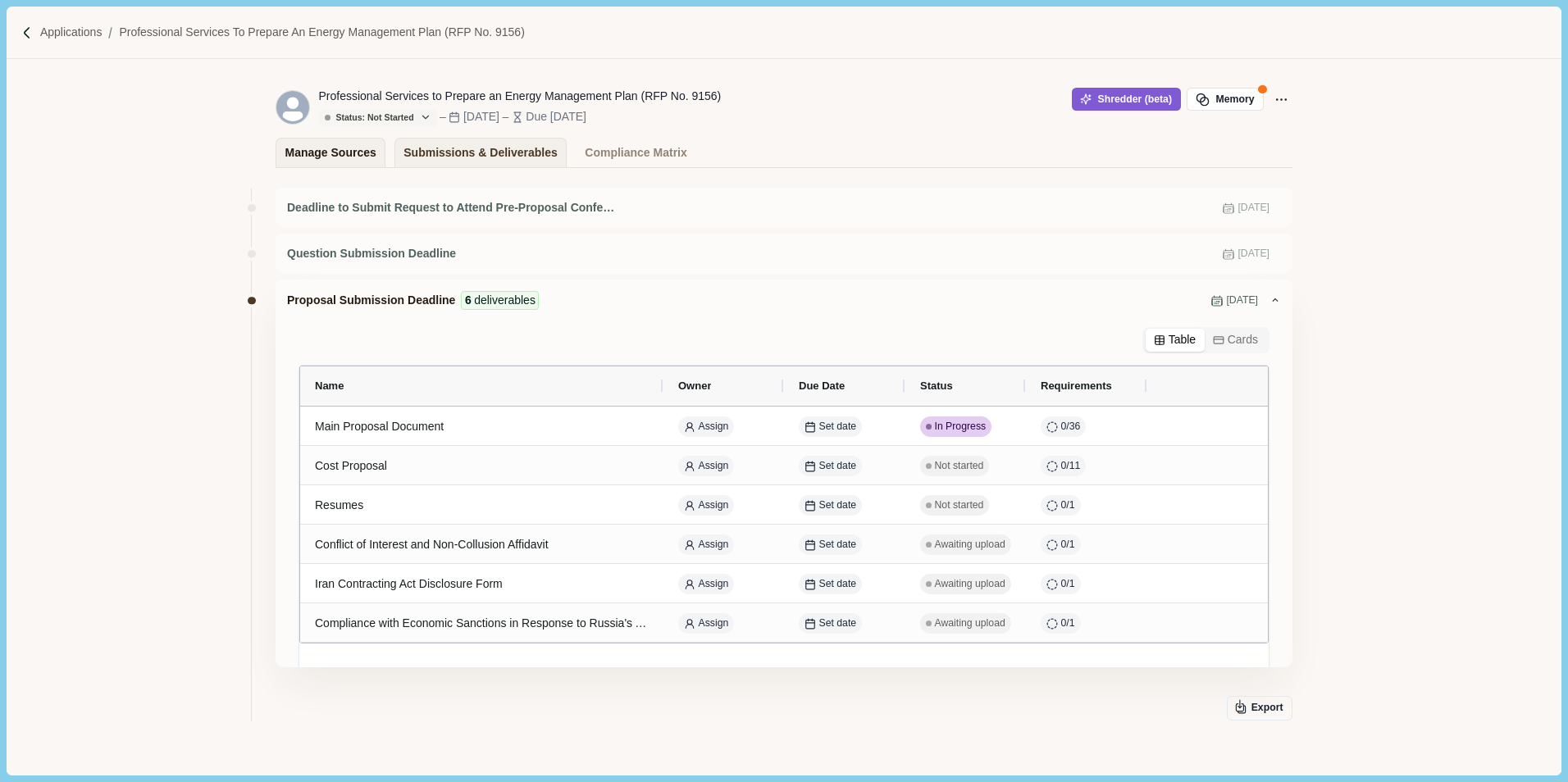
click at [311, 155] on div "Manage Sources" at bounding box center [331, 152] width 91 height 28
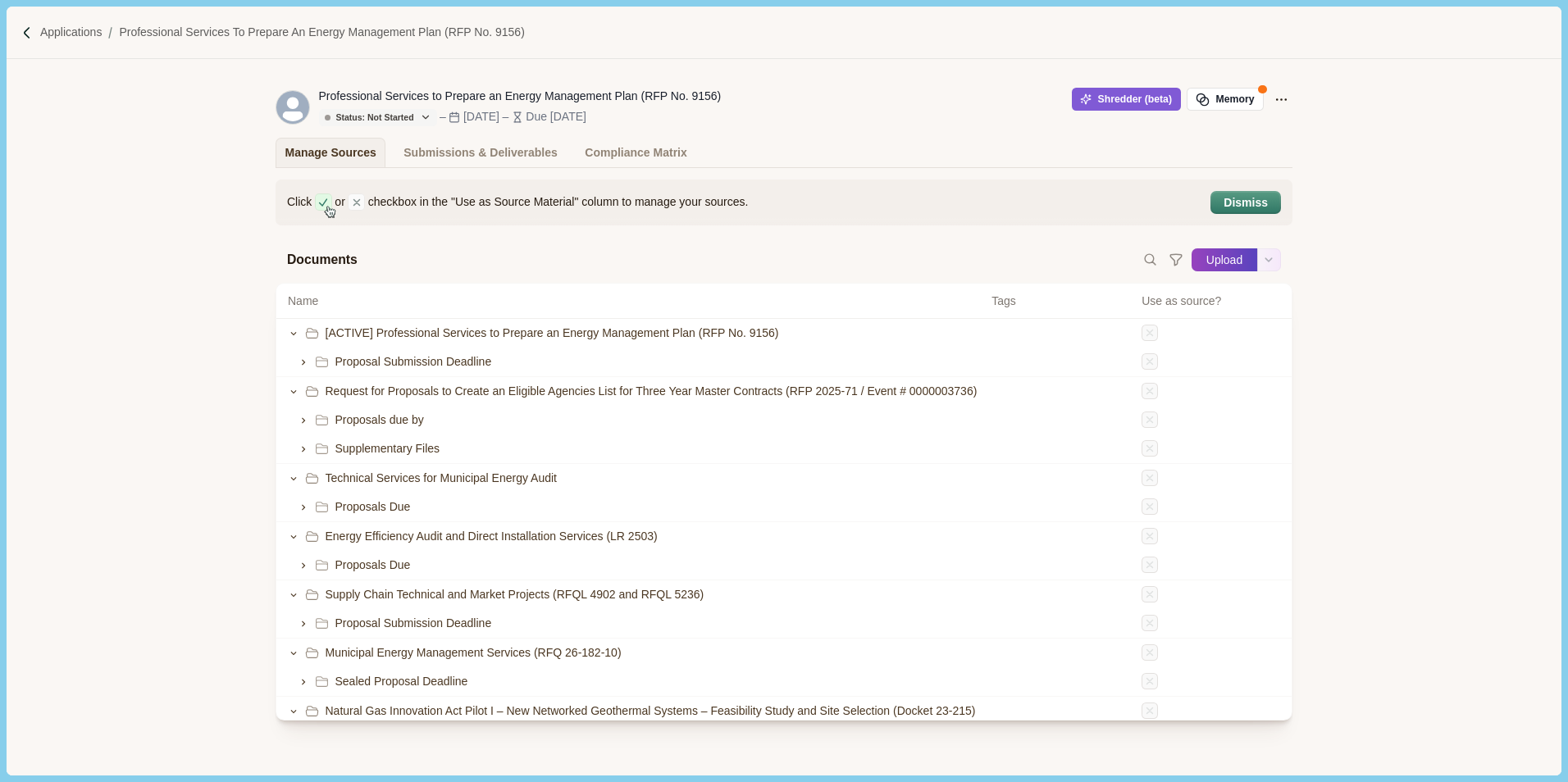
click at [1224, 263] on button "Upload" at bounding box center [1224, 260] width 65 height 26
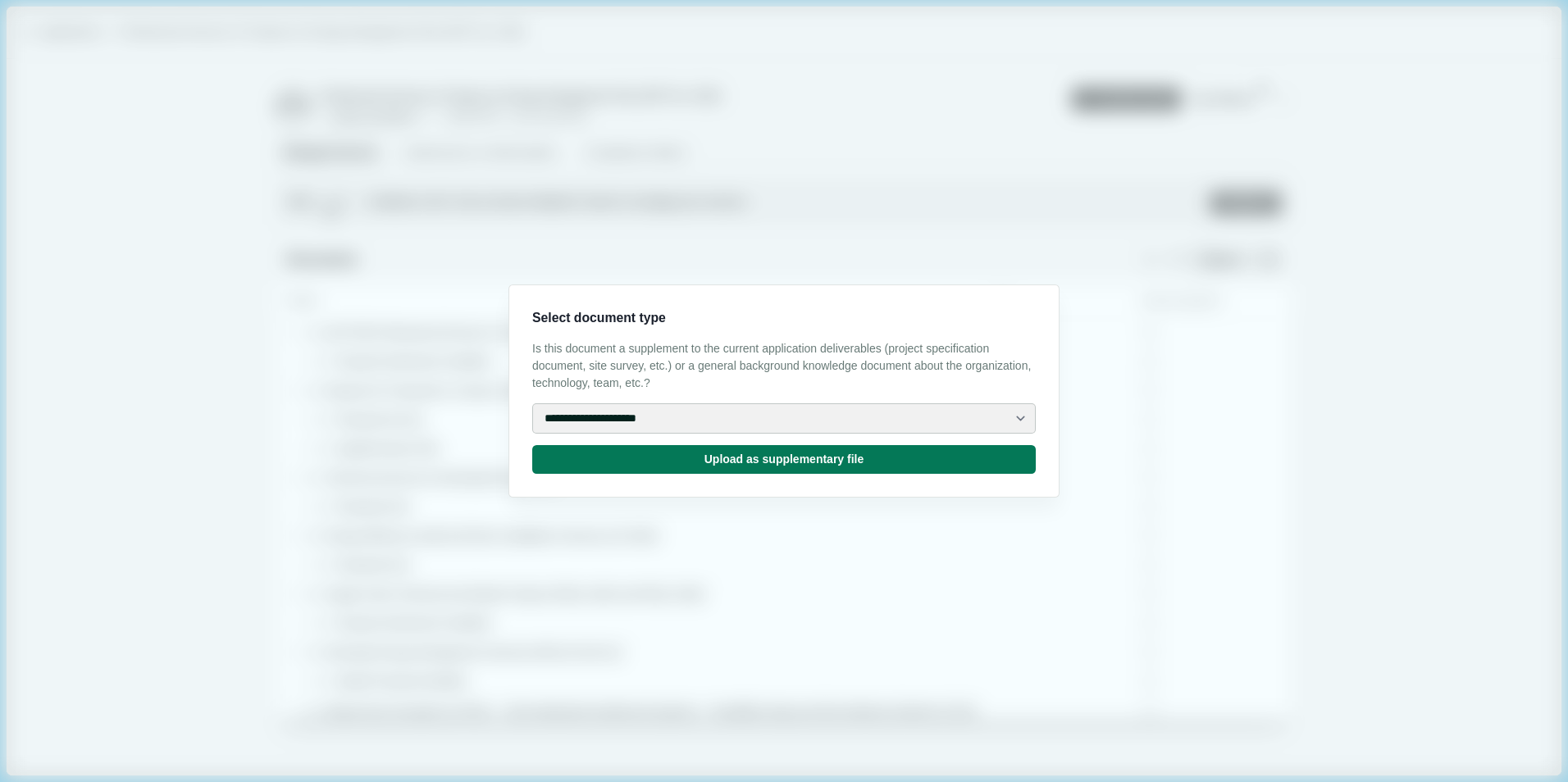
click at [749, 421] on select "**********" at bounding box center [783, 418] width 503 height 30
select select "**********"
click at [532, 403] on select "**********" at bounding box center [783, 418] width 503 height 30
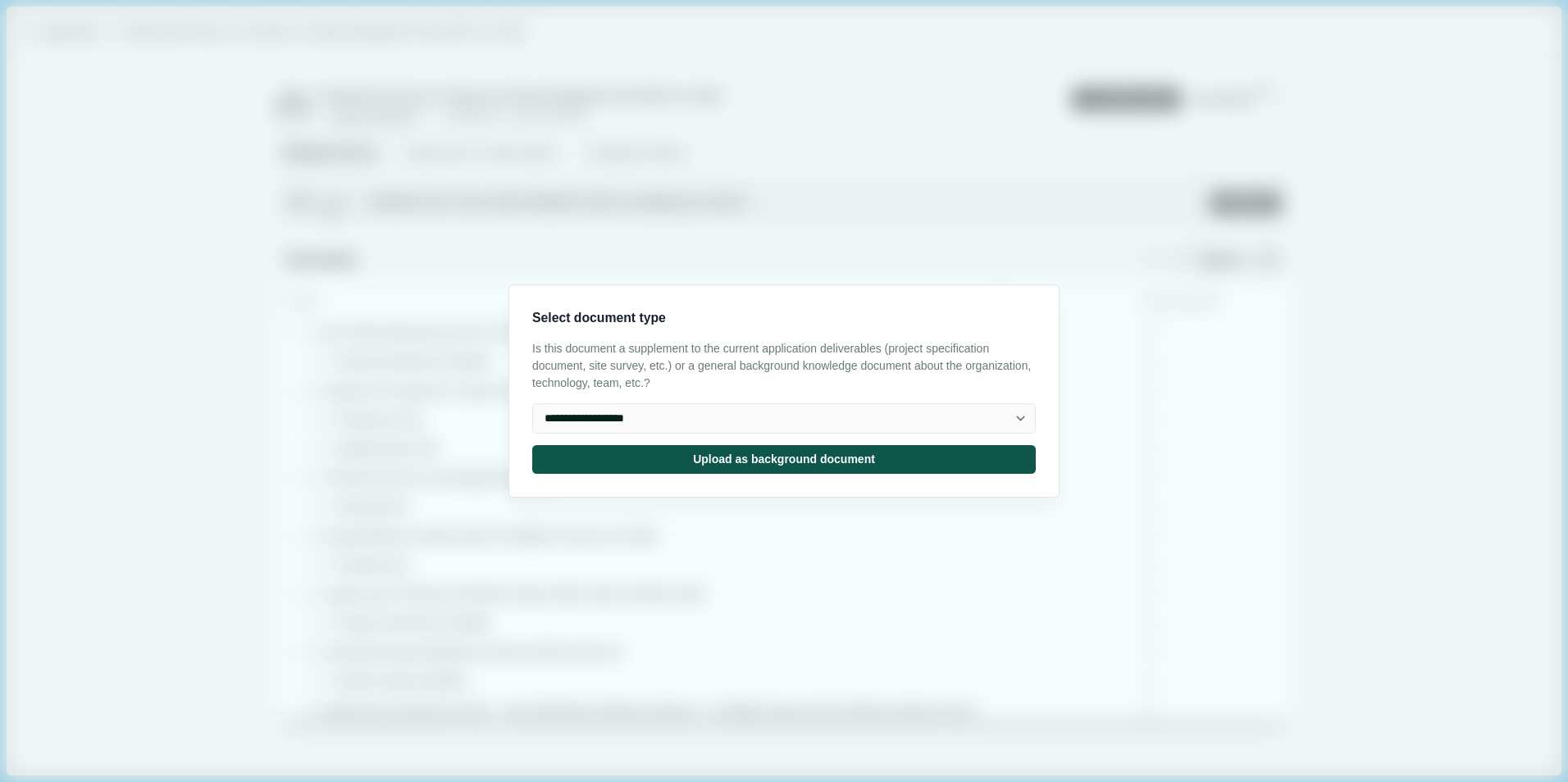
click at [737, 452] on button "Upload as background document" at bounding box center [783, 459] width 503 height 28
click at [1190, 260] on input "Upload" at bounding box center [1190, 260] width 1 height 1
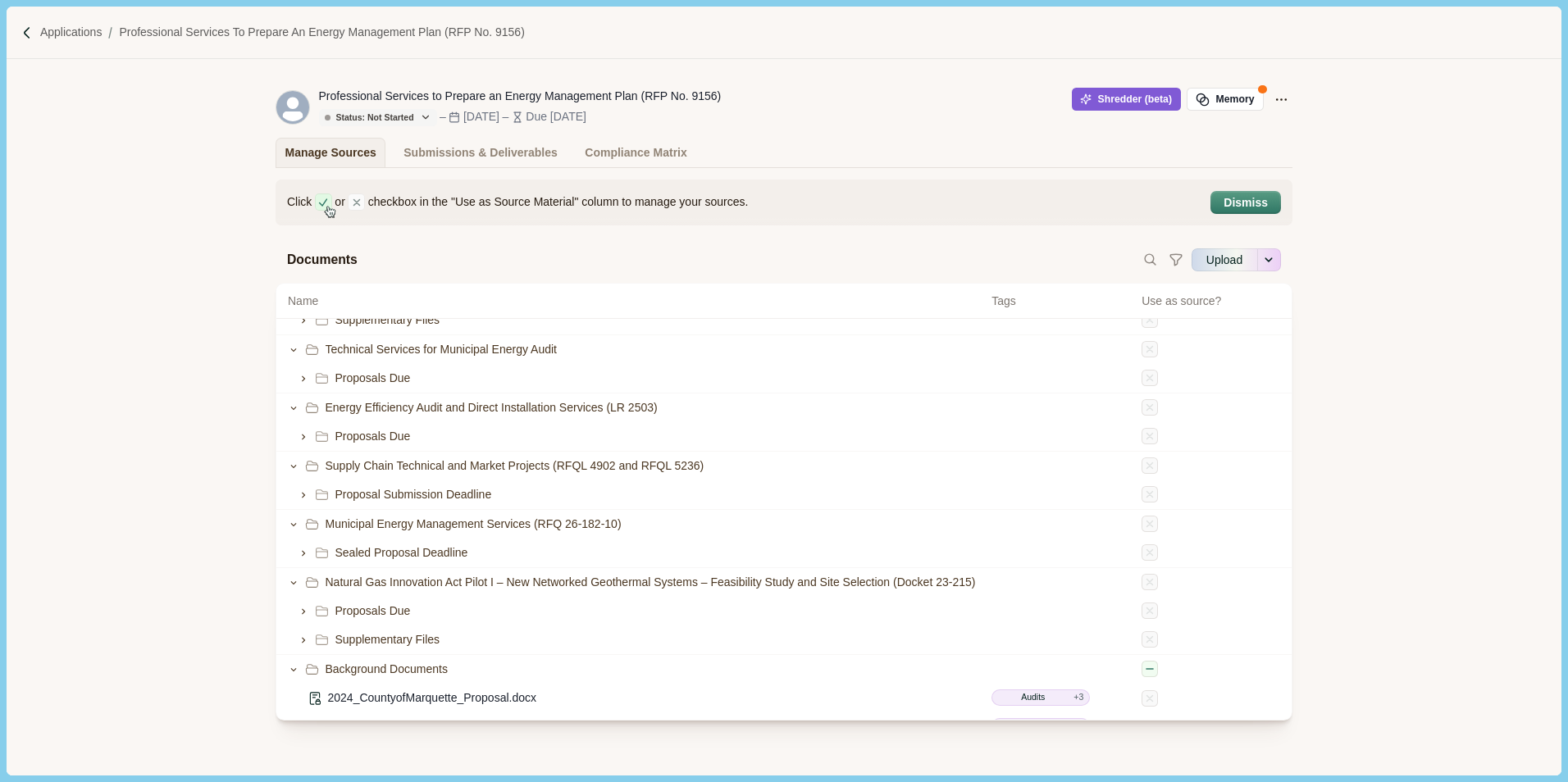
scroll to position [328, 0]
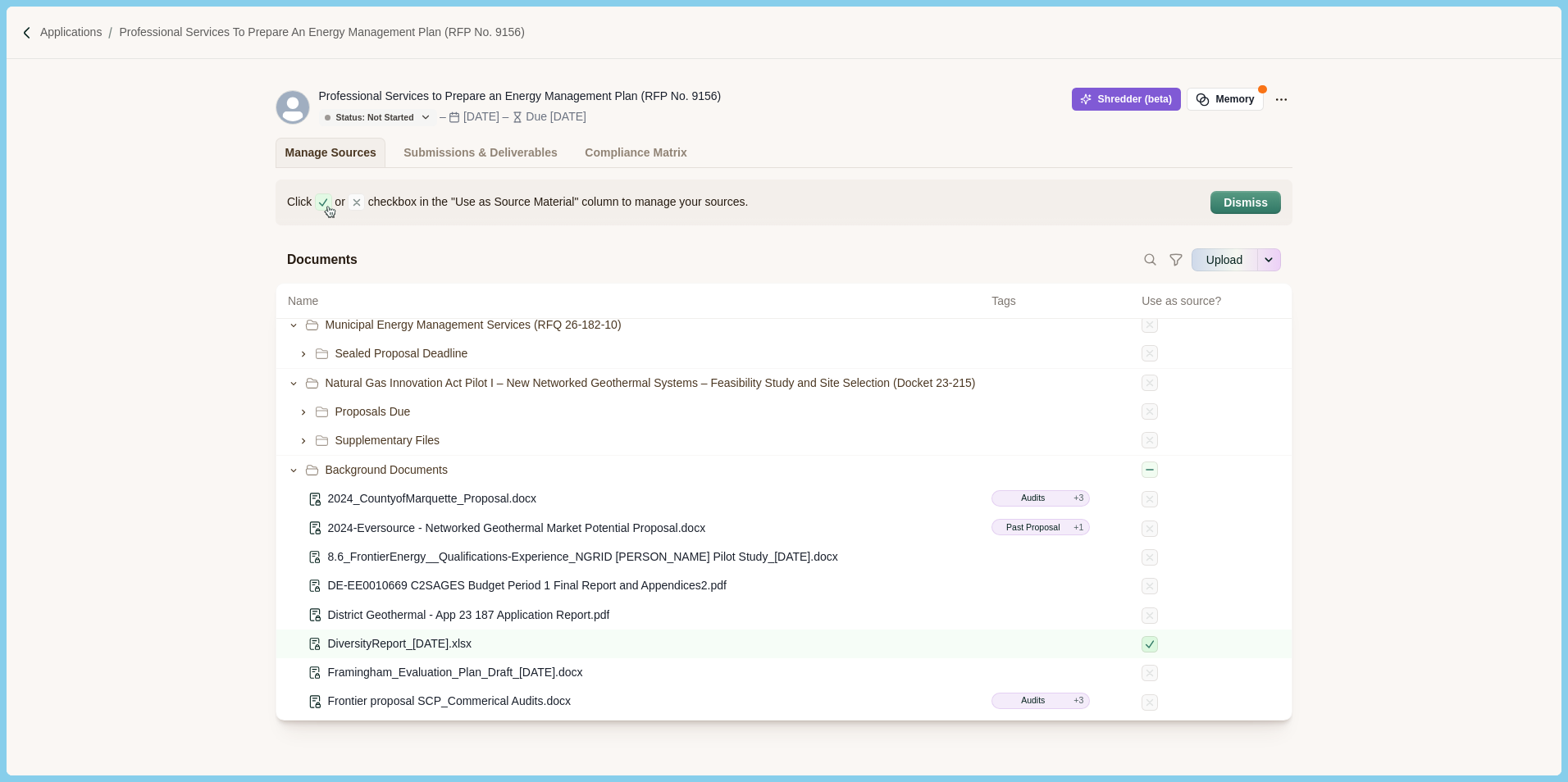
type input "**********"
click at [1398, 540] on div "Click or checkbox in the "Use as Source Material" column to manage your sources…" at bounding box center [783, 484] width 1553 height 633
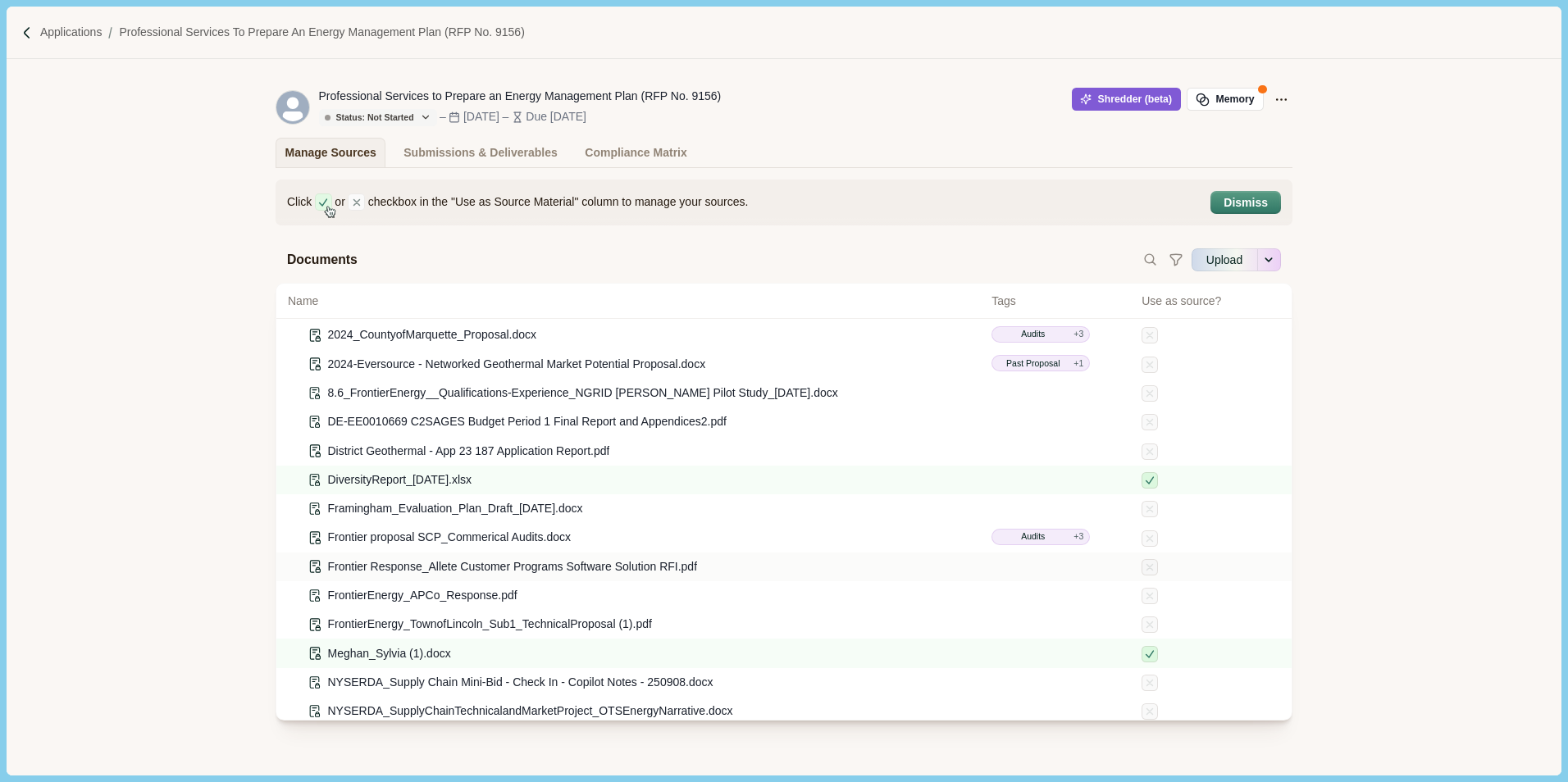
scroll to position [600, 0]
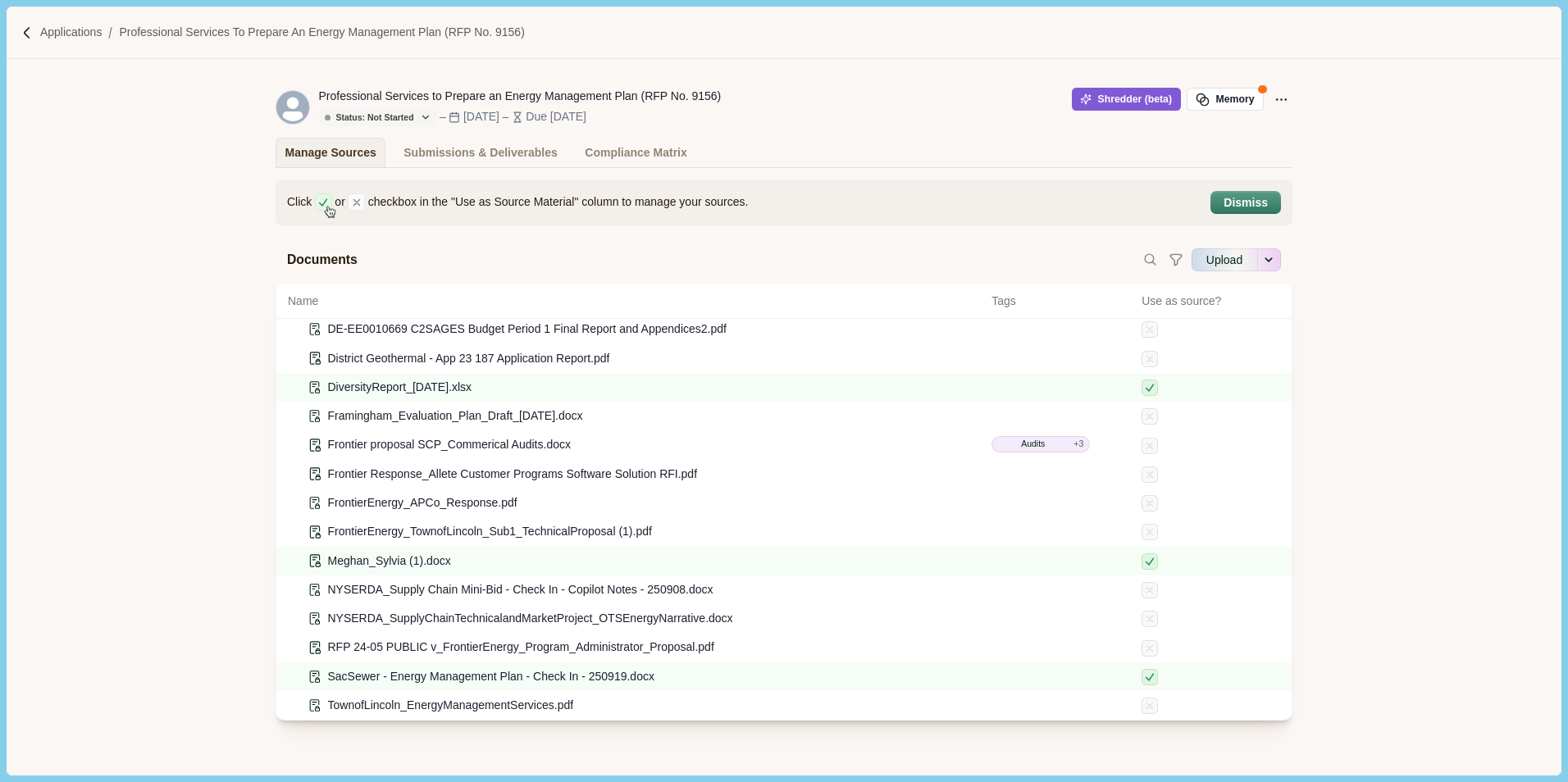
click at [1383, 497] on div "Click or checkbox in the "Use as Source Material" column to manage your sources…" at bounding box center [783, 484] width 1553 height 633
click at [1034, 196] on div "Click or checkbox in the "Use as Source Material" column to manage your sources." at bounding box center [742, 202] width 911 height 17
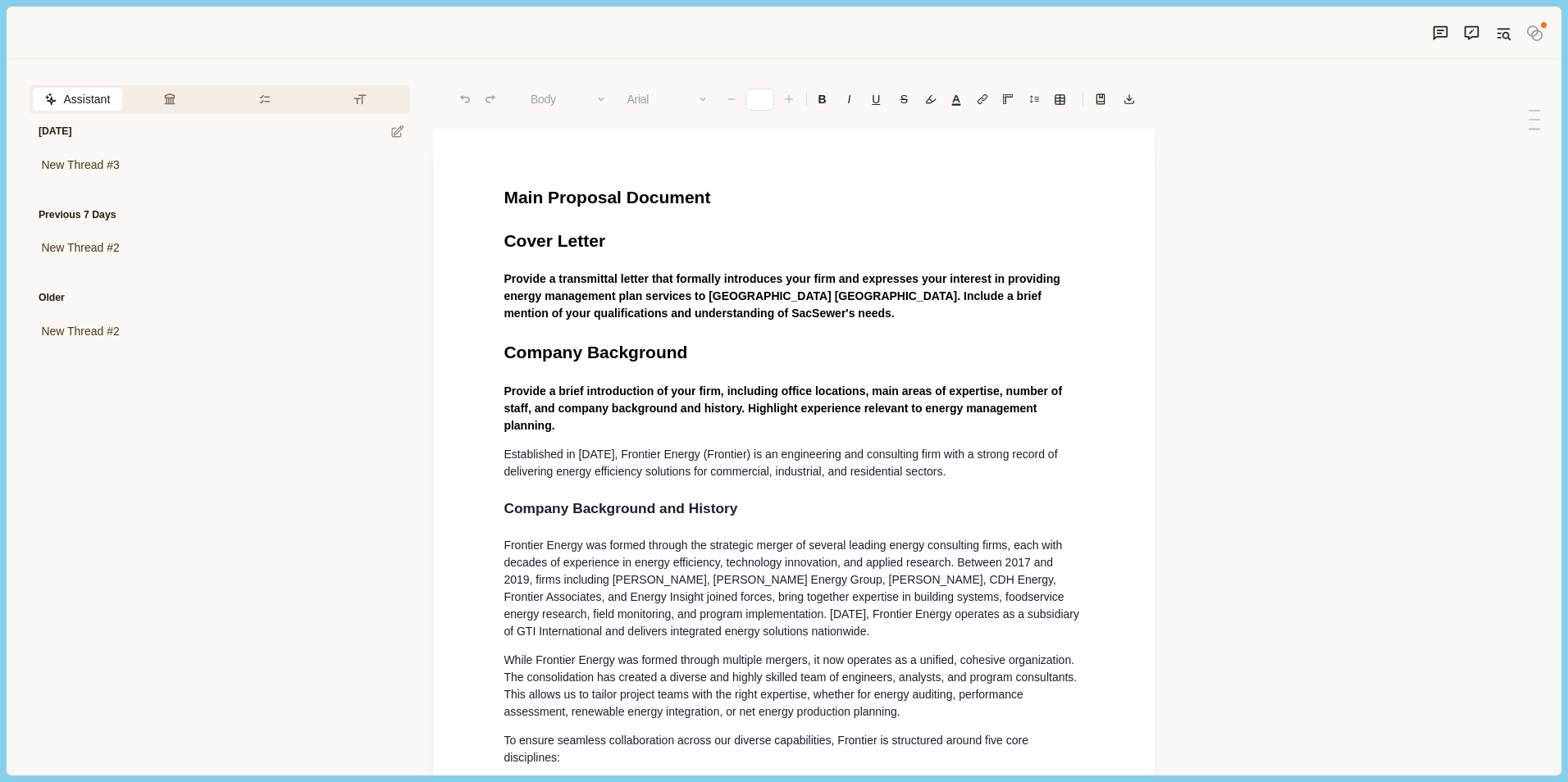
type input "**"
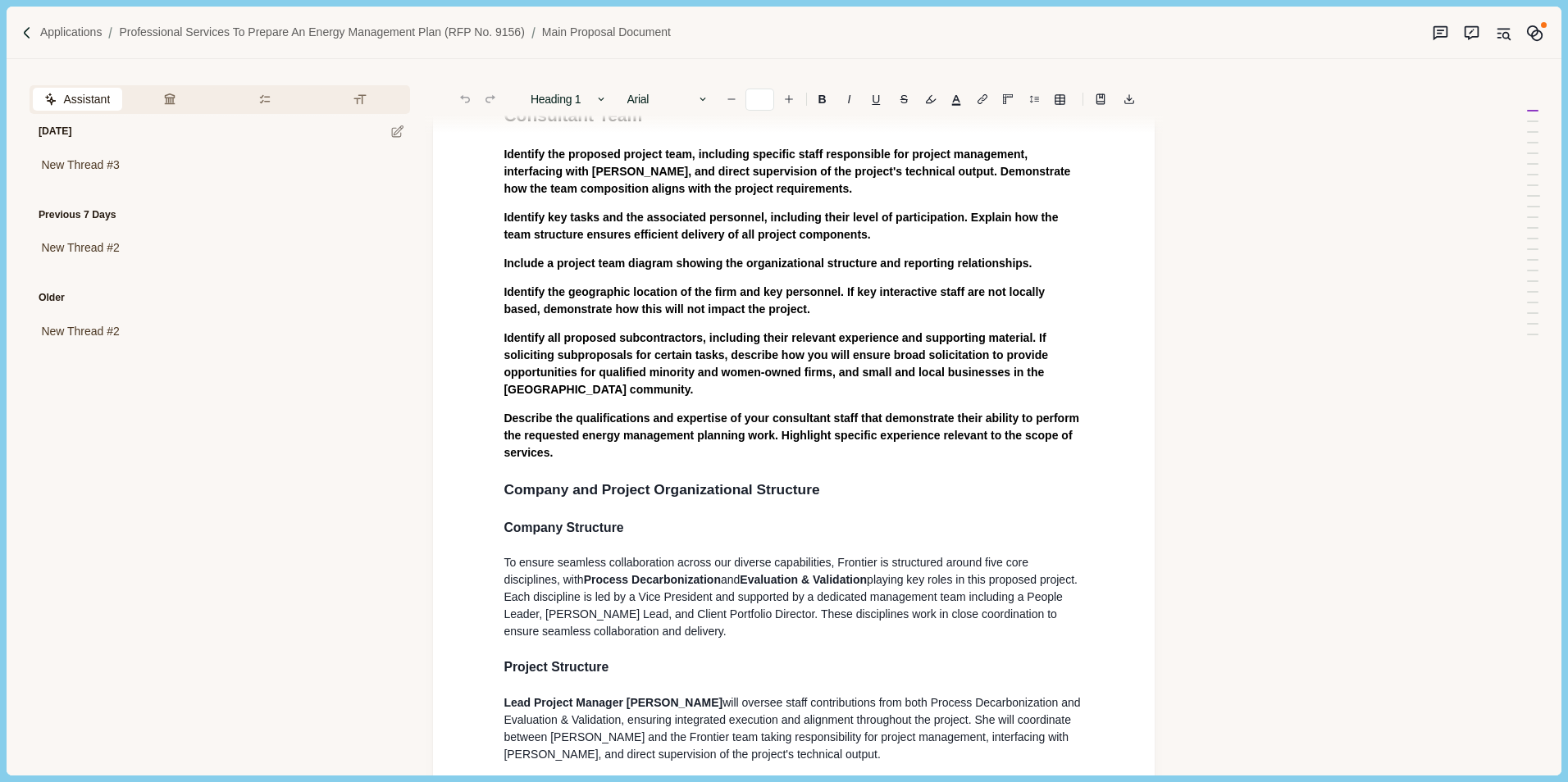
scroll to position [1721, 0]
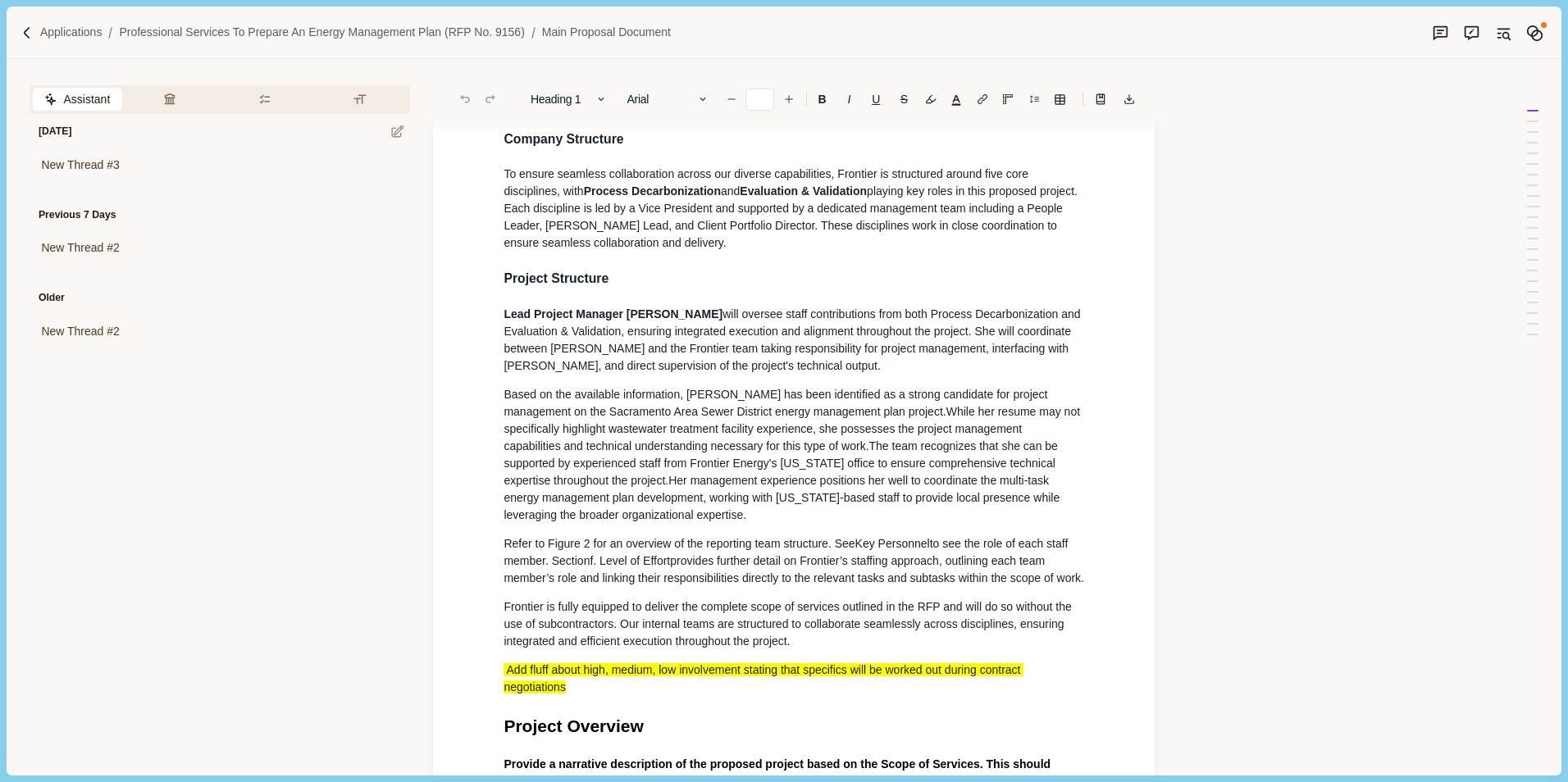
click at [628, 535] on p "Refer to Fi gure 2 for an overview of the reporting team structure. See Key Per…" at bounding box center [793, 561] width 581 height 52
drag, startPoint x: 683, startPoint y: 500, endPoint x: 478, endPoint y: 375, distance: 240.1
click at [478, 375] on div "Main Proposal Document Cover Letter Provide a transmittal letter that formally …" at bounding box center [793, 697] width 721 height 4580
click at [670, 534] on button "Rewrite" at bounding box center [658, 533] width 77 height 23
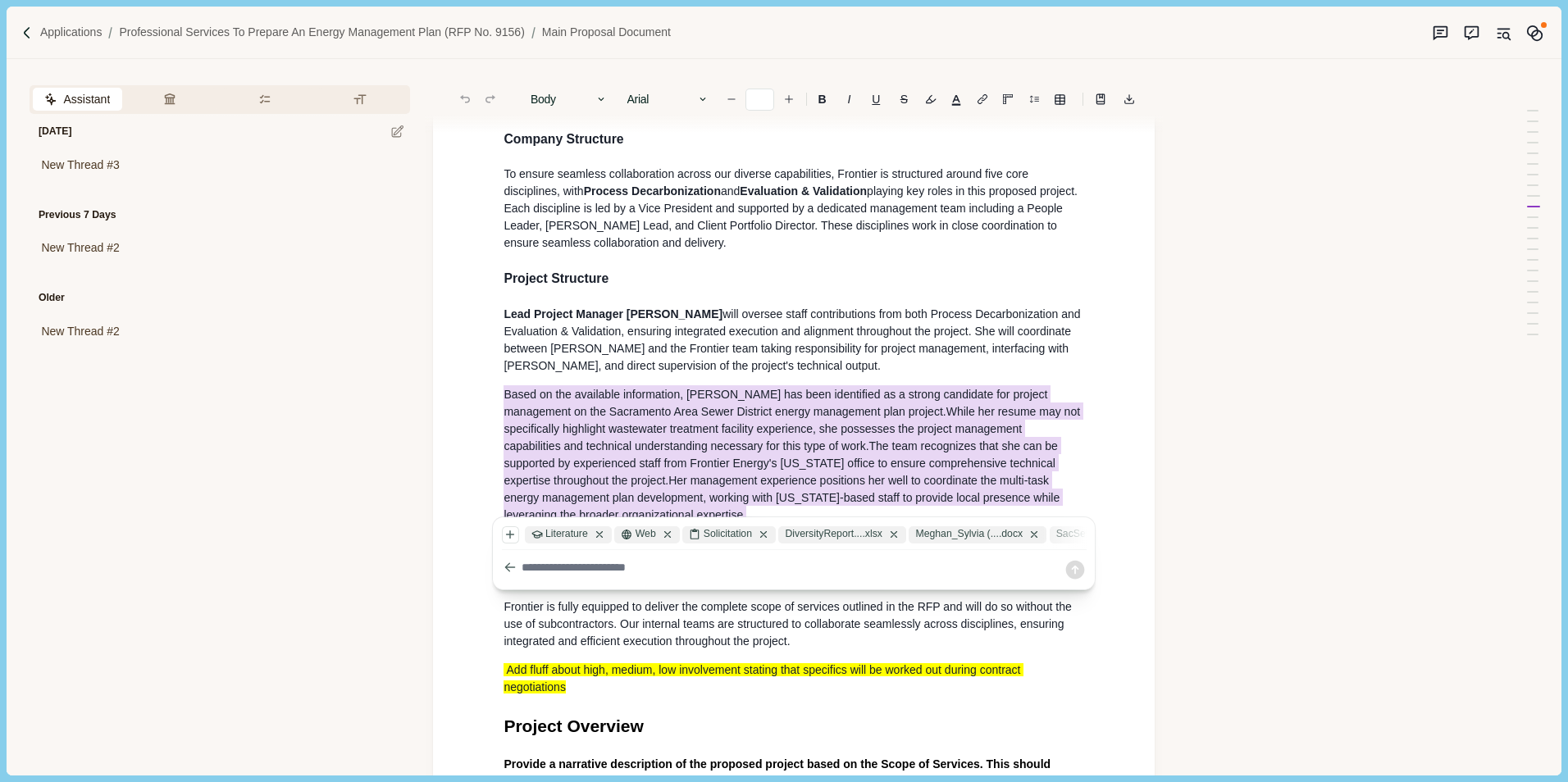
click at [654, 568] on textarea at bounding box center [793, 568] width 542 height 17
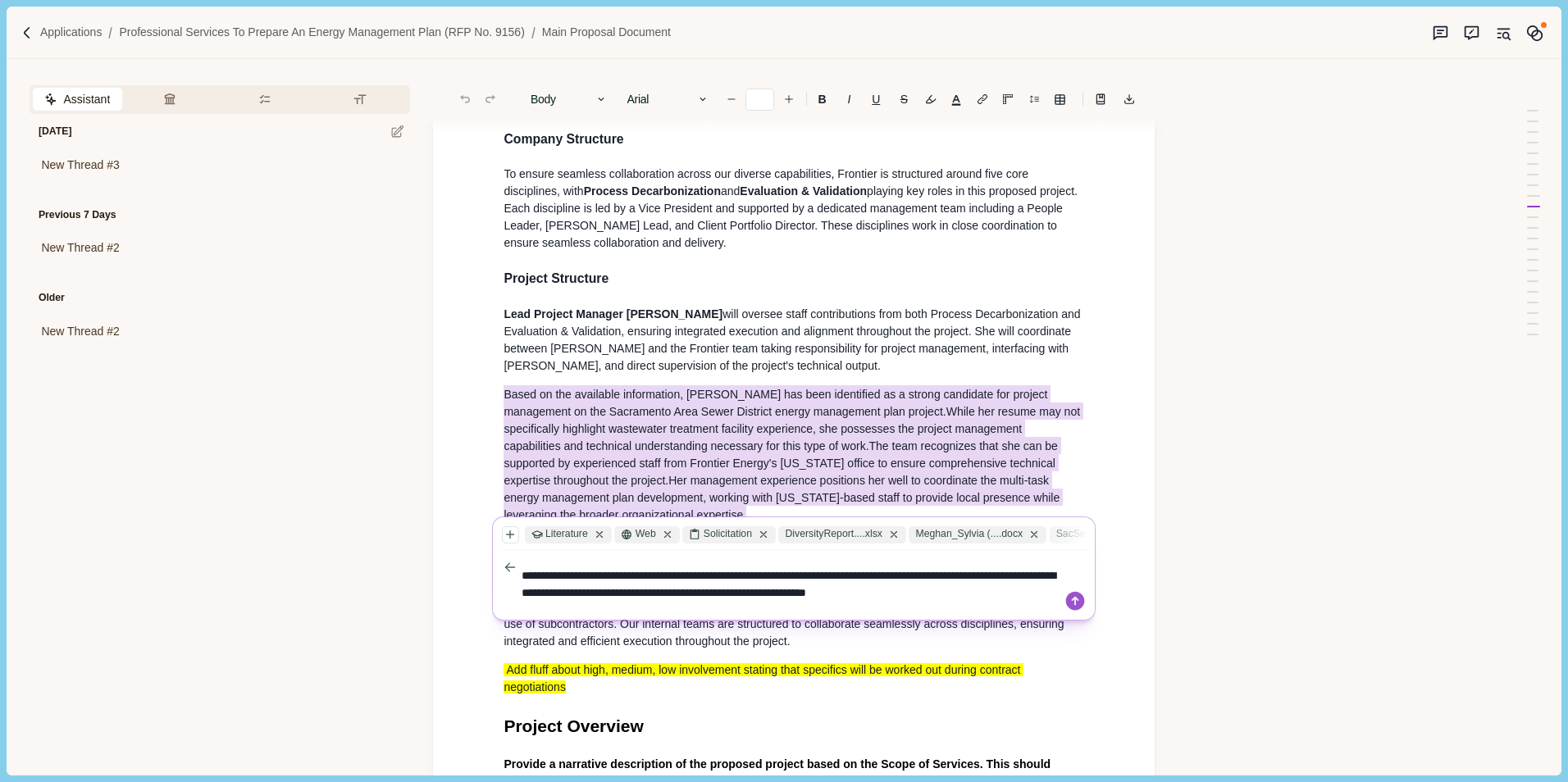
type textarea "**********"
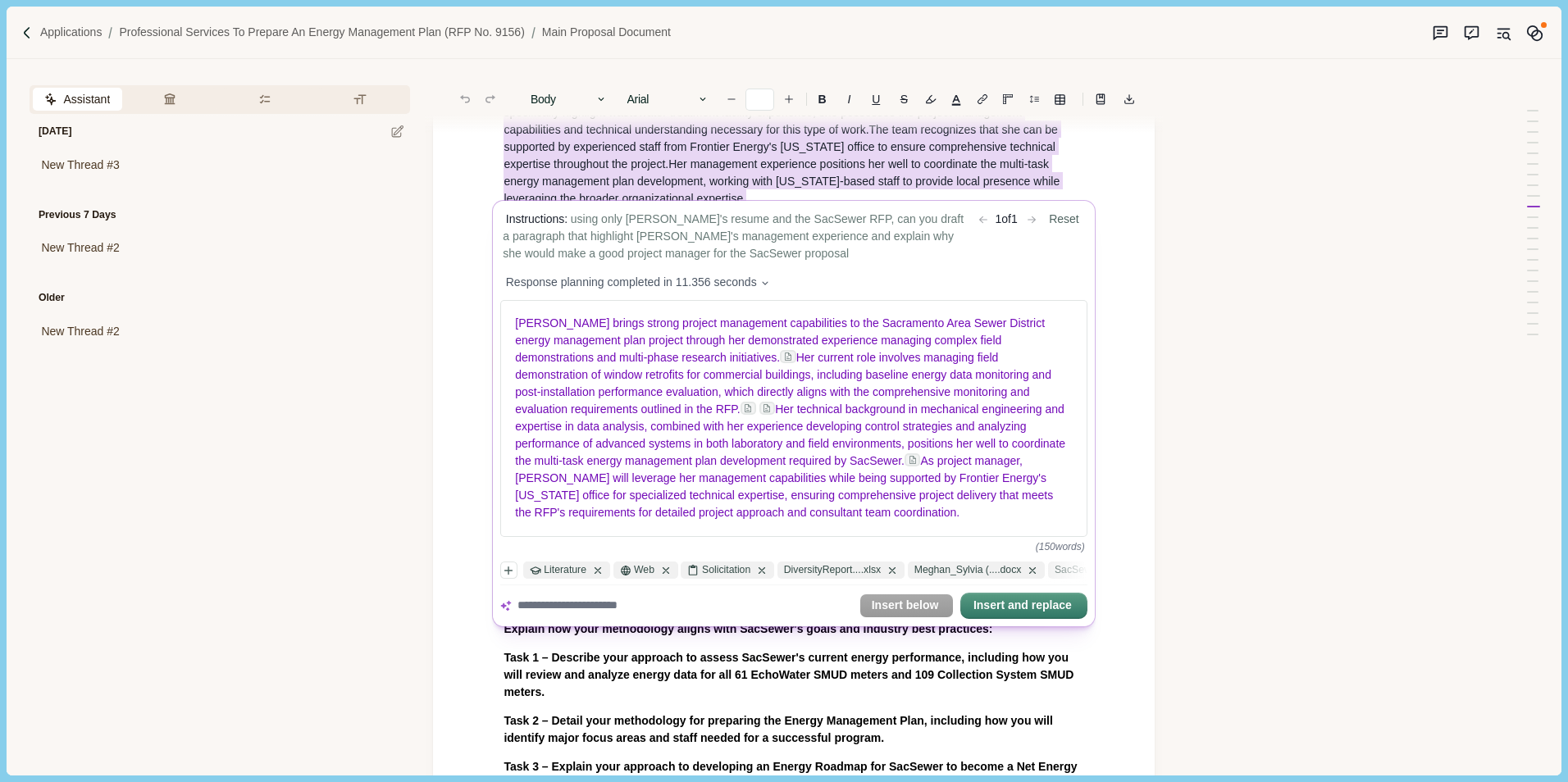
scroll to position [2131, 0]
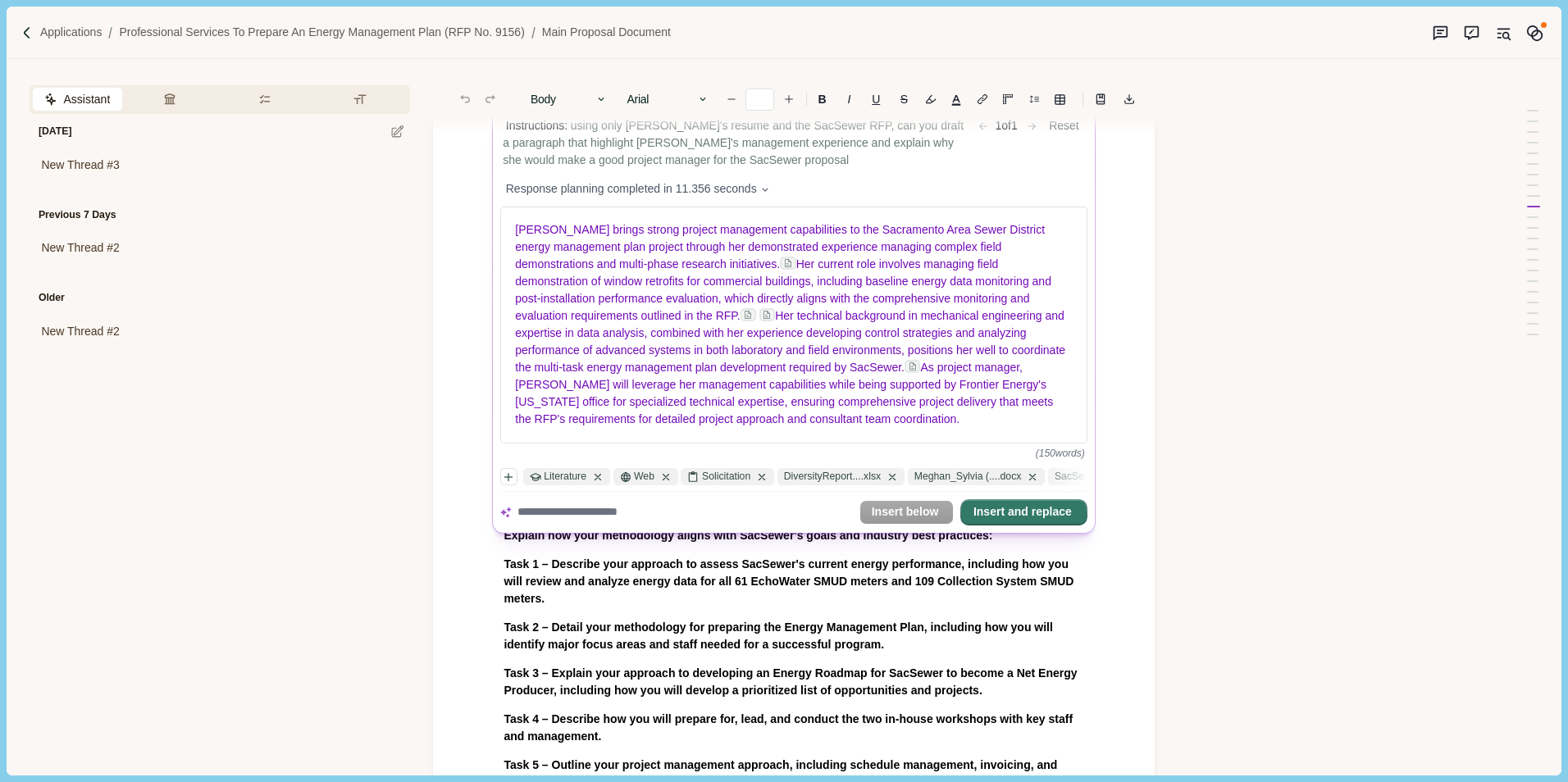
click at [1040, 524] on button "Insert and replace" at bounding box center [1024, 512] width 124 height 23
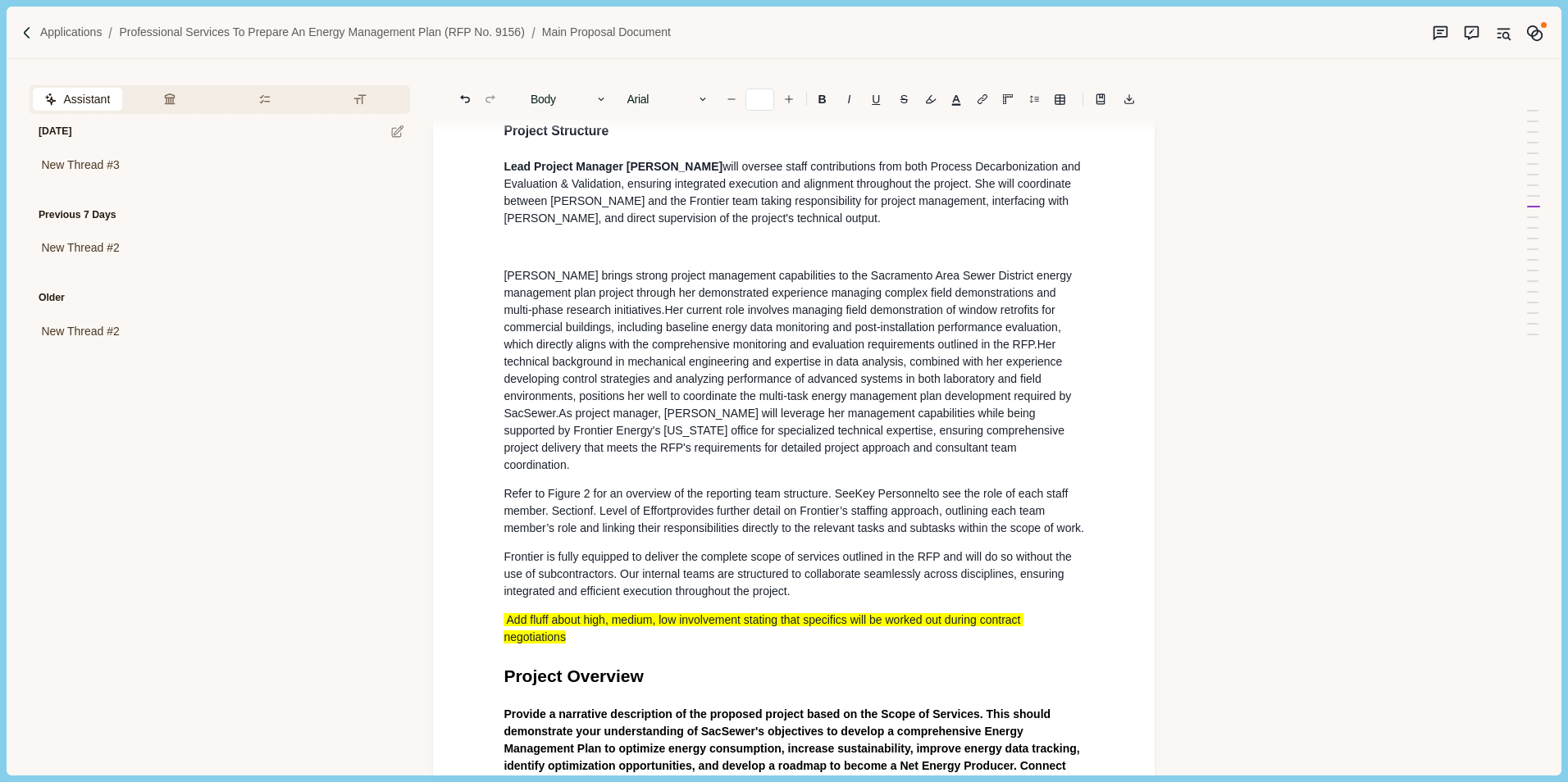
scroll to position [1822, 0]
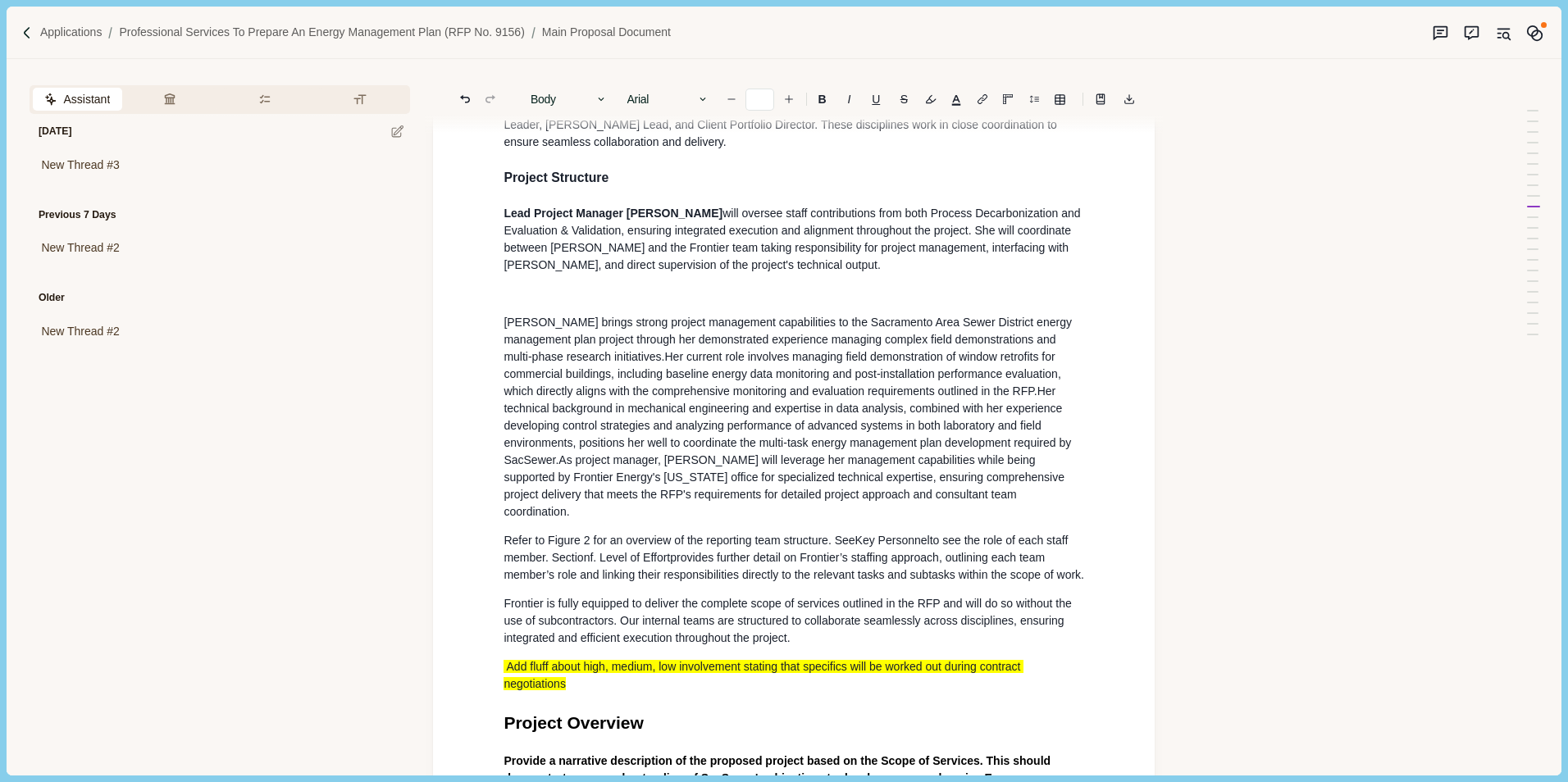
click at [659, 289] on div "Main Proposal Document Cover Letter Provide a transmittal letter that formally …" at bounding box center [793, 647] width 603 height 4570
click at [633, 286] on p at bounding box center [793, 294] width 581 height 17
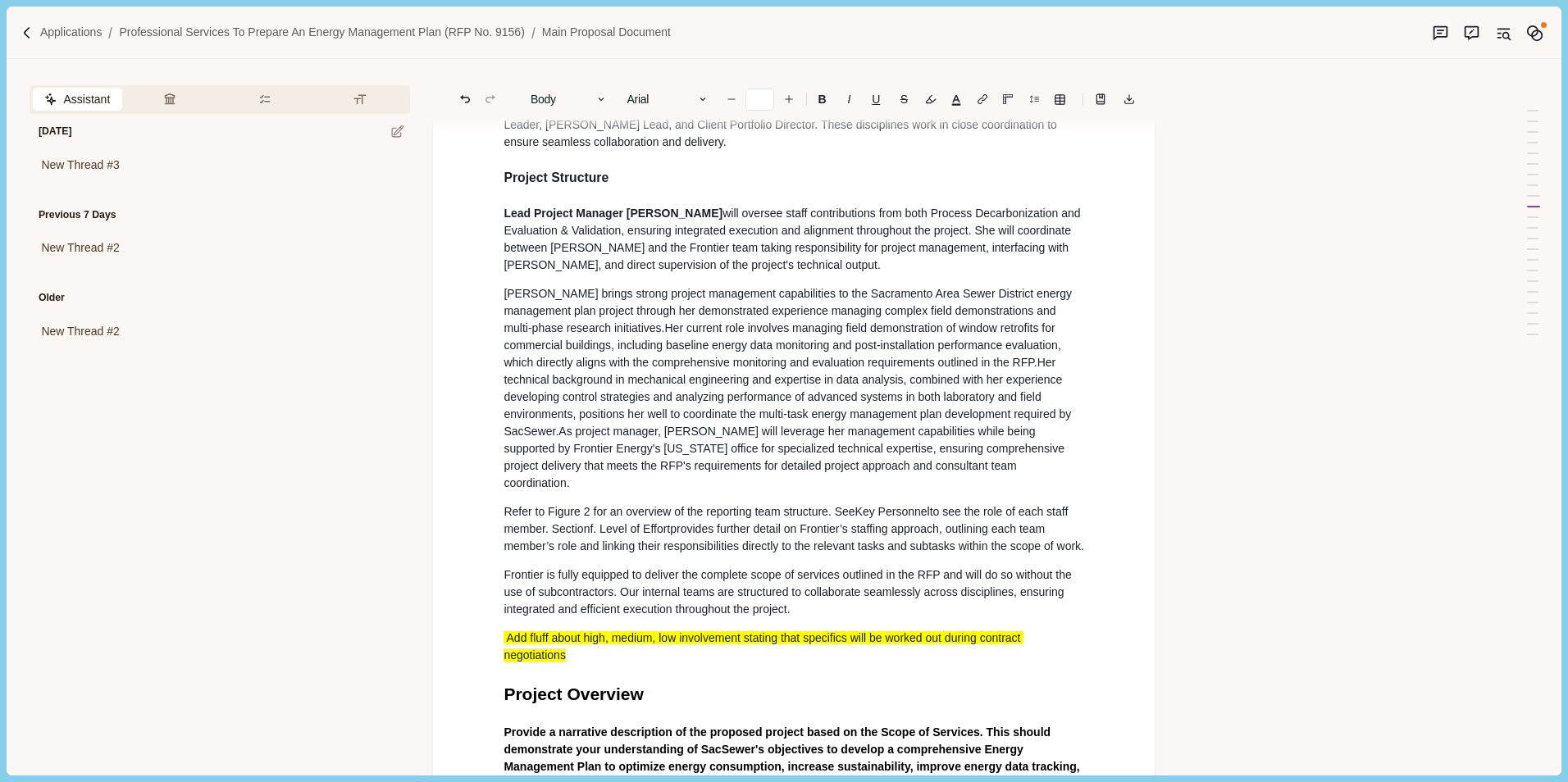
click at [581, 286] on span "Meghan Sylvia brings strong project management capabilities to the Sacramento A…" at bounding box center [788, 310] width 571 height 47
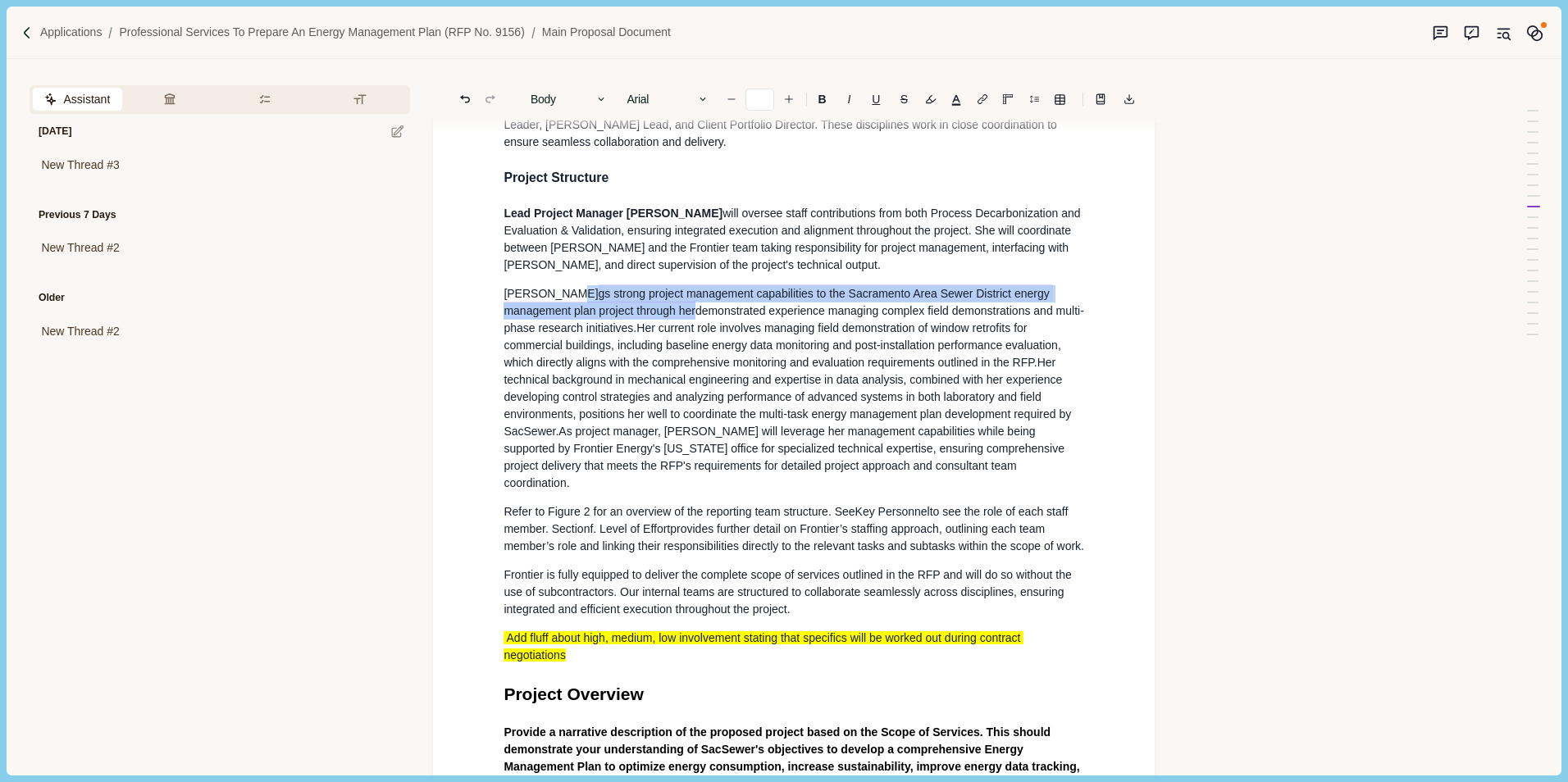
drag, startPoint x: 695, startPoint y: 294, endPoint x: 566, endPoint y: 274, distance: 130.5
click at [566, 285] on span "Meghan brin gs strong project management capabilities to the Sacramento Area Se…" at bounding box center [793, 310] width 580 height 50
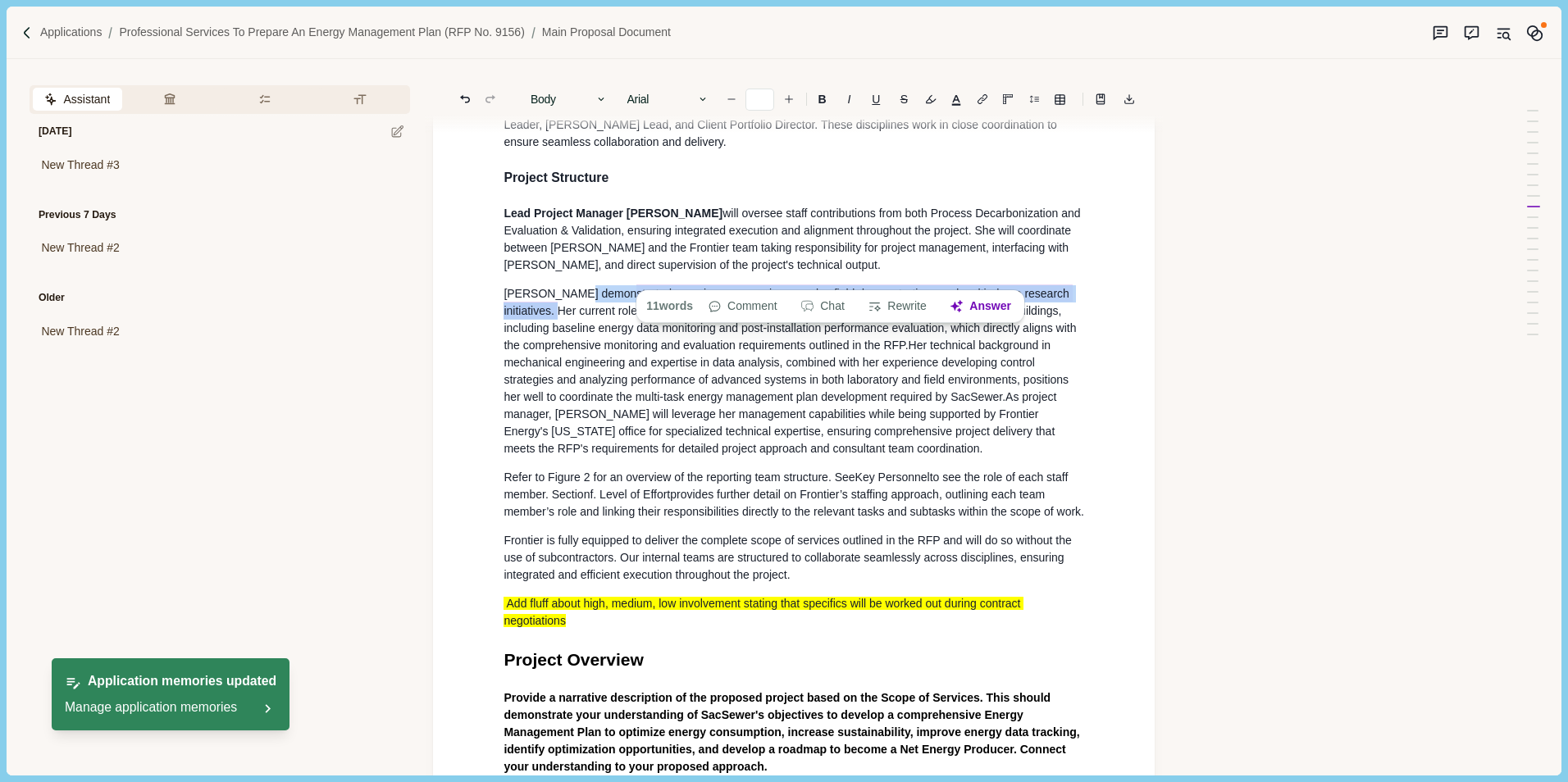
drag, startPoint x: 1032, startPoint y: 275, endPoint x: 582, endPoint y: 276, distance: 450.0
click at [582, 286] on p "Meghan demon strated experience managing complex field demonstrations and multi…" at bounding box center [793, 372] width 581 height 172
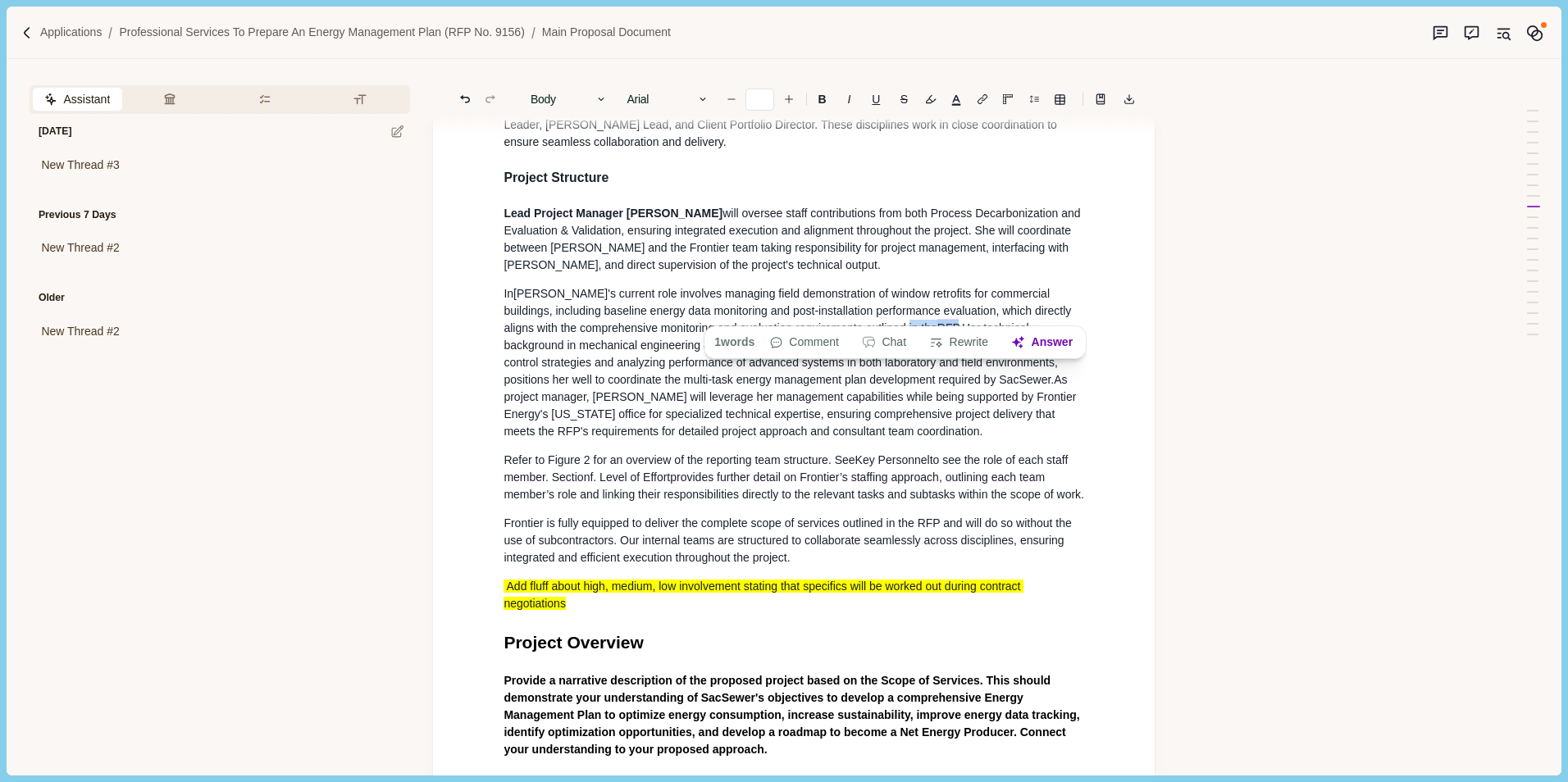
drag, startPoint x: 902, startPoint y: 311, endPoint x: 885, endPoint y: 311, distance: 17.0
click at [885, 311] on span "Meghan's current role involves managing field demonstration of window retrofits…" at bounding box center [788, 311] width 571 height 50
click at [937, 319] on span "RFP" at bounding box center [948, 328] width 22 height 17
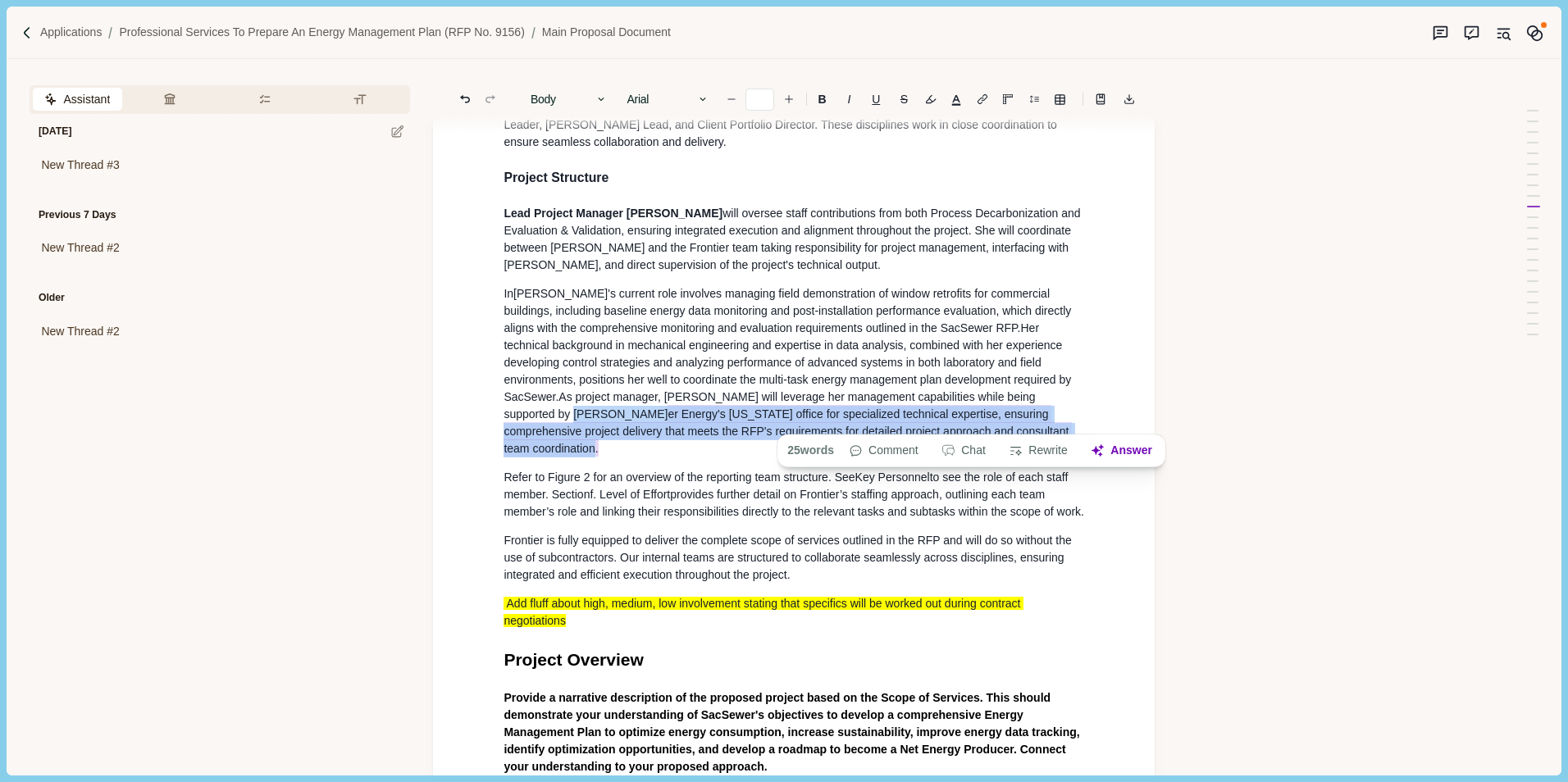
drag, startPoint x: 936, startPoint y: 418, endPoint x: 1015, endPoint y: 385, distance: 85.6
click at [1015, 385] on p "In Meghan's current role involves managing field demonstration of window retrof…" at bounding box center [793, 372] width 581 height 172
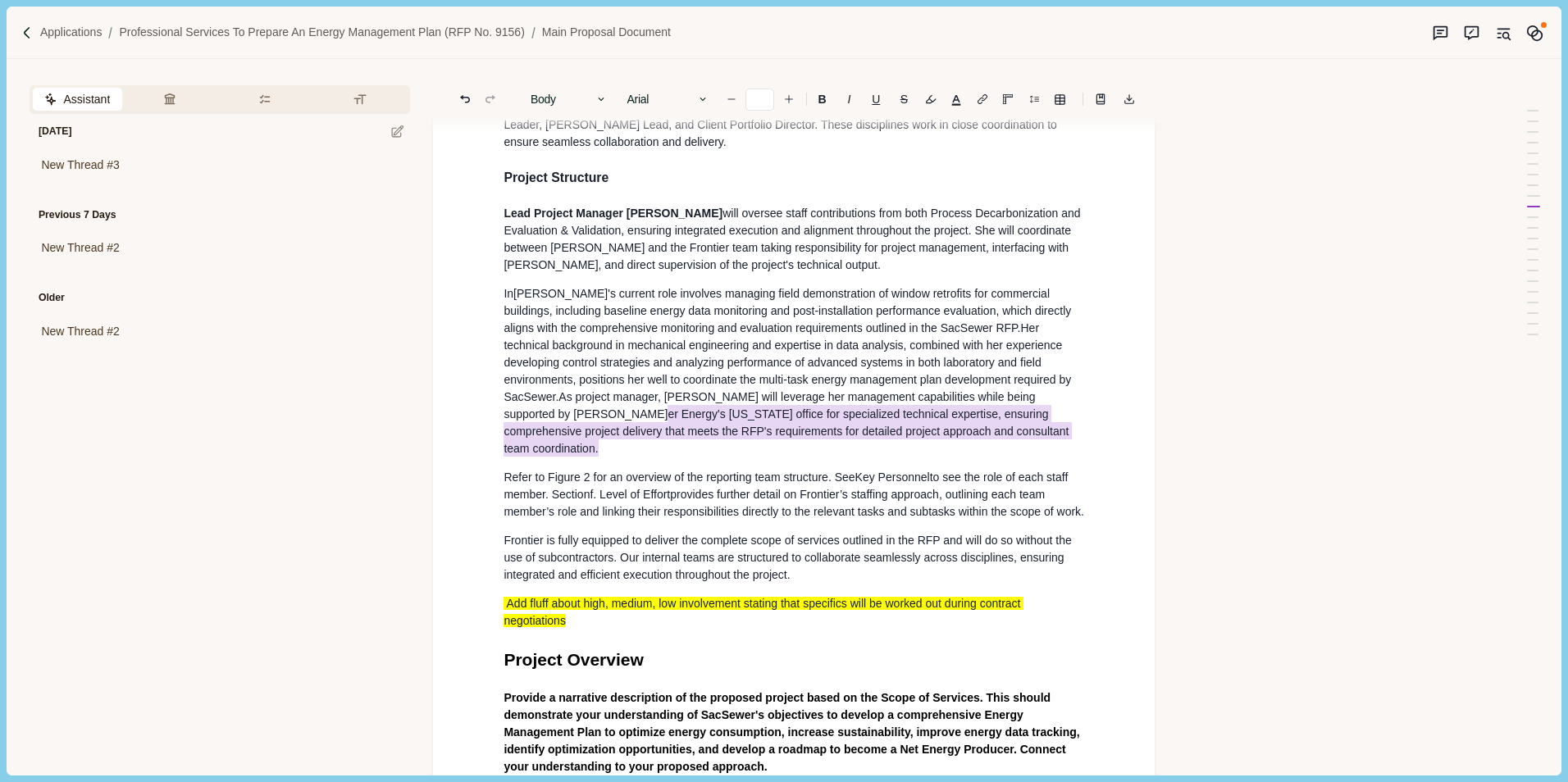
click at [1057, 390] on span "As project manager, Meghan will leverage her management capabilities while bein…" at bounding box center [787, 423] width 568 height 67
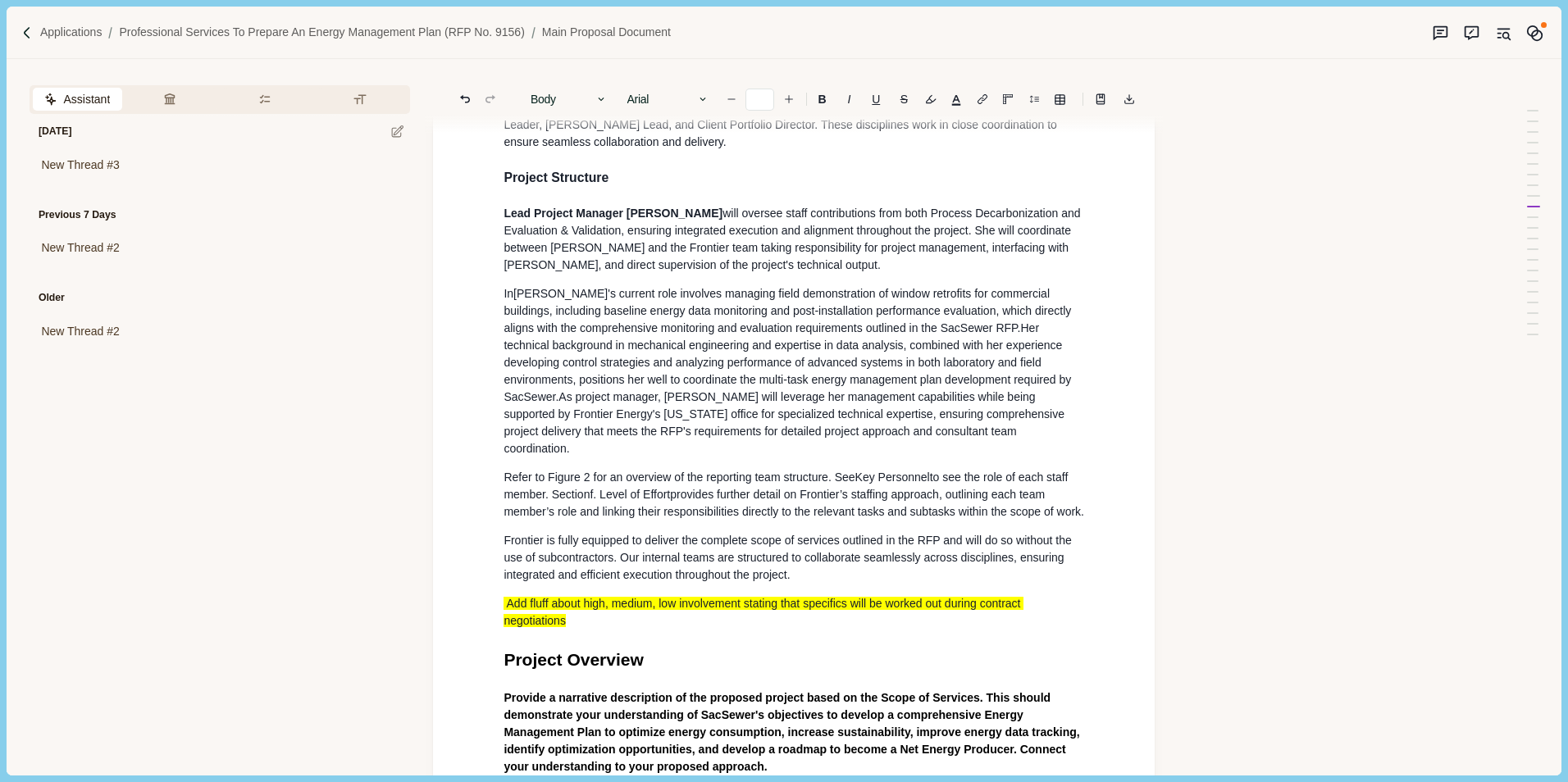
click at [987, 416] on p "In Meghan's current role involves managing field demonstration of window retrof…" at bounding box center [793, 372] width 581 height 172
click at [1055, 390] on span "As project manager, Meghan will leverage her management capabilities while bein…" at bounding box center [785, 422] width 564 height 65
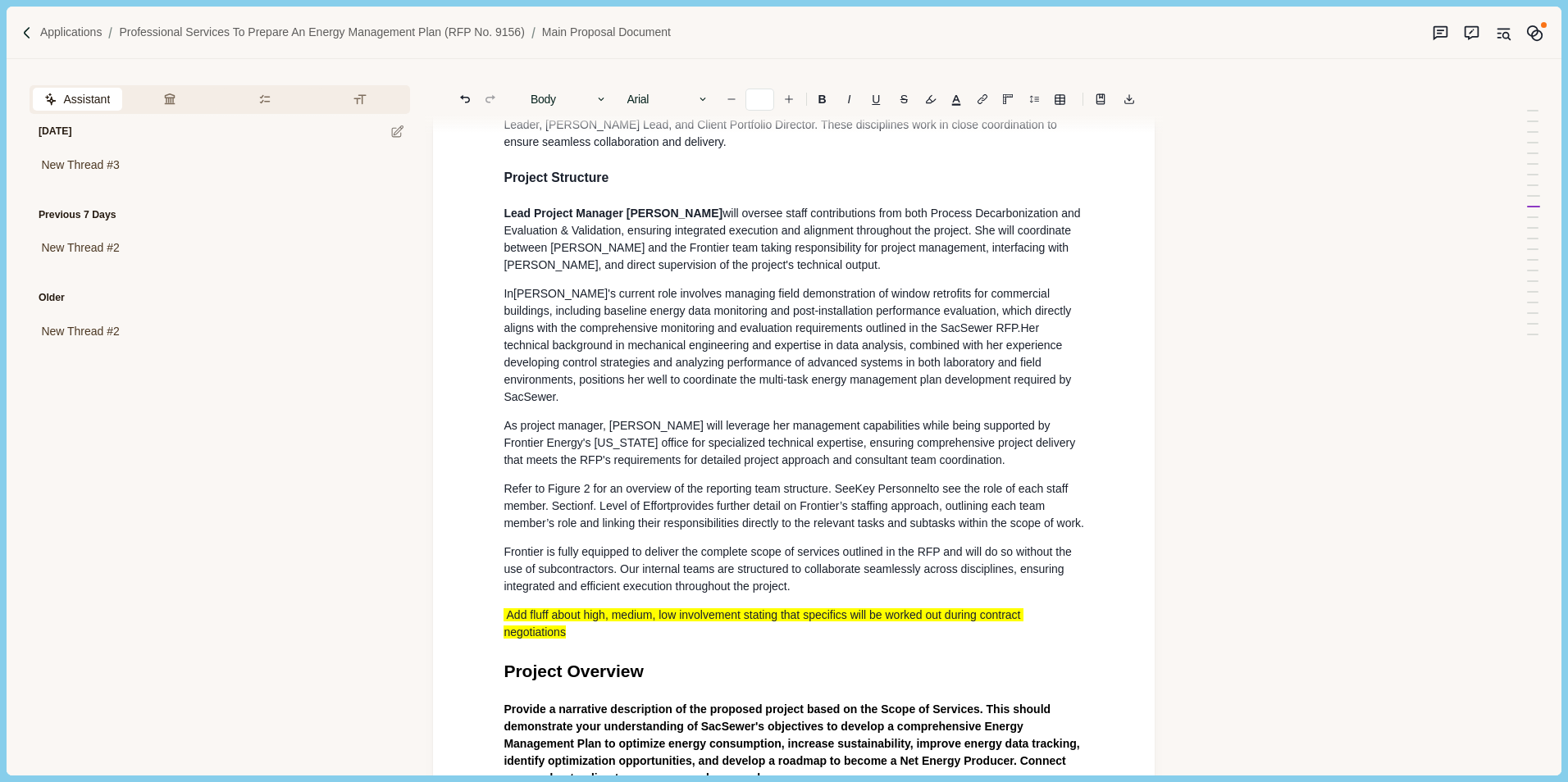
click at [559, 507] on p "Refer to Fi gure 2 for an overview of the reporting team structure. See Key Per…" at bounding box center [793, 506] width 581 height 52
click at [501, 464] on div "Main Proposal Document Cover Letter Provide a transmittal letter that formally …" at bounding box center [793, 621] width 603 height 4518
click at [598, 507] on p "Please refer to Fi gure 2 for an overview of the reporting team structure. See …" at bounding box center [793, 506] width 581 height 52
click at [593, 624] on p "Add fluff about high, medium, low involvement stating that specifics will be wo…" at bounding box center [793, 624] width 581 height 34
click at [967, 440] on div "Main Proposal Document Cover Letter Provide a transmittal letter that formally …" at bounding box center [793, 621] width 603 height 4518
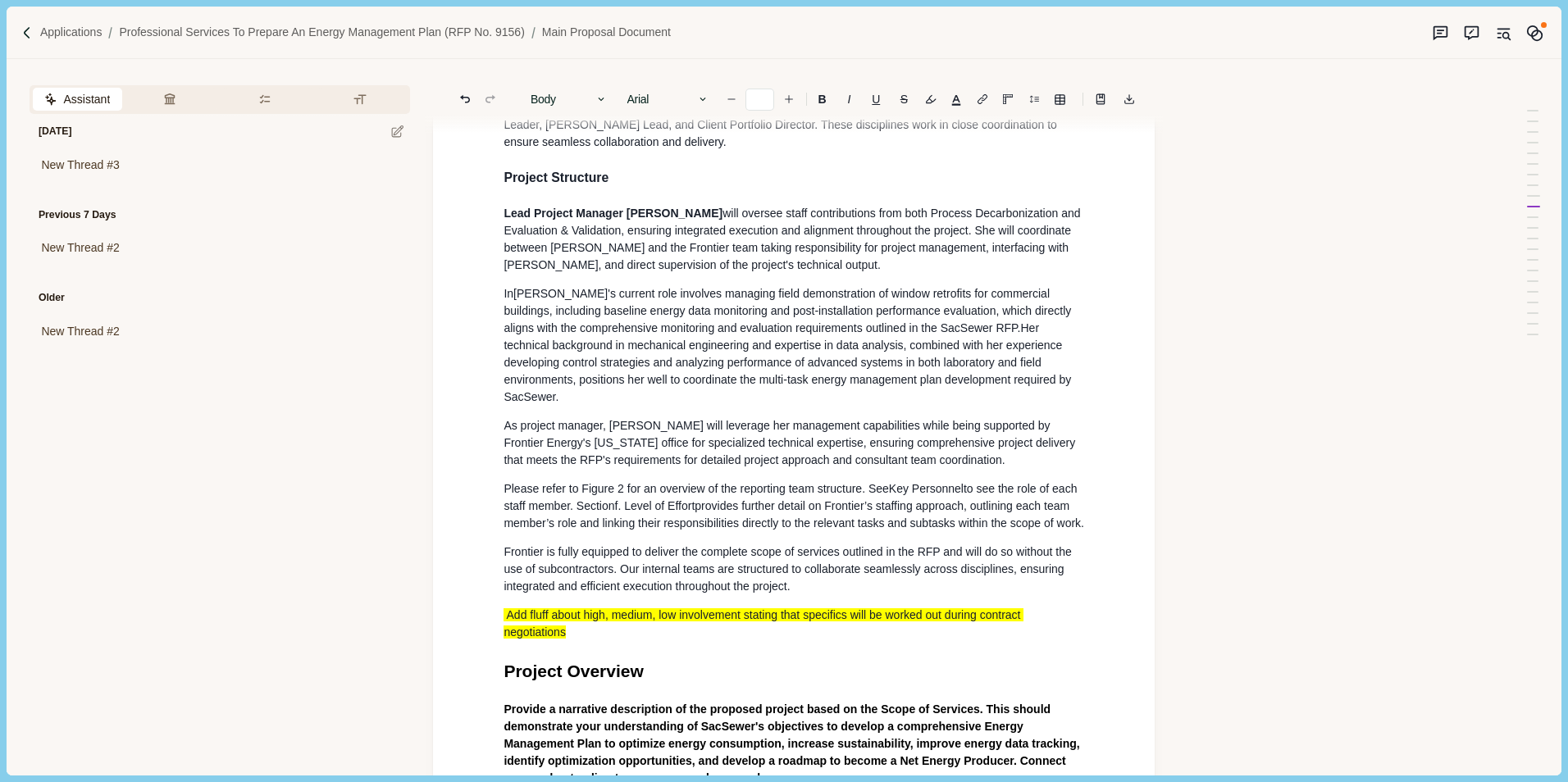
click at [961, 435] on p "As project manager, Meghan will leverage her management capabilities while bein…" at bounding box center [793, 443] width 581 height 52
click at [959, 433] on p "As project manager, Meghan will leverage her management capabilities while bein…" at bounding box center [793, 443] width 581 height 52
click at [882, 246] on p "Lead Project Manager [PERSON_NAME] will oversee staff contributions from both P…" at bounding box center [793, 239] width 581 height 69
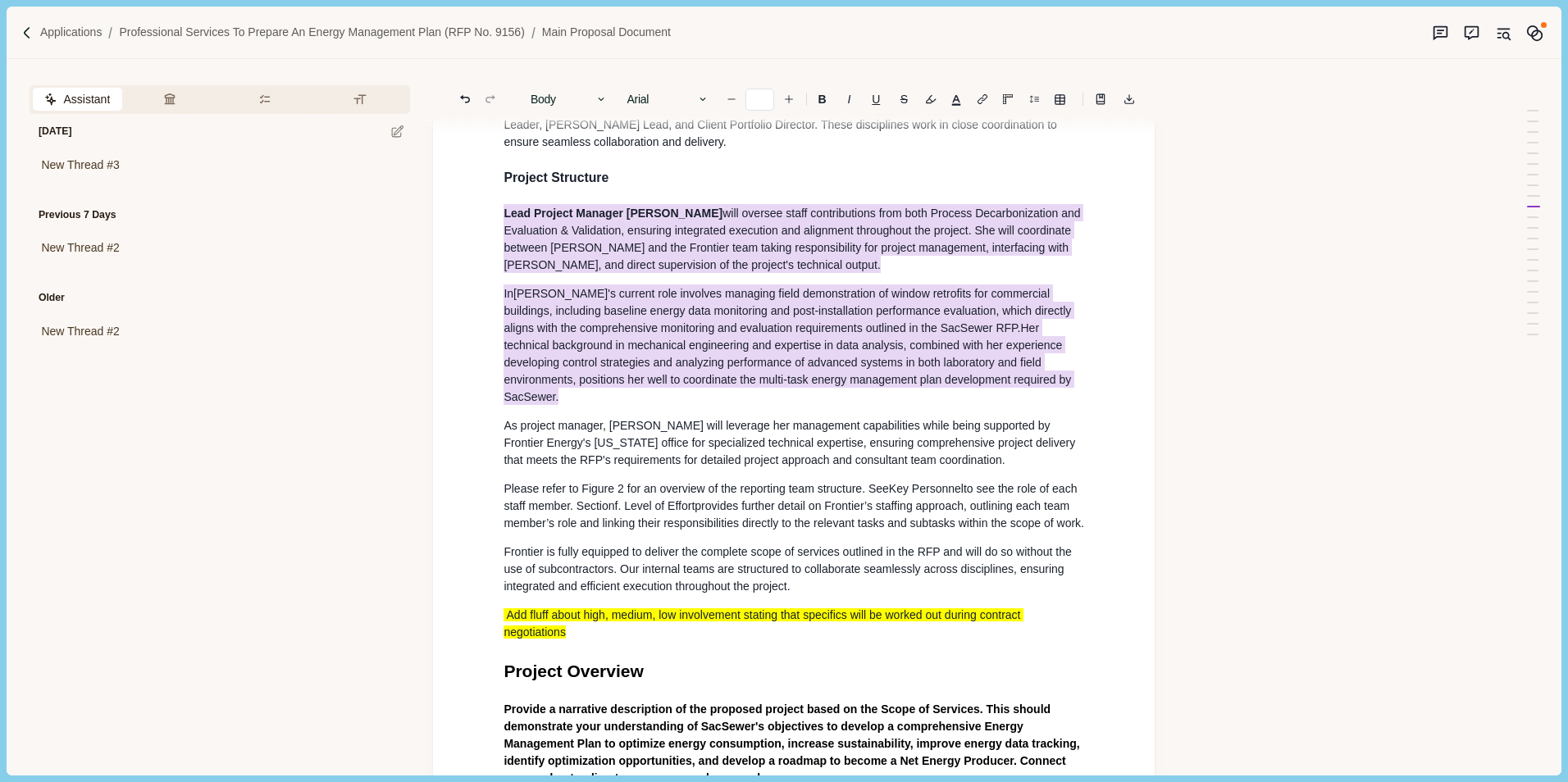
drag, startPoint x: 1055, startPoint y: 369, endPoint x: 498, endPoint y: 194, distance: 583.8
click at [498, 194] on div "Main Proposal Document Cover Letter Provide a transmittal letter that formally …" at bounding box center [793, 621] width 603 height 4518
click at [862, 392] on button "Rewrite" at bounding box center [850, 397] width 77 height 23
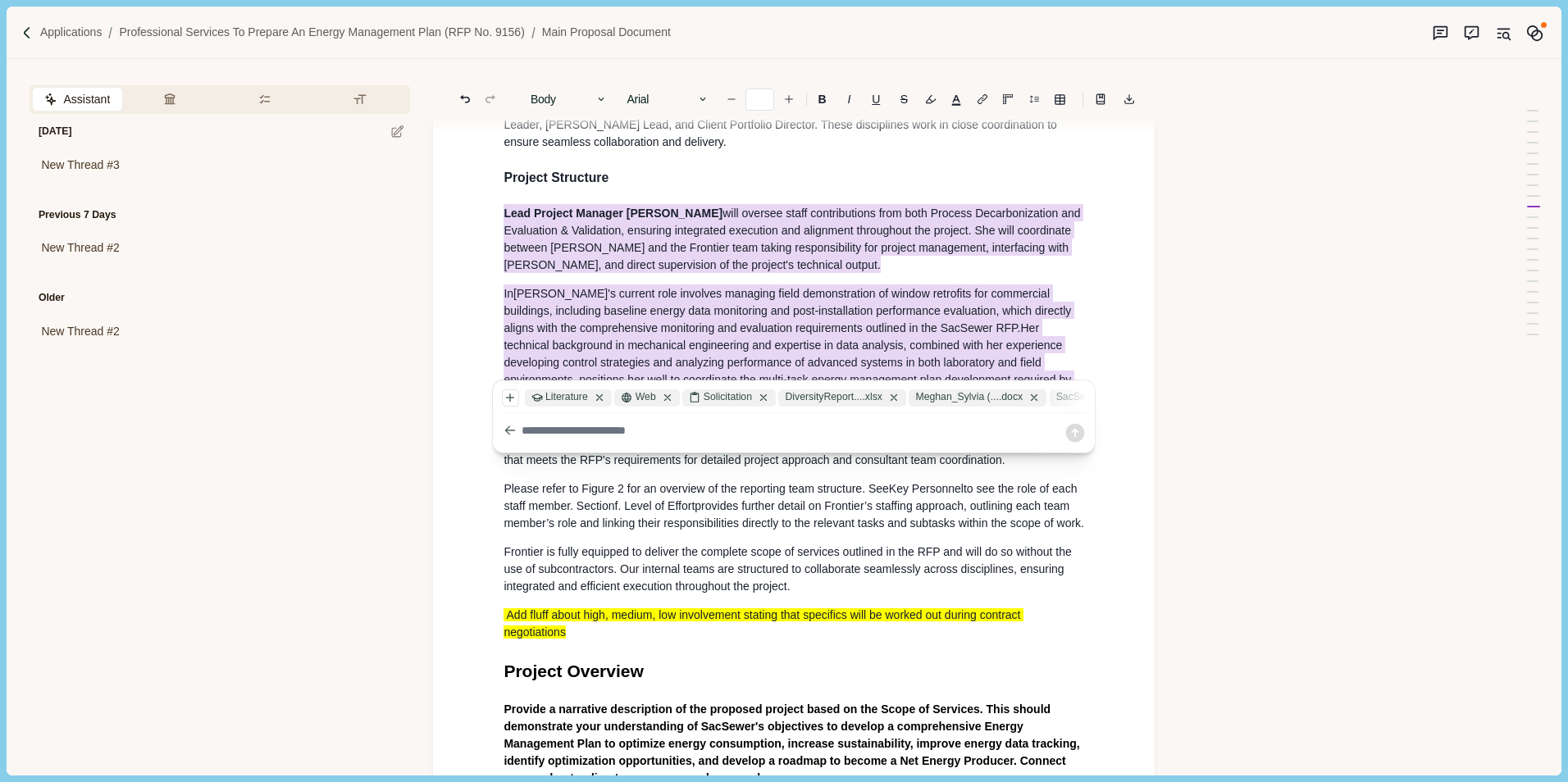
click at [633, 432] on textarea at bounding box center [793, 431] width 542 height 17
type textarea "**********"
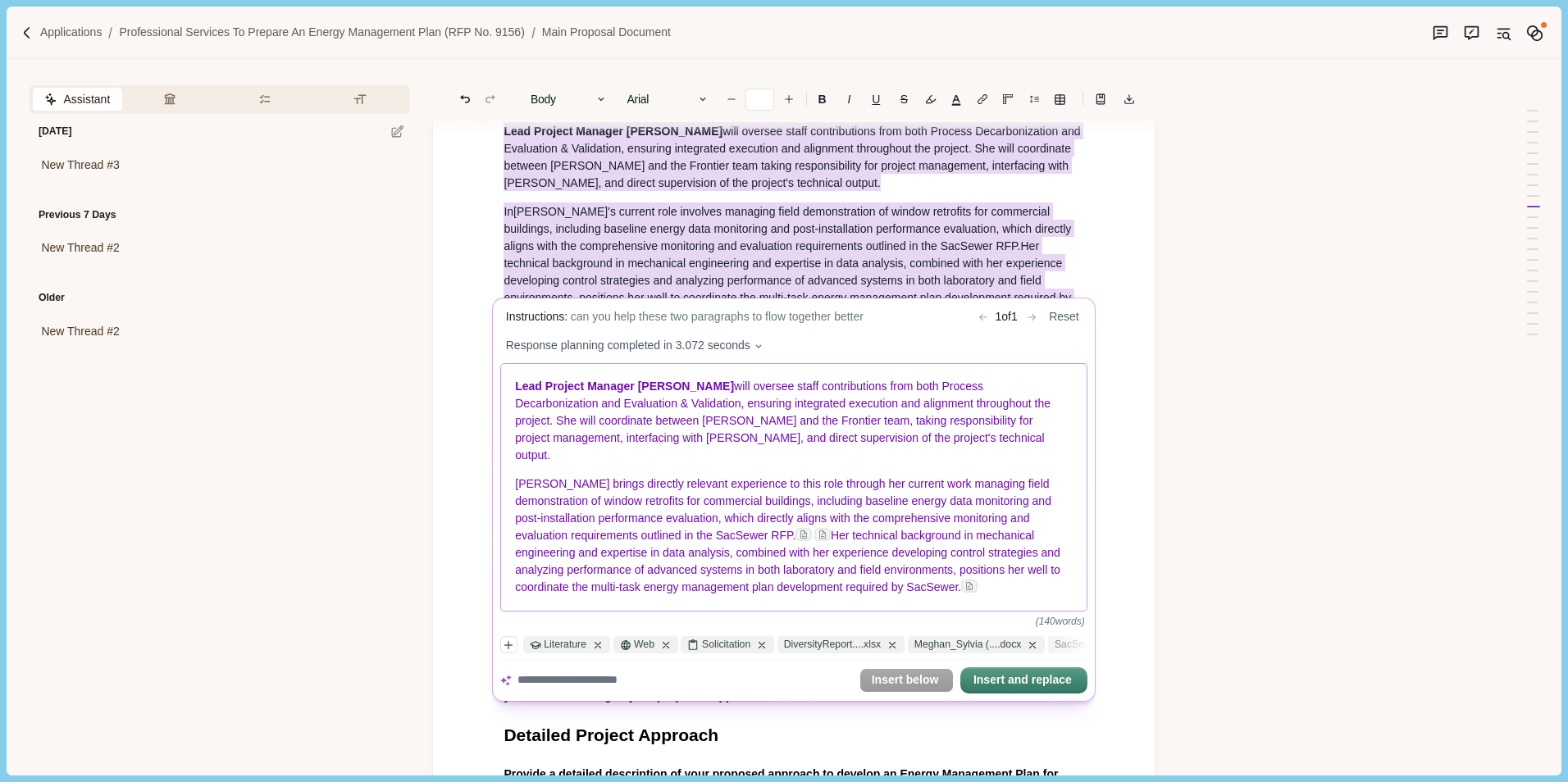
scroll to position [1986, 0]
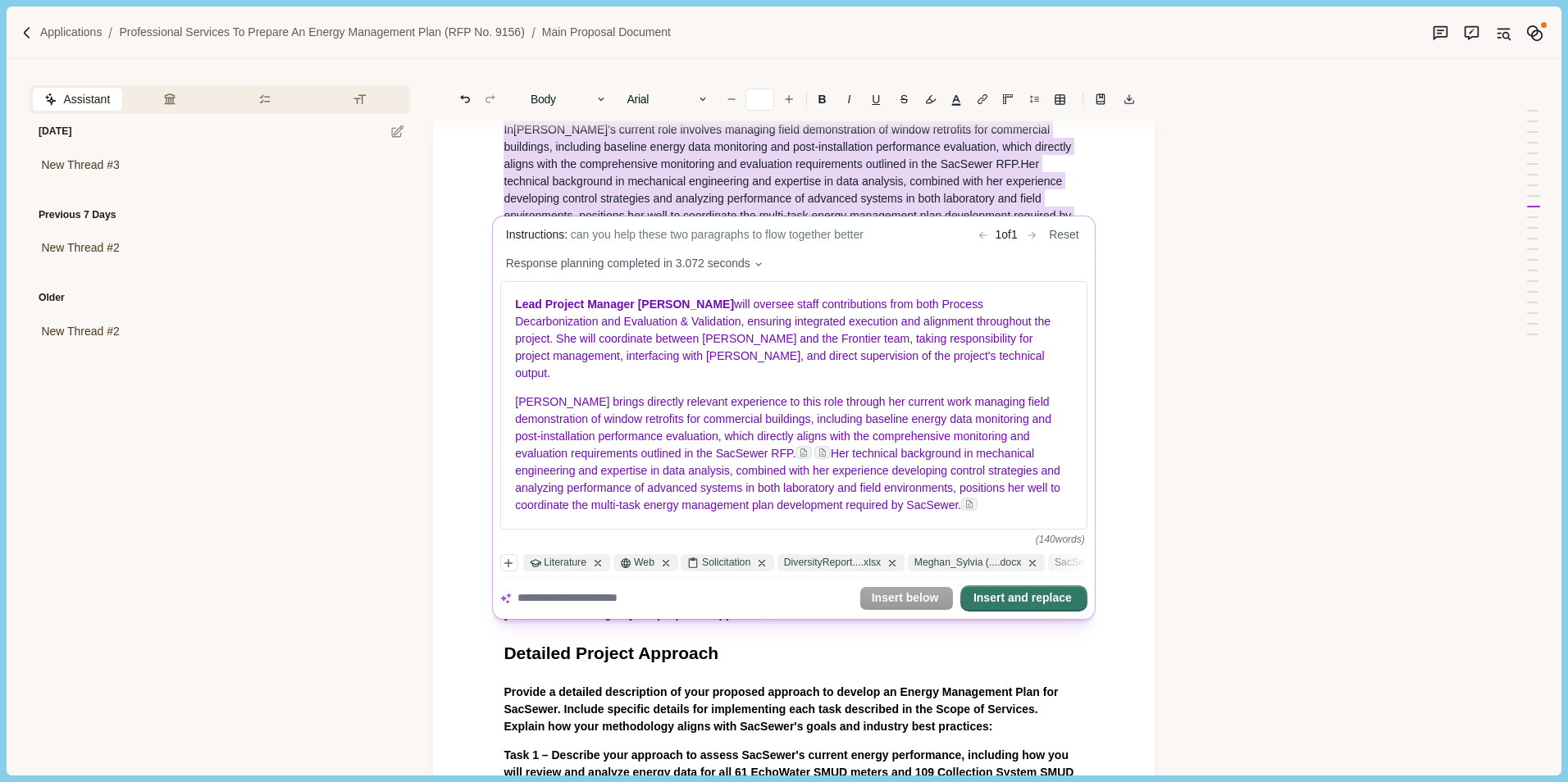
click at [1026, 588] on button "Insert and replace" at bounding box center [1024, 598] width 124 height 23
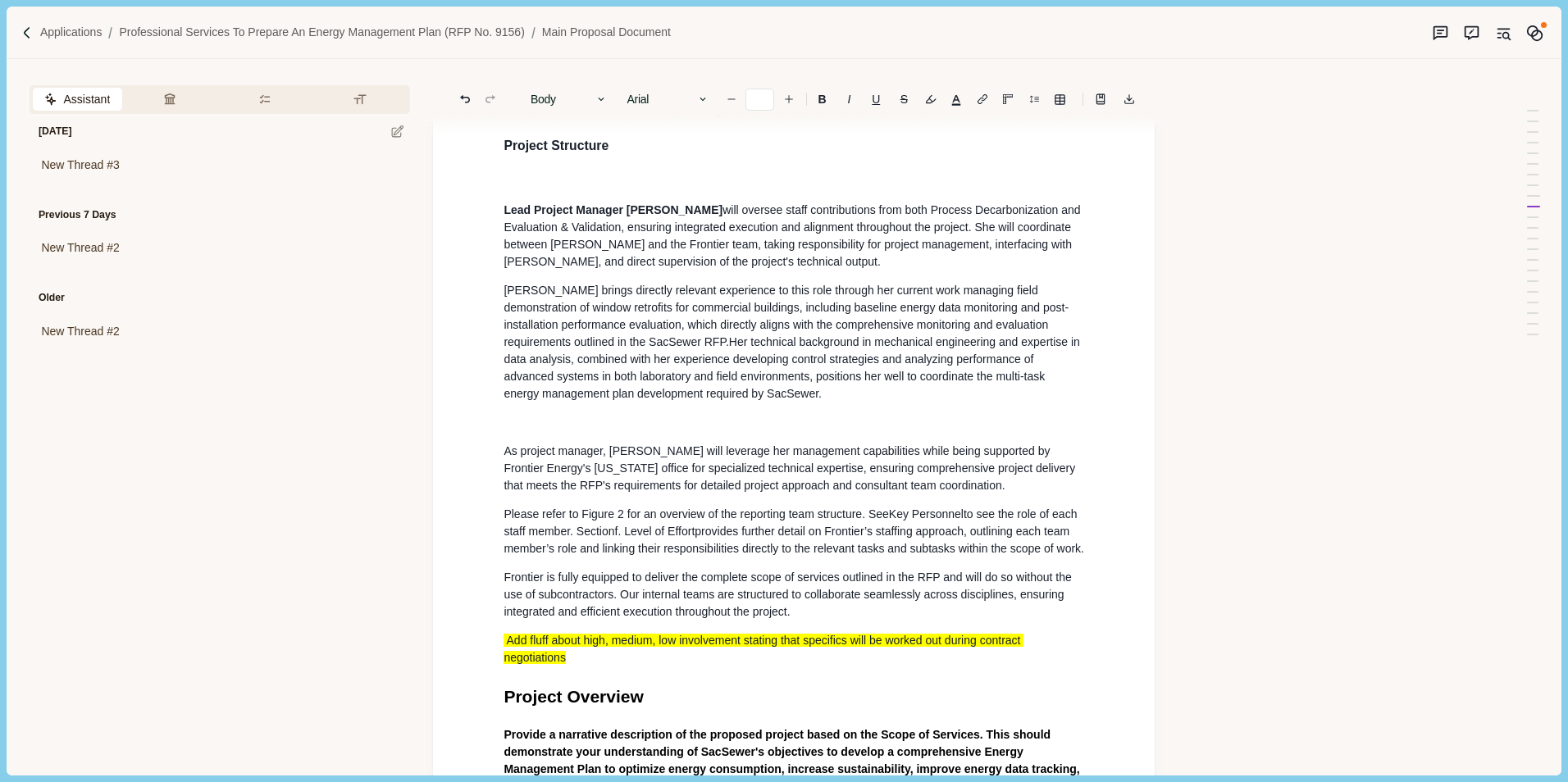
scroll to position [1759, 0]
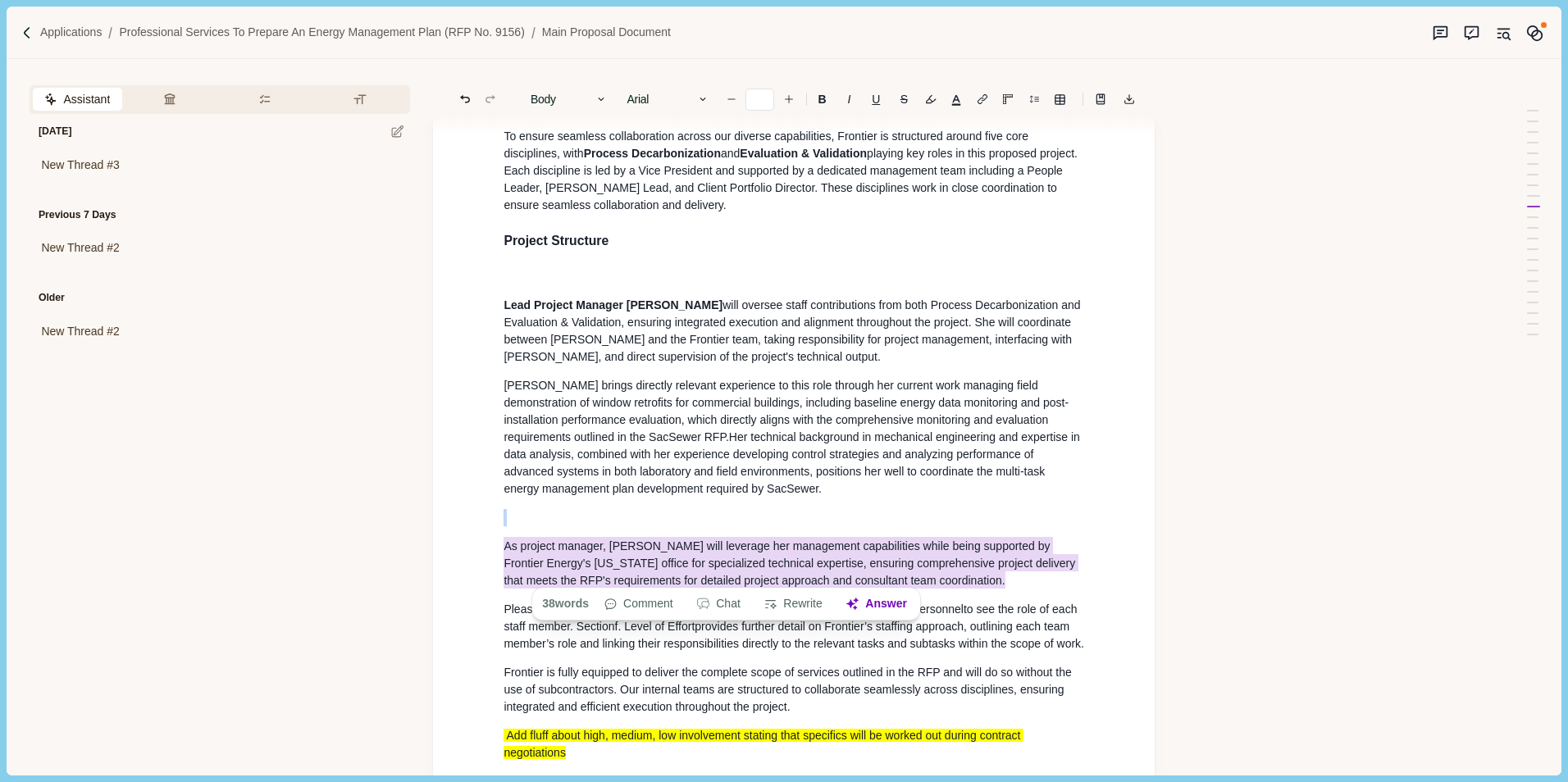
drag, startPoint x: 957, startPoint y: 572, endPoint x: 508, endPoint y: 504, distance: 454.1
click at [508, 504] on div "Main Proposal Document Cover Letter Provide a transmittal letter that formally …" at bounding box center [793, 713] width 603 height 4576
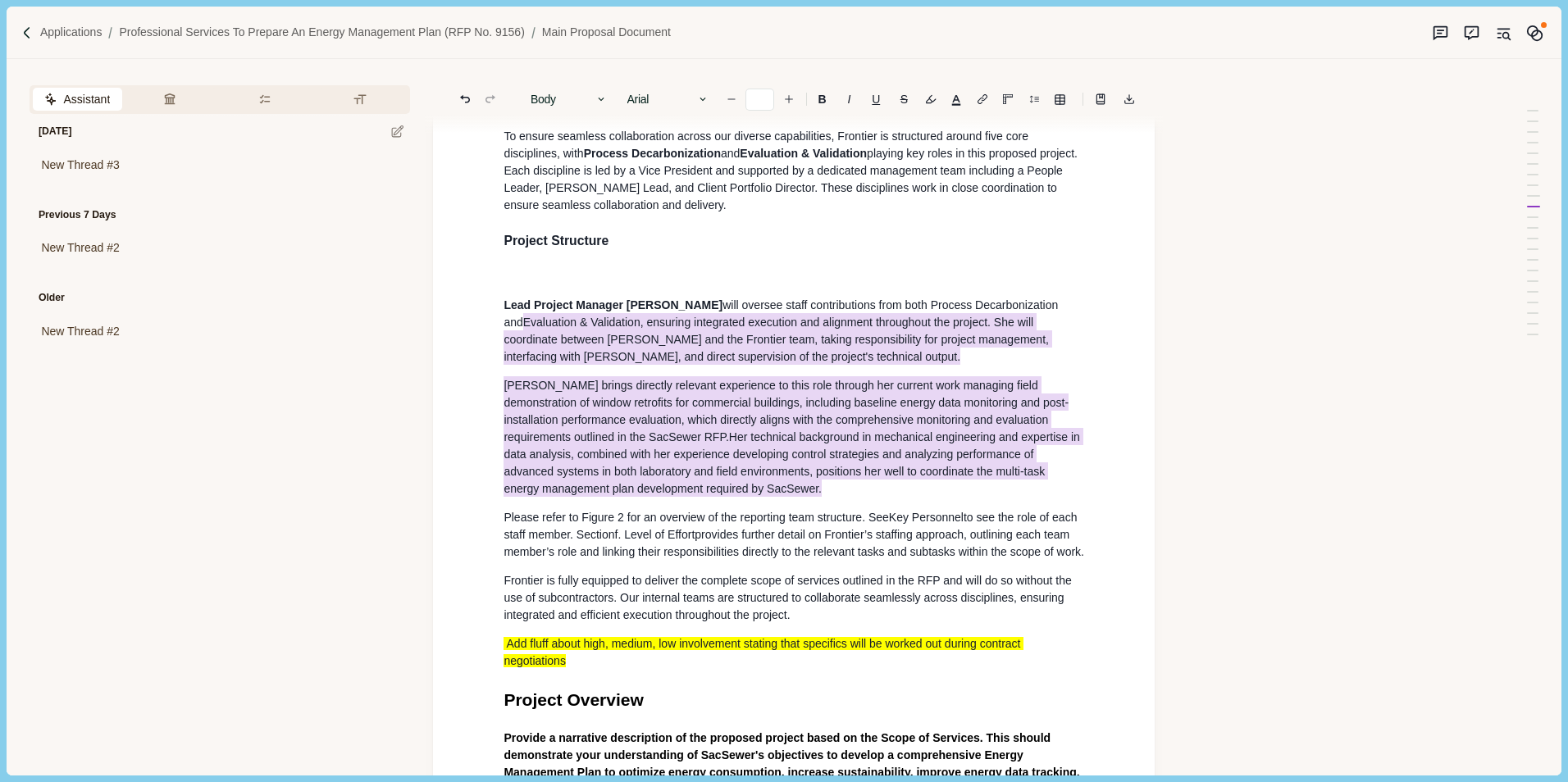
drag, startPoint x: 798, startPoint y: 481, endPoint x: 496, endPoint y: 299, distance: 352.6
click at [496, 299] on div "Main Proposal Document Cover Letter Provide a transmittal letter that formally …" at bounding box center [793, 668] width 603 height 4484
click at [568, 268] on p at bounding box center [793, 277] width 581 height 17
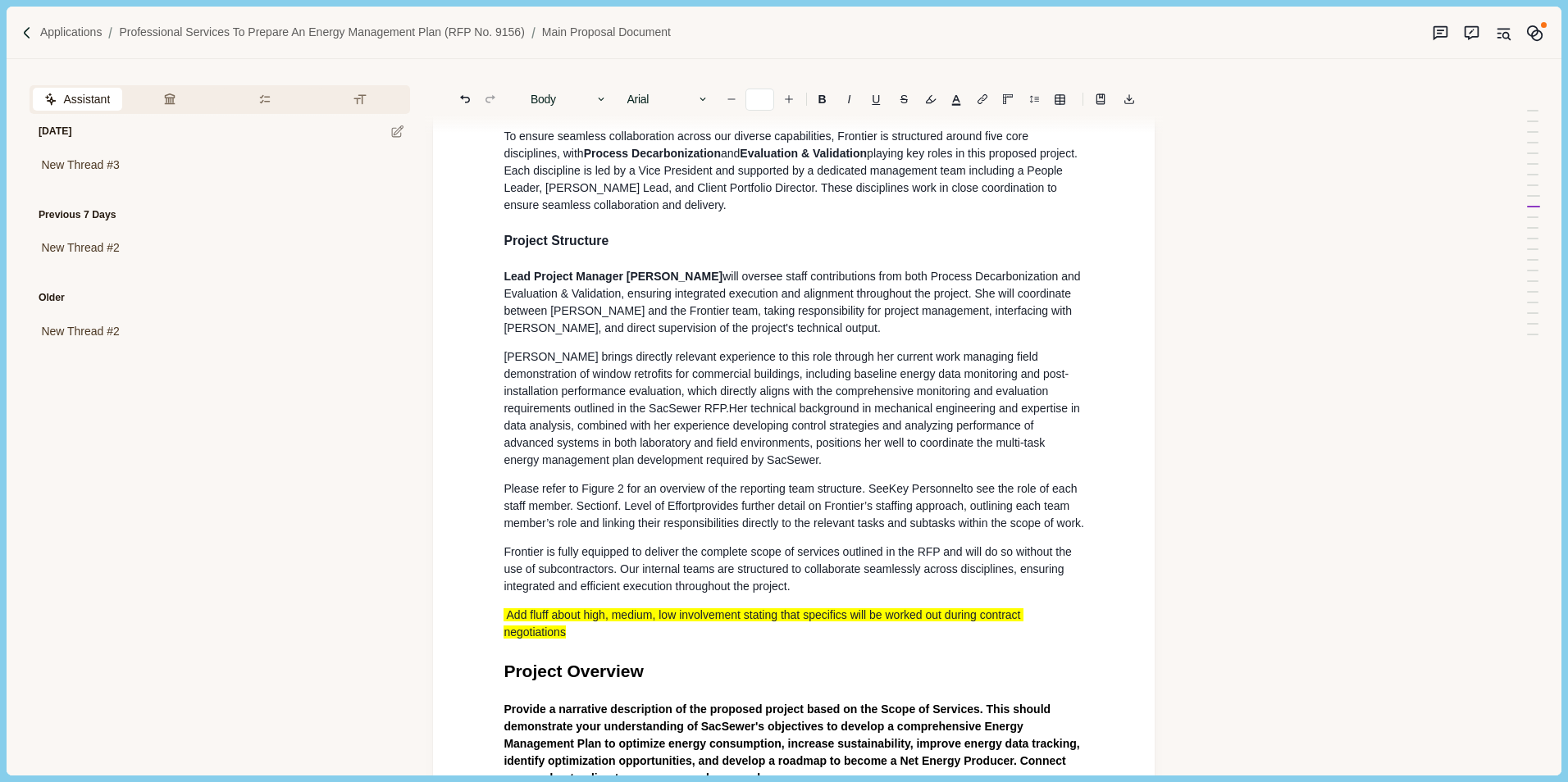
click at [564, 242] on div "Main Proposal Document Cover Letter Provide a transmittal letter that formally …" at bounding box center [793, 653] width 603 height 4455
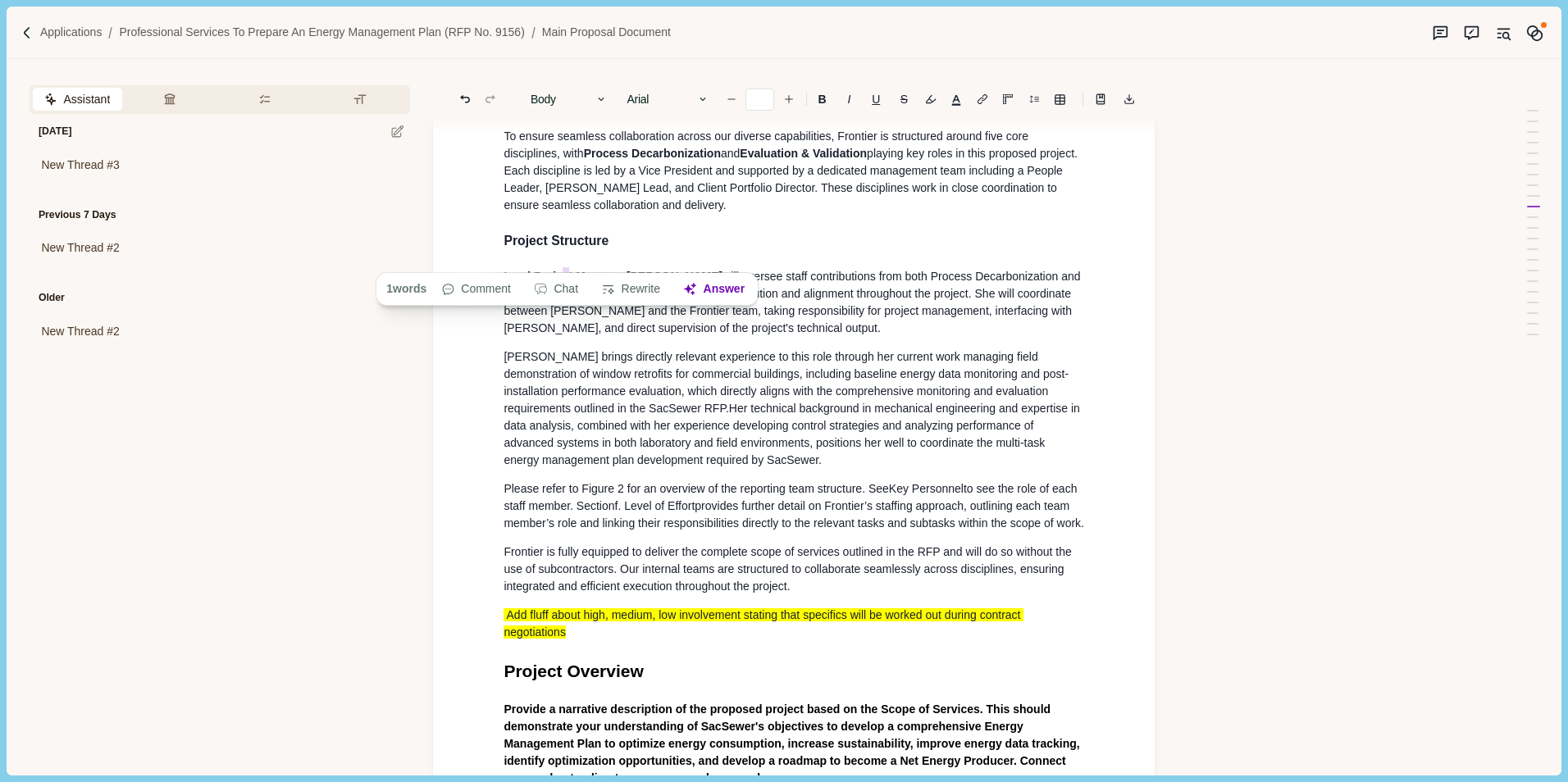
click at [690, 454] on span "Her technical background in mechanical engineering and expertise in data analys…" at bounding box center [793, 434] width 579 height 65
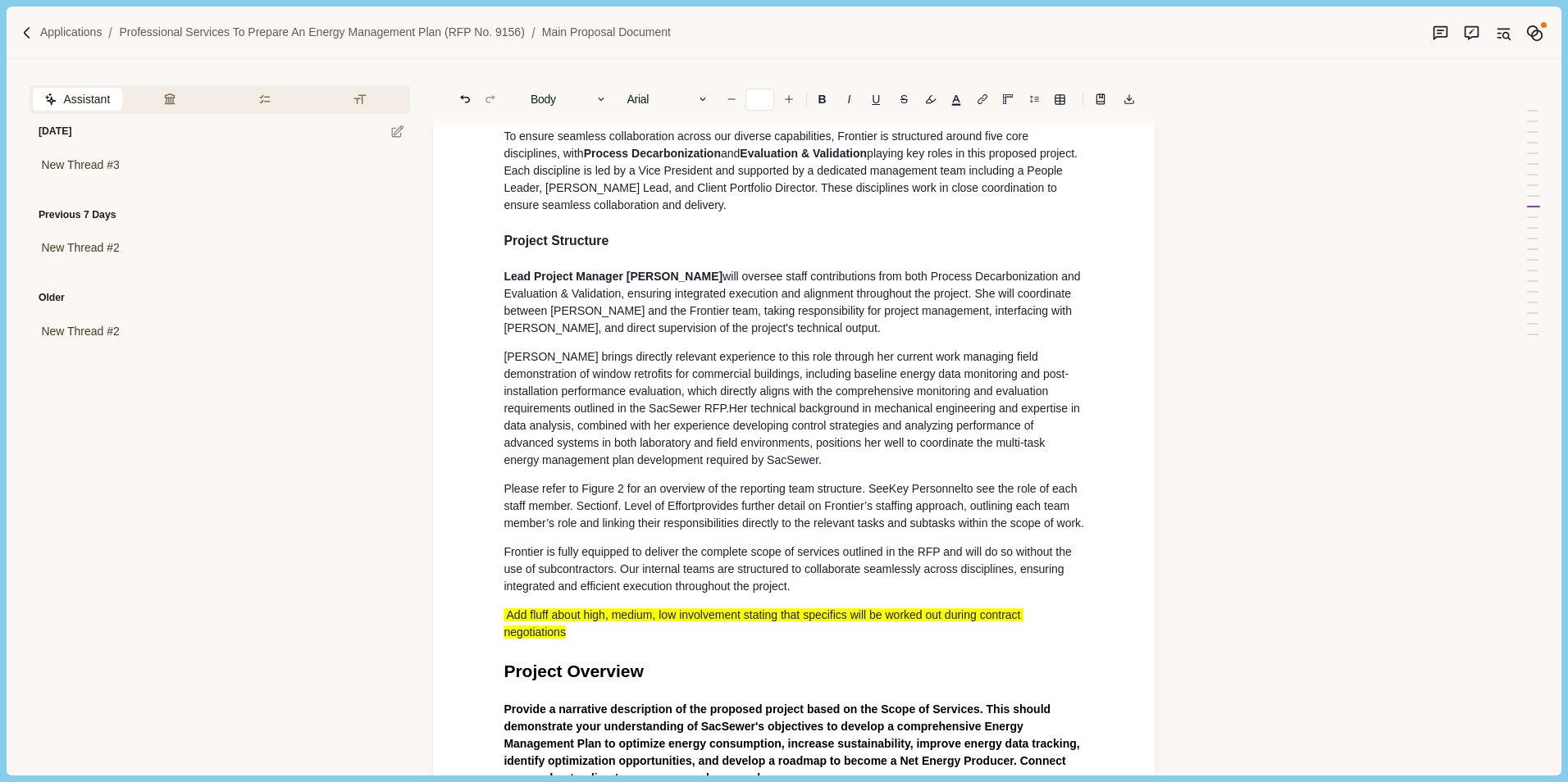
click at [656, 519] on p "Please refer to Fi gure 2 for an overview of the reporting team structure. See …" at bounding box center [793, 506] width 581 height 52
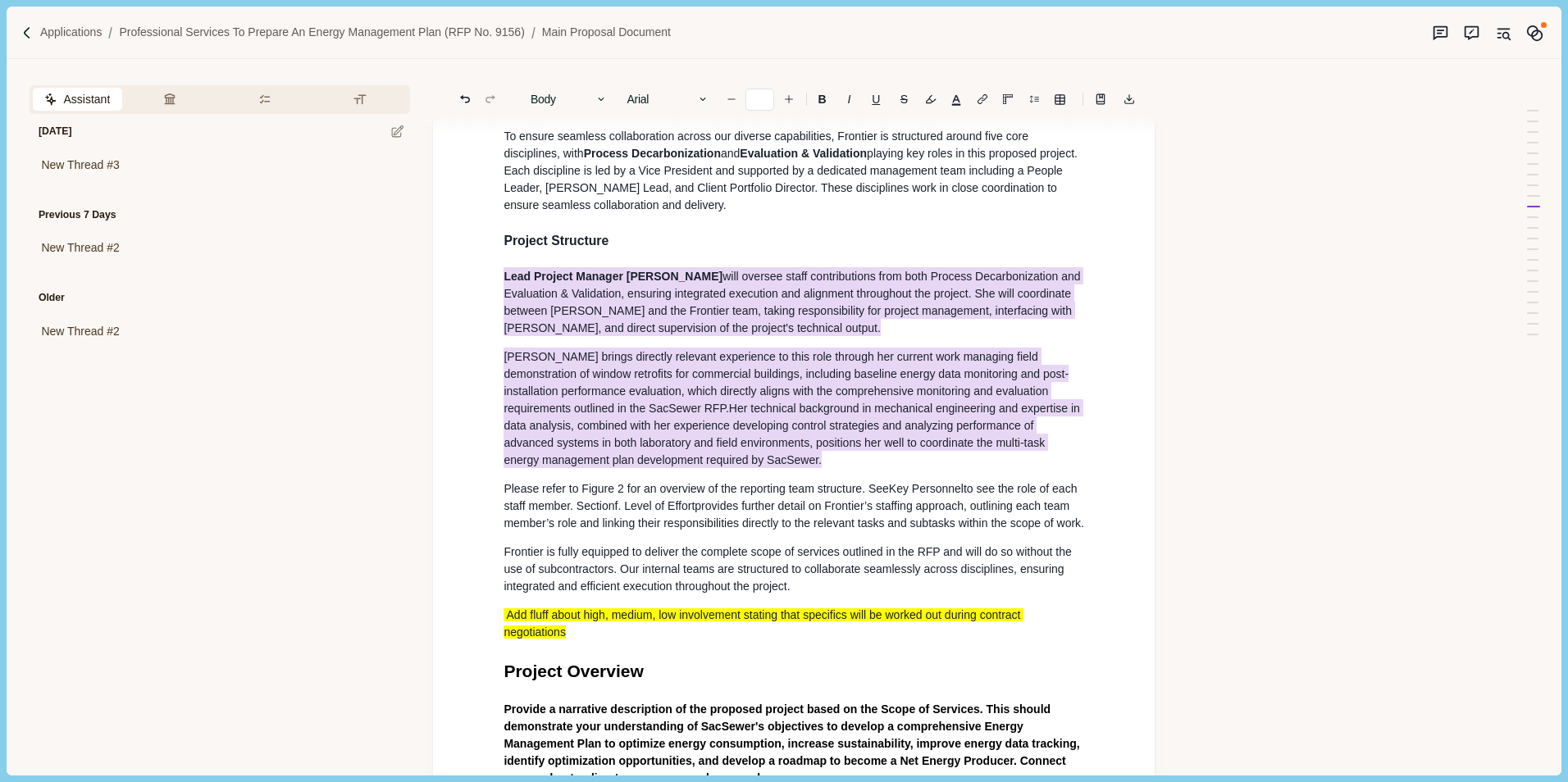
drag, startPoint x: 800, startPoint y: 452, endPoint x: 457, endPoint y: 262, distance: 392.1
click at [457, 262] on div "Main Proposal Document Cover Letter Provide a transmittal letter that formally …" at bounding box center [793, 650] width 721 height 4563
copy div "Lead Project Manager Meghan Sylvia will oversee staff contributions from both P…"
click at [755, 386] on p "Meghan brings directly relevant experience to this role through her current wor…" at bounding box center [793, 409] width 581 height 120
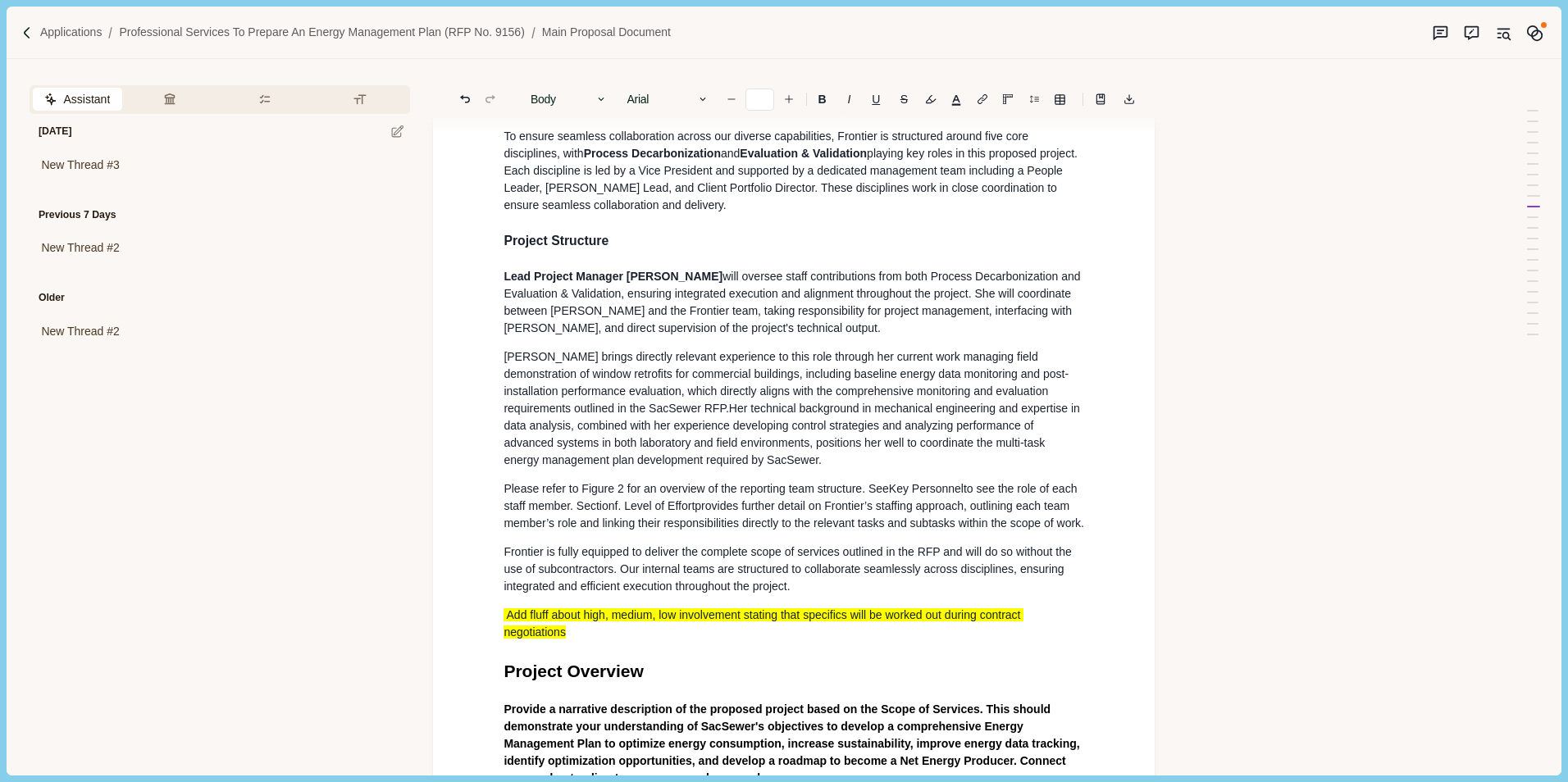
click at [787, 432] on span "Her technical background in mechanical engineering and expertise in data analys…" at bounding box center [793, 434] width 579 height 65
